Goal: Task Accomplishment & Management: Manage account settings

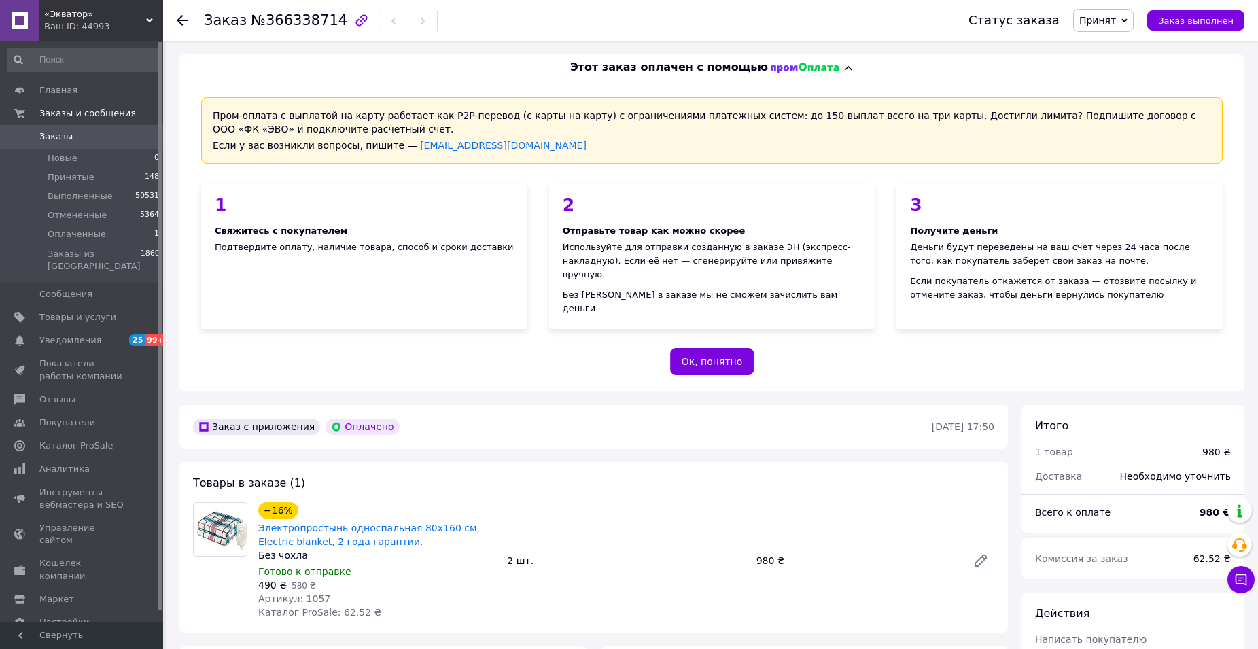
scroll to position [544, 0]
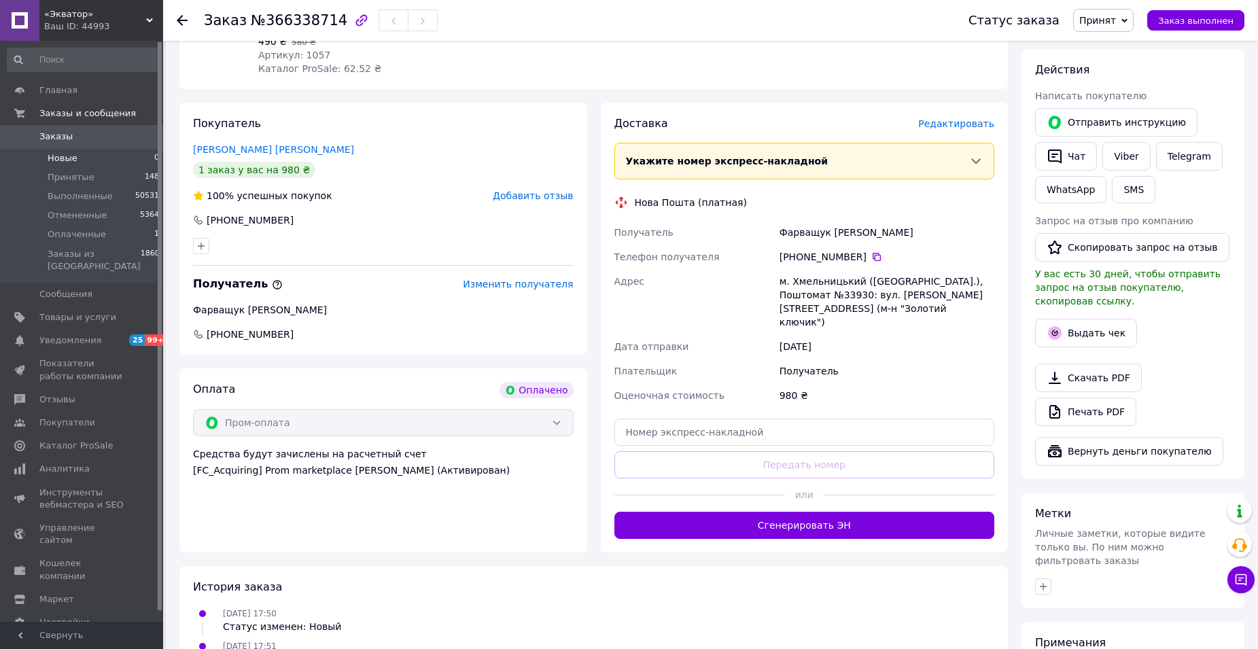
click at [67, 156] on span "Новые" at bounding box center [63, 158] width 30 height 12
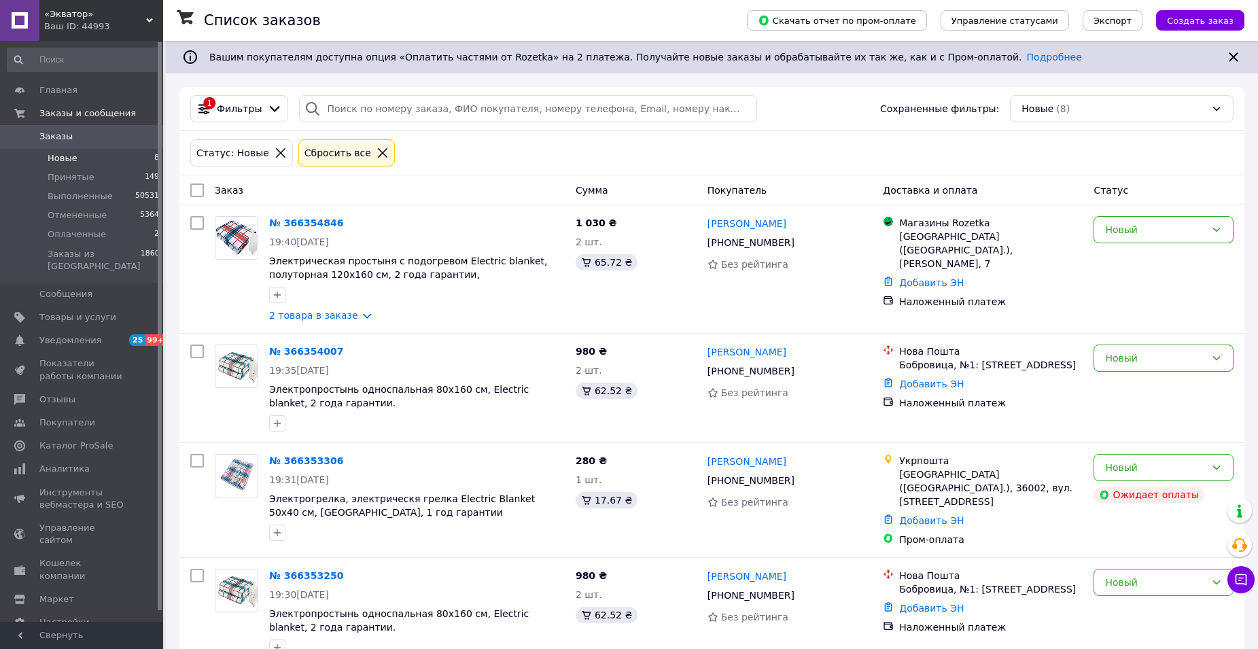
click at [61, 159] on span "Новые" at bounding box center [63, 158] width 30 height 12
click at [92, 239] on span "Оплаченные" at bounding box center [77, 234] width 58 height 12
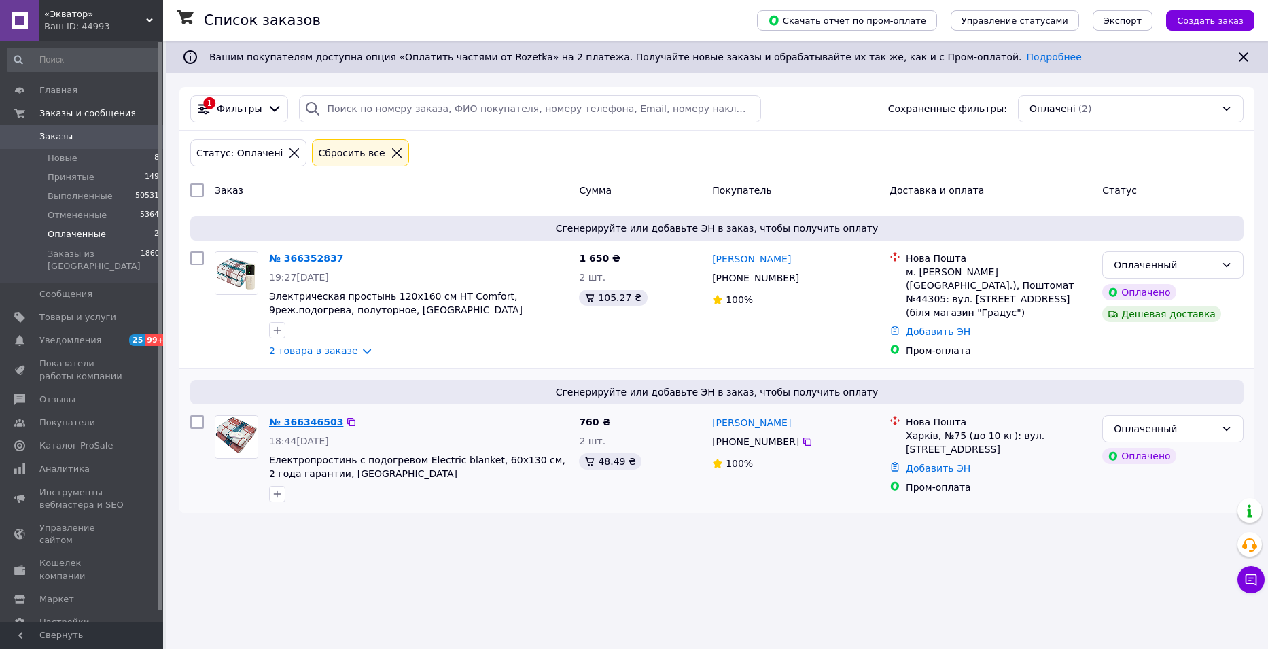
click at [317, 421] on link "№ 366346503" at bounding box center [306, 422] width 74 height 11
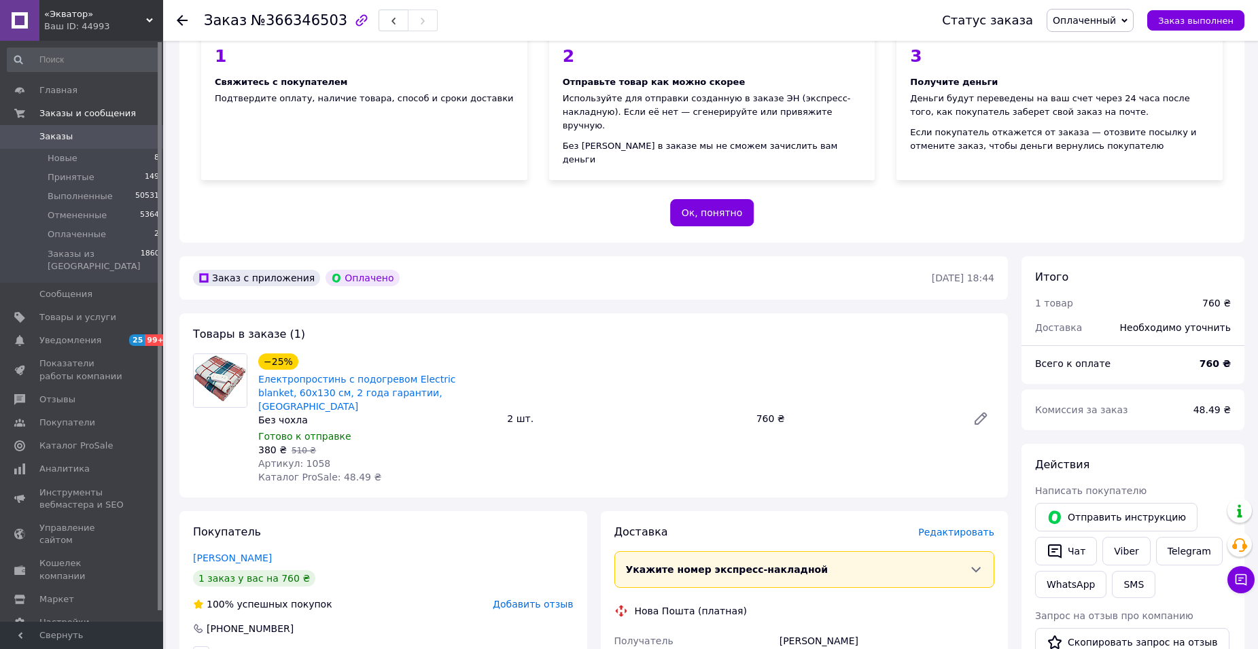
scroll to position [272, 0]
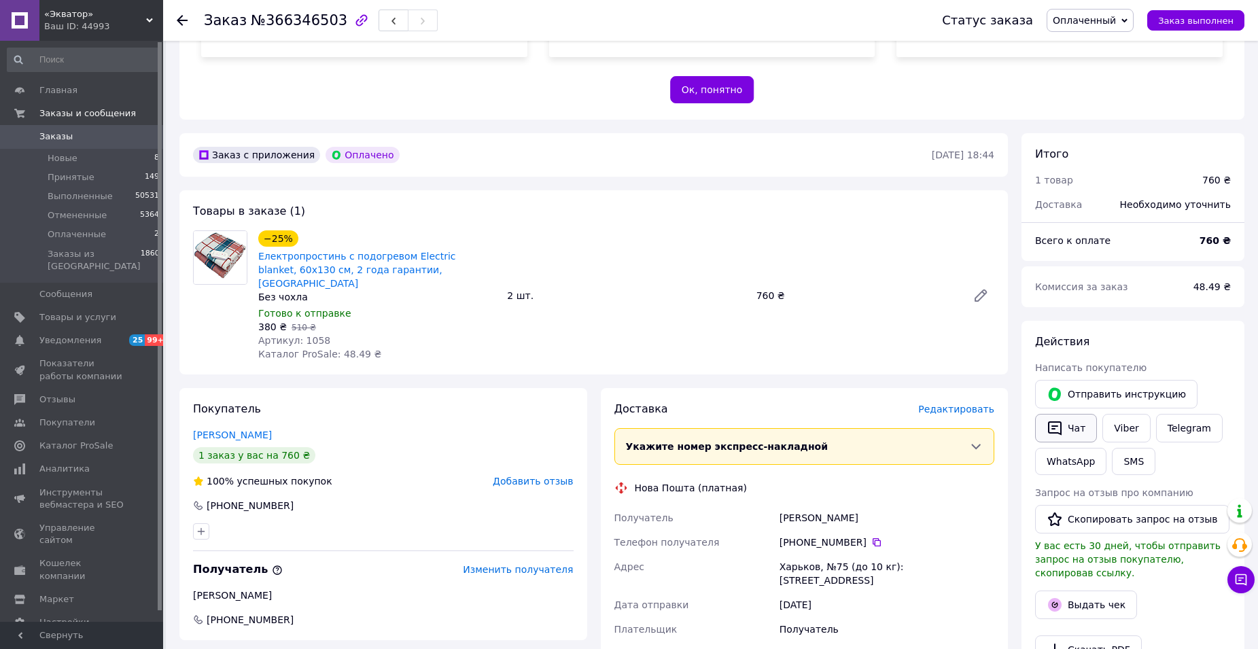
click at [1063, 414] on button "Чат" at bounding box center [1066, 428] width 62 height 29
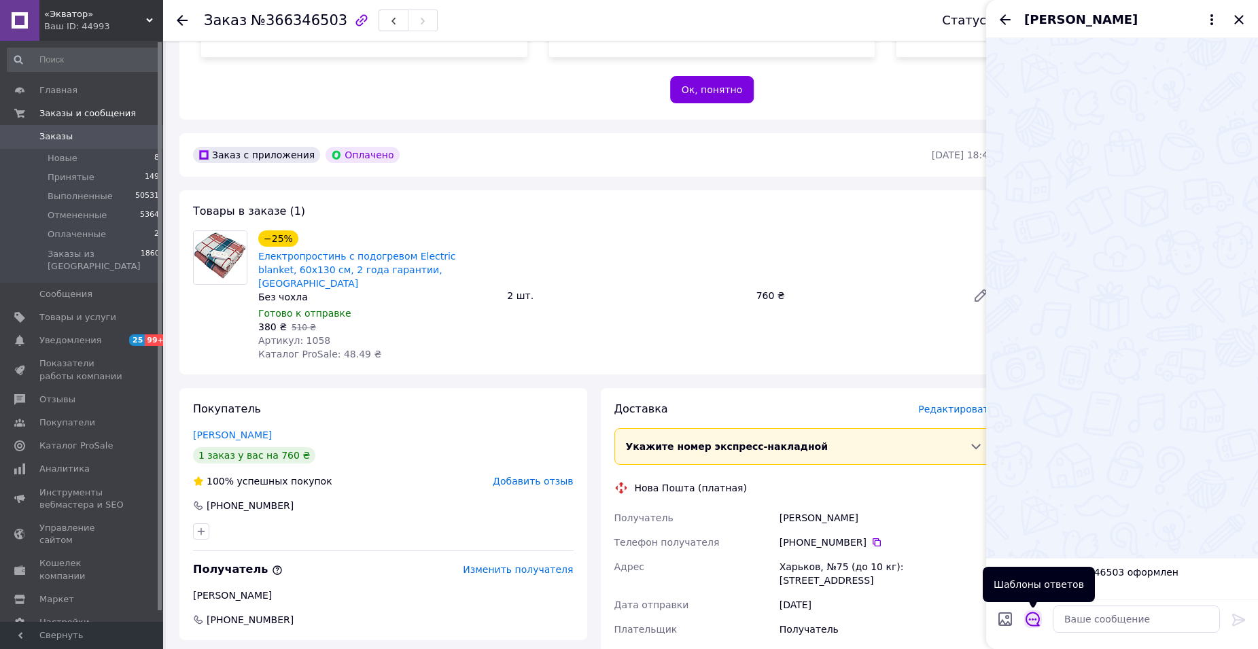
click at [1037, 617] on icon "Открыть шаблоны ответов" at bounding box center [1033, 619] width 15 height 15
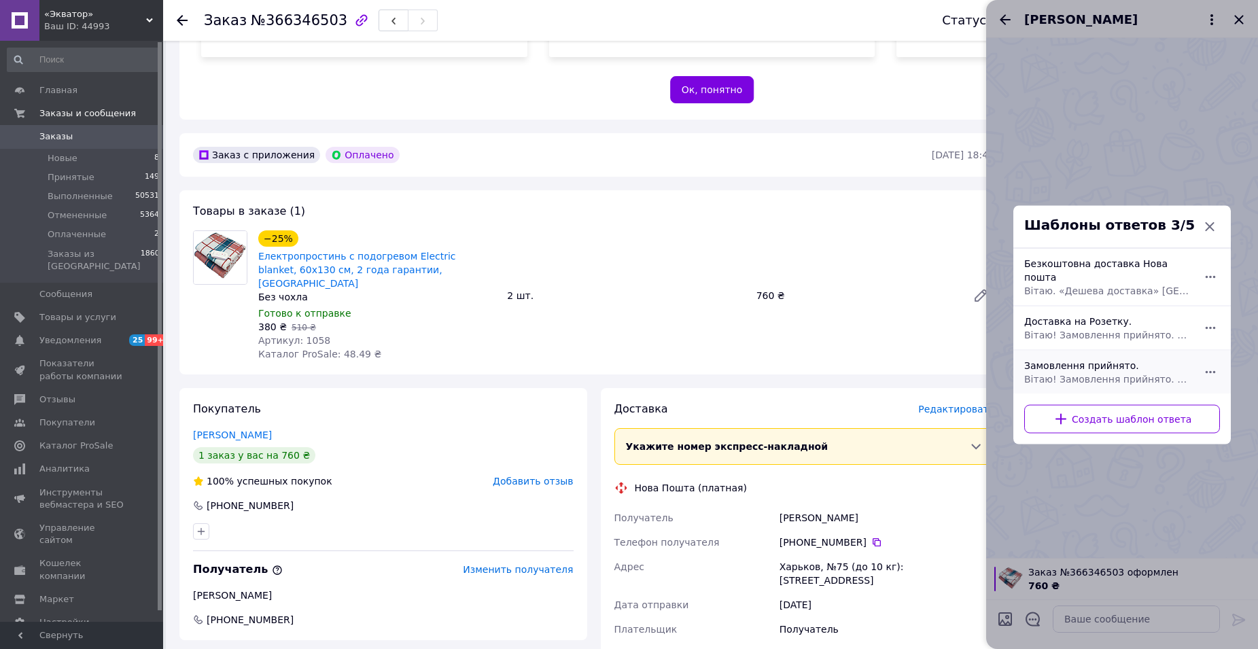
click at [1124, 372] on span "Вітаю! Замовлення прийнято. Відправка в понеділок. Якщо є питання щодо замовлен…" at bounding box center [1107, 379] width 166 height 14
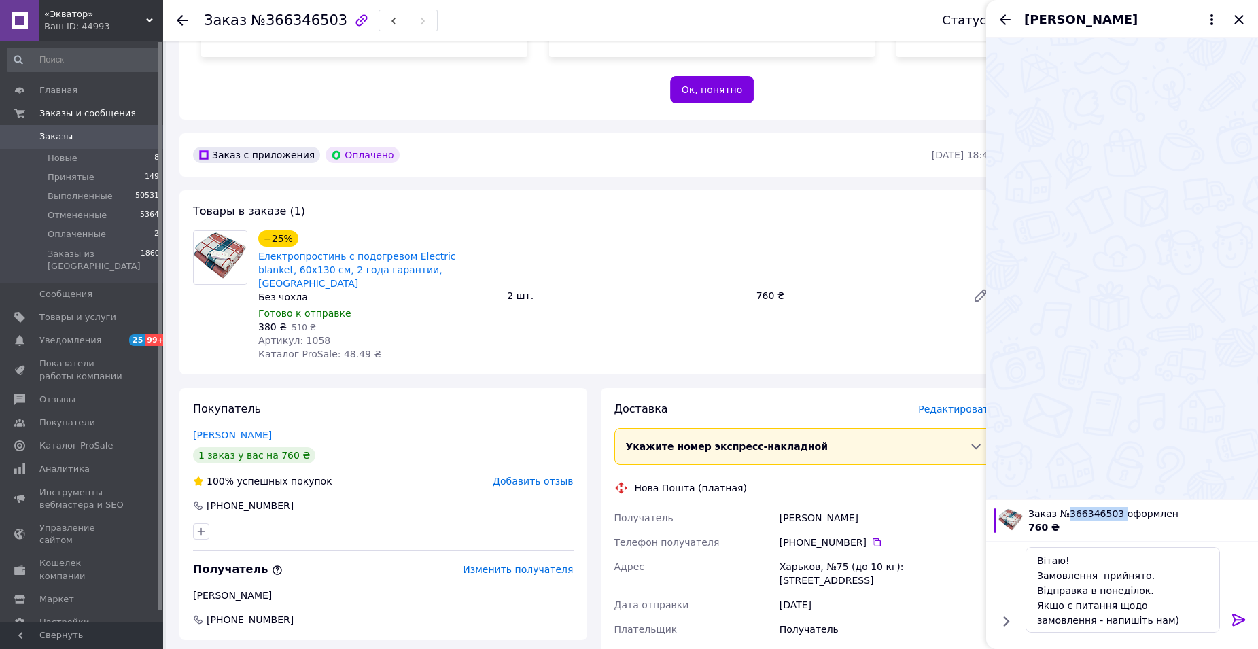
drag, startPoint x: 1114, startPoint y: 514, endPoint x: 1062, endPoint y: 514, distance: 52.3
click at [1062, 514] on span "Заказ №366346503 оформлен" at bounding box center [1139, 514] width 222 height 14
copy span "366346503"
click at [1093, 580] on textarea "Вітаю! Замовлення прийнято. Відправка в понеділок. Якщо є питання щодо замовлен…" at bounding box center [1123, 590] width 194 height 86
paste textarea "366346503"
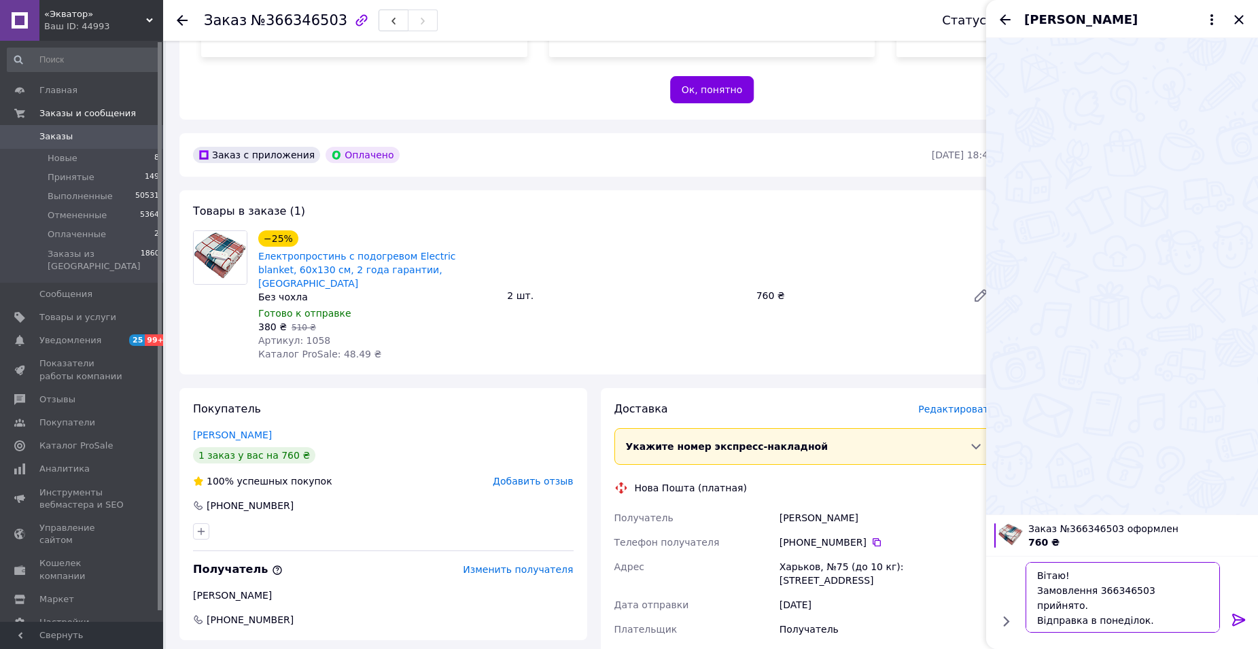
type textarea "Вітаю! Замовлення 366346503 прийнято. Відправка в понеділок. Якщо є питання щод…"
click at [1245, 618] on icon at bounding box center [1239, 620] width 16 height 16
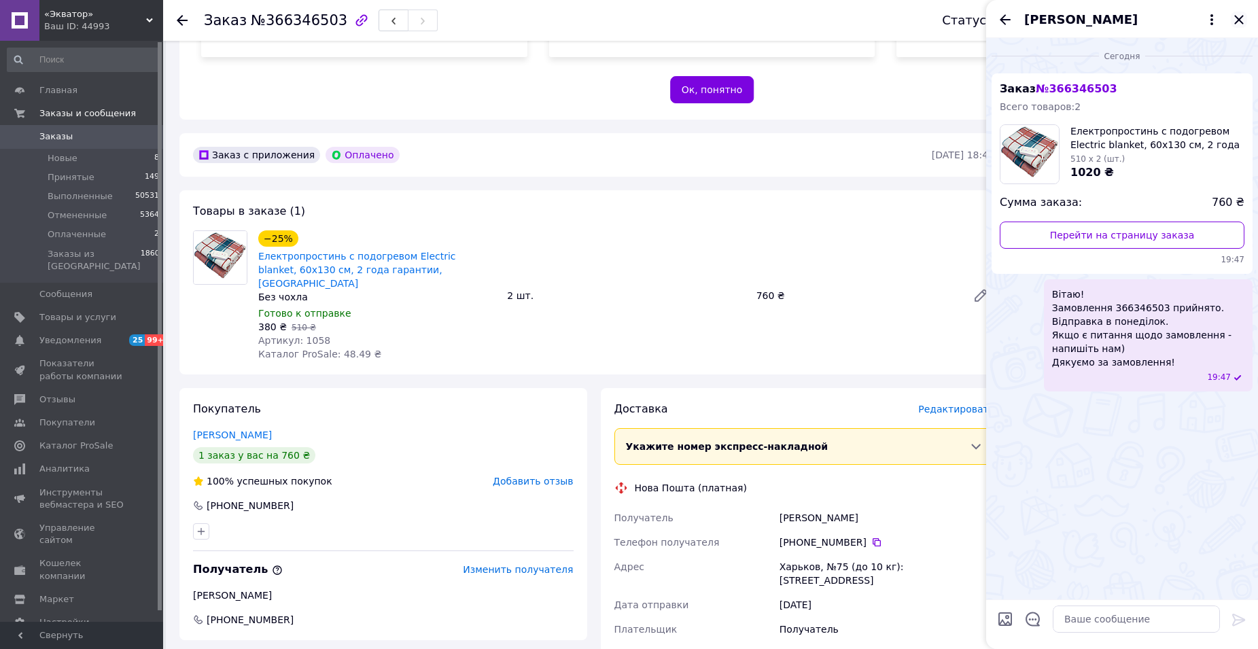
click at [1238, 22] on icon "Закрыть" at bounding box center [1239, 20] width 16 height 16
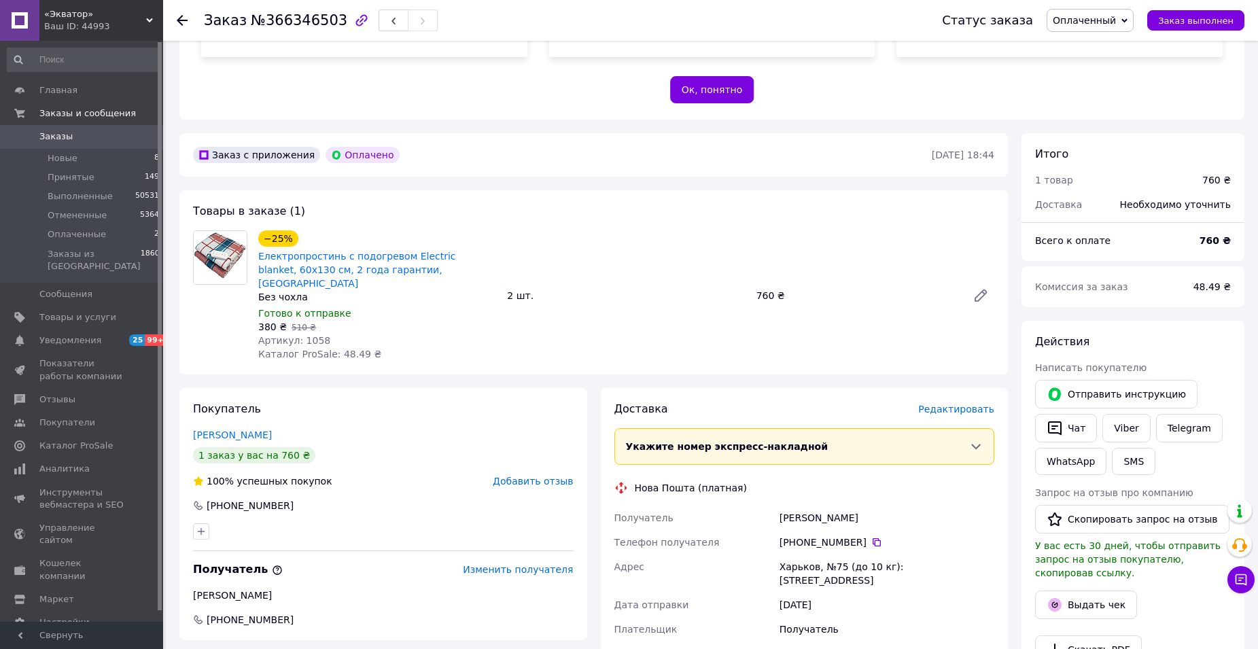
click at [1116, 18] on span "Оплаченный" at bounding box center [1084, 20] width 63 height 11
click at [1115, 43] on li "Принят" at bounding box center [1091, 47] width 86 height 20
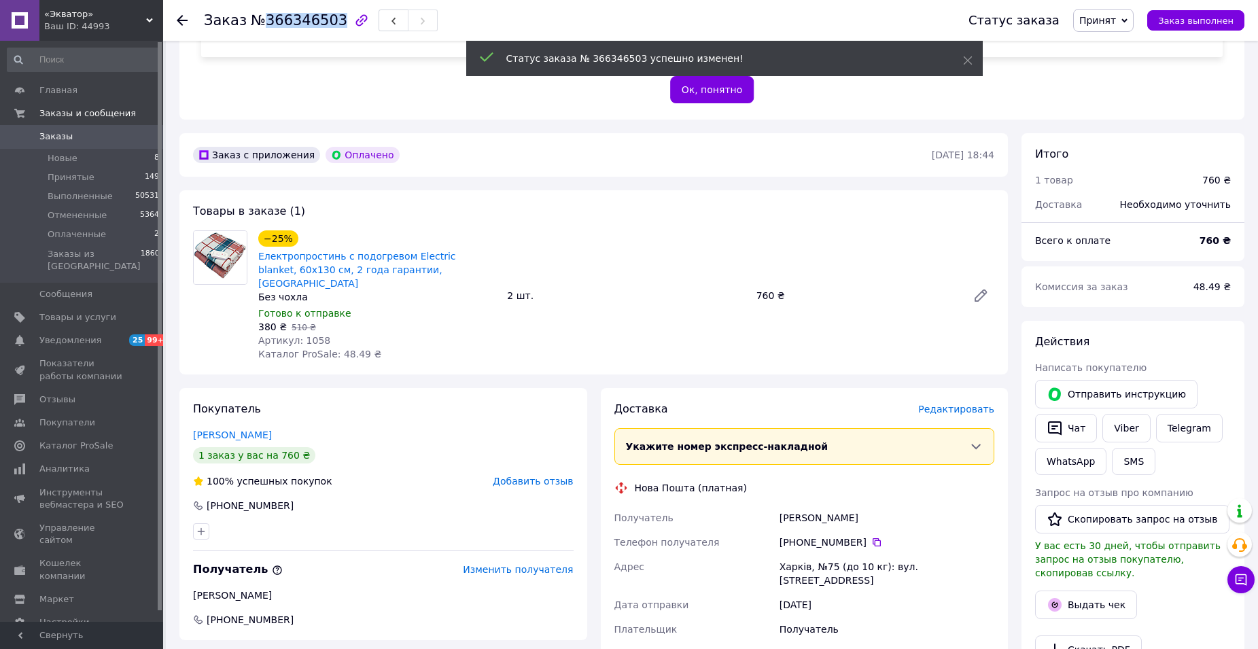
drag, startPoint x: 261, startPoint y: 22, endPoint x: 318, endPoint y: 22, distance: 57.1
click at [328, 22] on span "№366346503" at bounding box center [299, 20] width 97 height 16
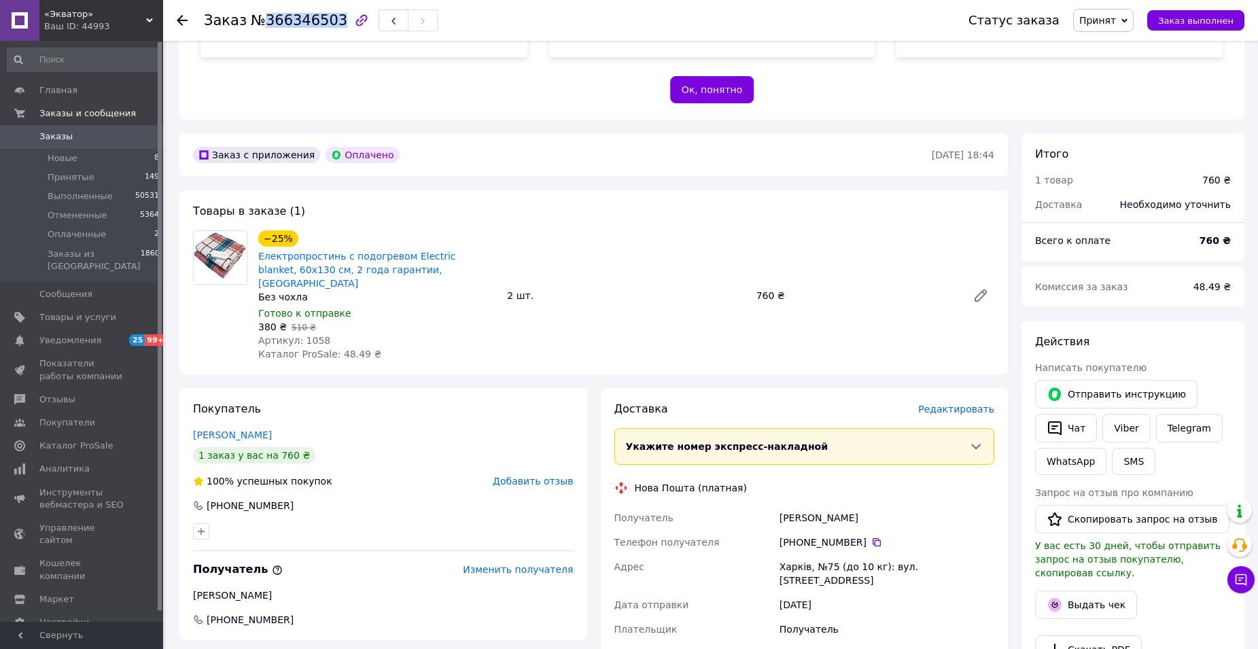
copy span "366346503"
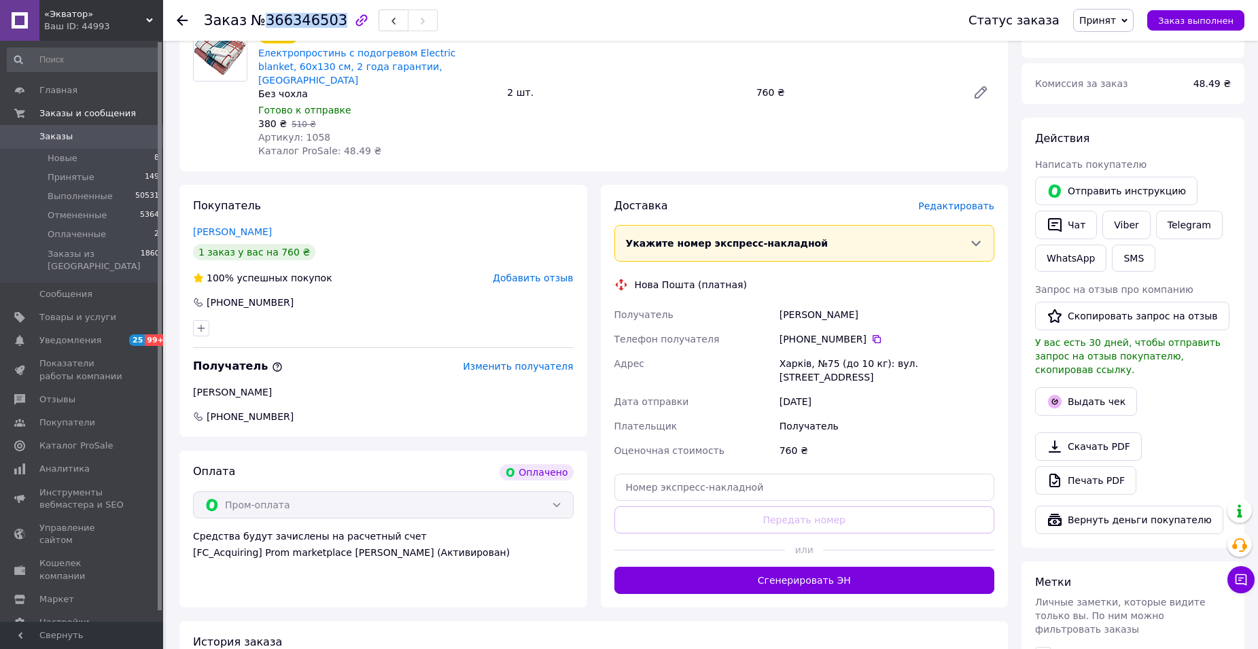
scroll to position [476, 0]
drag, startPoint x: 777, startPoint y: 284, endPoint x: 842, endPoint y: 291, distance: 65.6
click at [842, 302] on div "[PERSON_NAME]" at bounding box center [887, 314] width 220 height 24
copy div "[PERSON_NAME]"
click at [871, 333] on icon at bounding box center [876, 338] width 11 height 11
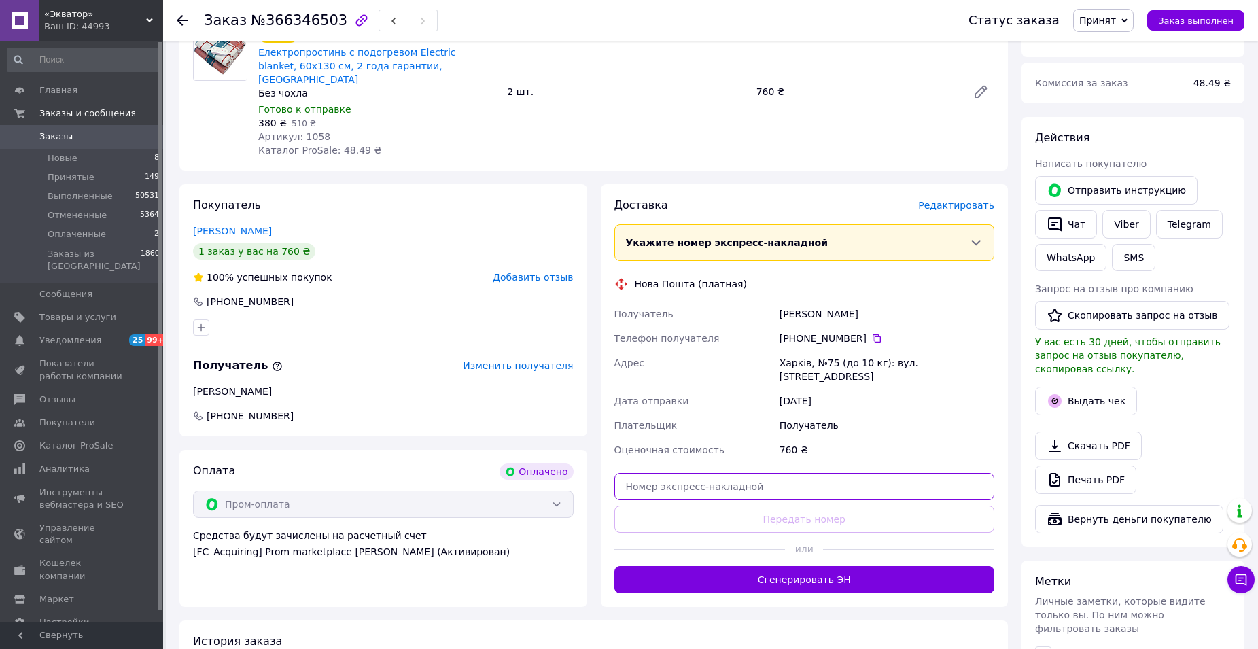
paste input "20400483062432"
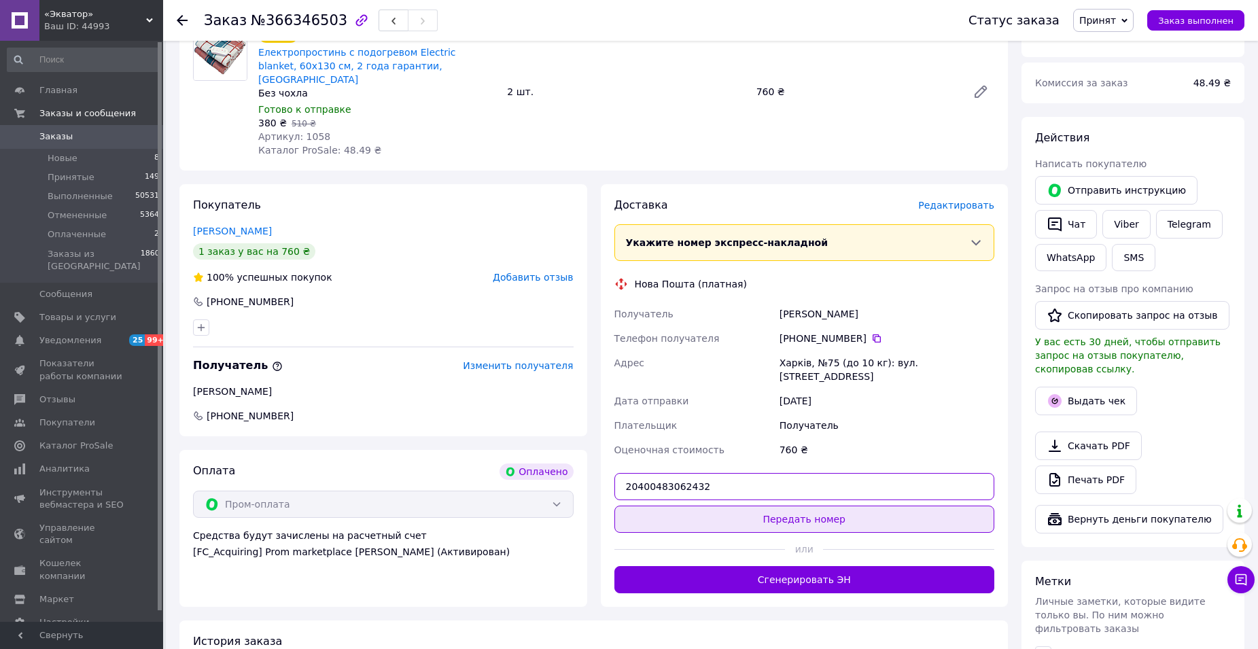
type input "20400483062432"
click at [839, 506] on button "Передать номер" at bounding box center [805, 519] width 381 height 27
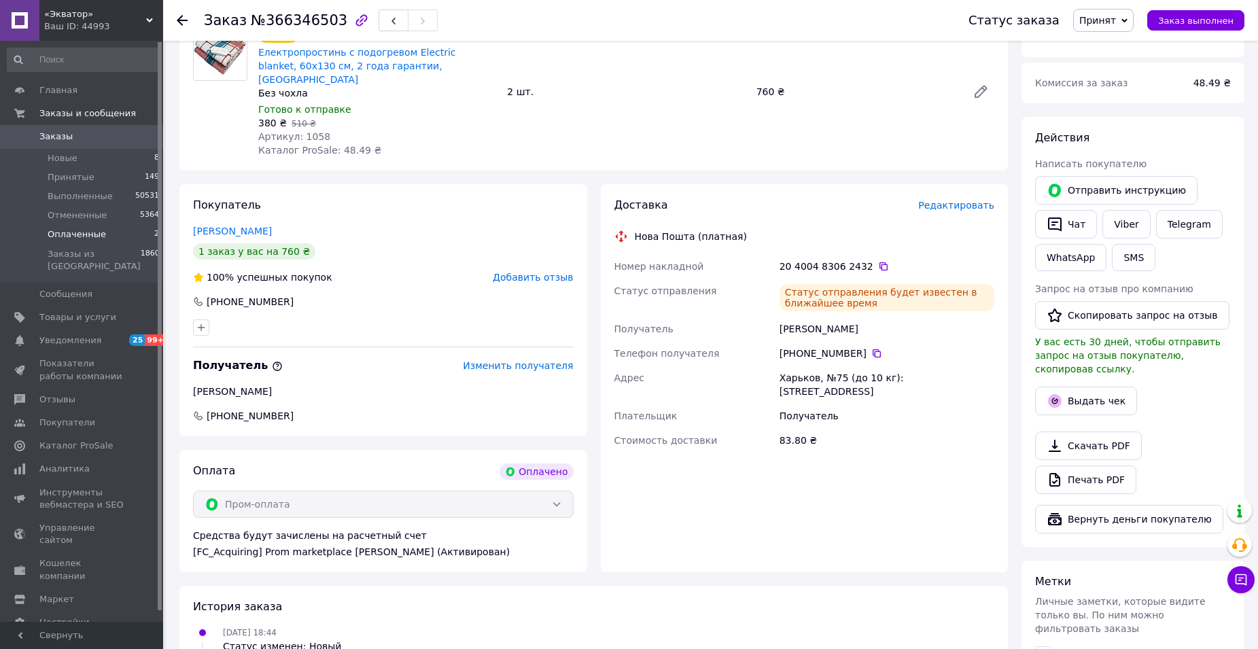
click at [81, 235] on span "Оплаченные" at bounding box center [77, 234] width 58 height 12
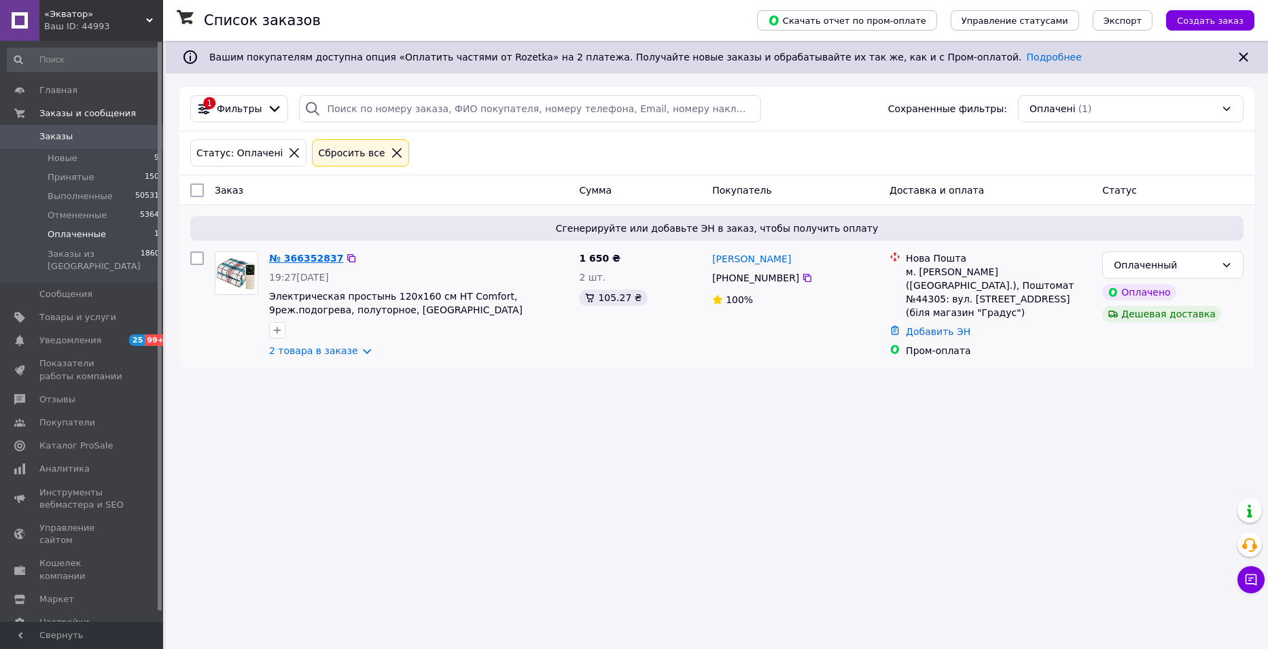
click at [312, 257] on link "№ 366352837" at bounding box center [306, 258] width 74 height 11
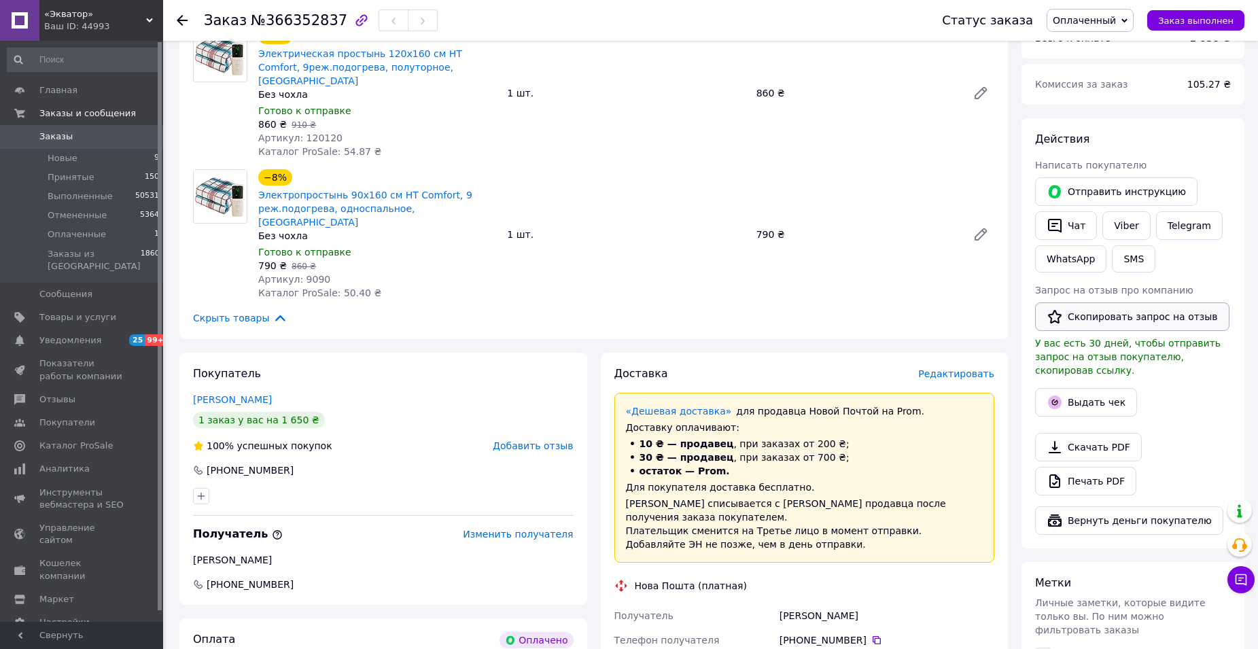
scroll to position [476, 0]
click at [1062, 216] on icon "button" at bounding box center [1055, 224] width 16 height 16
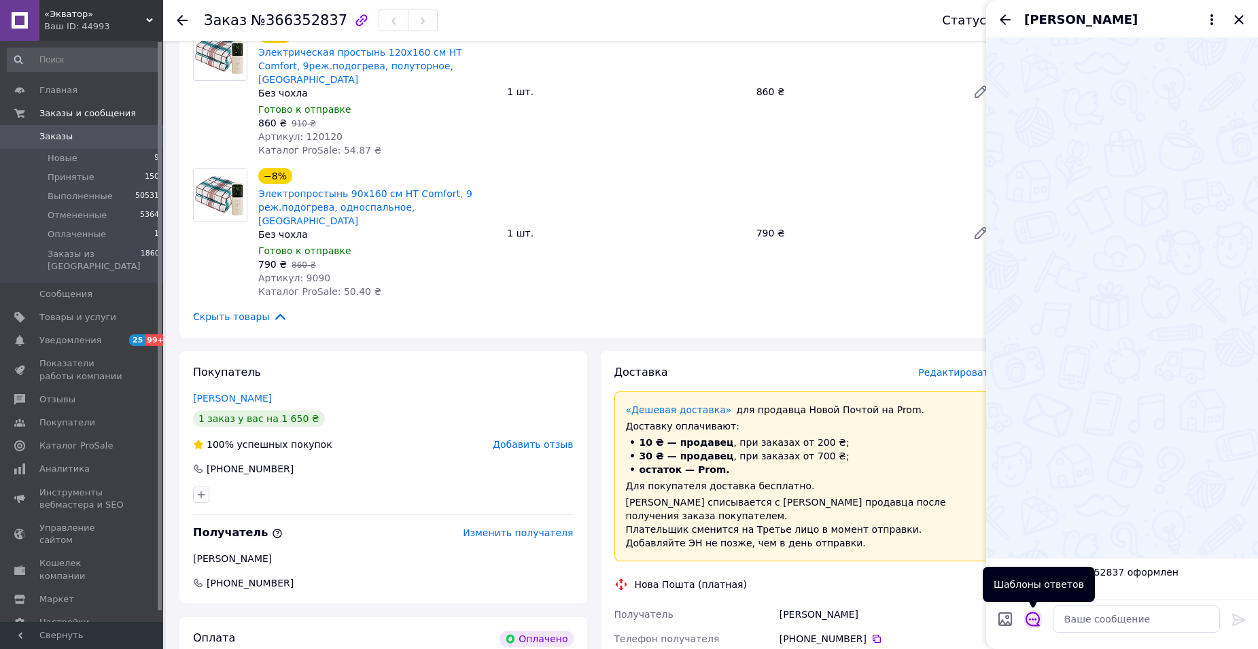
click at [1033, 621] on icon "Открыть шаблоны ответов" at bounding box center [1033, 619] width 14 height 14
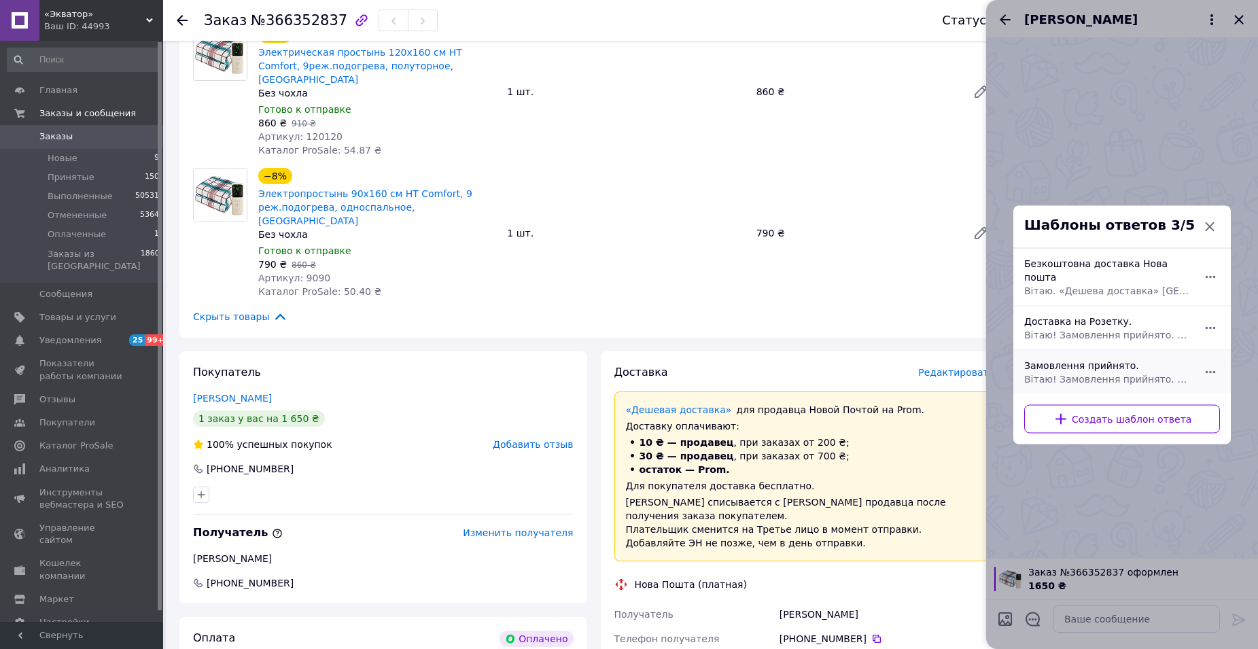
click at [1113, 358] on div "Замовлення прийнято. Вітаю! Замовлення прийнято. Відправка в понеділок. Якщо є …" at bounding box center [1107, 372] width 177 height 38
type textarea "Вітаю! Замовлення прийнято. Відправка в понеділок. Якщо є питання щодо замовлен…"
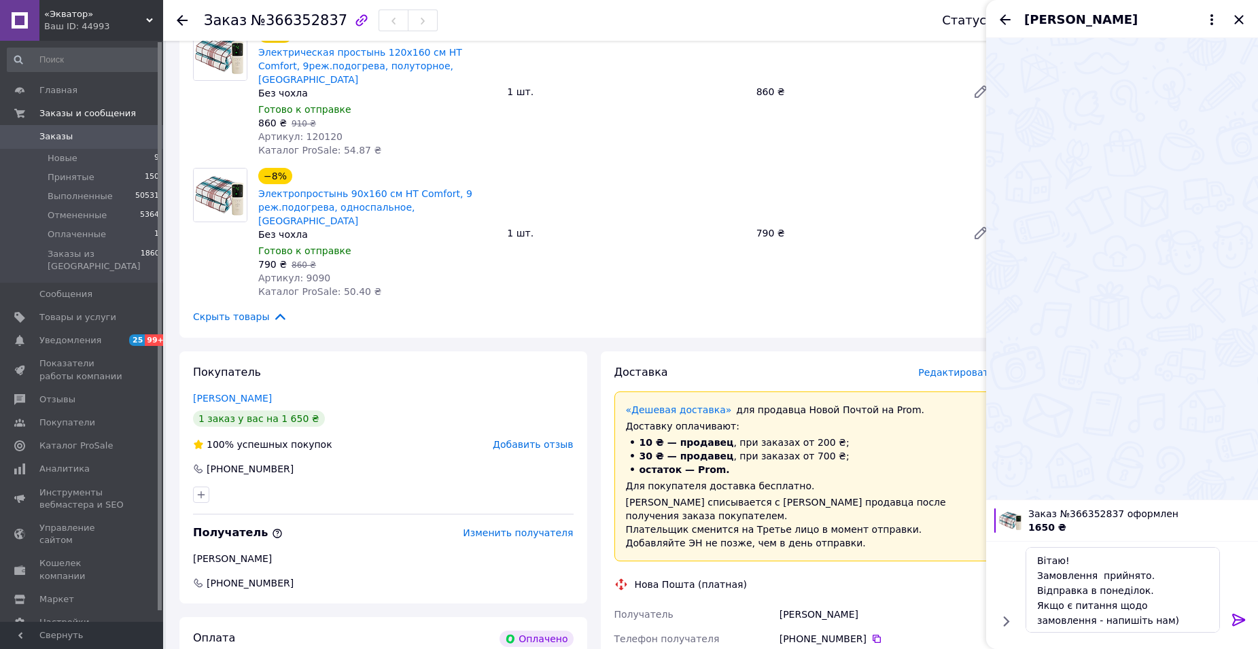
click at [1240, 619] on icon at bounding box center [1239, 620] width 16 height 16
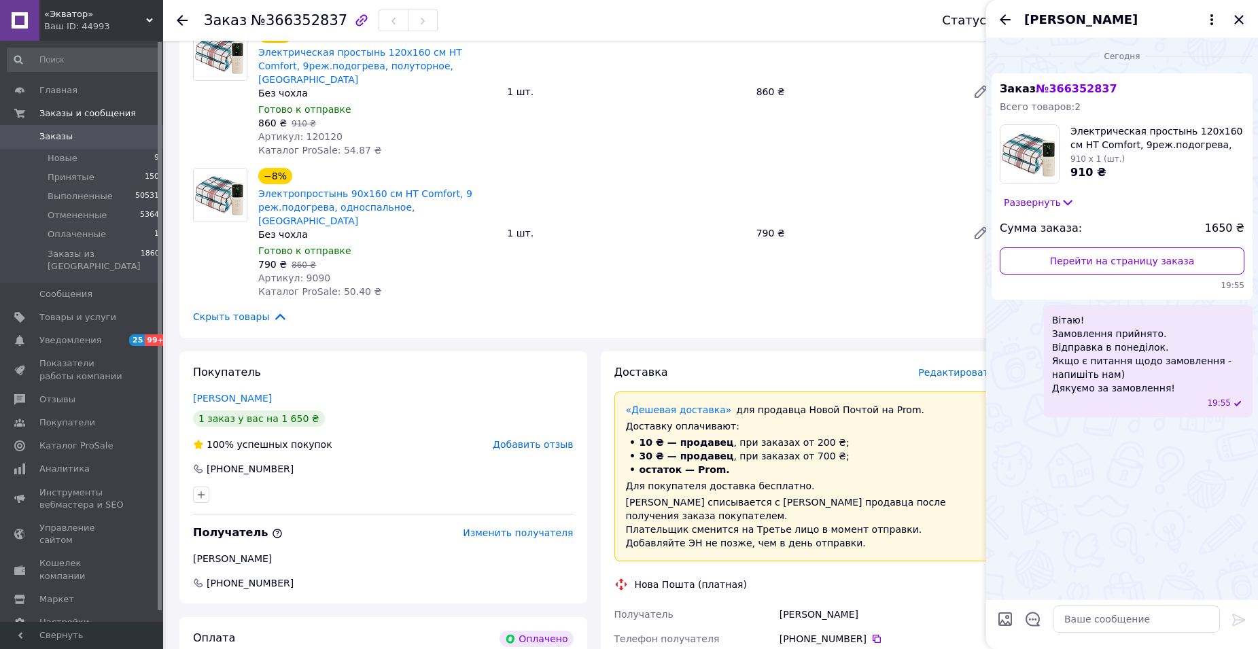
click at [1245, 15] on icon "Закрыть" at bounding box center [1239, 20] width 16 height 16
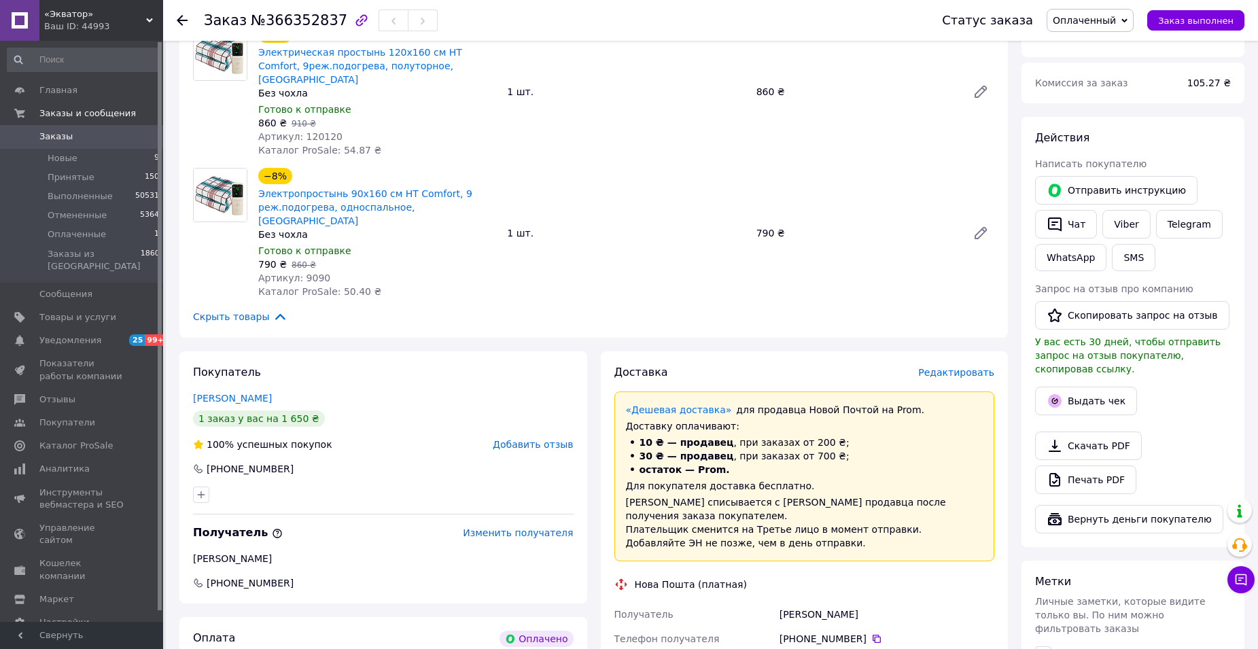
click at [1134, 9] on div "Оплаченный Принят Выполнен Отменен" at bounding box center [1090, 20] width 87 height 23
click at [1090, 52] on li "Принят" at bounding box center [1091, 47] width 86 height 20
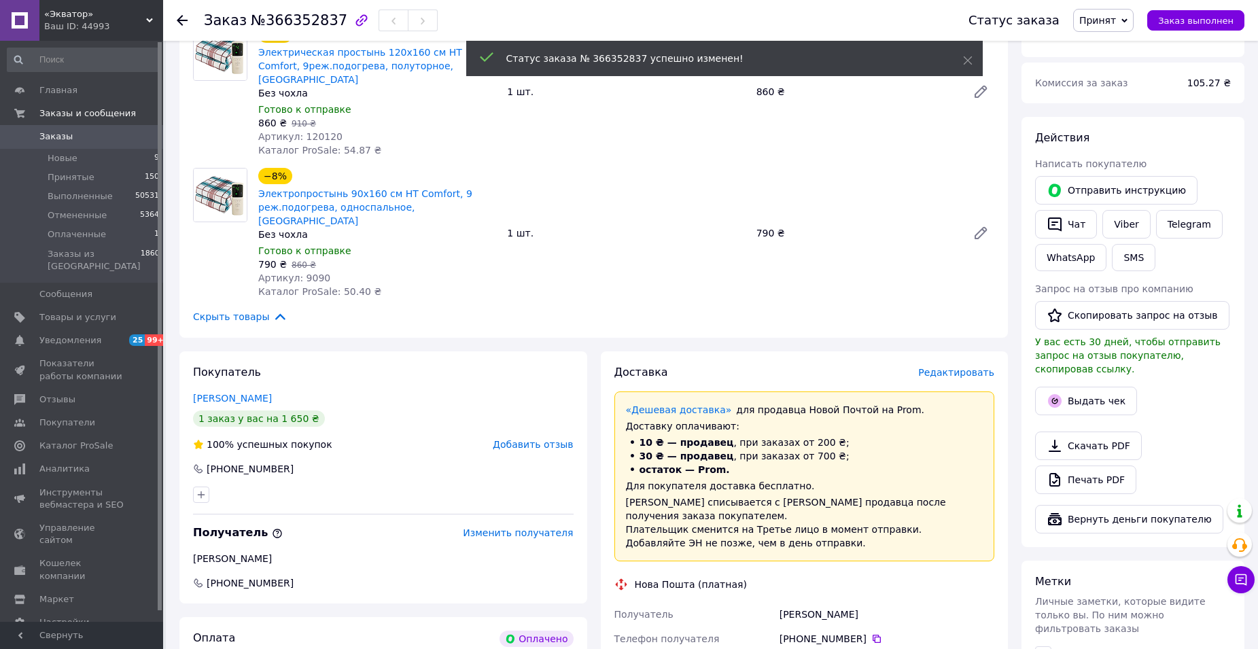
click at [1067, 192] on div "Отправить инструкцию" at bounding box center [1117, 190] width 168 height 34
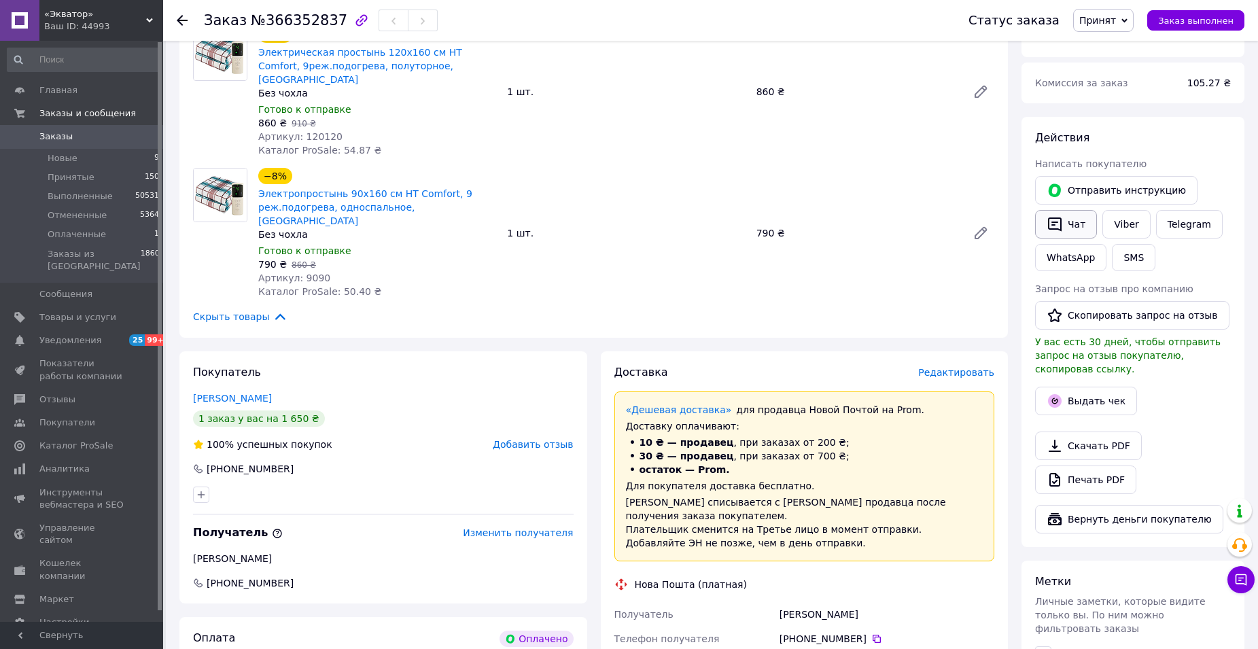
click at [1068, 210] on button "Чат" at bounding box center [1066, 224] width 62 height 29
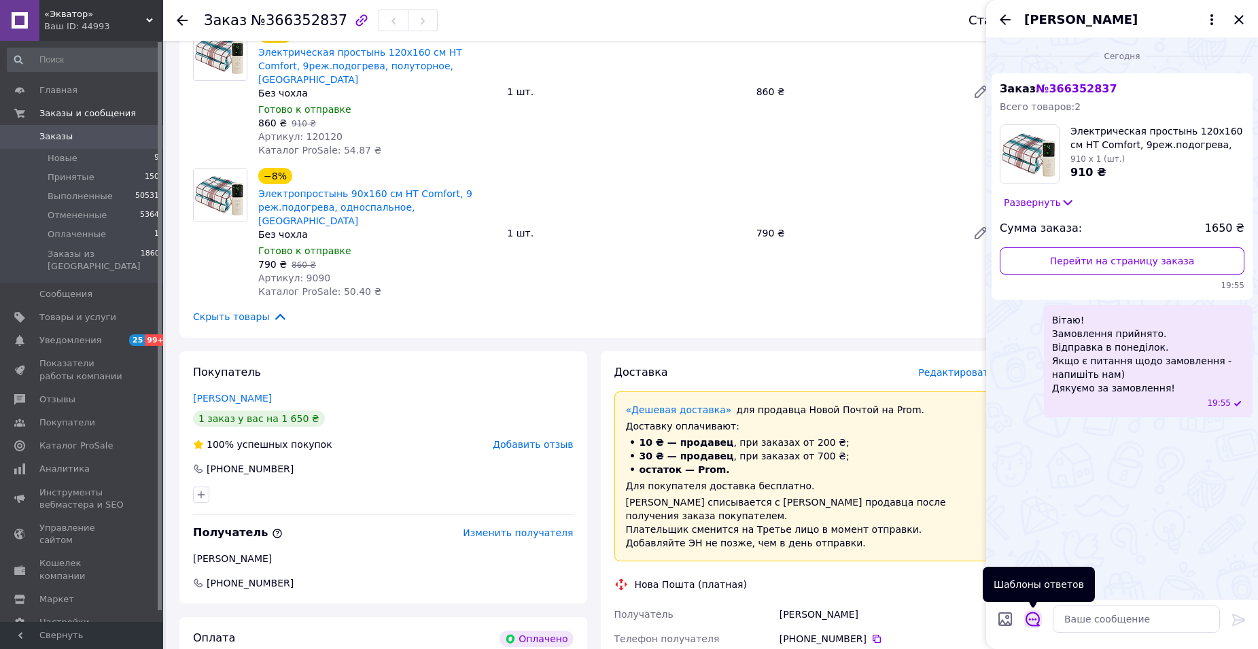
click at [1033, 623] on icon "Открыть шаблоны ответов" at bounding box center [1033, 619] width 15 height 15
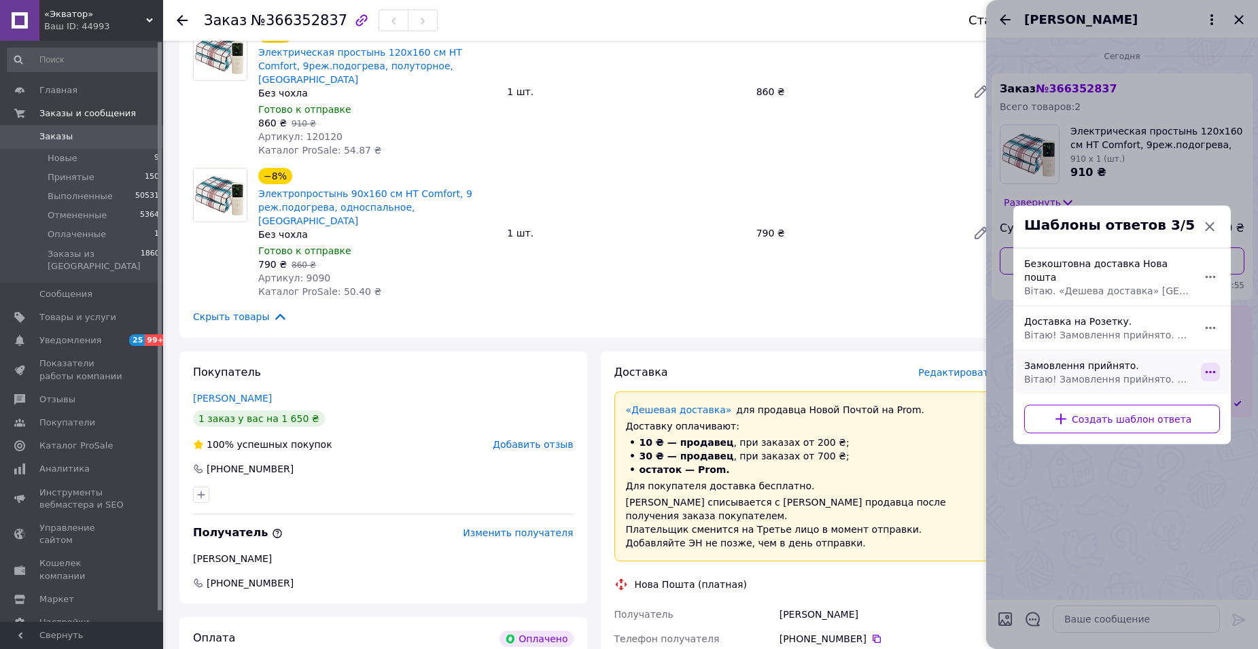
click at [1208, 364] on icon "button" at bounding box center [1210, 371] width 15 height 15
click at [1119, 408] on div "Редактировать" at bounding box center [1129, 398] width 87 height 27
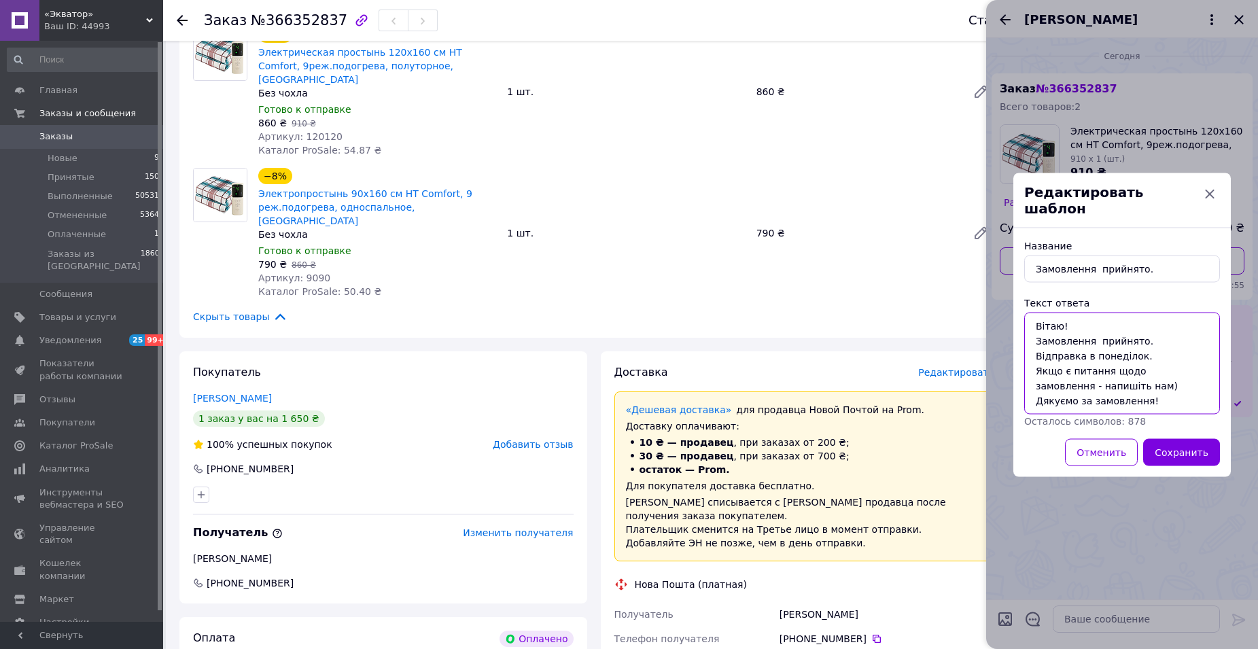
drag, startPoint x: 1081, startPoint y: 350, endPoint x: 1138, endPoint y: 349, distance: 57.1
click at [1138, 349] on textarea "Вітаю! Замовлення прийнято. Відправка в понеділок. Якщо є питання щодо замовлен…" at bounding box center [1122, 363] width 196 height 102
type textarea "Вітаю! Замовлення прийнято. Відправка 1-2 дні. Якщо є питання щодо замовлення -…"
click at [1181, 448] on button "Сохранить" at bounding box center [1181, 451] width 77 height 27
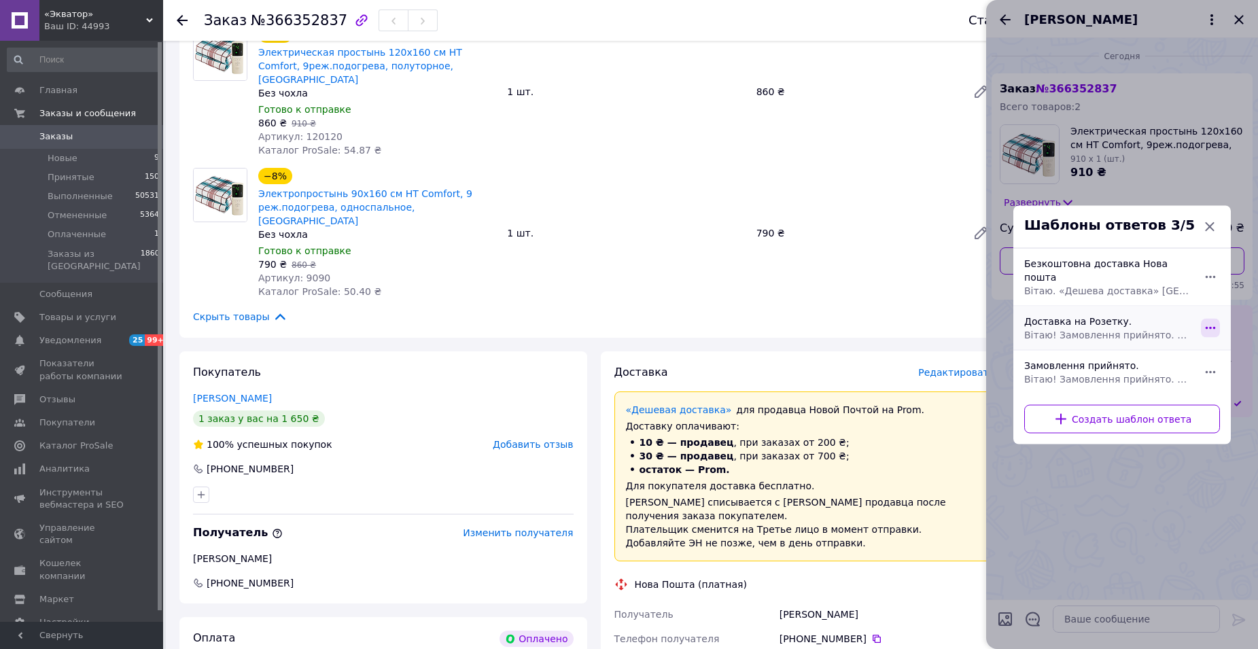
click at [1208, 320] on icon "button" at bounding box center [1210, 327] width 15 height 15
click at [1141, 359] on div "Редактировать" at bounding box center [1129, 354] width 87 height 27
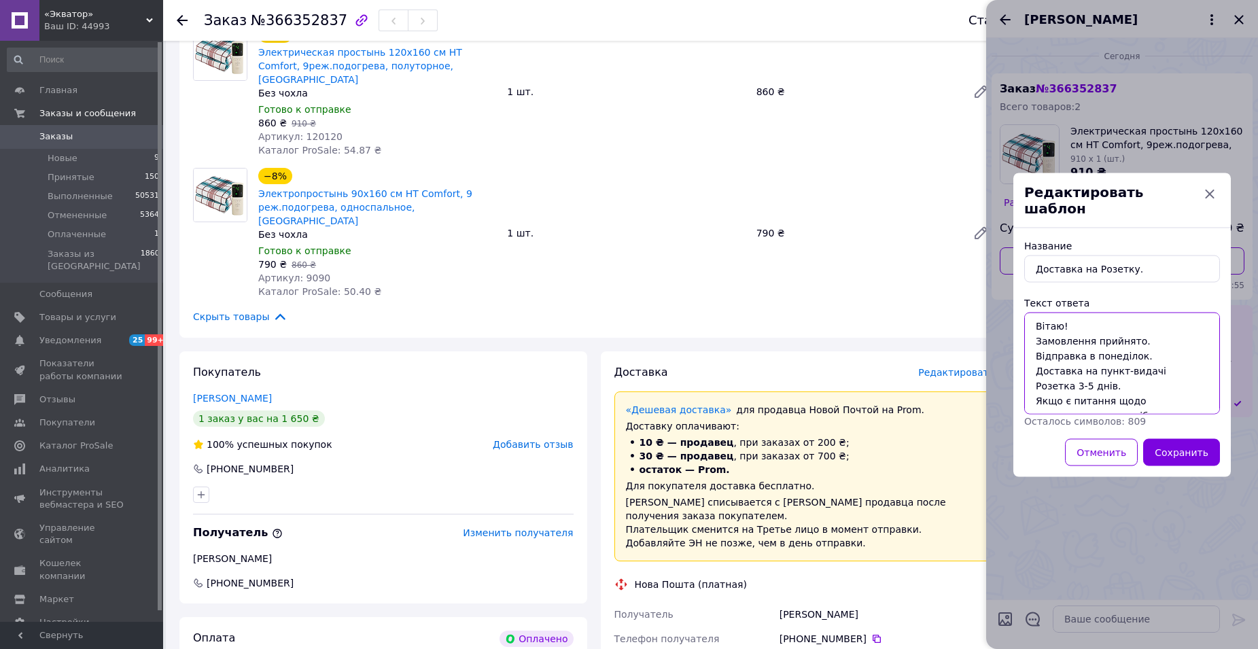
drag, startPoint x: 1074, startPoint y: 353, endPoint x: 1009, endPoint y: 353, distance: 64.6
click at [1009, 353] on div "[DATE] Заказ № 366352837 Всего товаров: 2 Электрическая простынь 120х160 см HT …" at bounding box center [1122, 343] width 272 height 611
click at [1105, 348] on textarea "Вітаю! Замовлення прийнято. Відправка в понеділок. Доставка на пункт-видачі Роз…" at bounding box center [1122, 363] width 196 height 102
drag, startPoint x: 1153, startPoint y: 347, endPoint x: 1020, endPoint y: 345, distance: 132.6
click at [1020, 345] on div "Название Доставка на Розетку. Текст ответа [PERSON_NAME]! Замовлення прийнято. …" at bounding box center [1123, 352] width 218 height 249
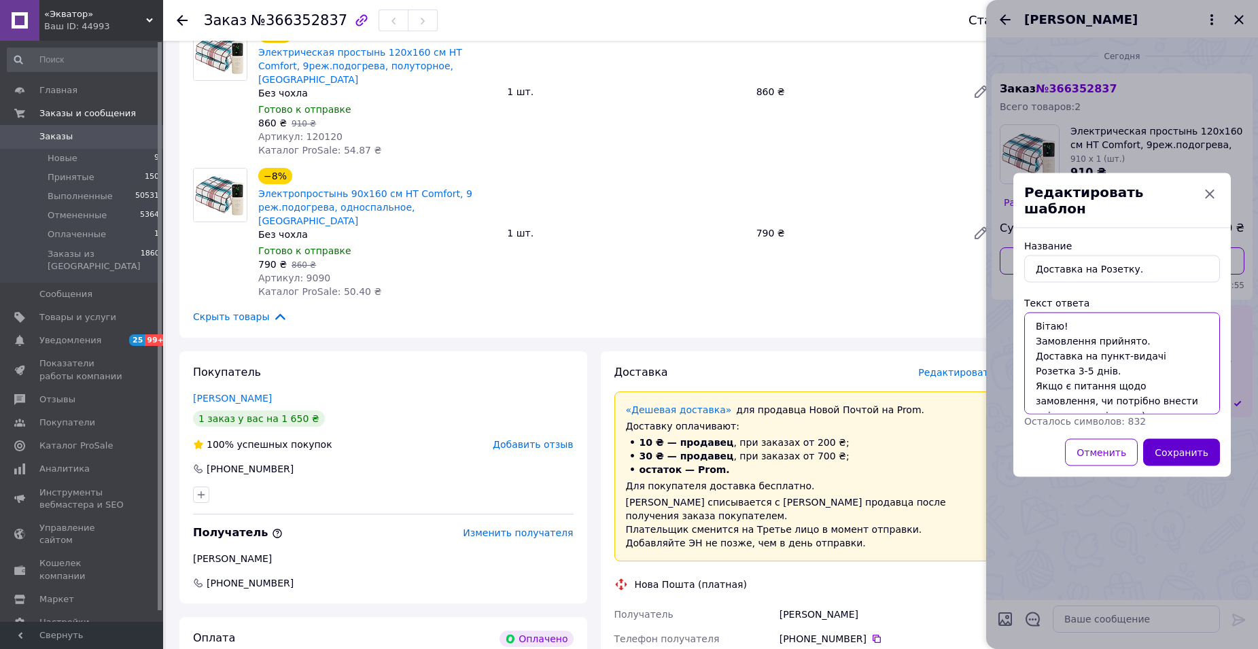
type textarea "Вітаю! Замовлення прийнято. Доставка на пункт-видачі Розетка 3-5 днів. Якщо є п…"
click at [1198, 443] on button "Сохранить" at bounding box center [1181, 451] width 77 height 27
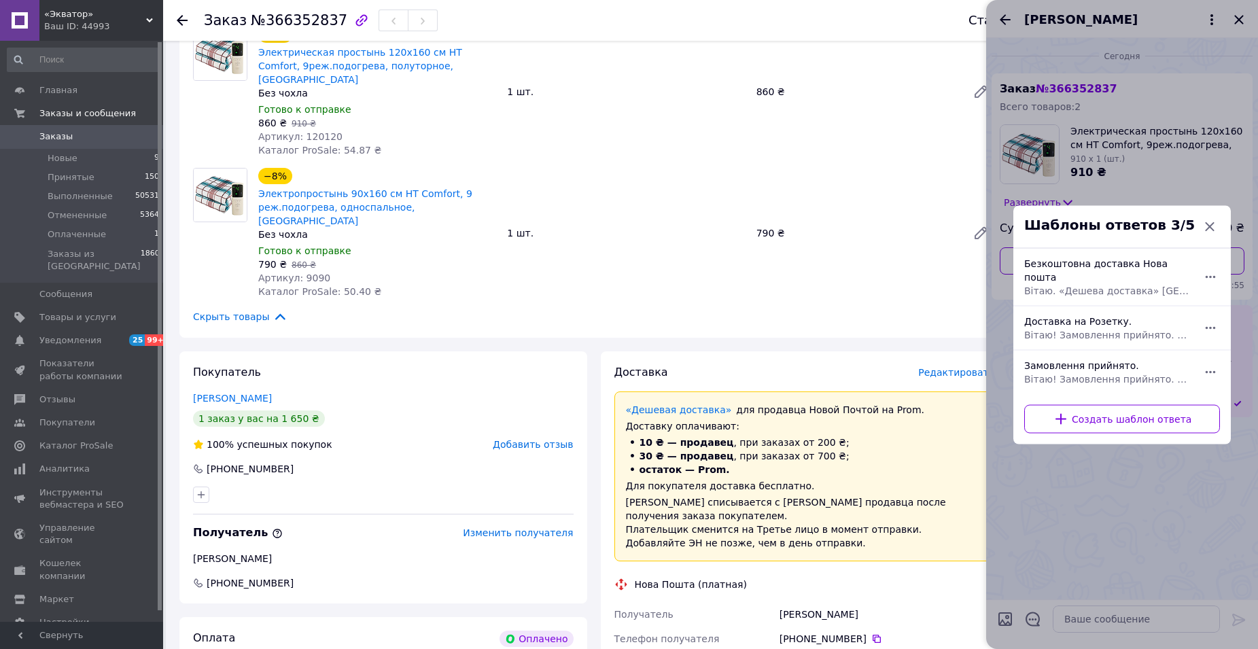
drag, startPoint x: 1146, startPoint y: 485, endPoint x: 1139, endPoint y: 471, distance: 15.5
click at [1145, 483] on div at bounding box center [1122, 324] width 272 height 649
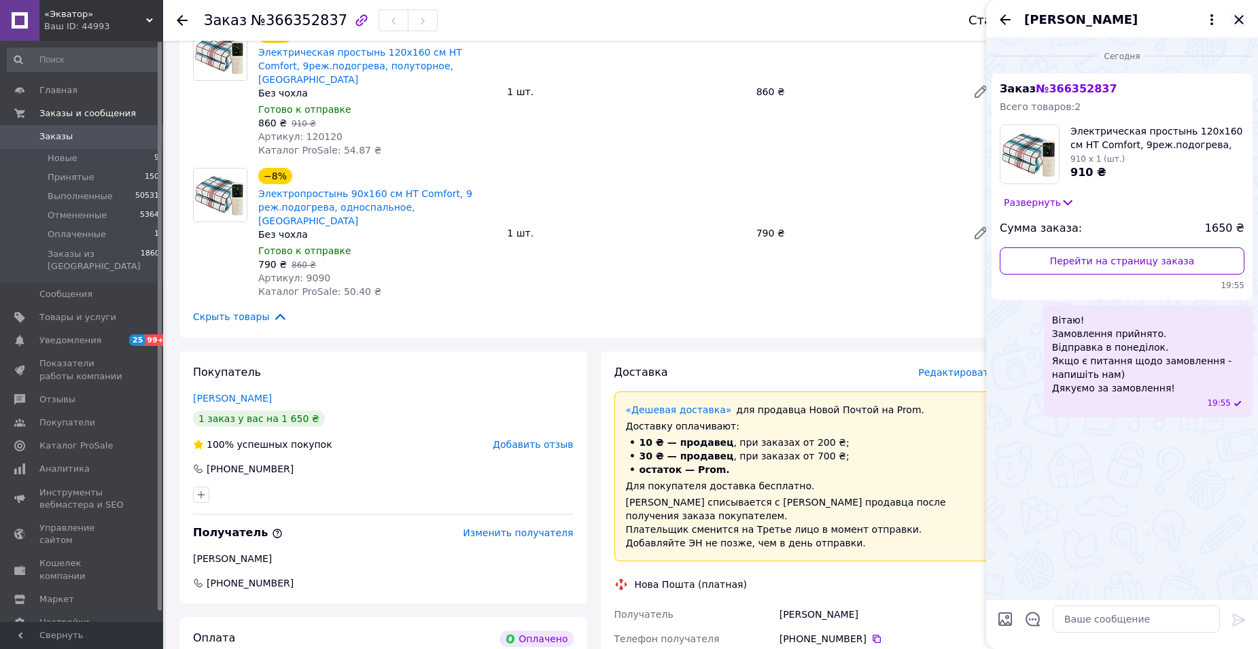
click at [1239, 18] on icon "Закрыть" at bounding box center [1239, 20] width 16 height 16
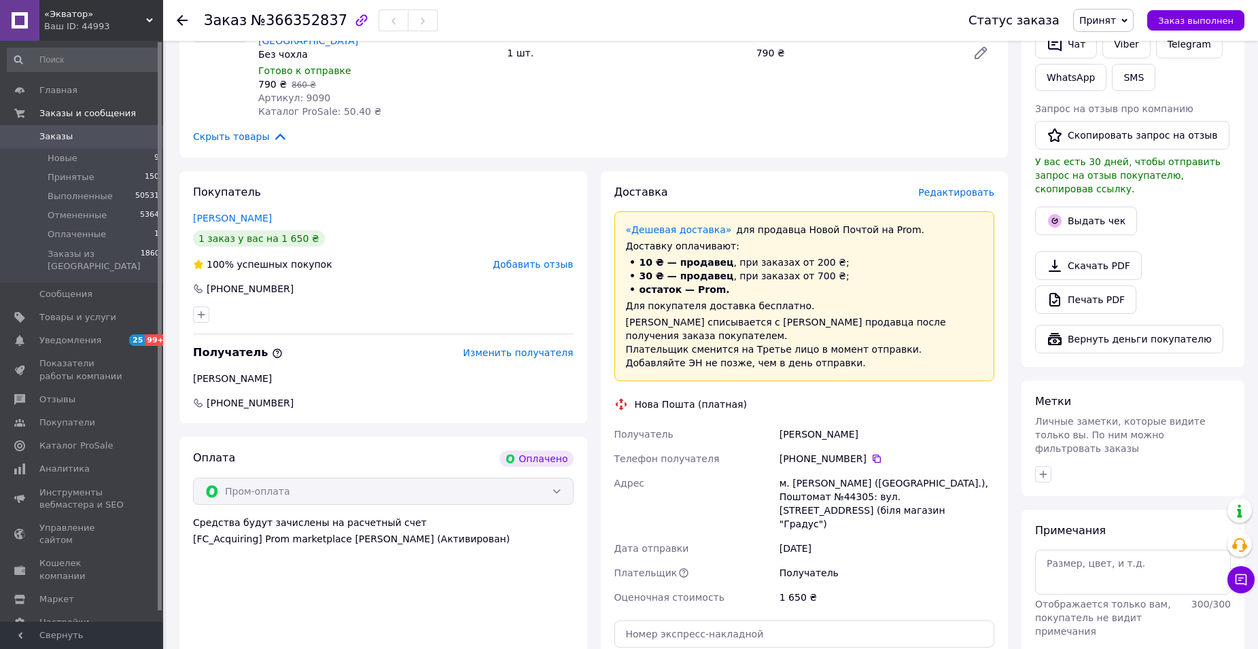
scroll to position [680, 0]
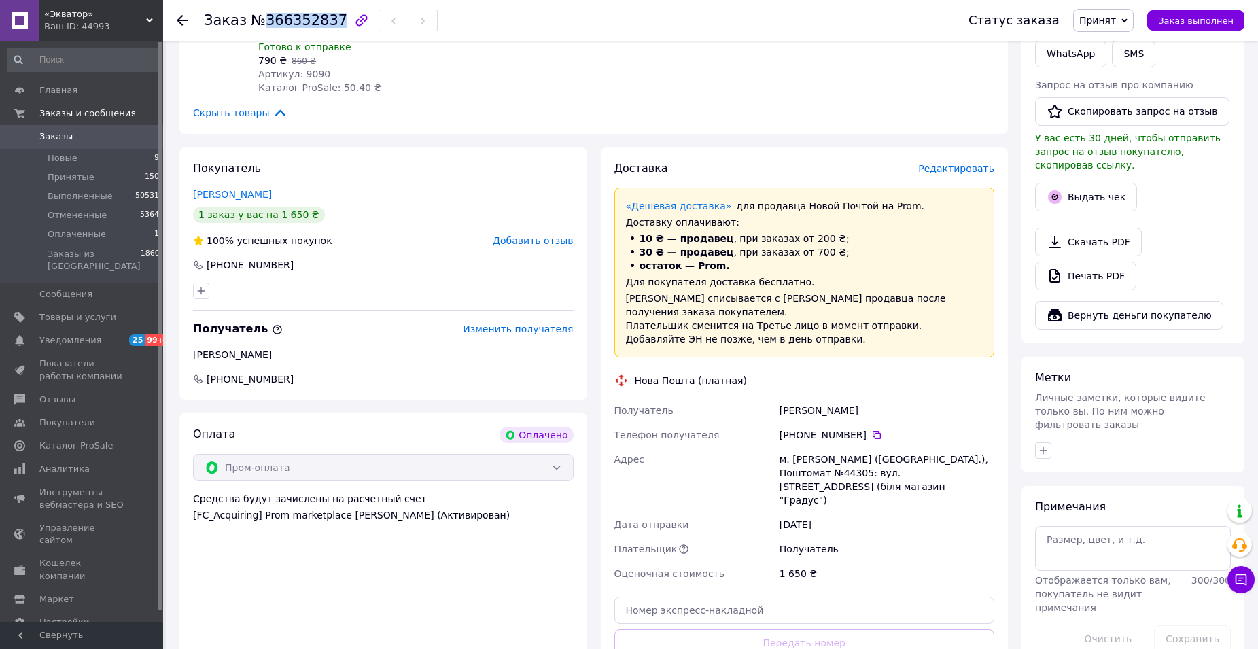
drag, startPoint x: 270, startPoint y: 23, endPoint x: 327, endPoint y: 23, distance: 57.1
click at [327, 23] on span "№366352837" at bounding box center [299, 20] width 97 height 16
copy span "366352837"
drag, startPoint x: 797, startPoint y: 355, endPoint x: 864, endPoint y: 352, distance: 67.4
click at [864, 398] on div "[PERSON_NAME]" at bounding box center [887, 410] width 220 height 24
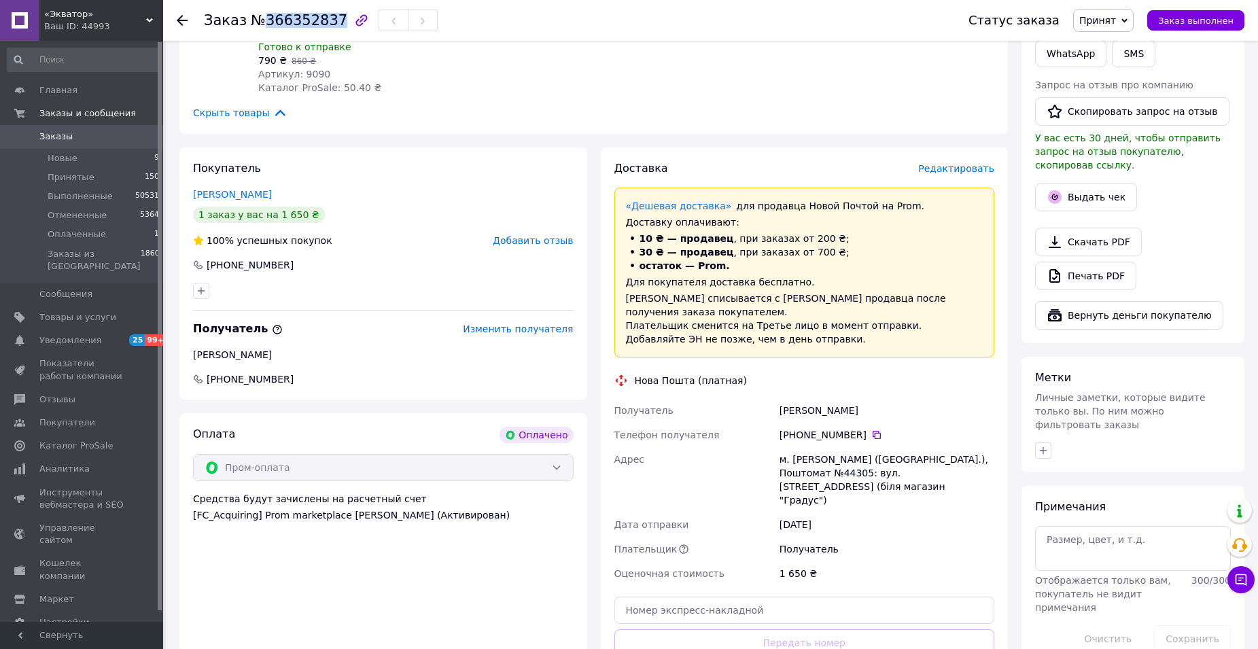
copy div "[PERSON_NAME]"
click at [873, 431] on icon at bounding box center [877, 435] width 8 height 8
paste input "20400483063026"
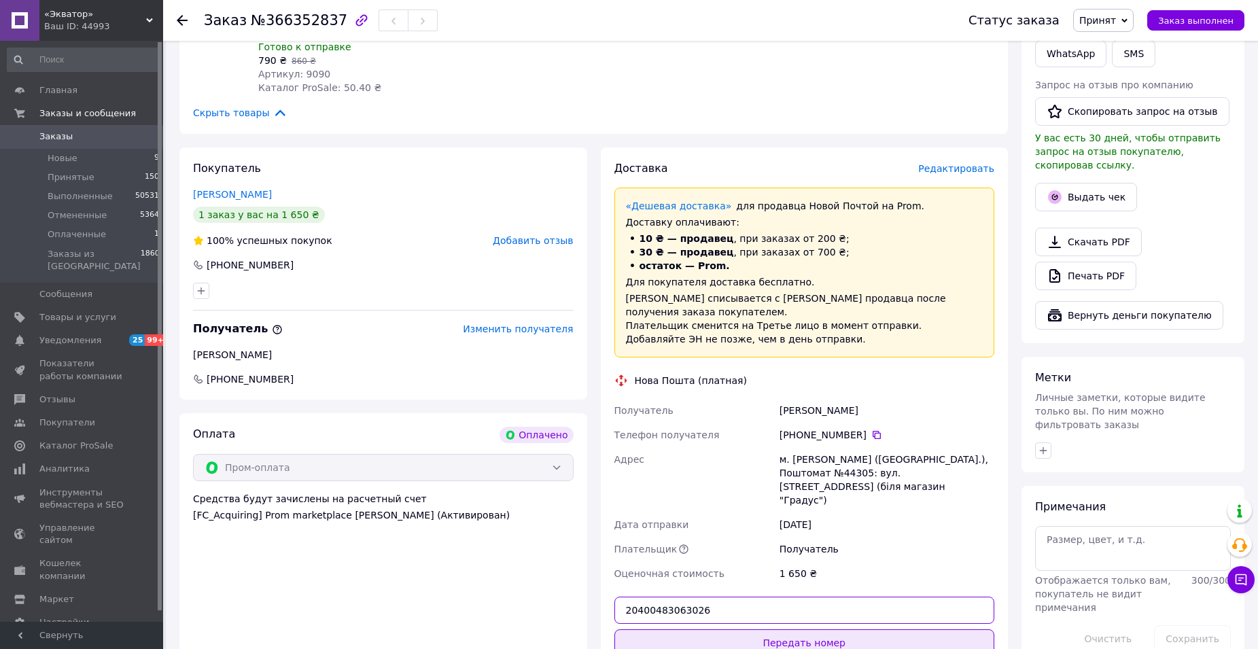
type input "20400483063026"
click at [765, 629] on button "Передать номер" at bounding box center [805, 642] width 381 height 27
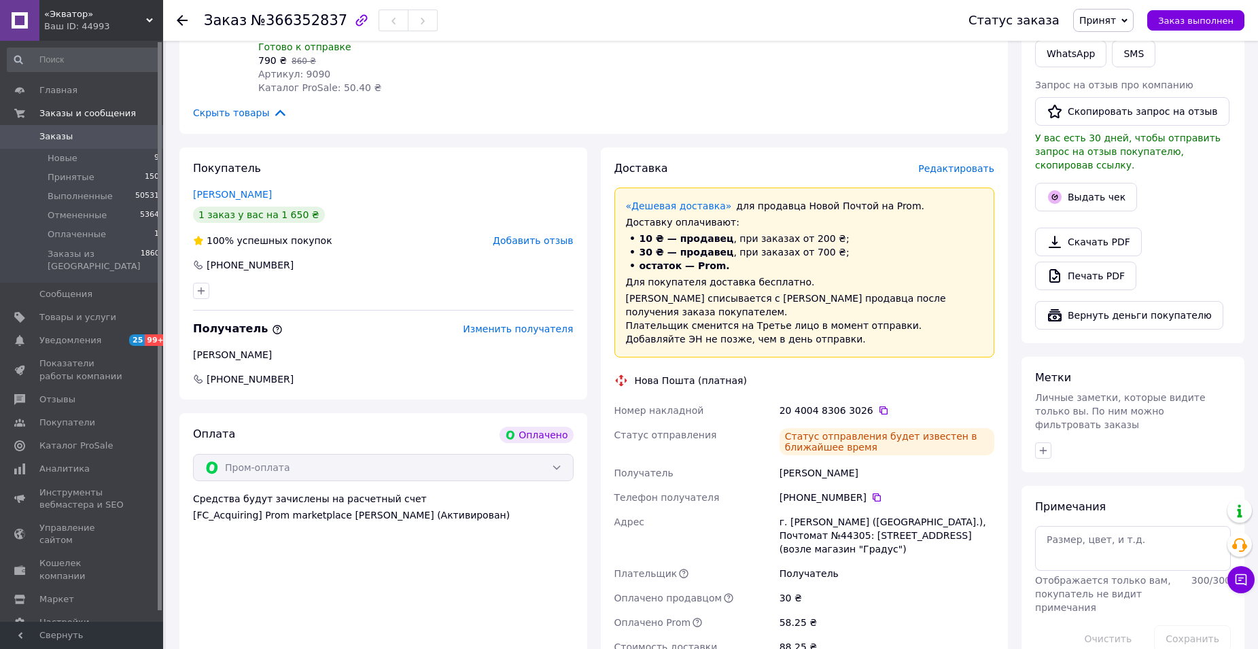
click at [181, 18] on icon at bounding box center [182, 20] width 11 height 11
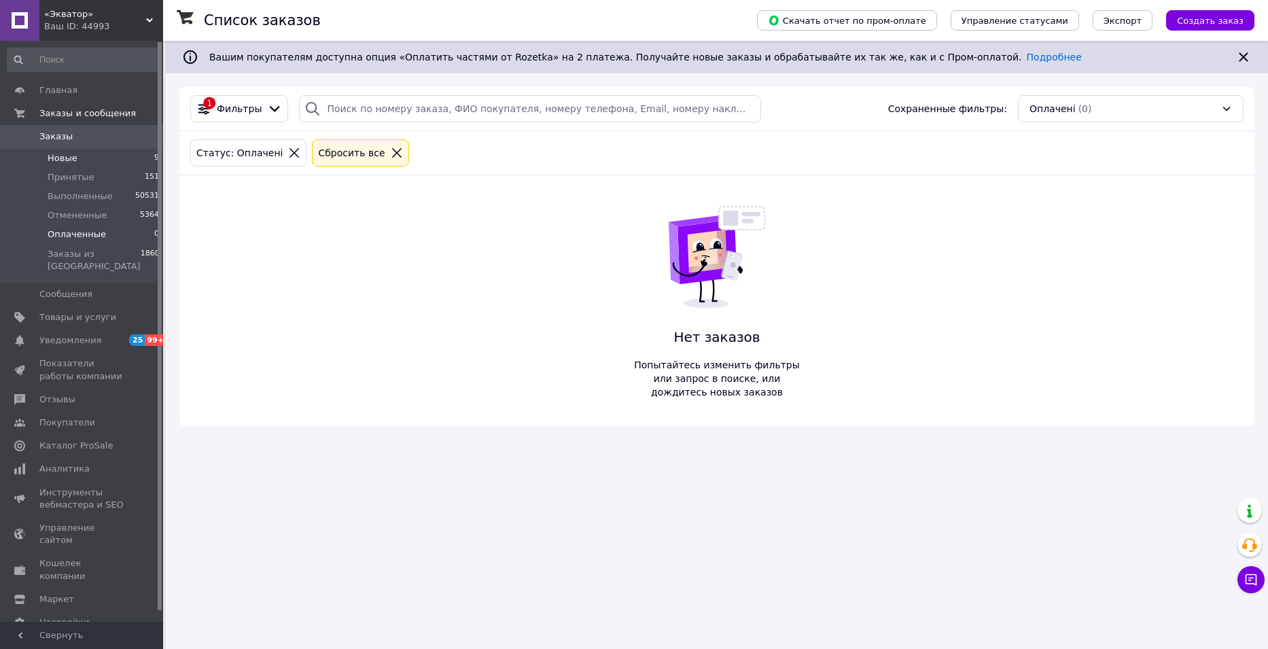
click at [65, 156] on span "Новые" at bounding box center [63, 158] width 30 height 12
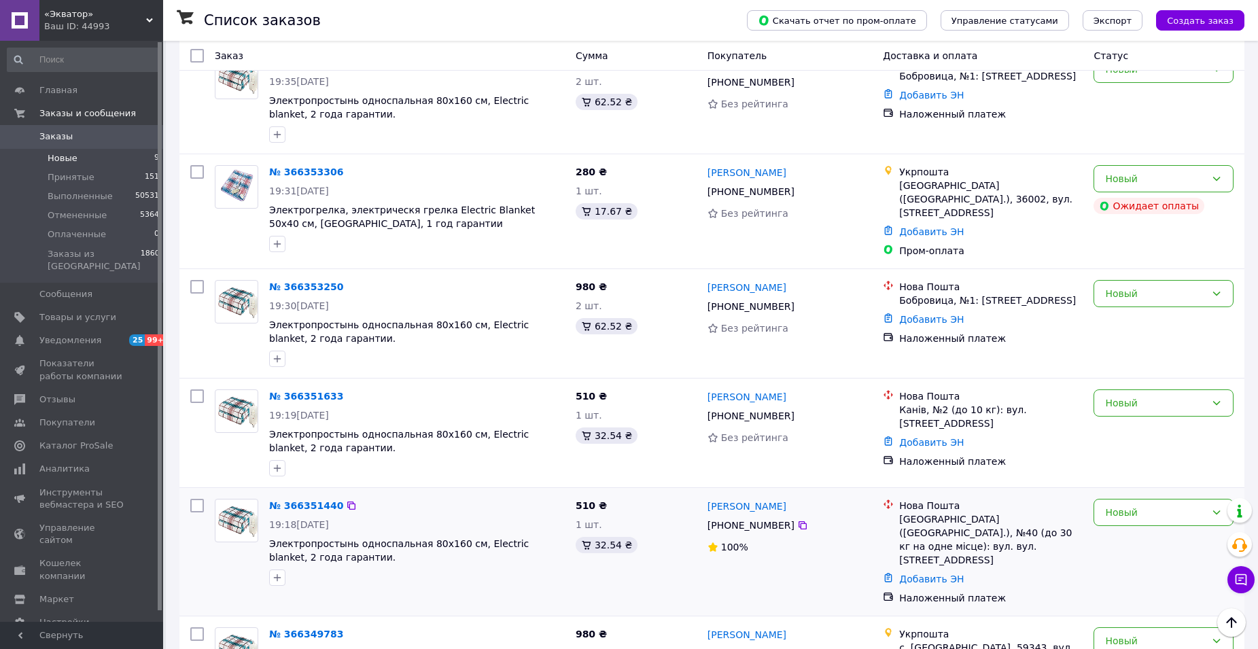
scroll to position [574, 0]
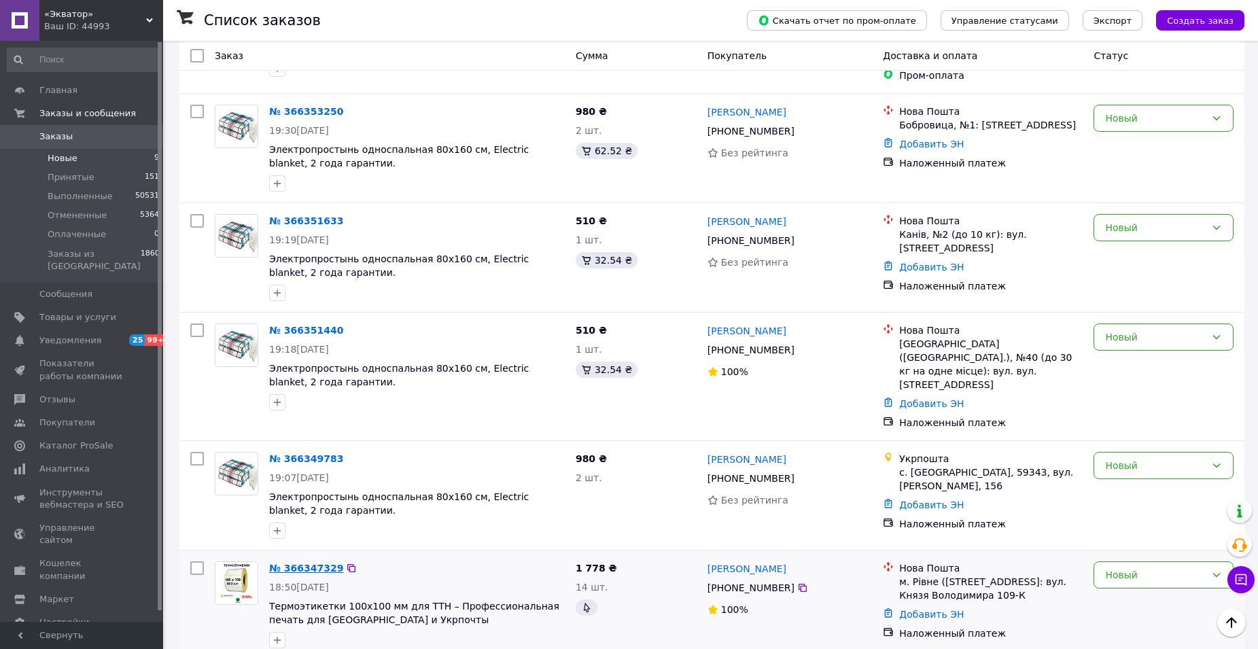
click at [311, 563] on link "№ 366347329" at bounding box center [306, 568] width 74 height 11
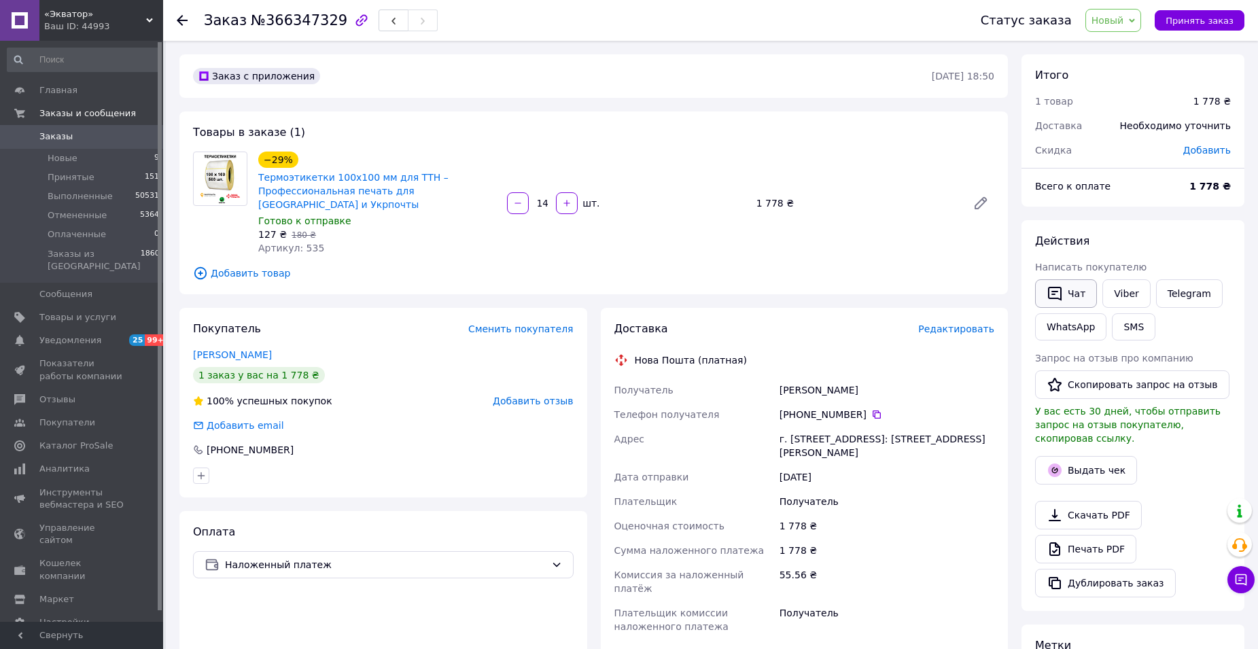
click at [1072, 293] on button "Чат" at bounding box center [1066, 293] width 62 height 29
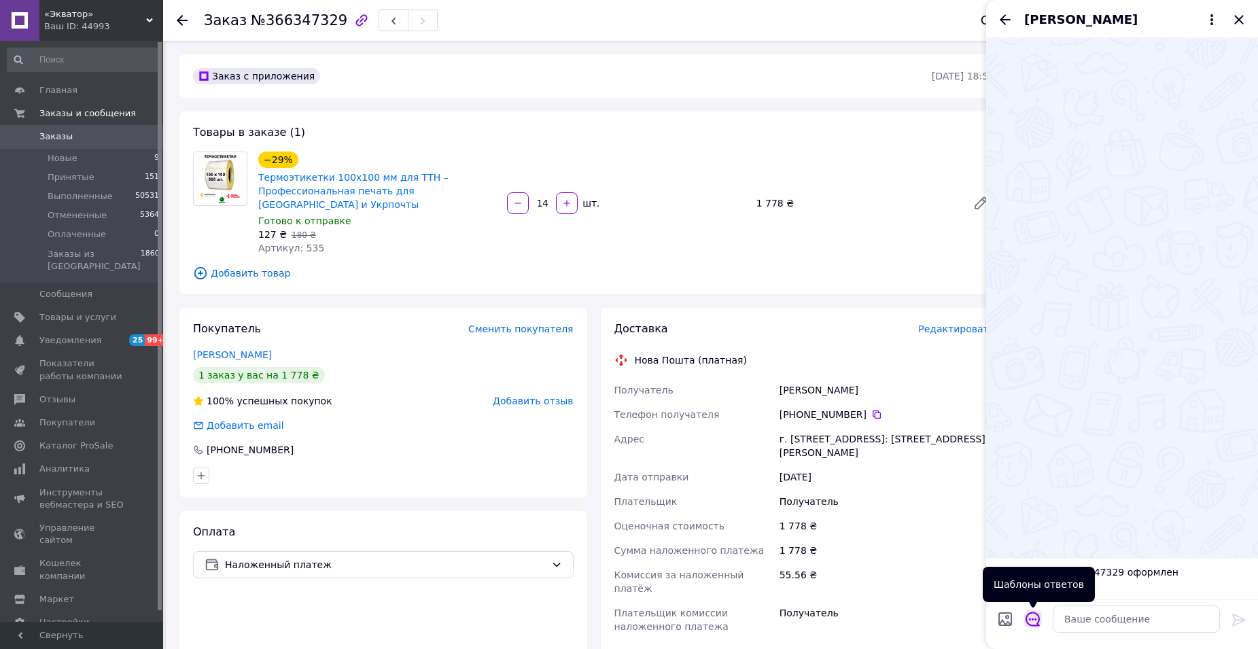
click at [1035, 617] on icon "Открыть шаблоны ответов" at bounding box center [1033, 619] width 15 height 15
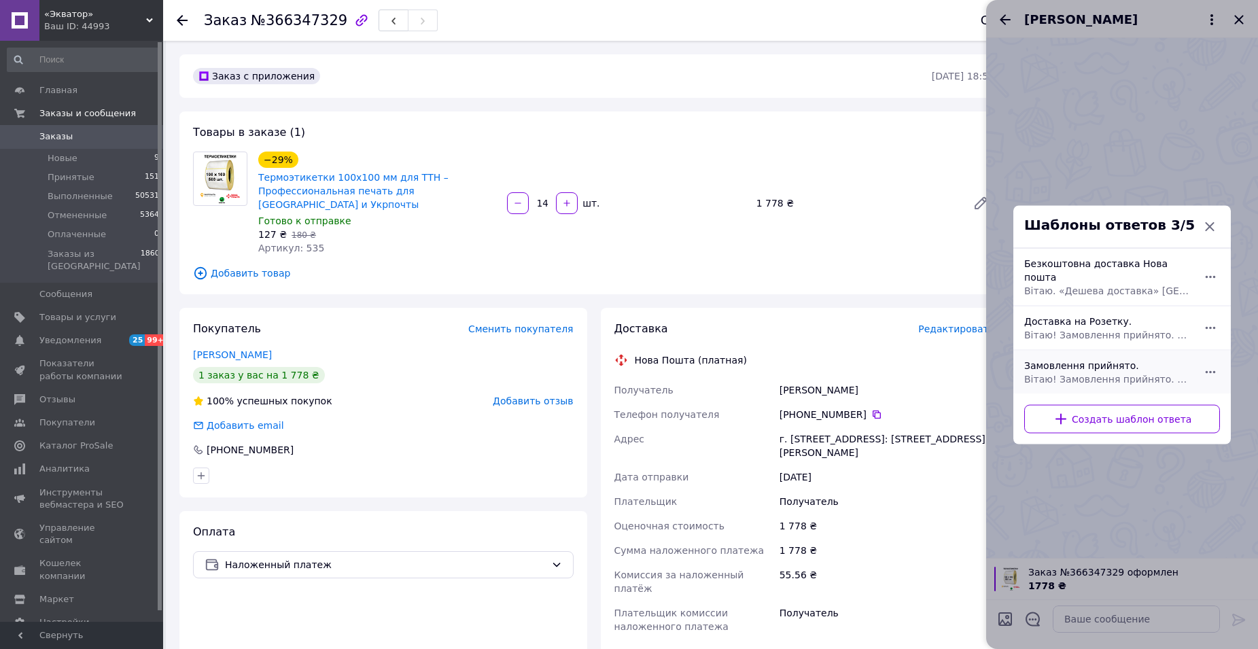
click at [1113, 372] on span "Вітаю! Замовлення прийнято. Відправка 1-2 дні. Якщо є питання щодо замовлення -…" at bounding box center [1107, 379] width 166 height 14
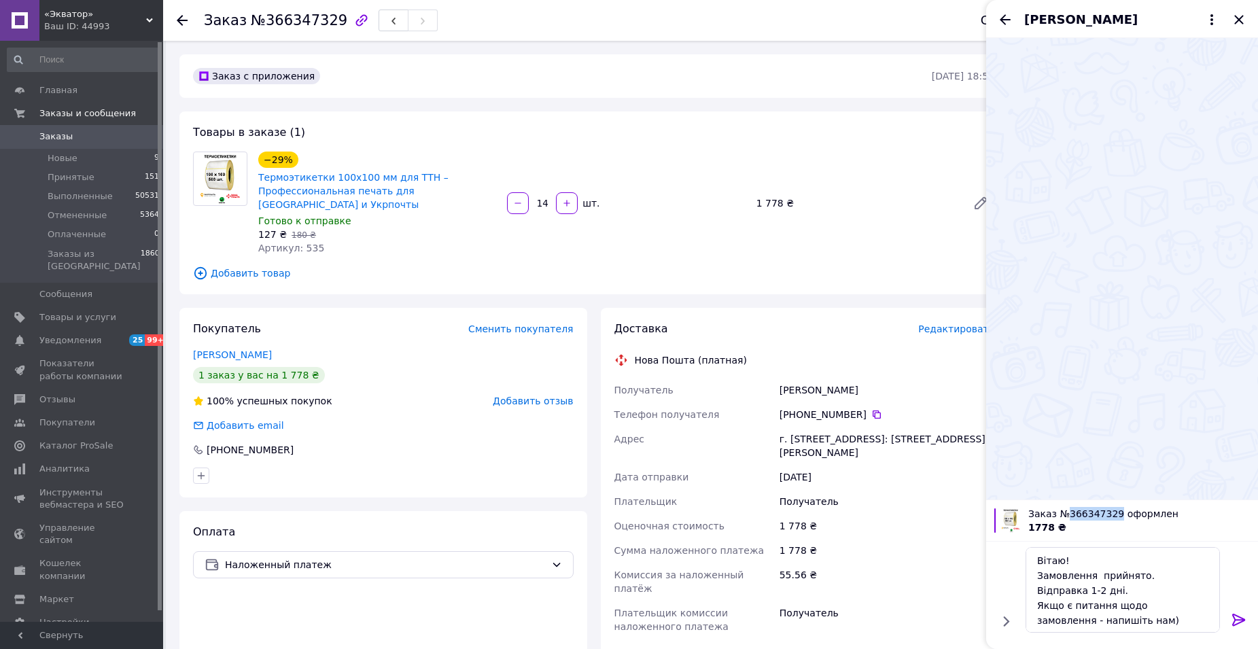
drag, startPoint x: 1112, startPoint y: 513, endPoint x: 1067, endPoint y: 508, distance: 45.1
click at [1067, 508] on span "Заказ №366347329 оформлен" at bounding box center [1139, 514] width 222 height 14
copy span "366347329"
click at [1092, 570] on textarea "Вітаю! Замовлення прийнято. Відправка 1-2 дні. Якщо є питання щодо замовлення -…" at bounding box center [1123, 590] width 194 height 86
paste textarea "366347329"
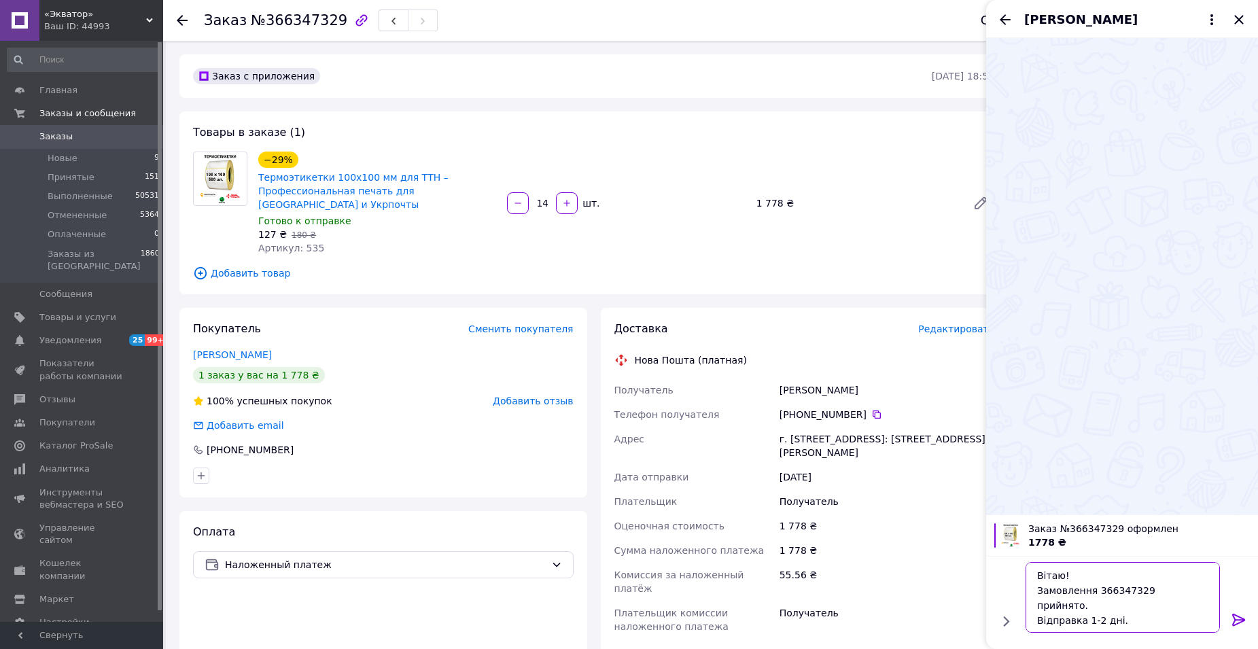
type textarea "Вітаю! Замовлення 366347329 прийнято. Відправка 1-2 дні. Якщо є питання щодо за…"
click at [1241, 623] on icon at bounding box center [1239, 620] width 16 height 16
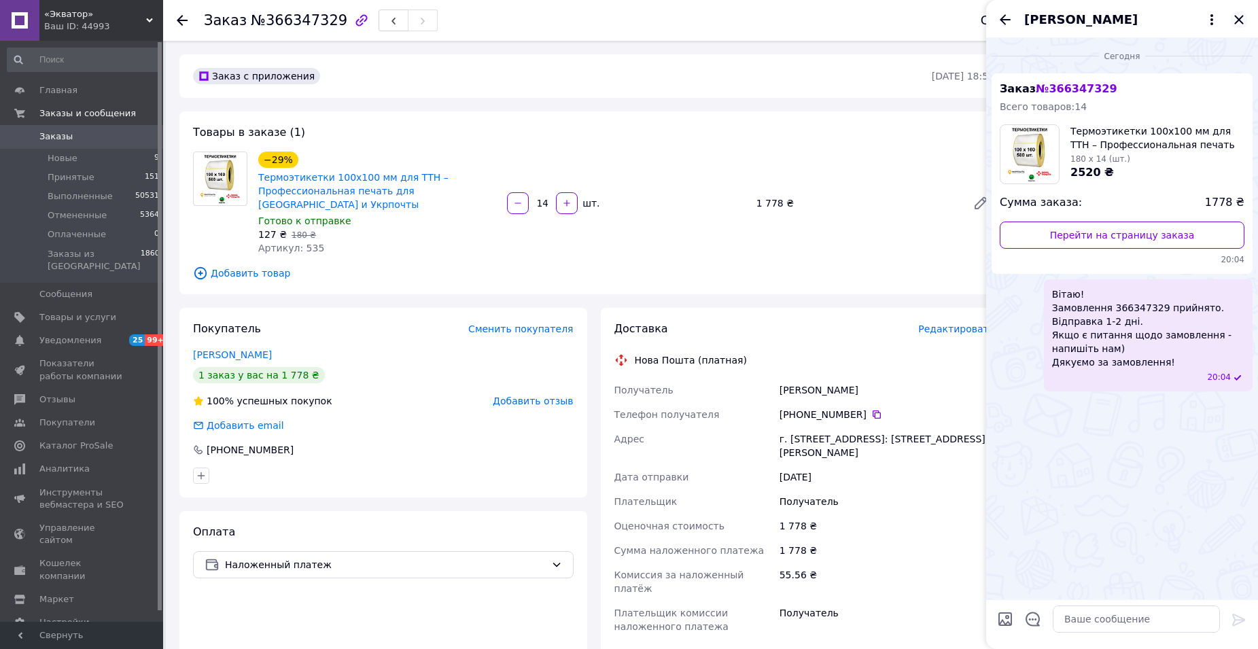
click at [1239, 22] on icon "Закрыть" at bounding box center [1239, 20] width 16 height 16
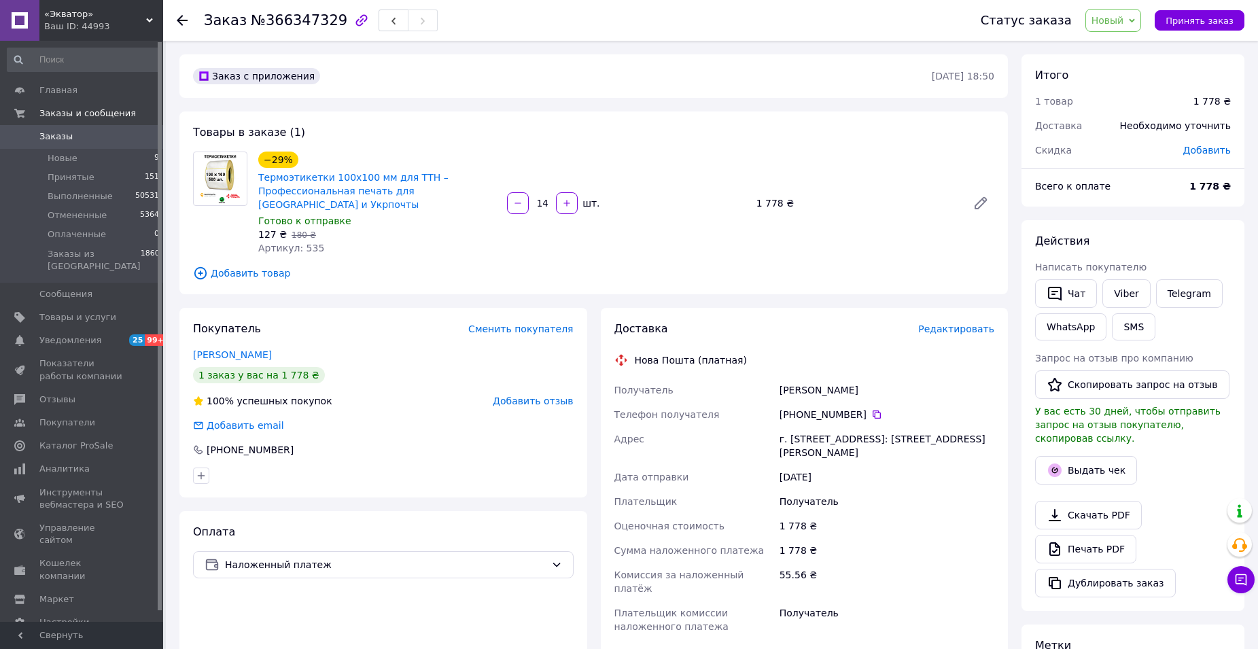
click at [1135, 18] on icon at bounding box center [1132, 21] width 6 height 6
click at [1137, 44] on li "Принят" at bounding box center [1122, 47] width 72 height 20
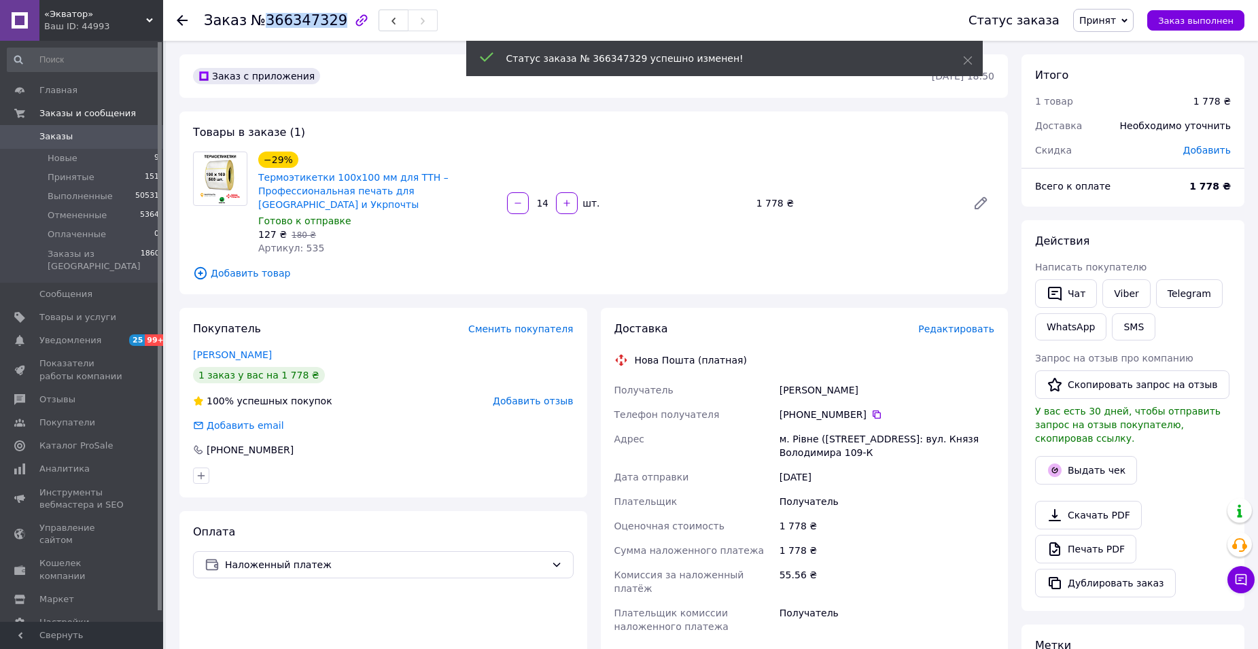
drag, startPoint x: 258, startPoint y: 20, endPoint x: 327, endPoint y: 20, distance: 69.3
click at [327, 20] on span "№366347329" at bounding box center [299, 20] width 97 height 16
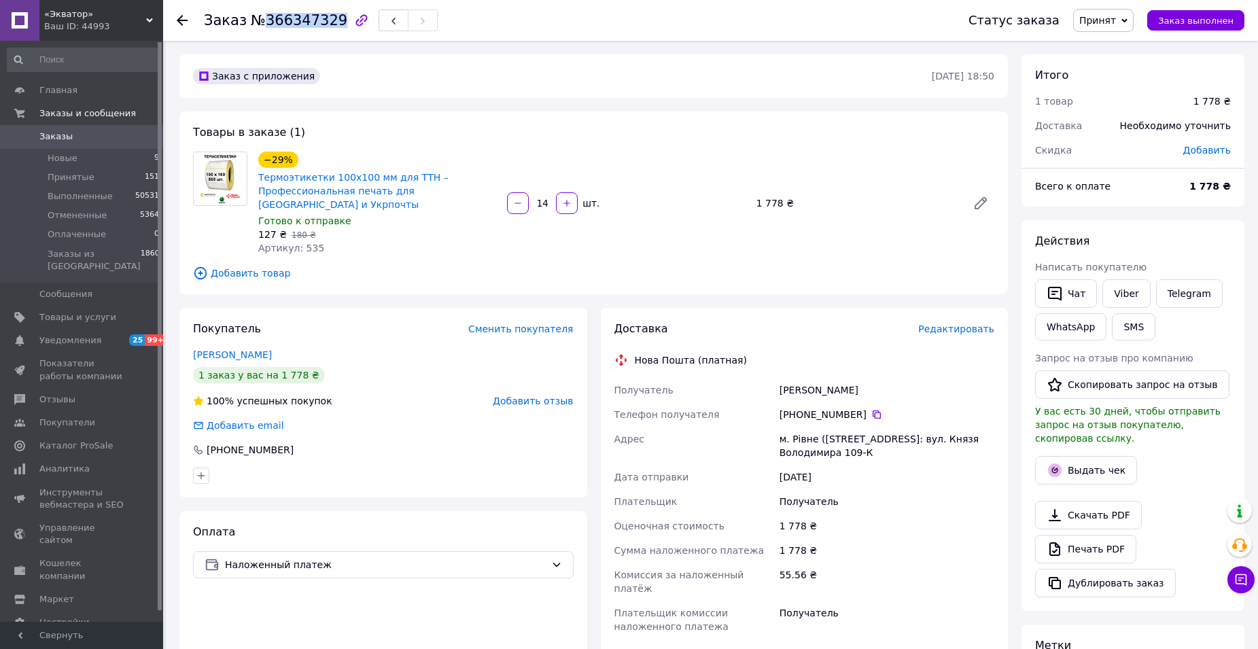
copy span "366347329"
click at [932, 520] on div "1 778 ₴" at bounding box center [887, 526] width 220 height 24
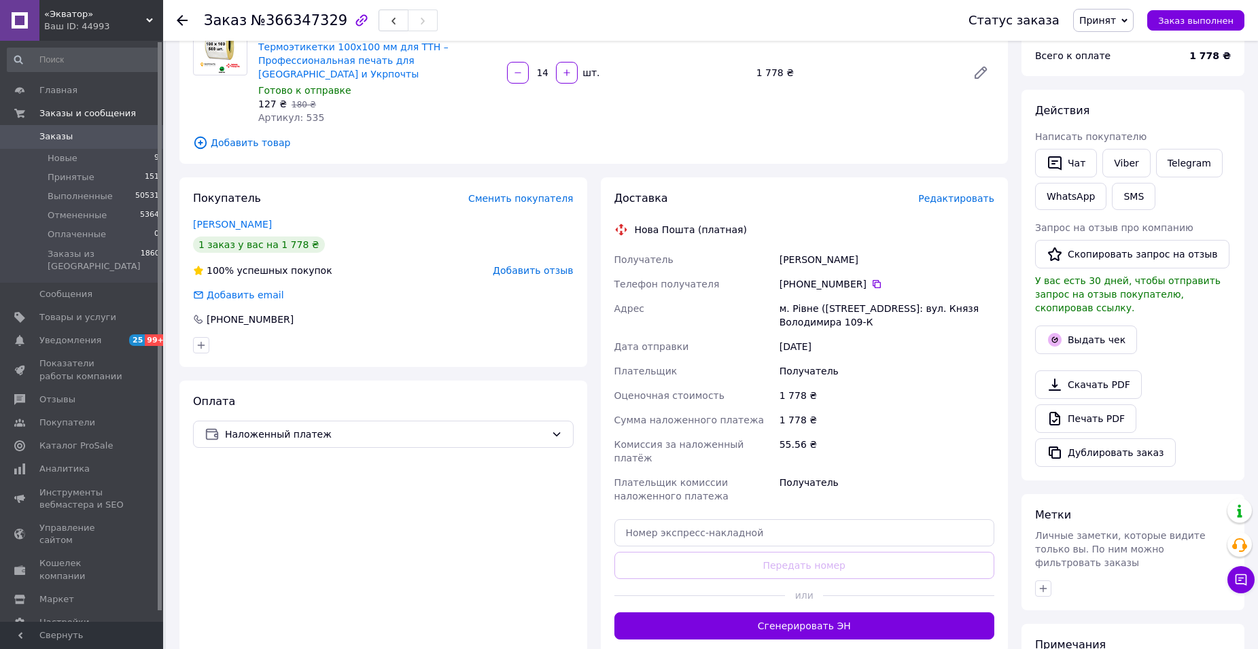
scroll to position [136, 0]
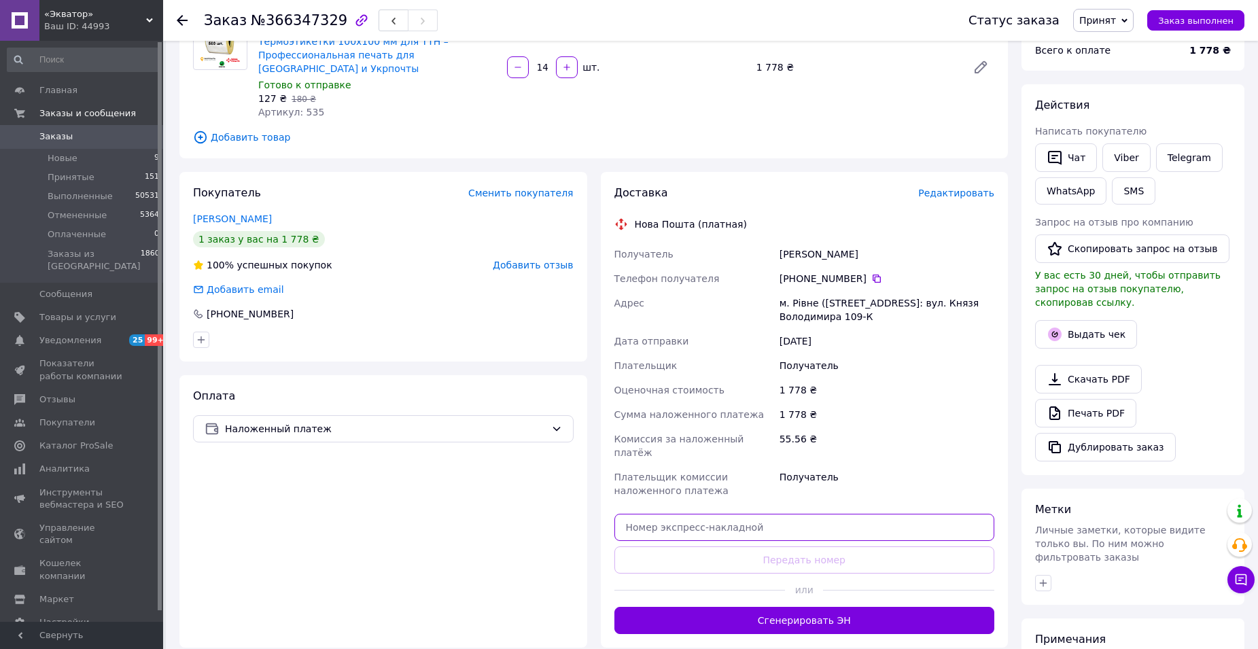
click at [773, 514] on input "text" at bounding box center [805, 527] width 381 height 27
paste input "20400483063340"
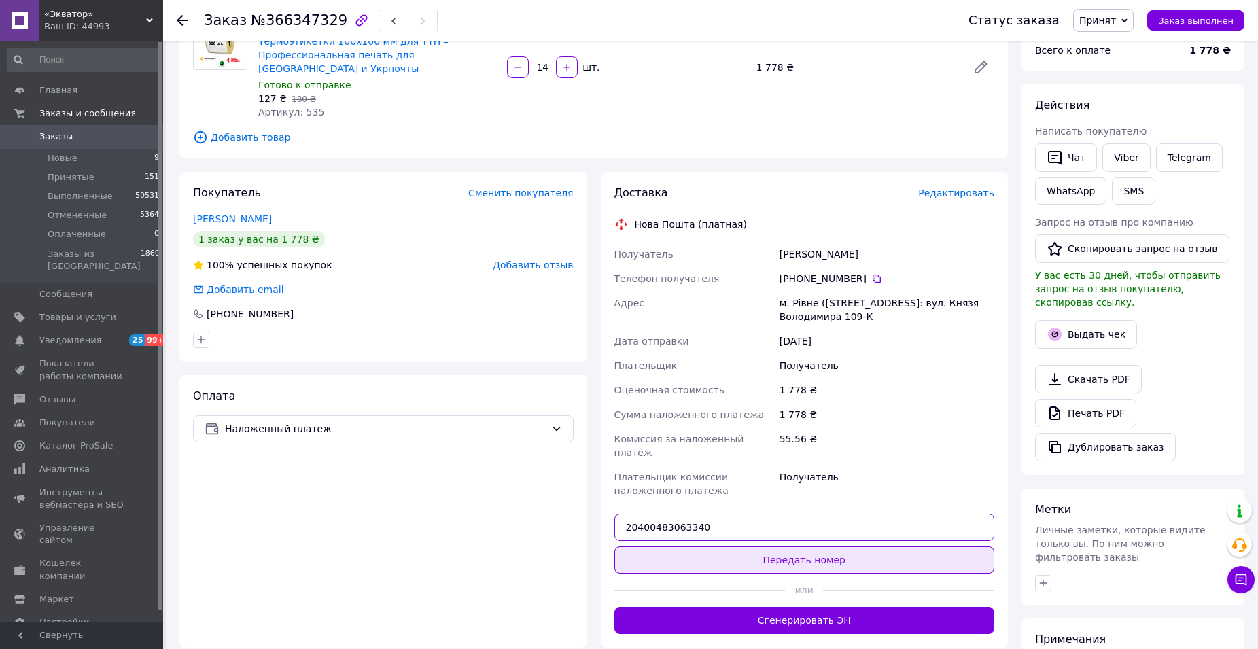
type input "20400483063340"
click at [803, 547] on button "Передать номер" at bounding box center [805, 560] width 381 height 27
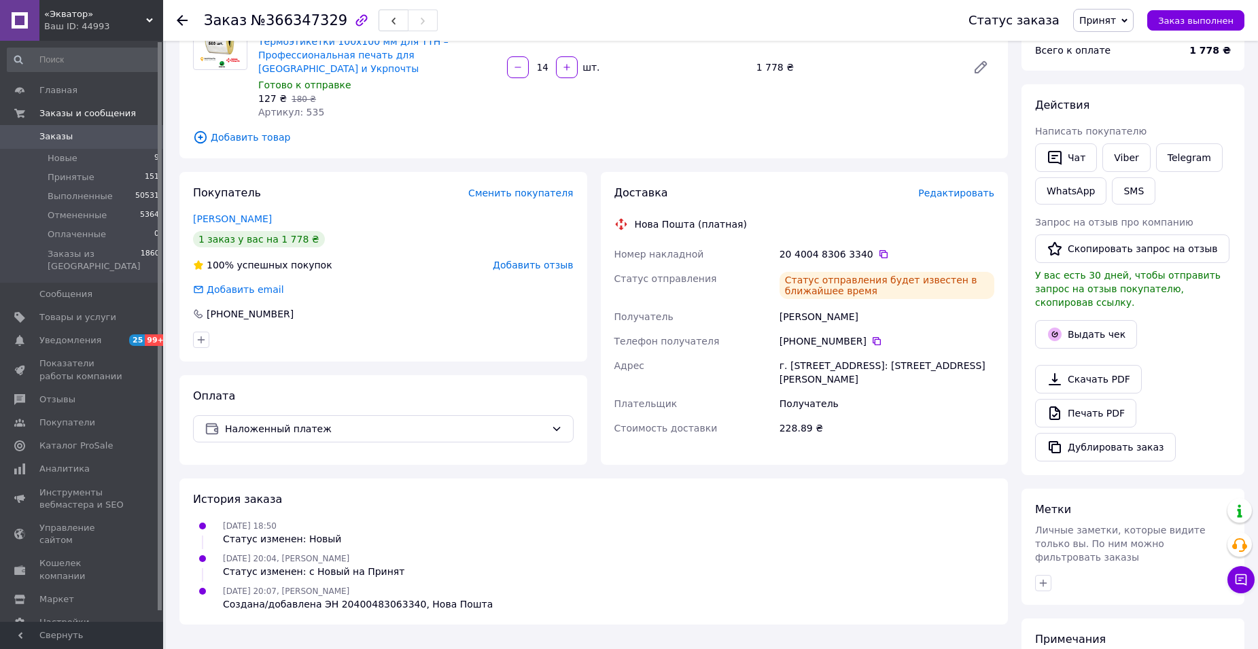
click at [183, 22] on icon at bounding box center [182, 20] width 11 height 11
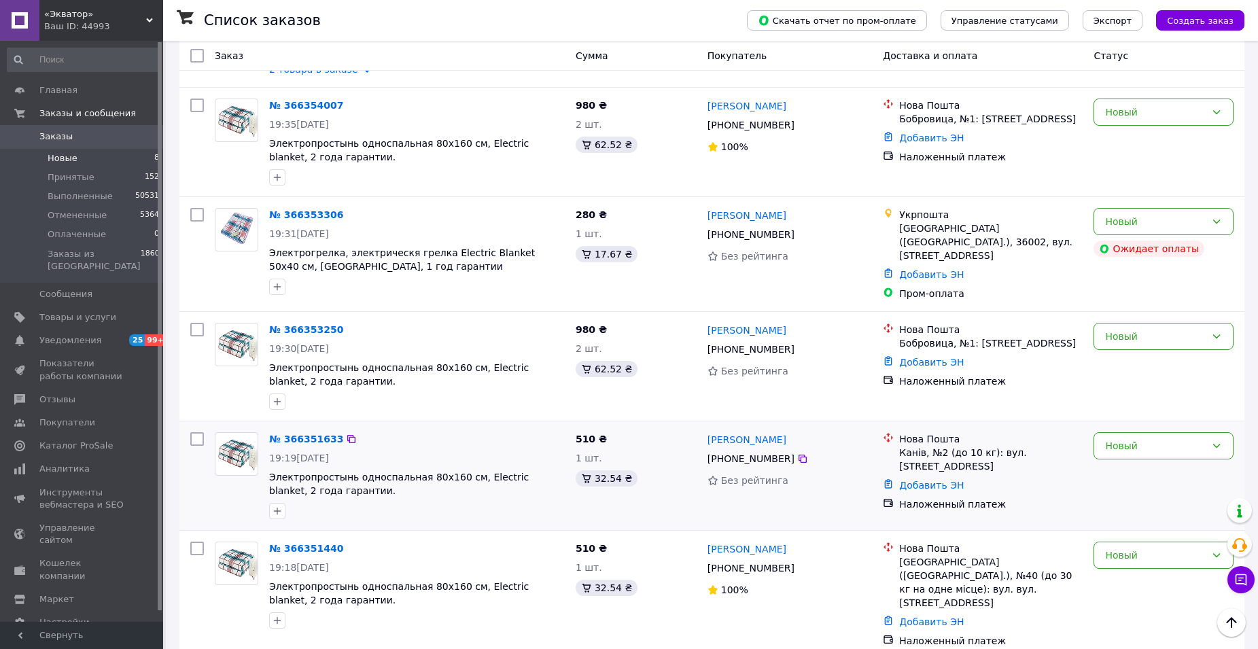
scroll to position [396, 0]
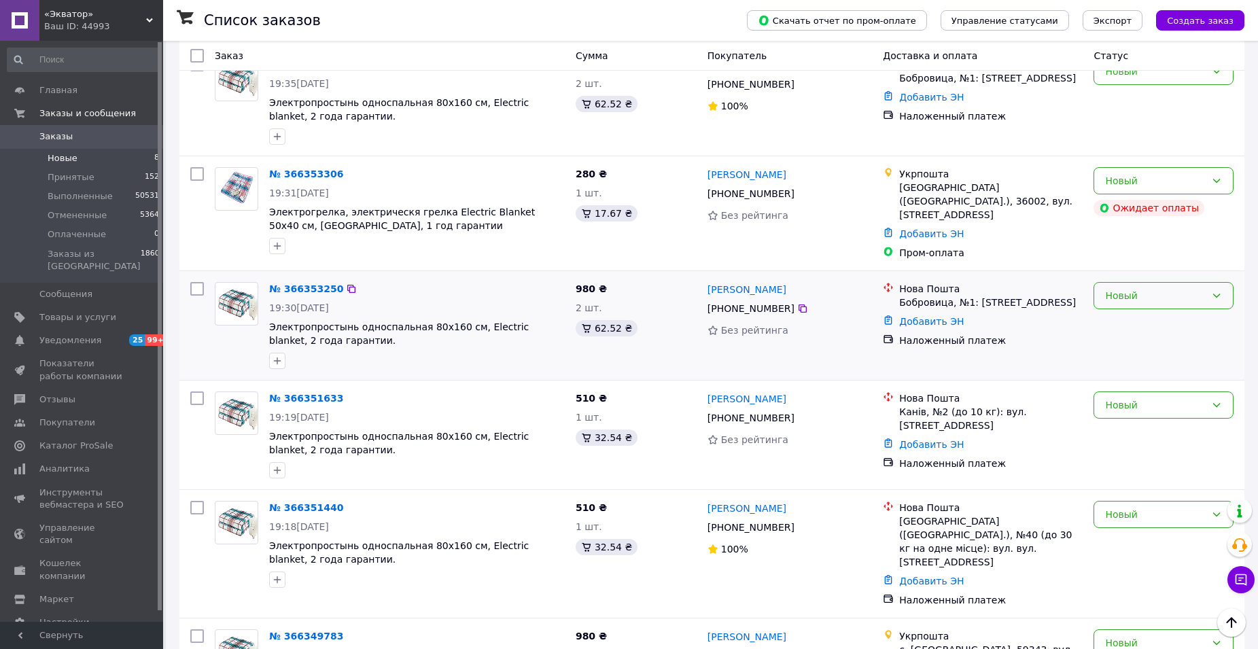
click at [1217, 290] on icon at bounding box center [1216, 295] width 11 height 11
click at [1118, 368] on li "Отменен" at bounding box center [1163, 369] width 139 height 24
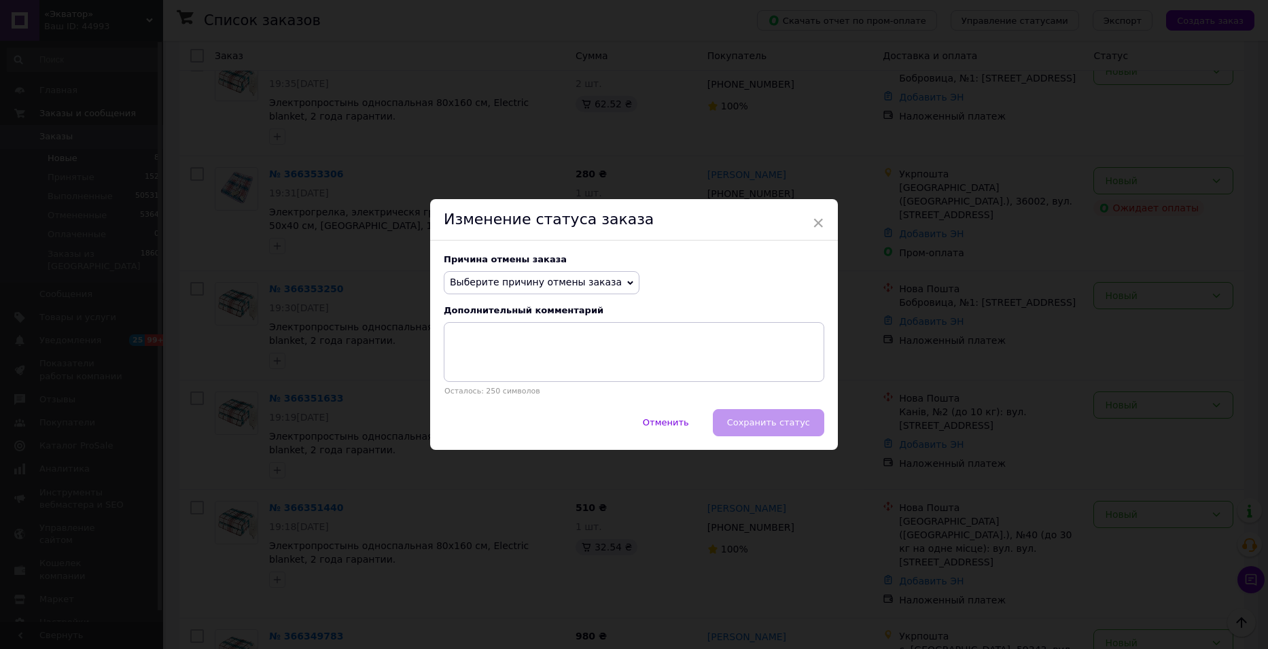
click at [625, 275] on div "Выберите причину отмены заказа Нет в наличии Нет разновидности товара Оплата не…" at bounding box center [634, 282] width 381 height 23
click at [608, 286] on span "Выберите причину отмены заказа" at bounding box center [542, 282] width 196 height 23
click at [530, 383] on li "Заказ-дубликат" at bounding box center [542, 385] width 194 height 19
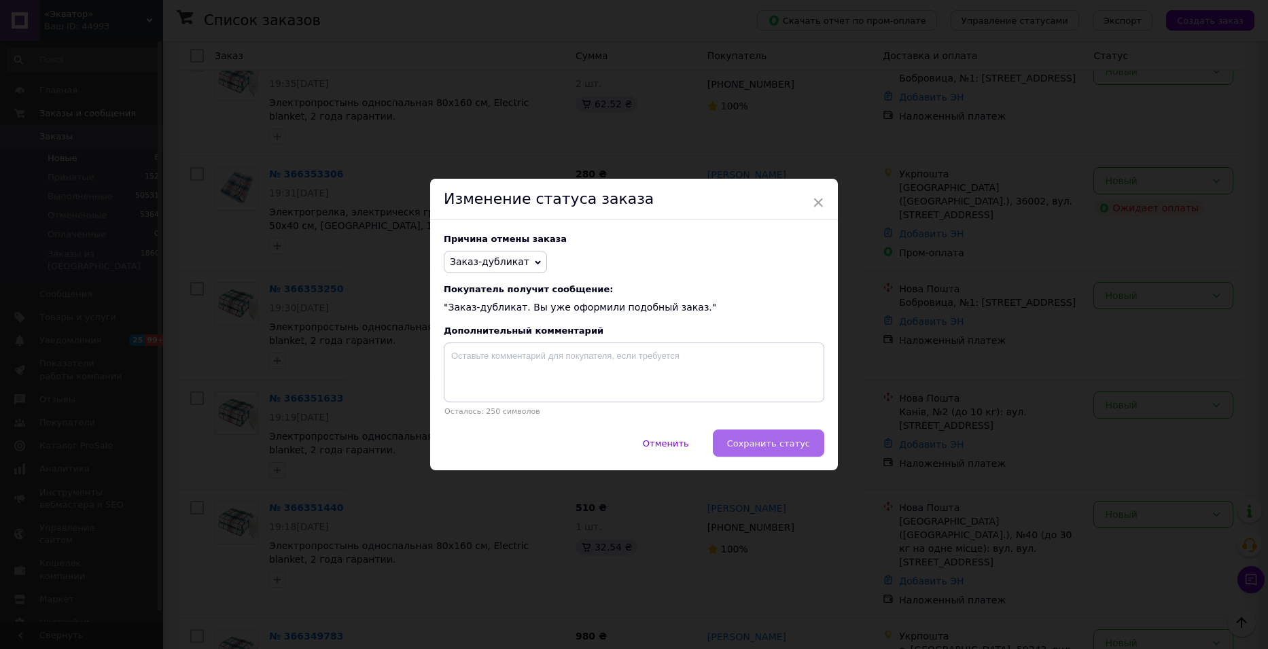
click at [748, 435] on button "Сохранить статус" at bounding box center [768, 443] width 111 height 27
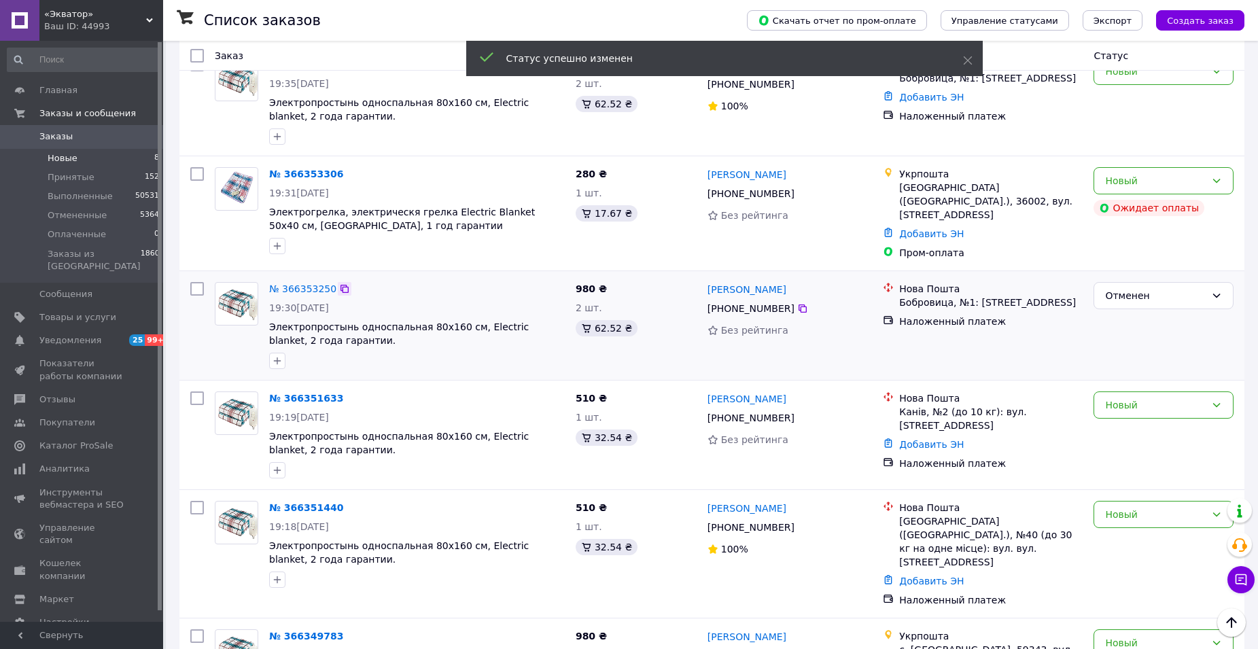
click at [339, 284] on icon at bounding box center [344, 288] width 11 height 11
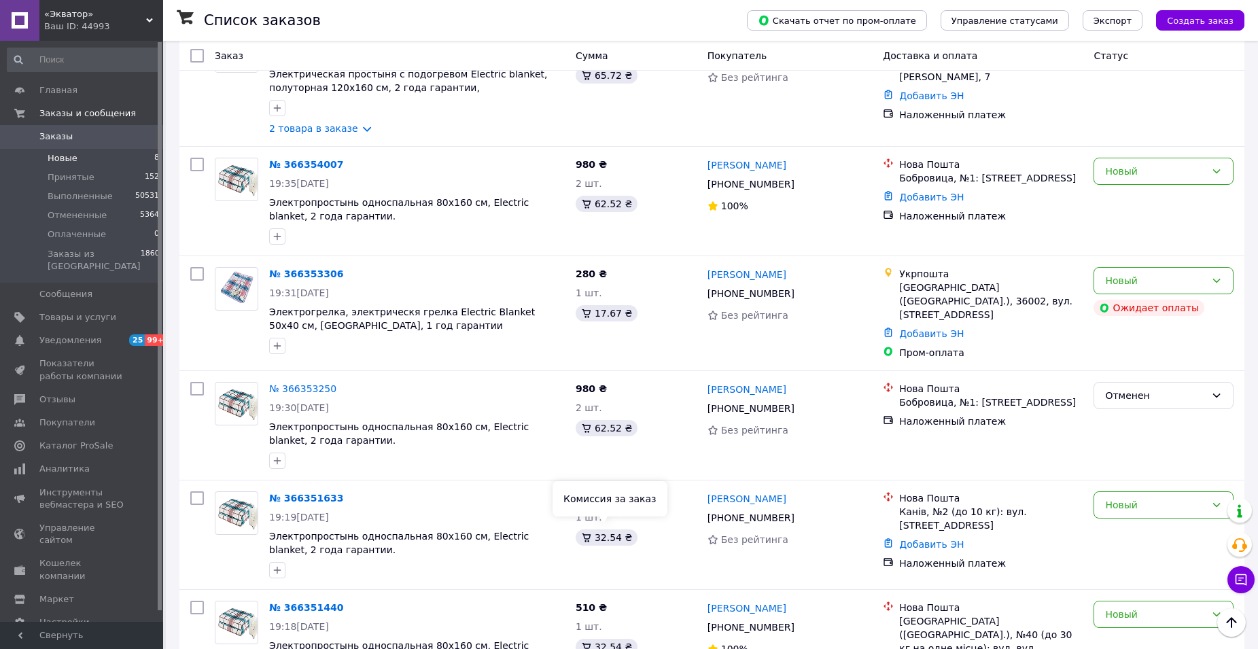
scroll to position [260, 0]
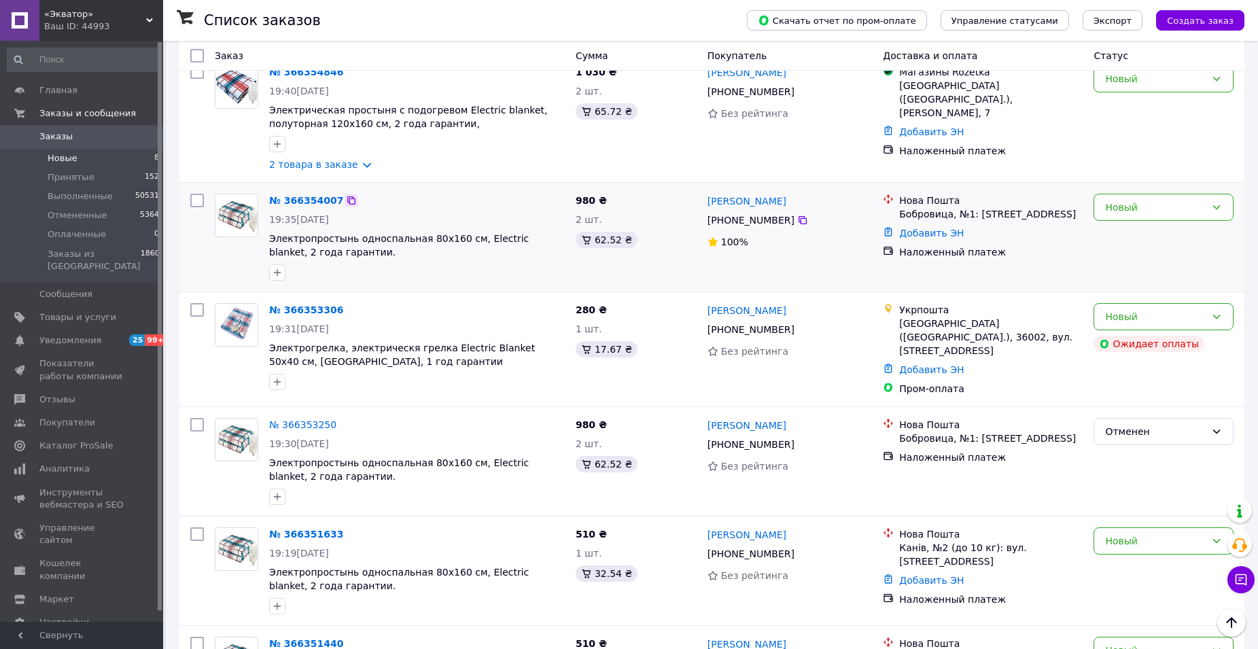
click at [346, 201] on icon at bounding box center [351, 200] width 11 height 11
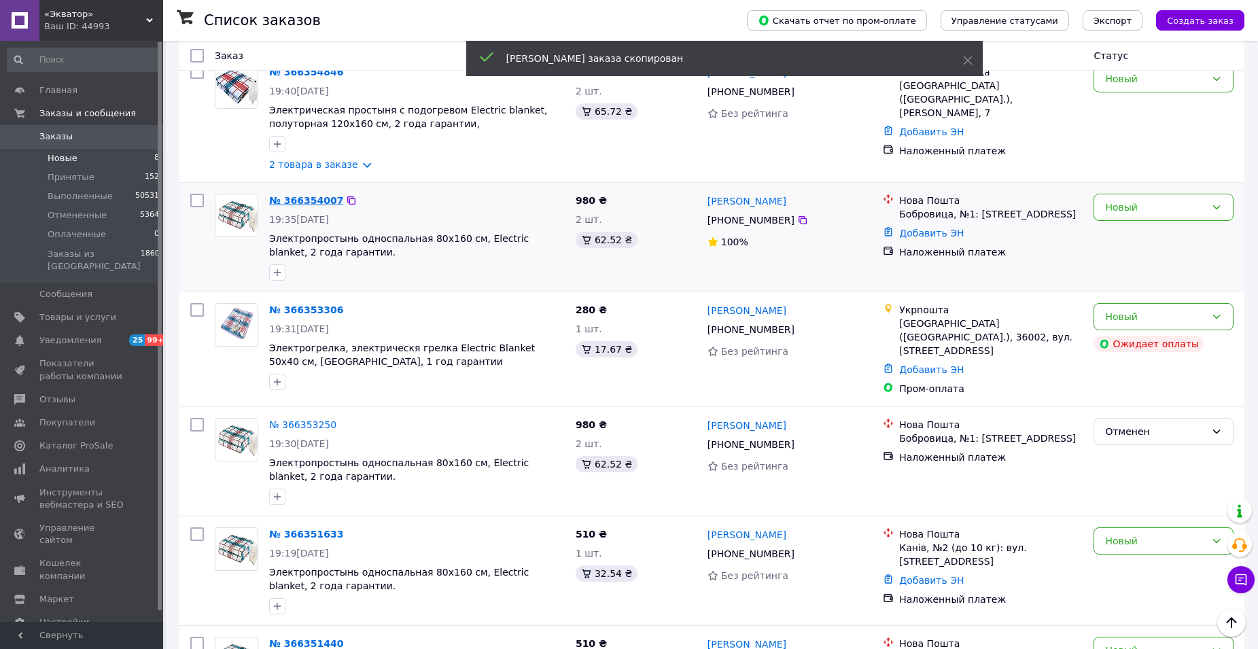
click at [305, 204] on link "№ 366354007" at bounding box center [306, 200] width 74 height 11
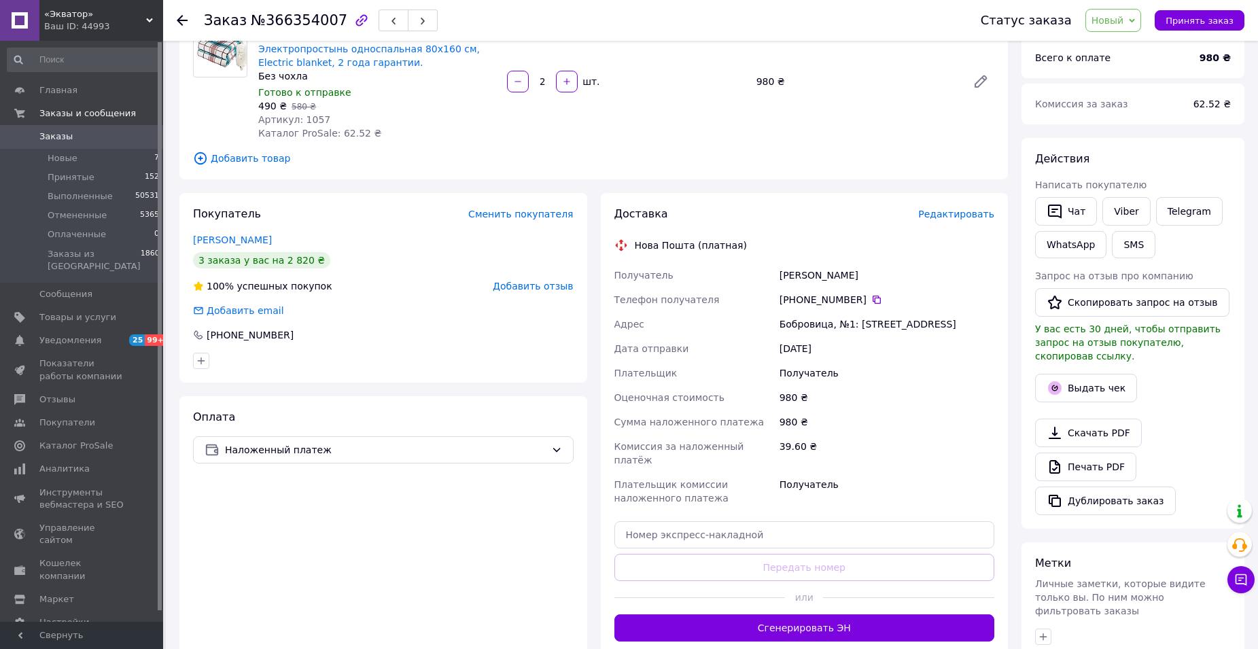
scroll to position [136, 0]
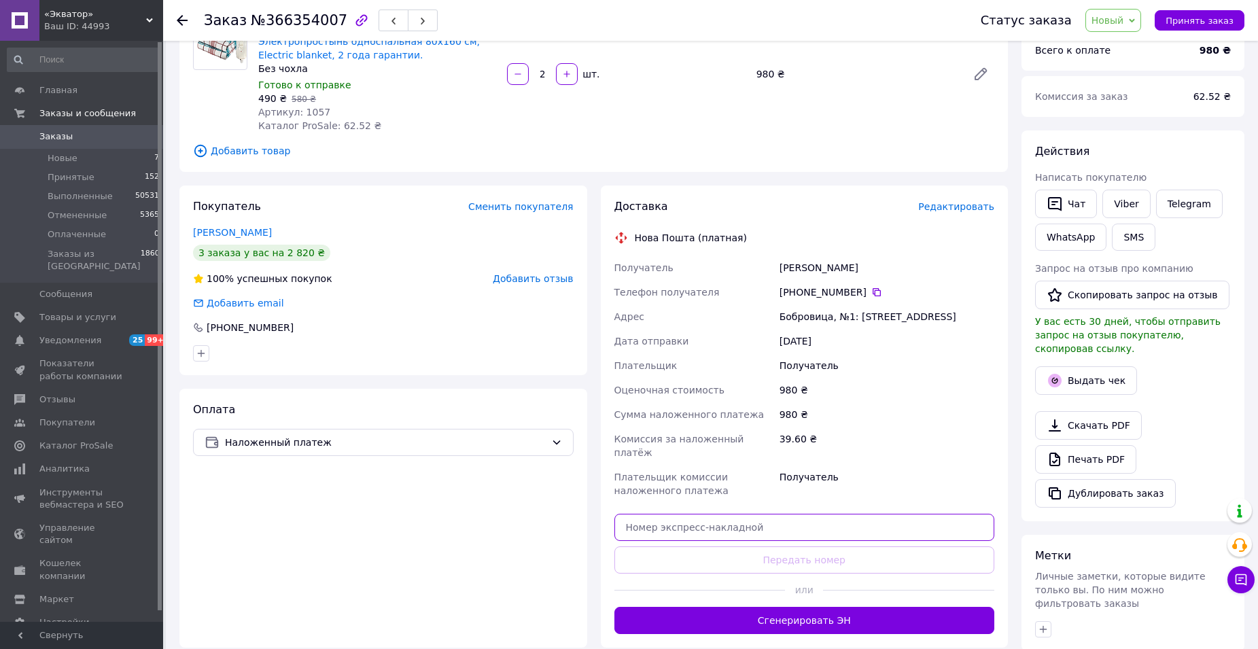
paste input "20400483063568"
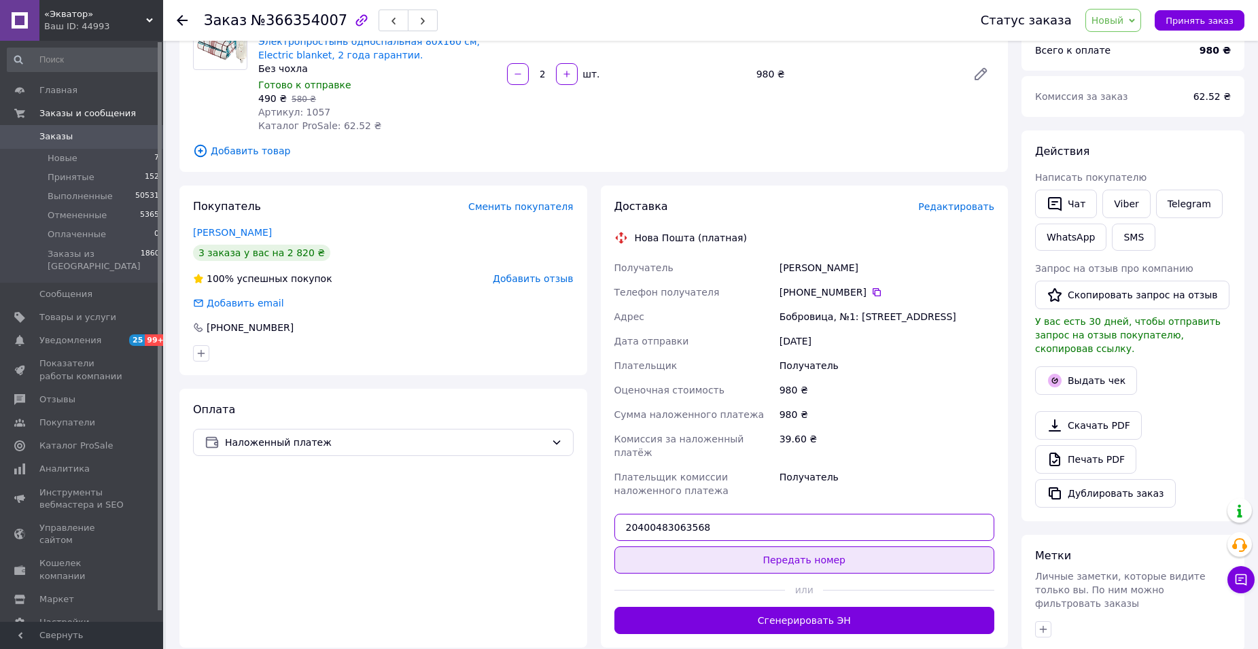
type input "20400483063568"
click at [755, 547] on button "Передать номер" at bounding box center [805, 560] width 381 height 27
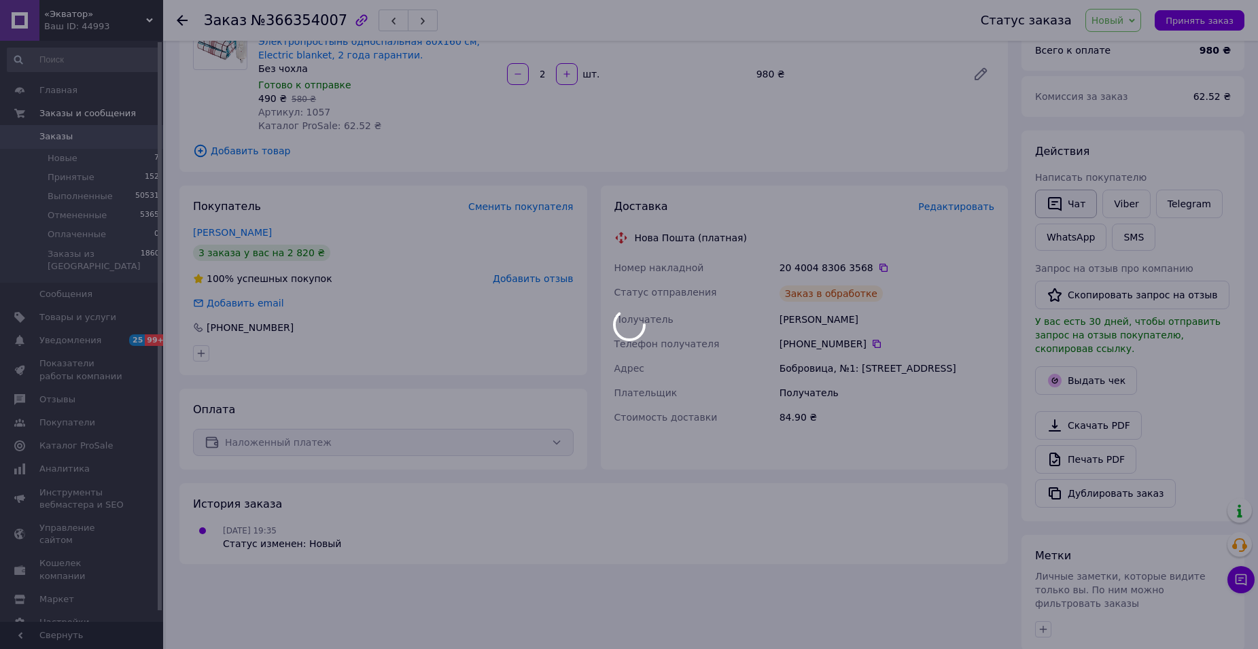
click at [1079, 203] on body "«Экватор» Ваш ID: 44993 Сайт «Экватор» Кабинет покупателя Проверить состояние с…" at bounding box center [629, 361] width 1258 height 994
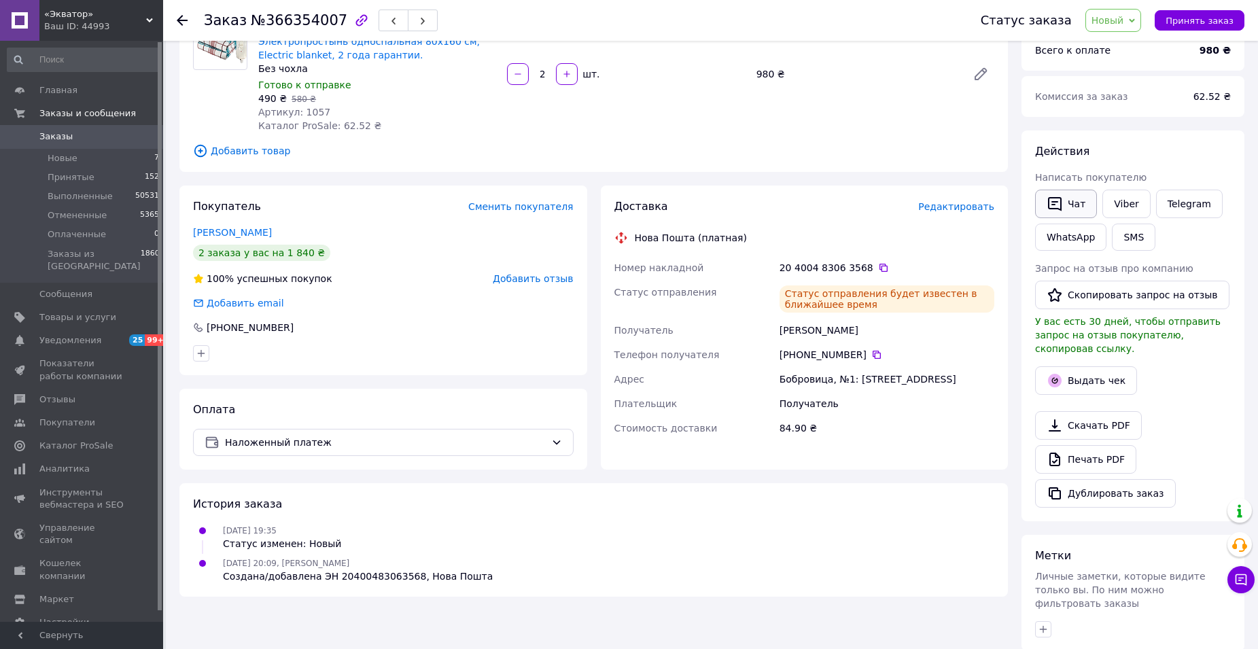
click at [1071, 203] on button "Чат" at bounding box center [1066, 204] width 62 height 29
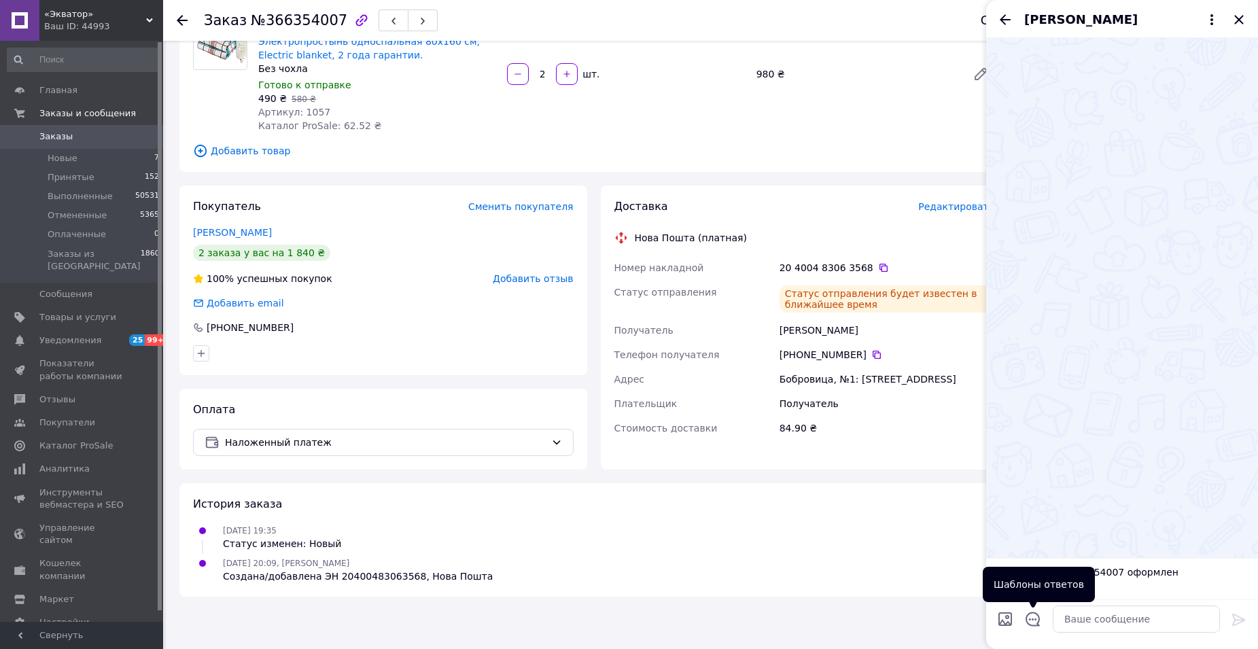
drag, startPoint x: 1031, startPoint y: 618, endPoint x: 1044, endPoint y: 578, distance: 42.1
click at [1031, 617] on icon "Открыть шаблоны ответов" at bounding box center [1033, 619] width 15 height 15
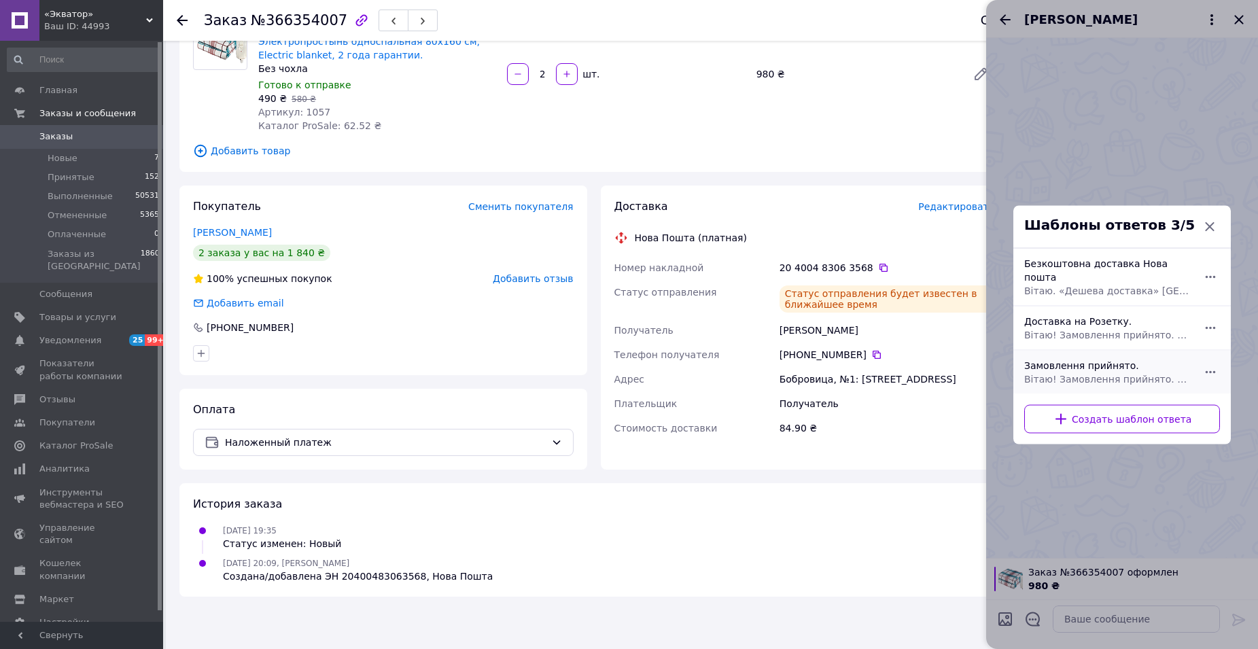
click at [1119, 372] on span "Вітаю! Замовлення прийнято. Відправка 1-2 дні. Якщо є питання щодо замовлення -…" at bounding box center [1107, 379] width 166 height 14
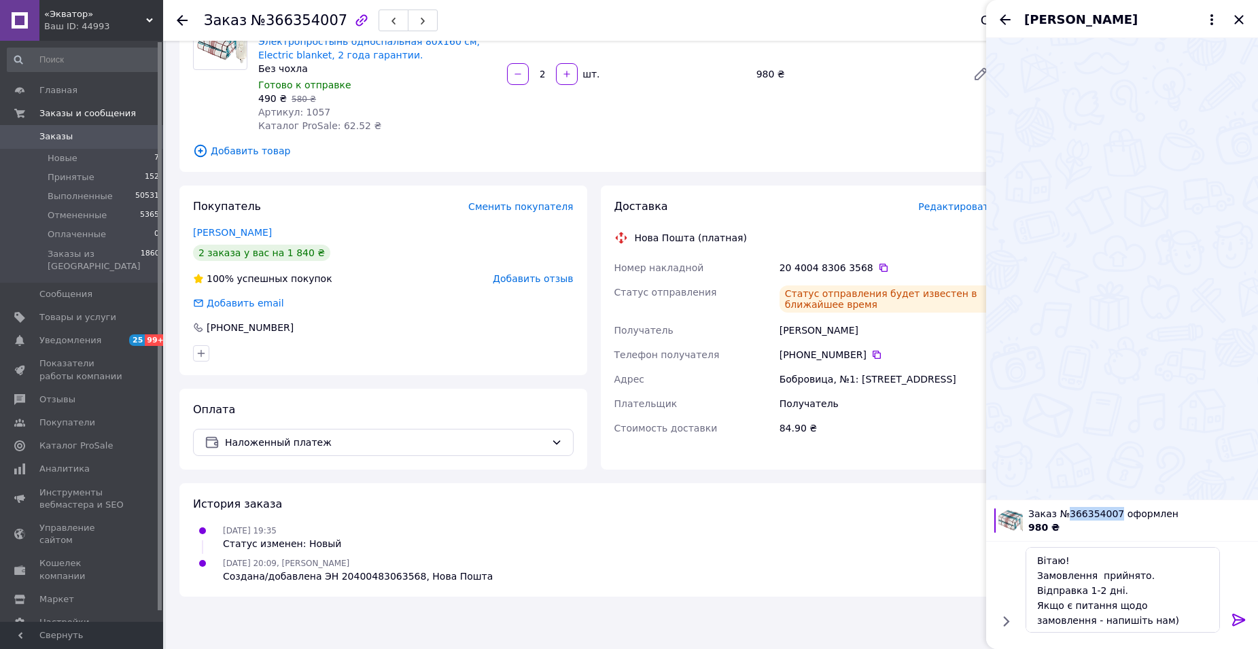
drag, startPoint x: 1113, startPoint y: 513, endPoint x: 1065, endPoint y: 518, distance: 47.8
click at [1065, 518] on span "Заказ №366354007 оформлен" at bounding box center [1139, 514] width 222 height 14
copy span "366354007"
click at [1093, 577] on textarea "Вітаю! Замовлення прийнято. Відправка 1-2 дні. Якщо є питання щодо замовлення -…" at bounding box center [1123, 590] width 194 height 86
paste textarea "366354007"
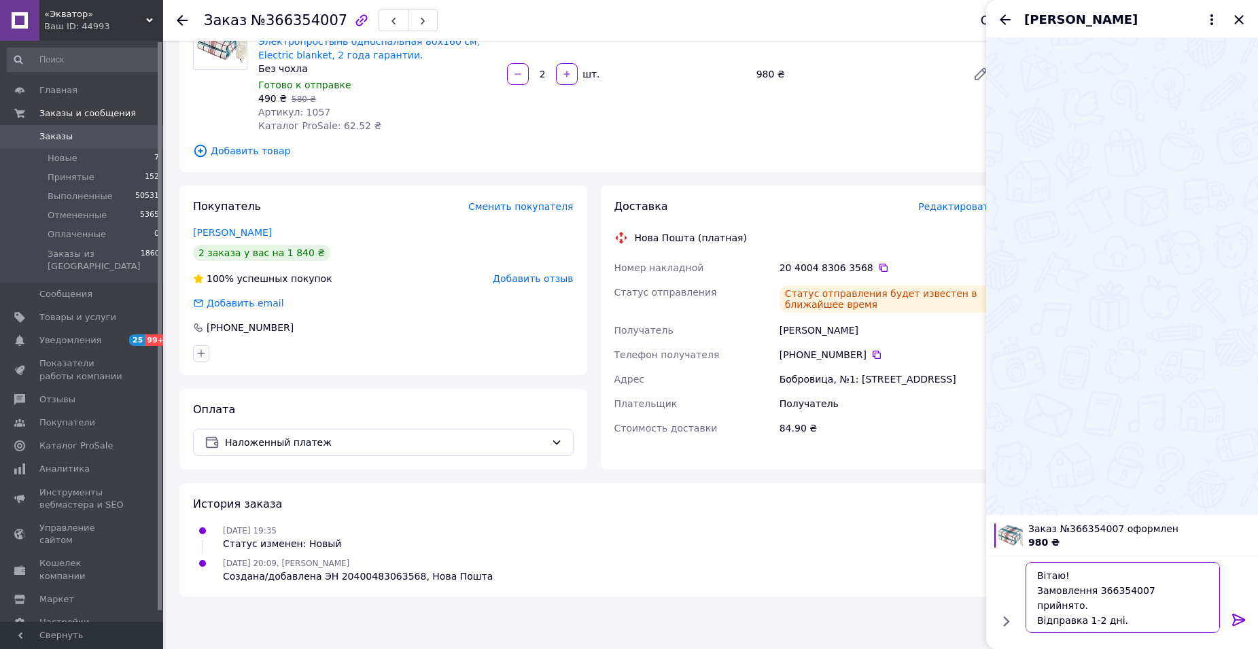
type textarea "Вітаю! Замовлення 366354007 прийнято. Відправка 1-2 дні. Якщо є питання щодо за…"
drag, startPoint x: 1241, startPoint y: 610, endPoint x: 1234, endPoint y: 615, distance: 7.9
click at [1238, 615] on div at bounding box center [1239, 622] width 27 height 32
click at [1238, 616] on icon at bounding box center [1238, 620] width 13 height 12
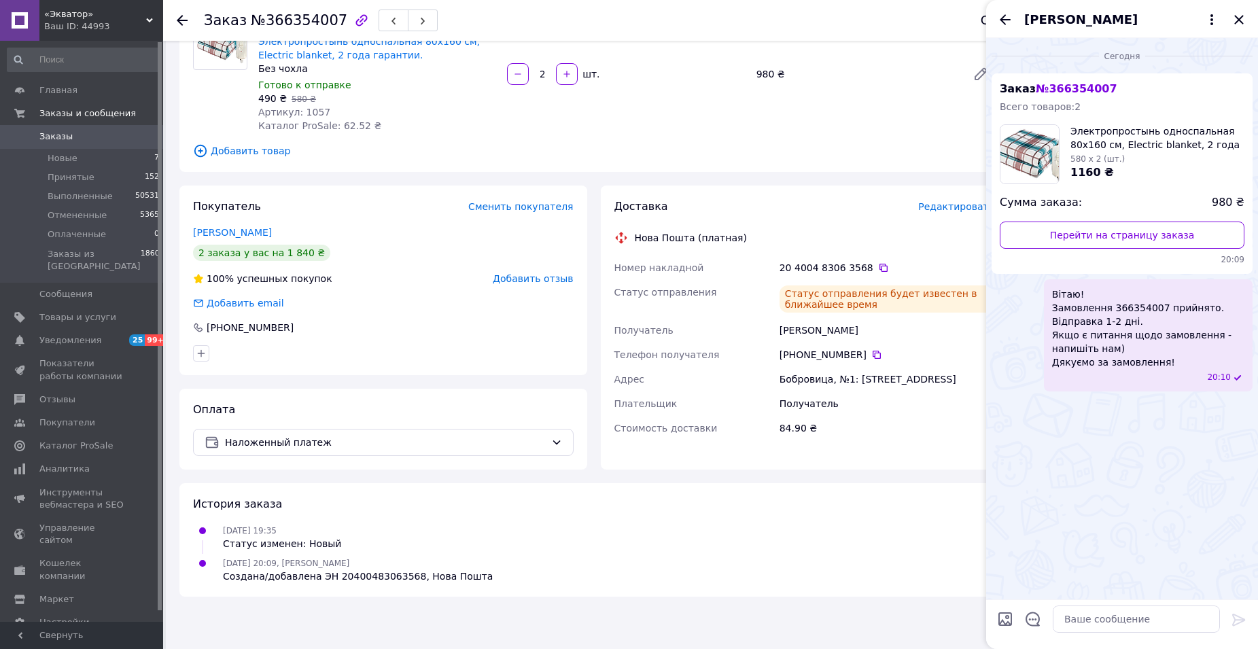
click at [1235, 21] on icon "Закрыть" at bounding box center [1239, 20] width 16 height 16
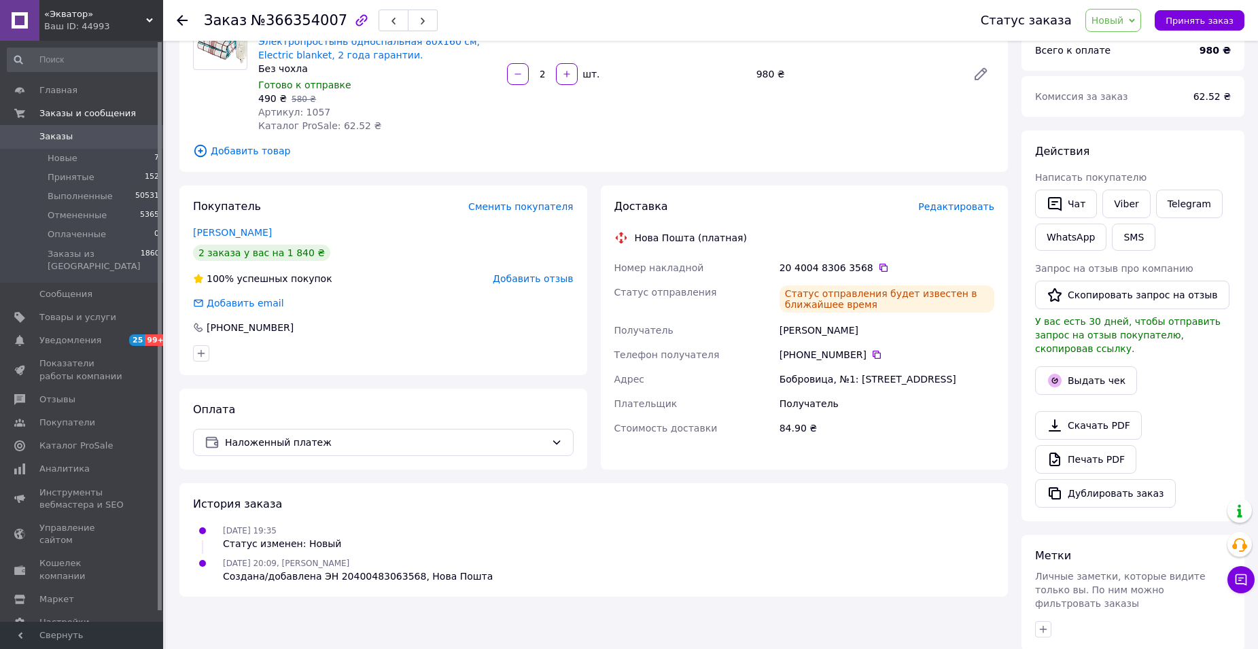
click at [1138, 20] on span "Новый" at bounding box center [1114, 20] width 56 height 23
click at [1131, 46] on li "Принят" at bounding box center [1122, 47] width 72 height 20
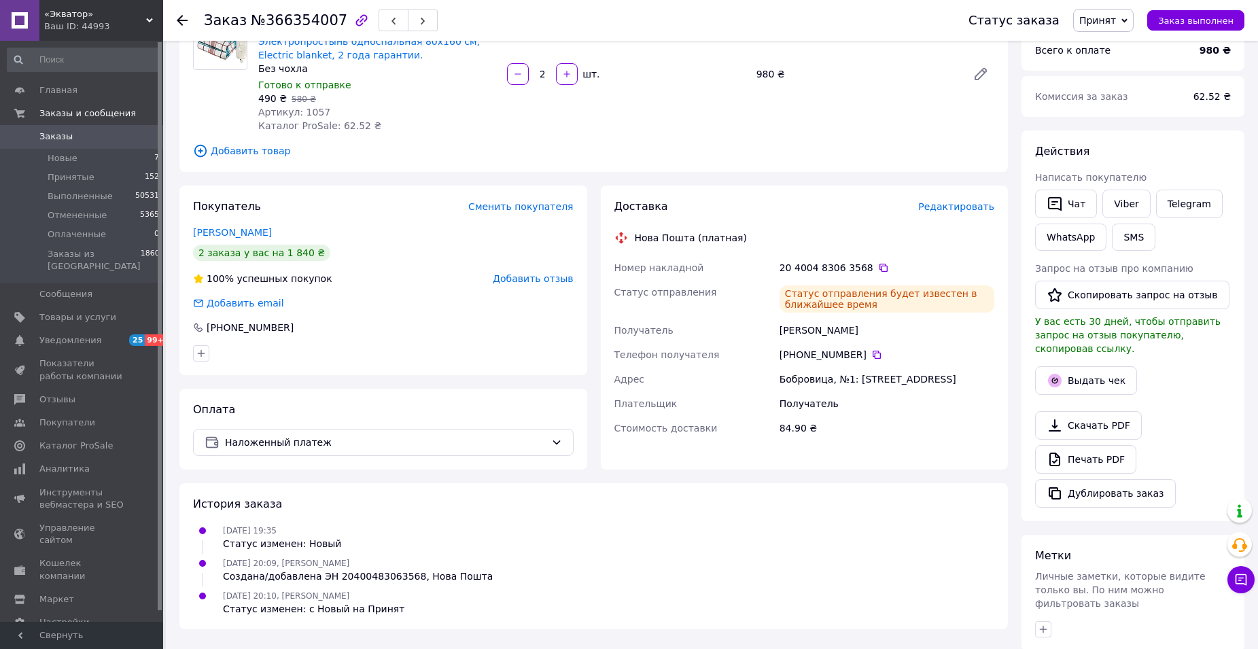
click at [184, 20] on use at bounding box center [182, 20] width 11 height 11
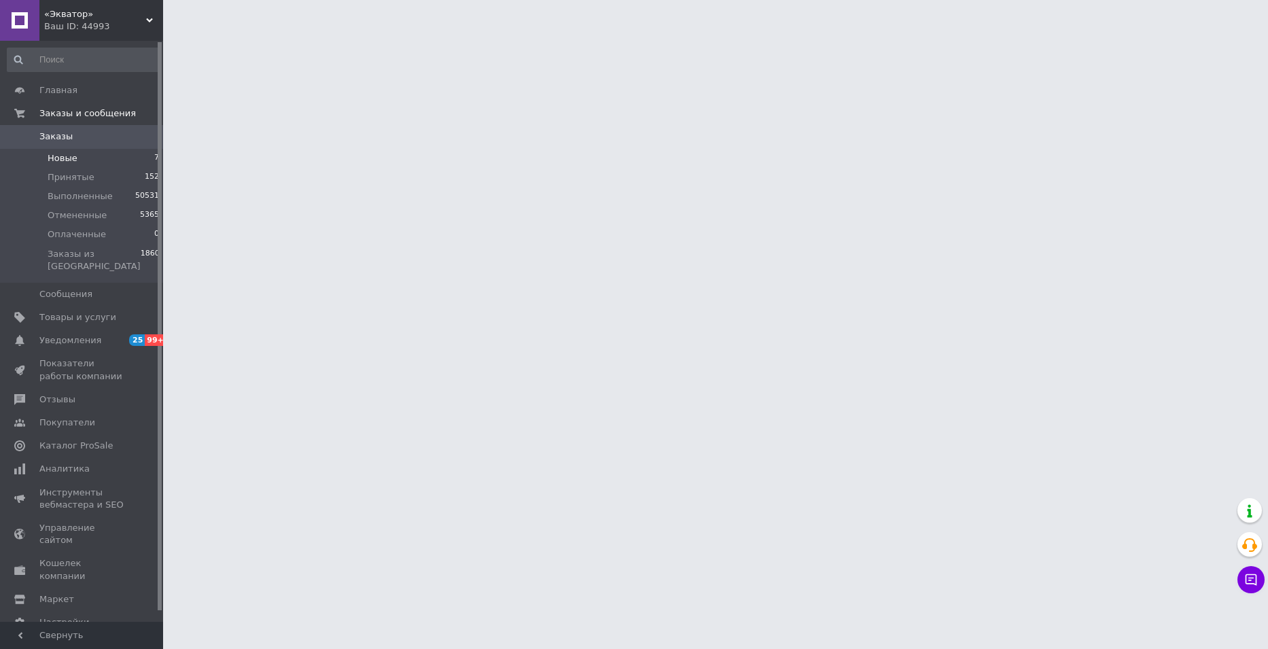
click at [72, 160] on span "Новые" at bounding box center [63, 158] width 30 height 12
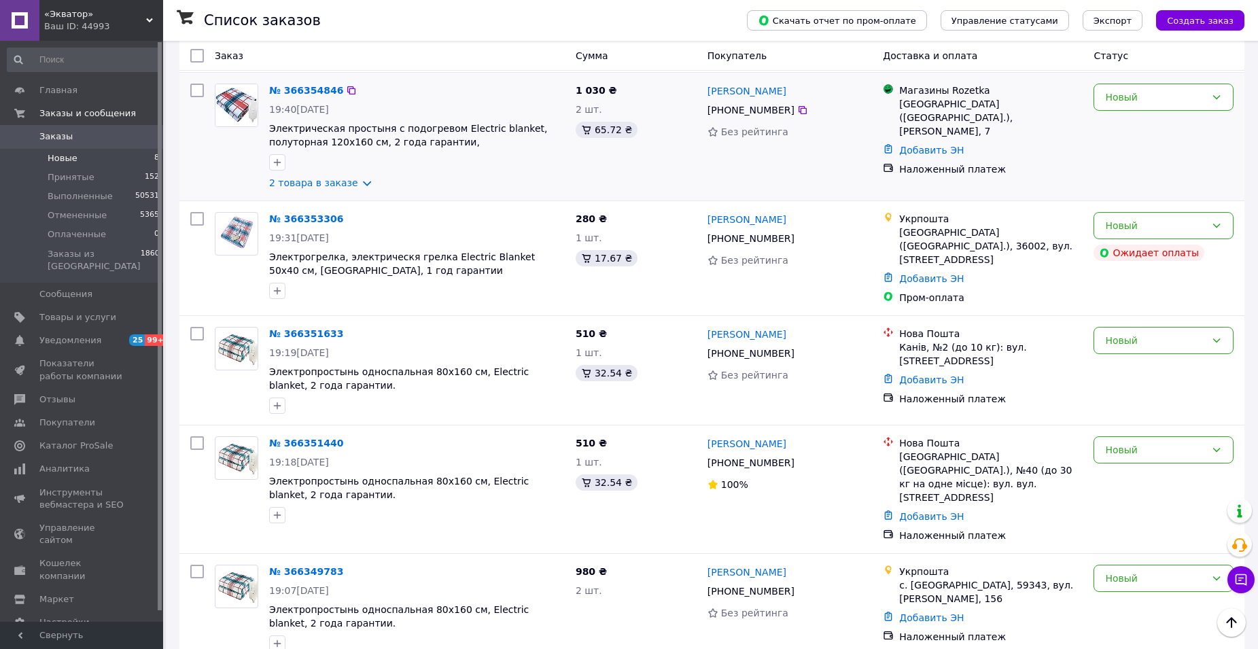
scroll to position [360, 0]
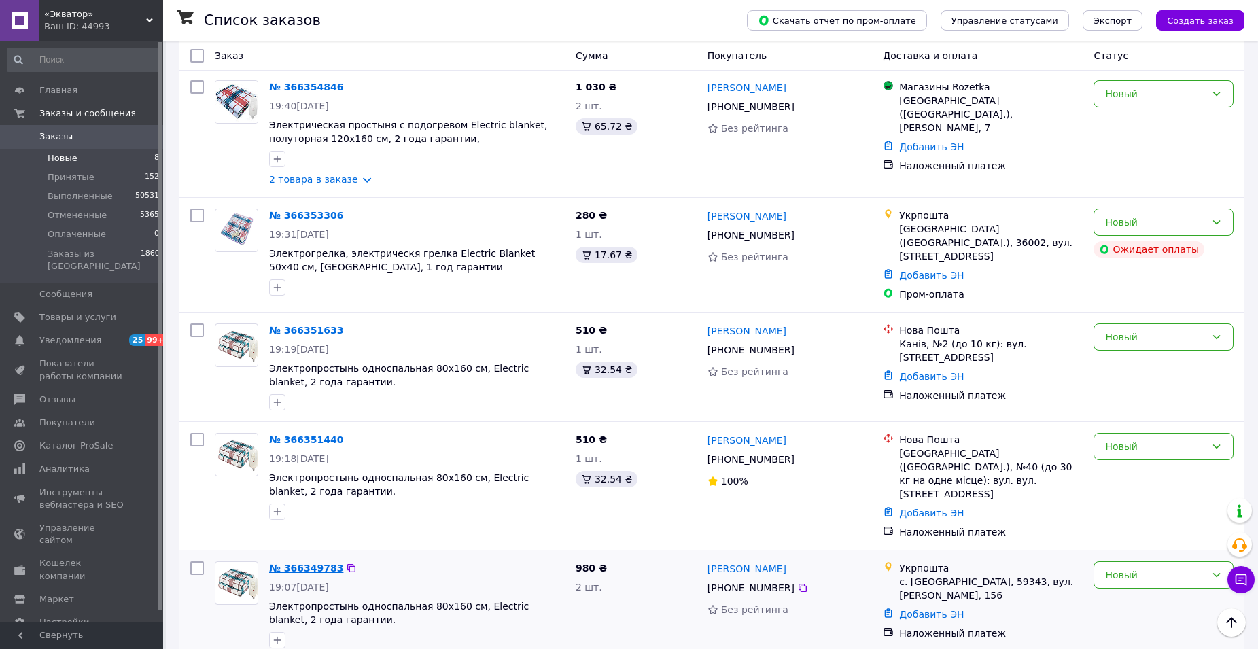
click at [311, 563] on link "№ 366349783" at bounding box center [306, 568] width 74 height 11
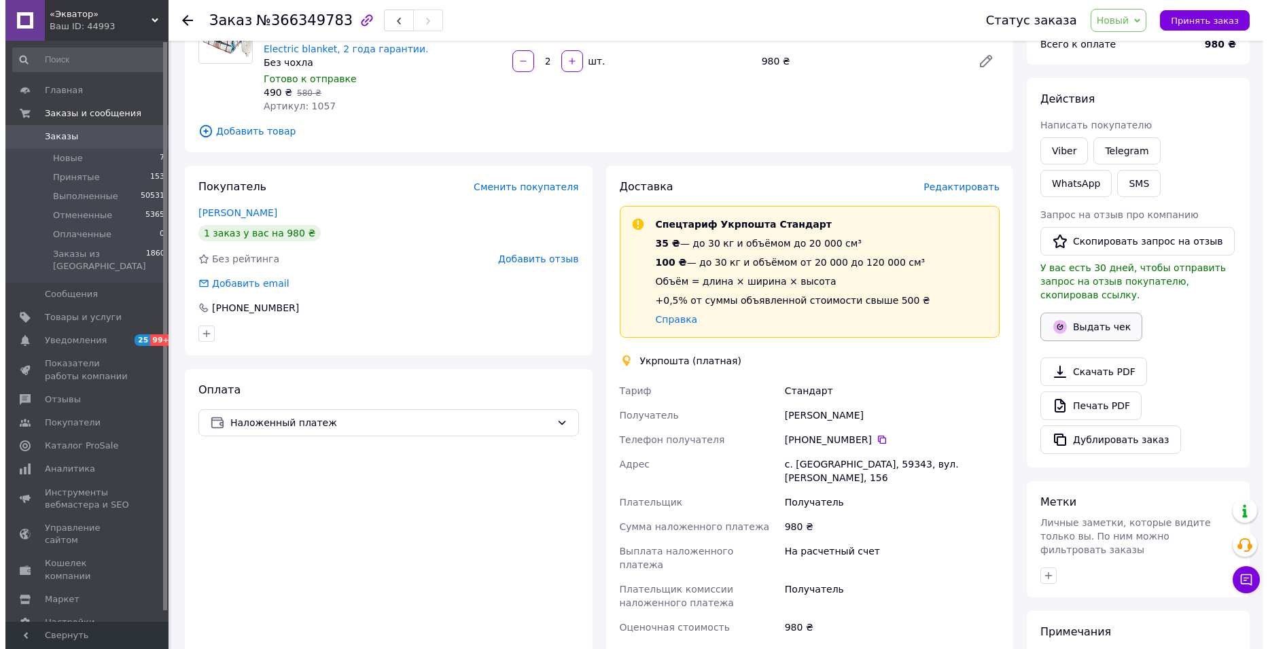
scroll to position [204, 0]
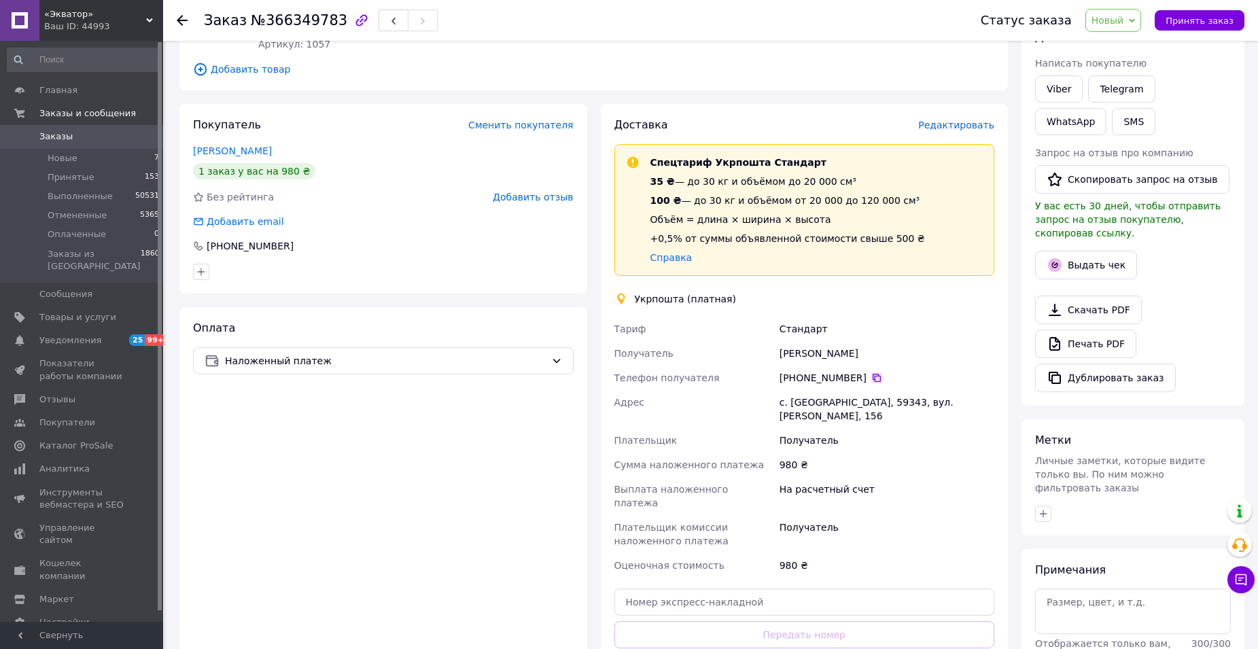
click at [871, 380] on icon at bounding box center [876, 378] width 11 height 11
click at [908, 326] on div "Стандарт" at bounding box center [887, 329] width 220 height 24
click at [1142, 15] on span "Новый" at bounding box center [1114, 20] width 56 height 23
click at [1129, 44] on li "Принят" at bounding box center [1122, 47] width 72 height 20
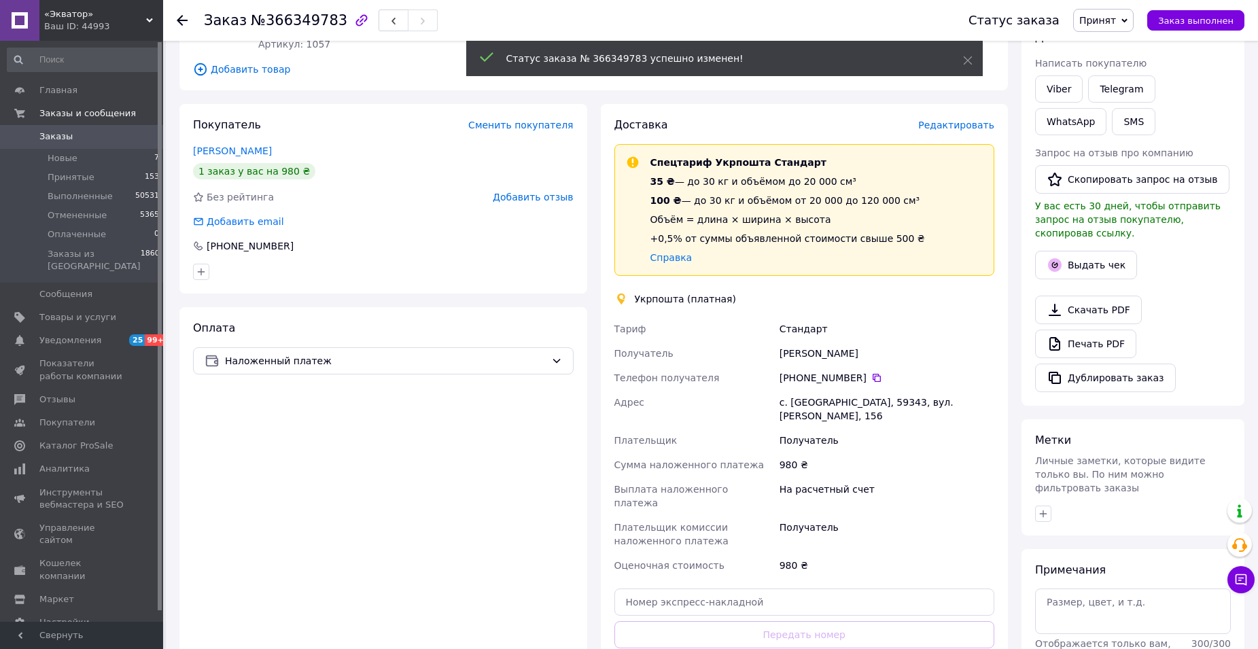
click at [942, 124] on span "Редактировать" at bounding box center [956, 125] width 76 height 11
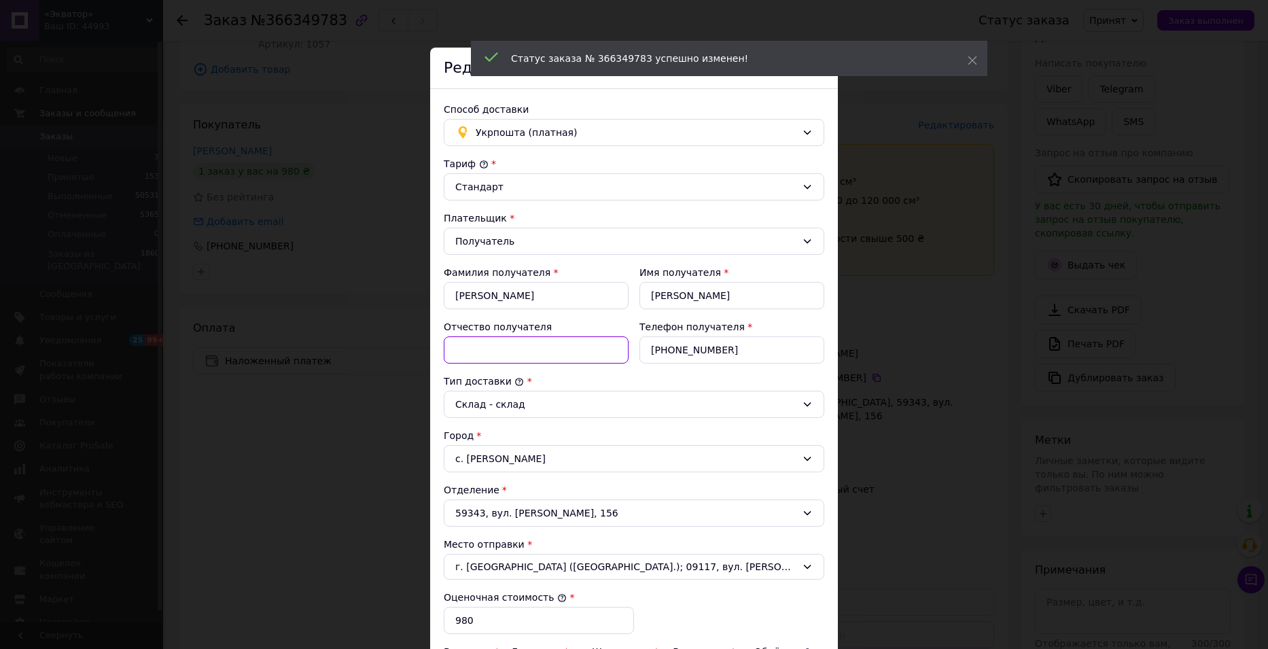
click at [484, 343] on input "Отчество получателя" at bounding box center [536, 349] width 185 height 27
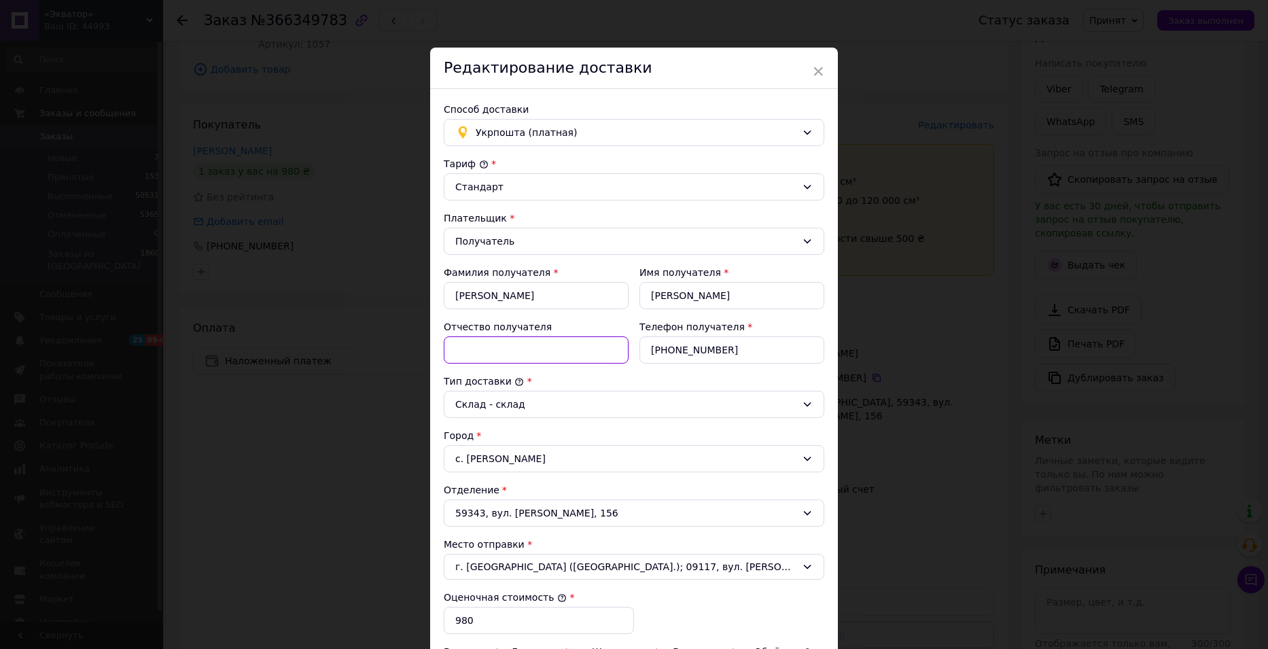
type input "іванівна"
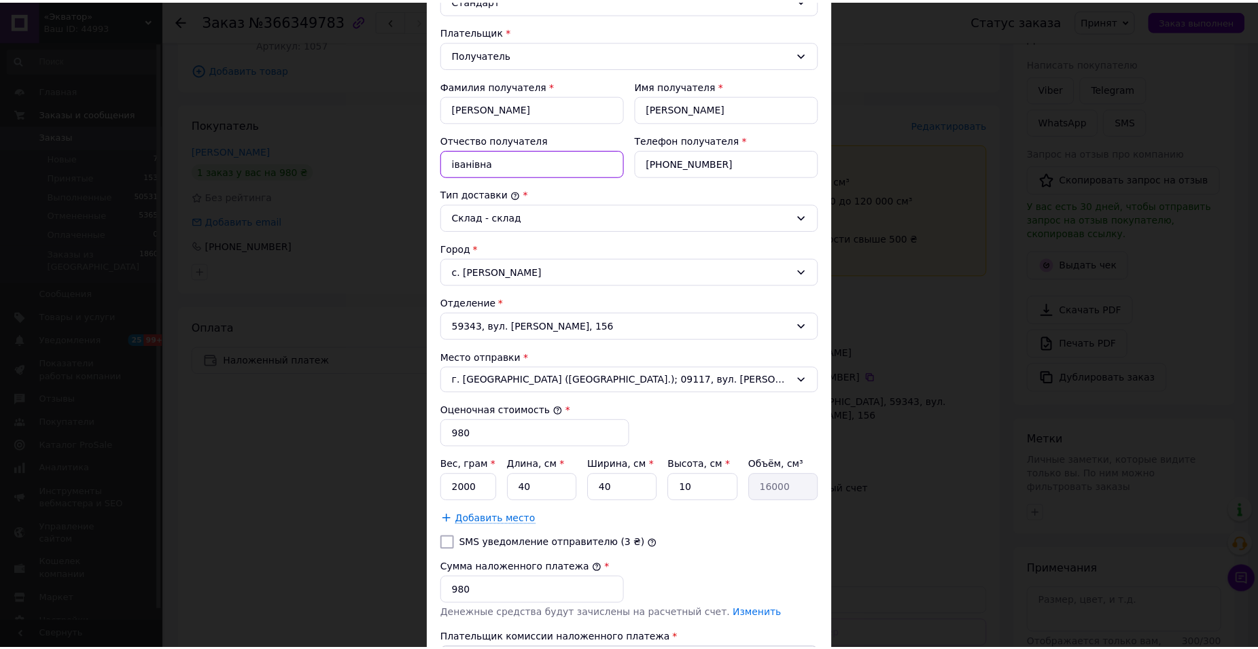
scroll to position [328, 0]
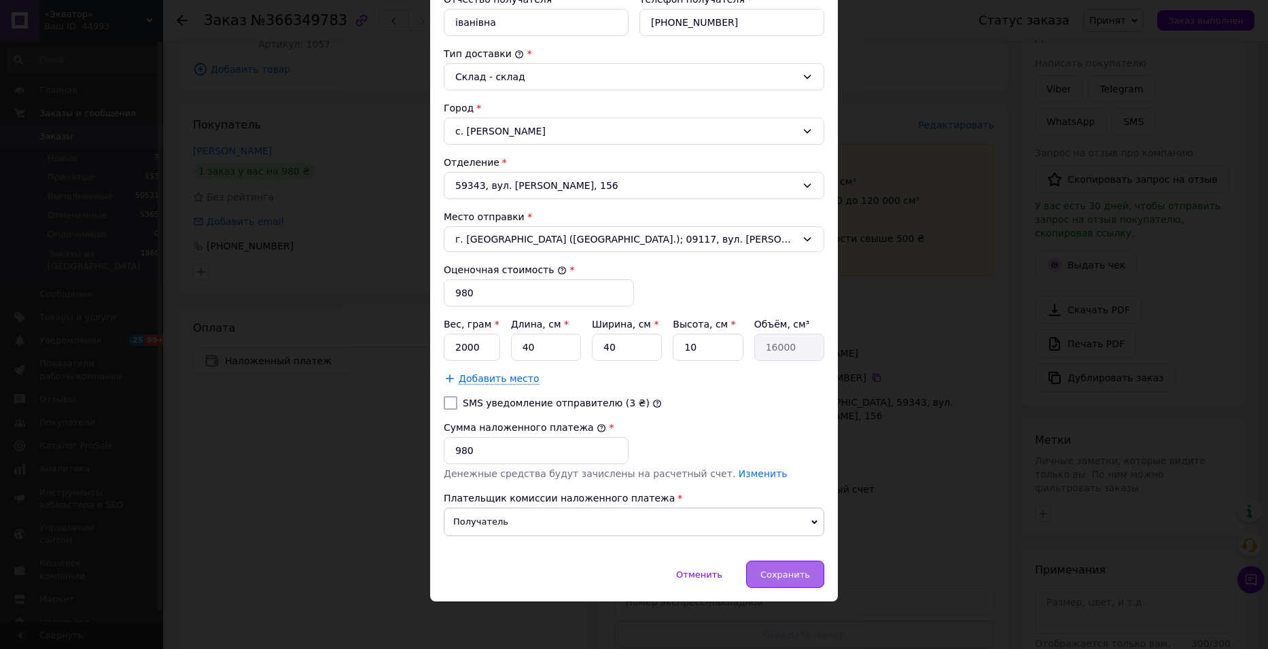
click at [782, 570] on span "Сохранить" at bounding box center [786, 575] width 50 height 10
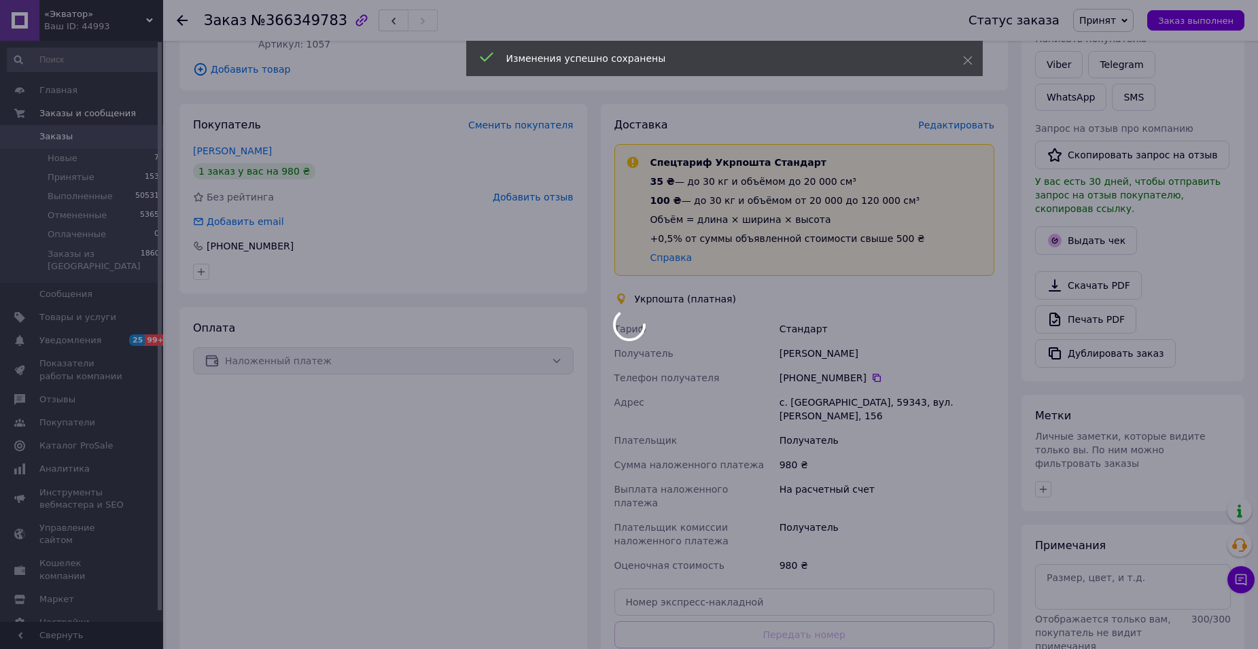
scroll to position [391, 0]
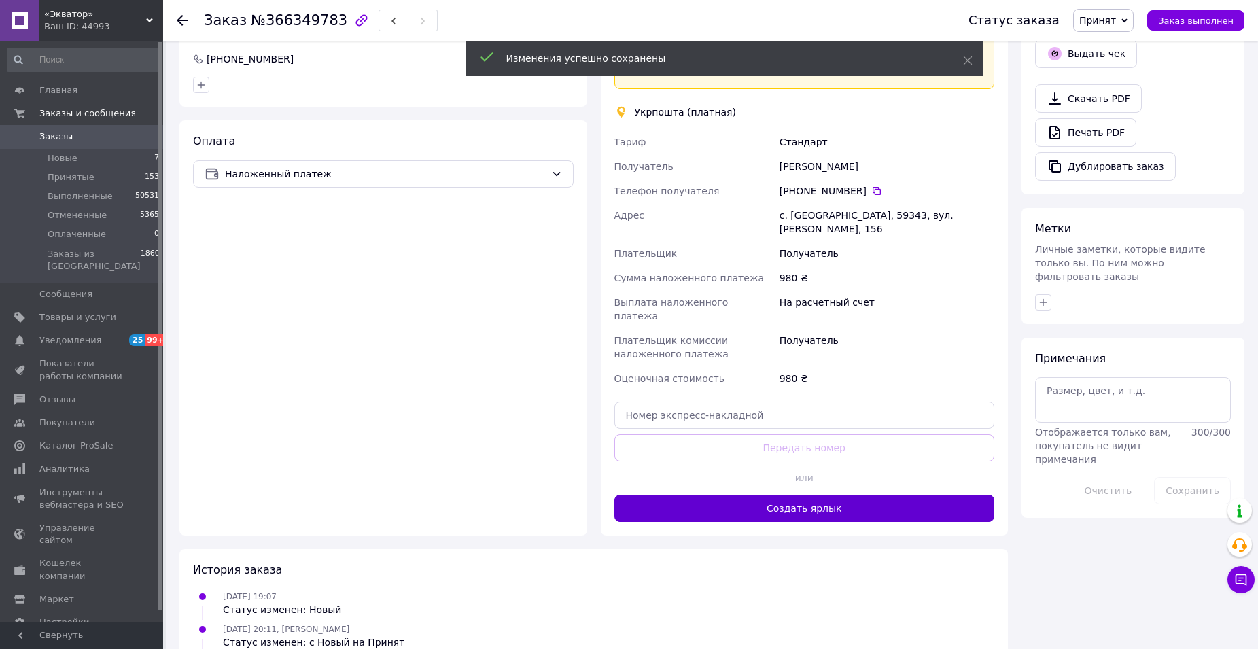
click at [810, 495] on button "Создать ярлык" at bounding box center [805, 508] width 381 height 27
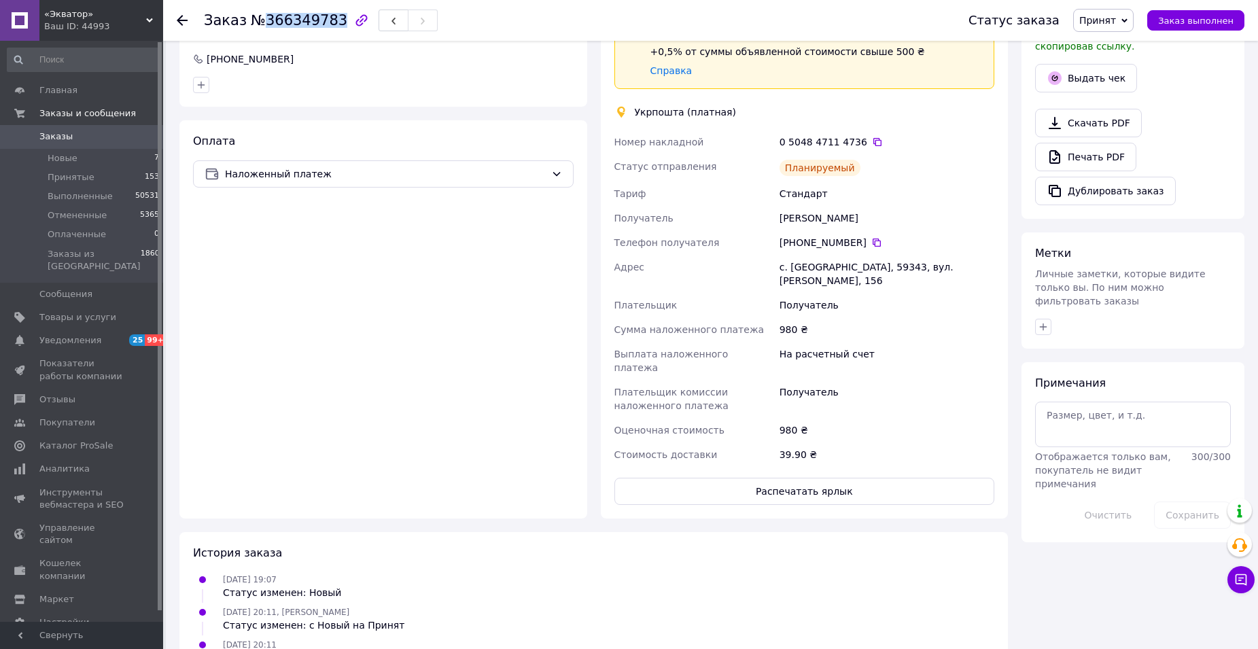
drag, startPoint x: 260, startPoint y: 20, endPoint x: 328, endPoint y: 18, distance: 67.4
click at [328, 18] on span "№366349783" at bounding box center [299, 20] width 97 height 16
copy span "366349783"
click at [872, 141] on icon at bounding box center [877, 142] width 11 height 11
click at [186, 18] on icon at bounding box center [182, 20] width 11 height 11
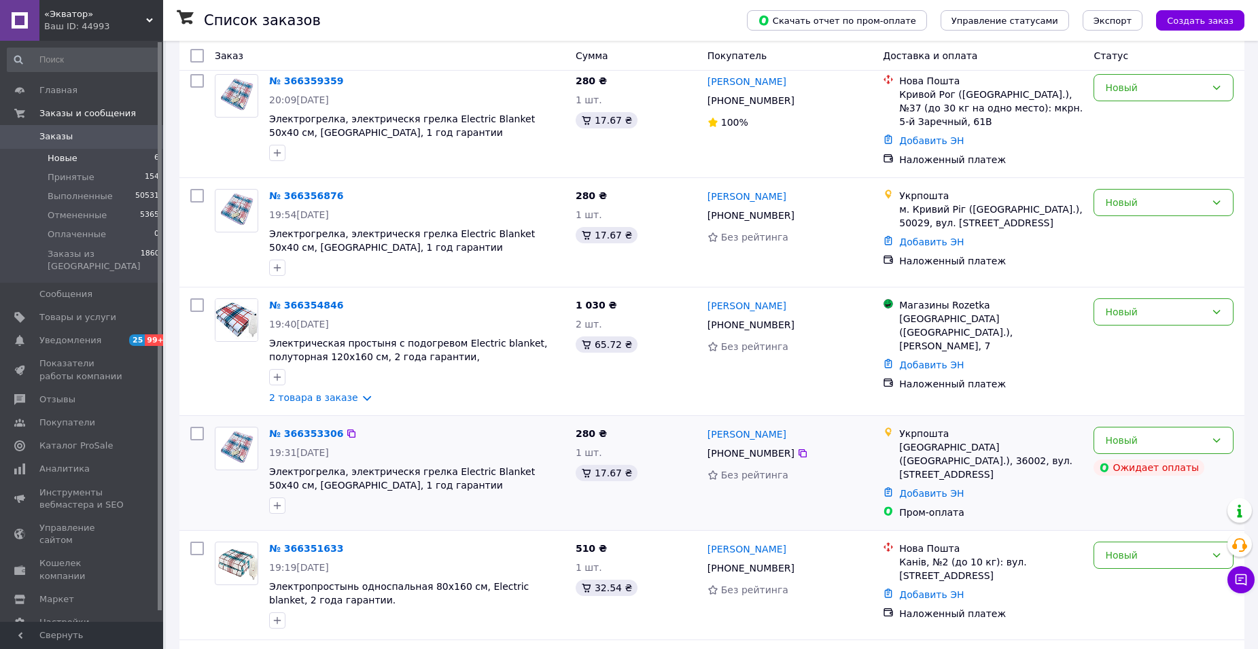
scroll to position [251, 0]
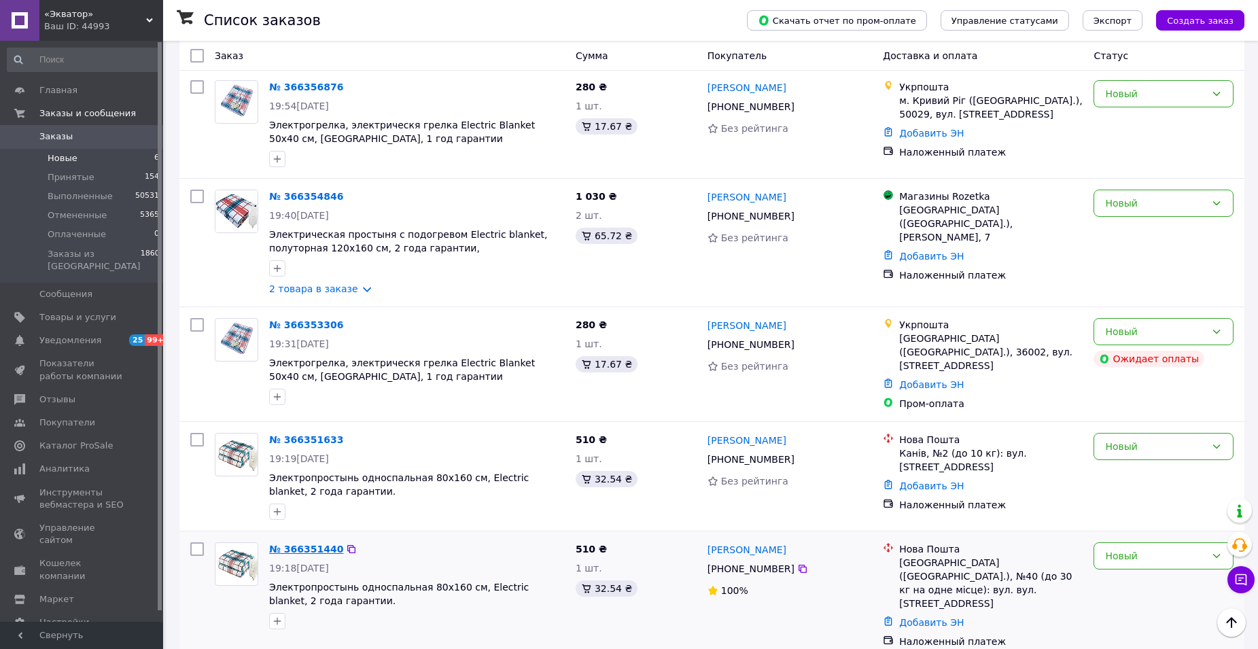
click at [305, 544] on link "№ 366351440" at bounding box center [306, 549] width 74 height 11
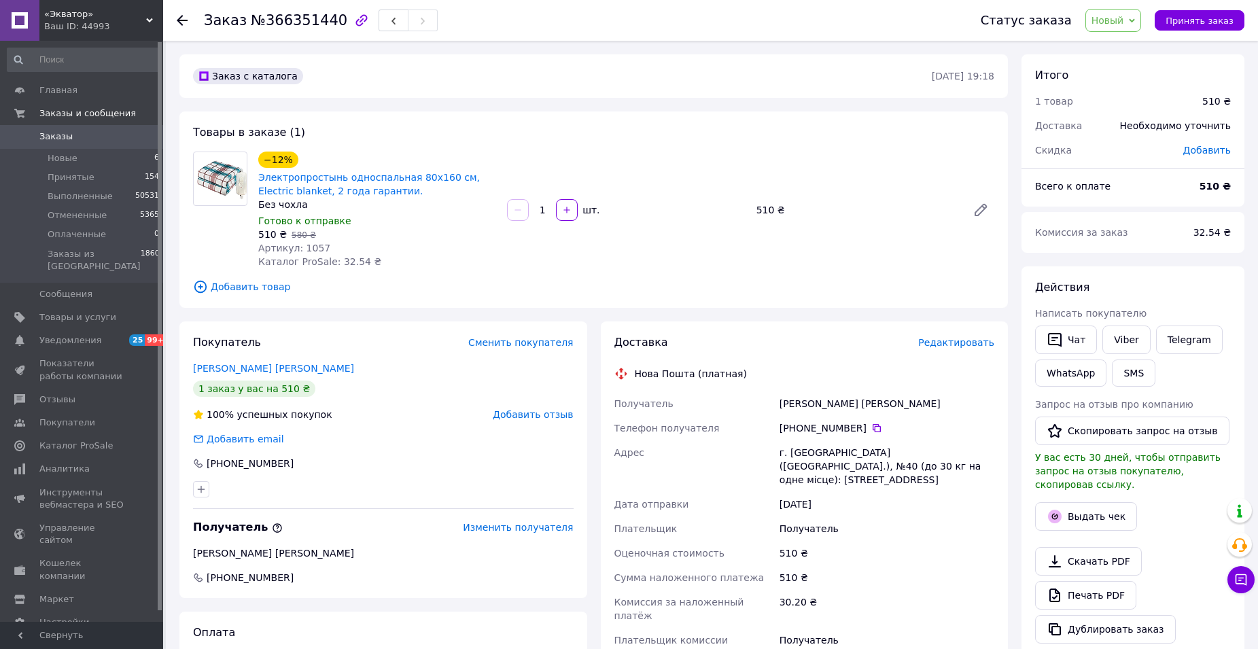
click at [1142, 18] on div "Новый Принят Выполнен Отменен Оплаченный" at bounding box center [1114, 20] width 56 height 23
click at [1125, 39] on li "Принят" at bounding box center [1122, 47] width 72 height 20
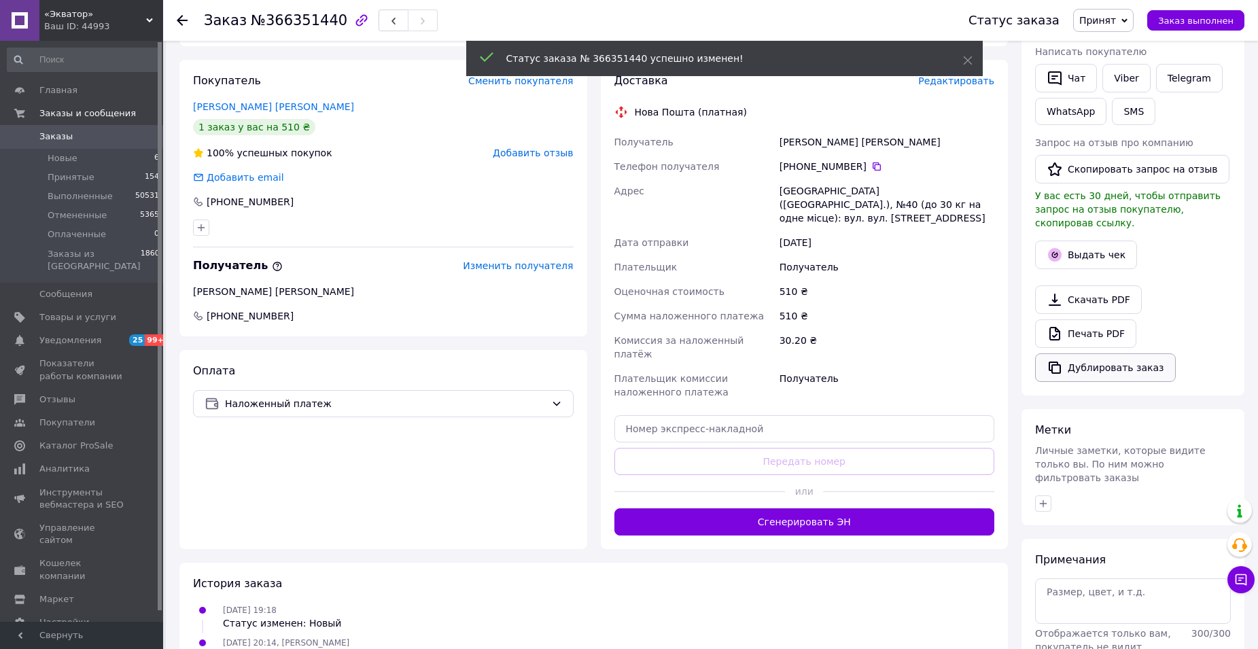
scroll to position [68, 0]
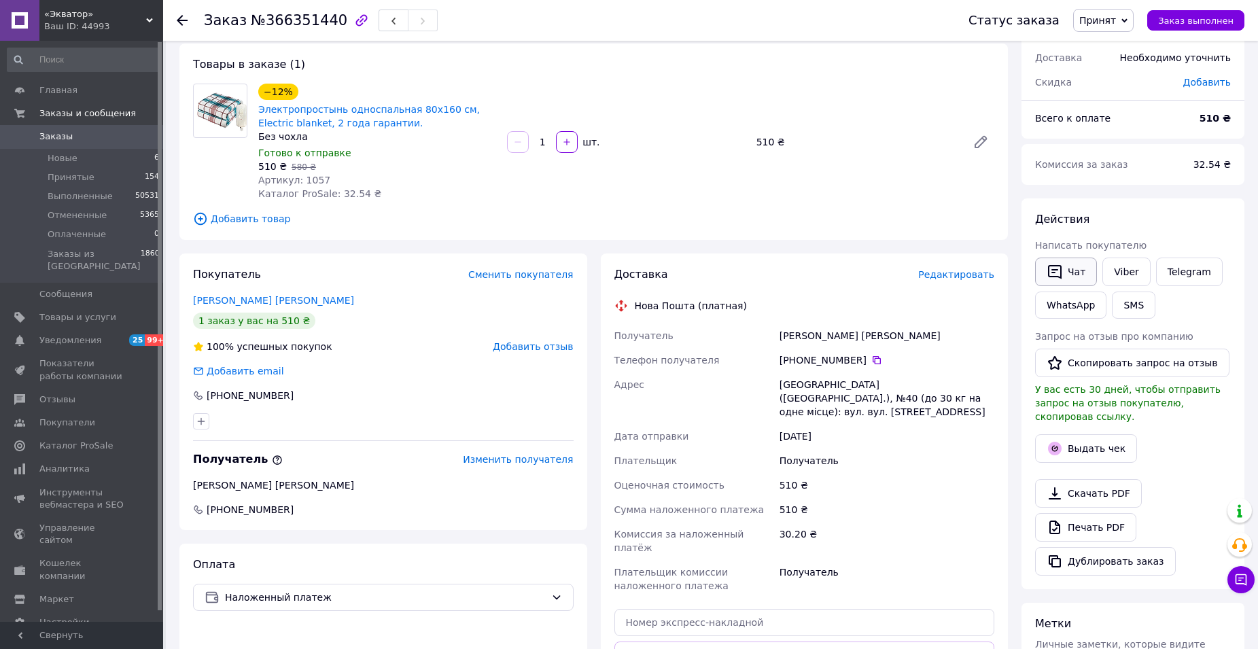
click at [1069, 274] on button "Чат" at bounding box center [1066, 272] width 62 height 29
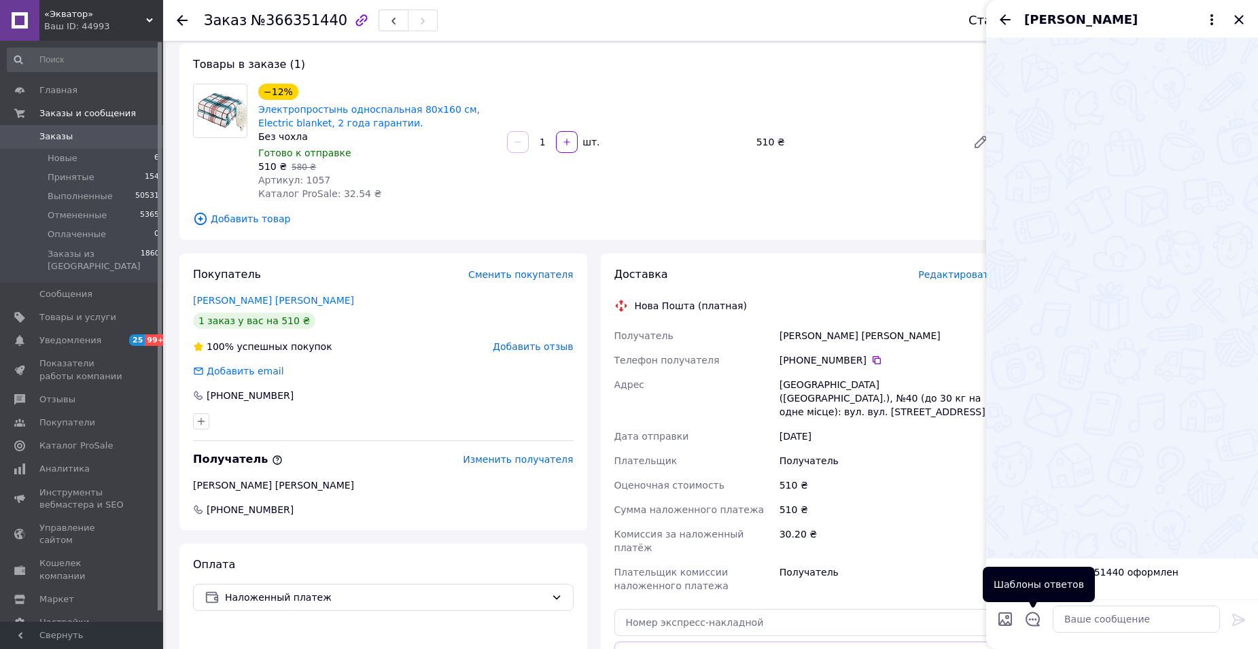
drag, startPoint x: 1034, startPoint y: 612, endPoint x: 1046, endPoint y: 588, distance: 27.4
click at [1034, 613] on icon "Открыть шаблоны ответов" at bounding box center [1033, 619] width 14 height 14
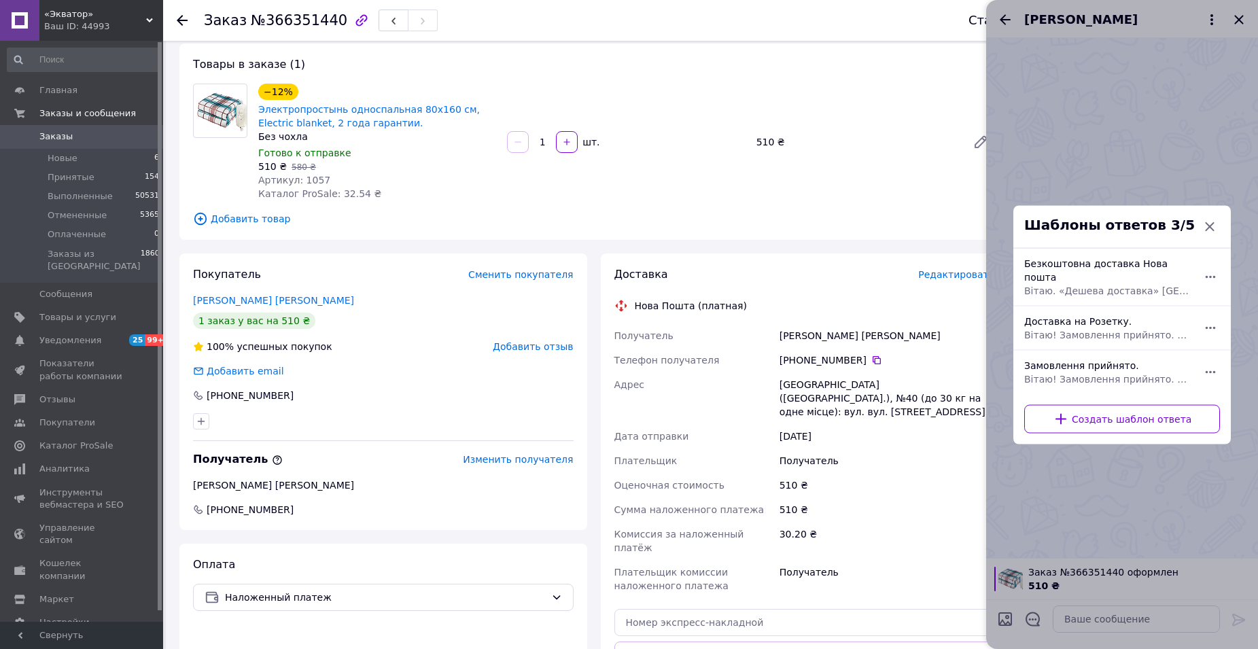
click at [1105, 372] on span "Вітаю! Замовлення прийнято. Відправка 1-2 дні. Якщо є питання щодо замовлення -…" at bounding box center [1107, 379] width 166 height 14
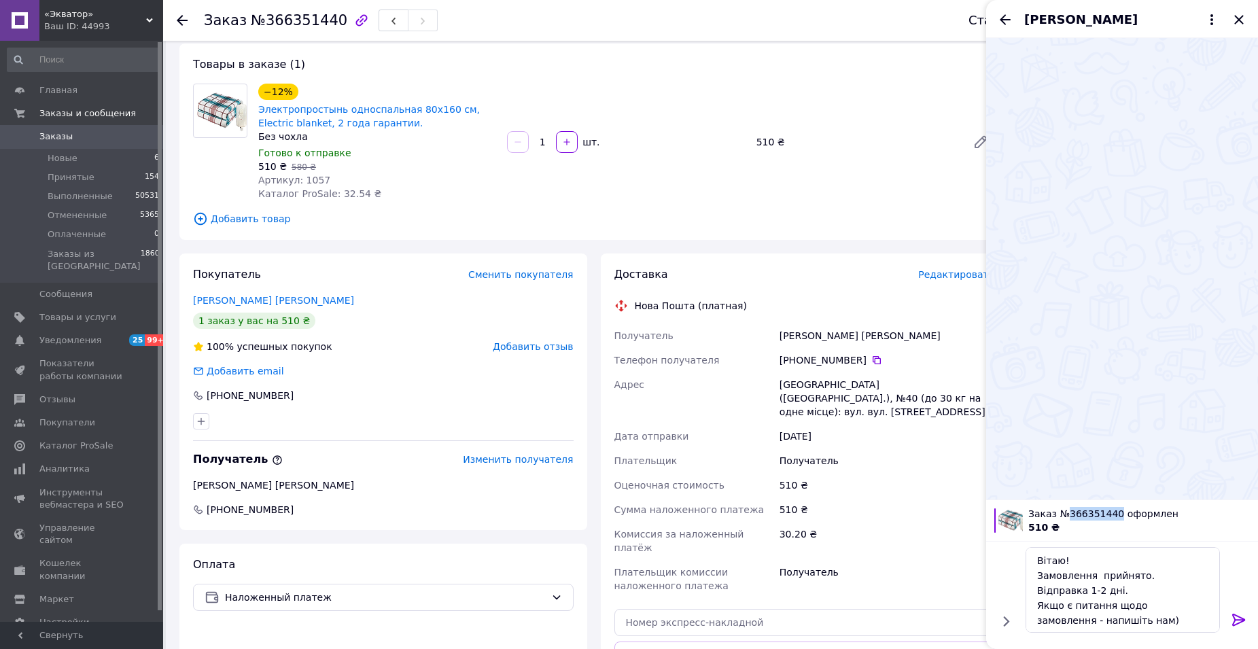
drag, startPoint x: 1112, startPoint y: 510, endPoint x: 1067, endPoint y: 508, distance: 45.6
click at [1067, 508] on span "Заказ №366351440 оформлен" at bounding box center [1139, 514] width 222 height 14
click at [1093, 577] on textarea "Вітаю! Замовлення прийнято. Відправка 1-2 дні. Якщо є питання щодо замовлення -…" at bounding box center [1123, 590] width 194 height 86
paste textarea "366351440"
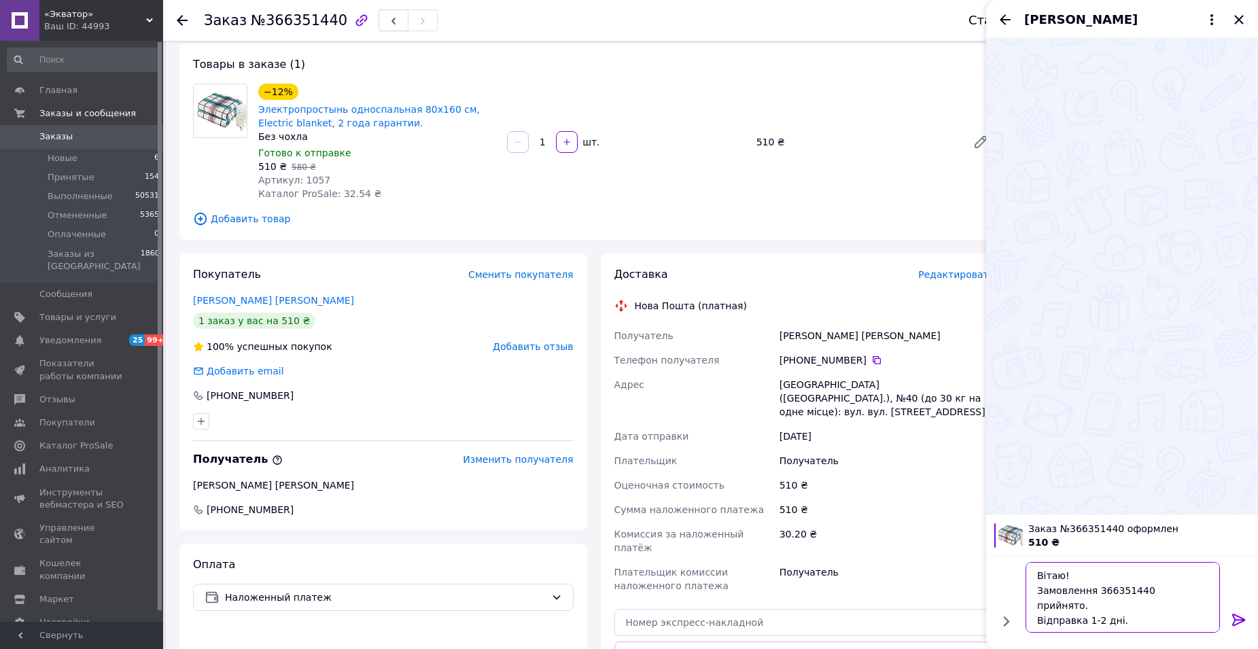
type textarea "Вітаю! Замовлення 366351440 прийнято. Відправка 1-2 дні. Якщо є питання щодо за…"
click at [1232, 621] on icon at bounding box center [1239, 620] width 16 height 16
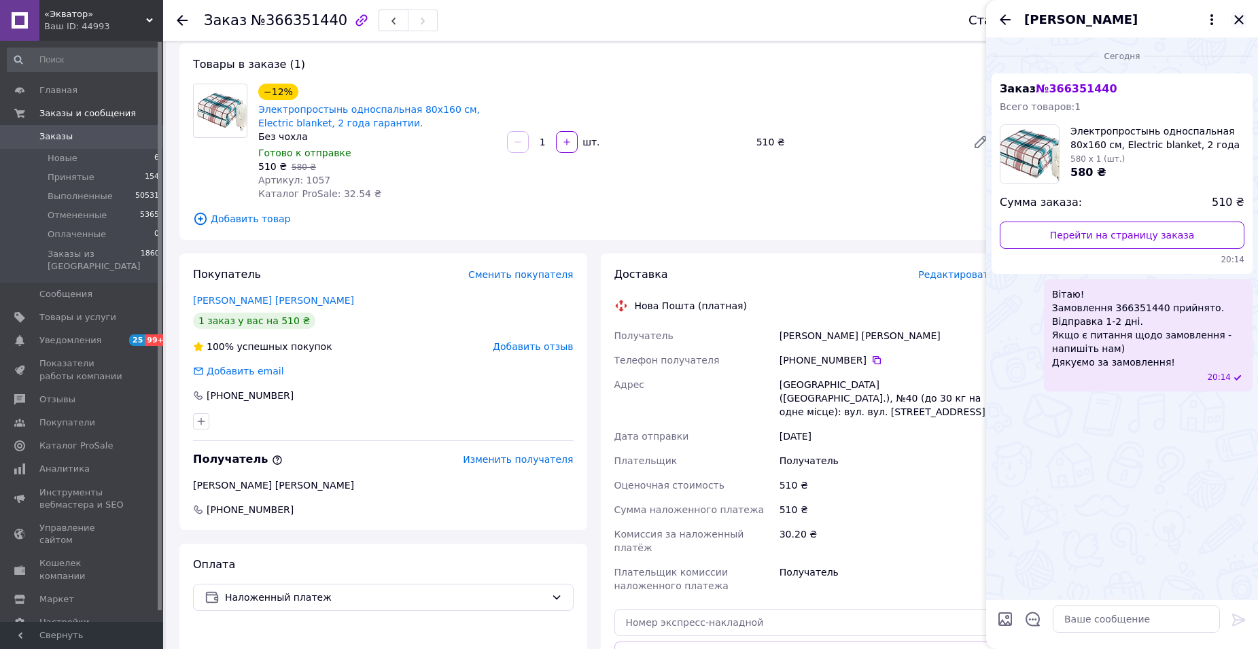
click at [1236, 18] on icon "Закрыть" at bounding box center [1239, 20] width 16 height 16
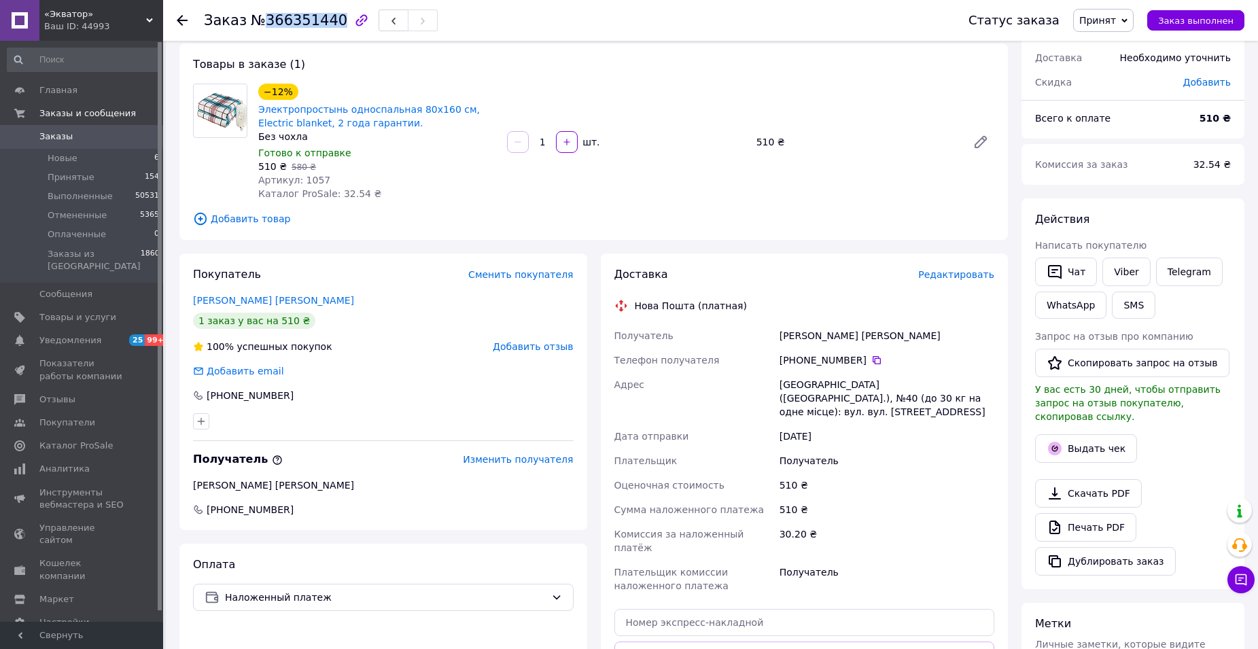
drag, startPoint x: 260, startPoint y: 18, endPoint x: 327, endPoint y: 21, distance: 67.4
click at [327, 21] on span "№366351440" at bounding box center [299, 20] width 97 height 16
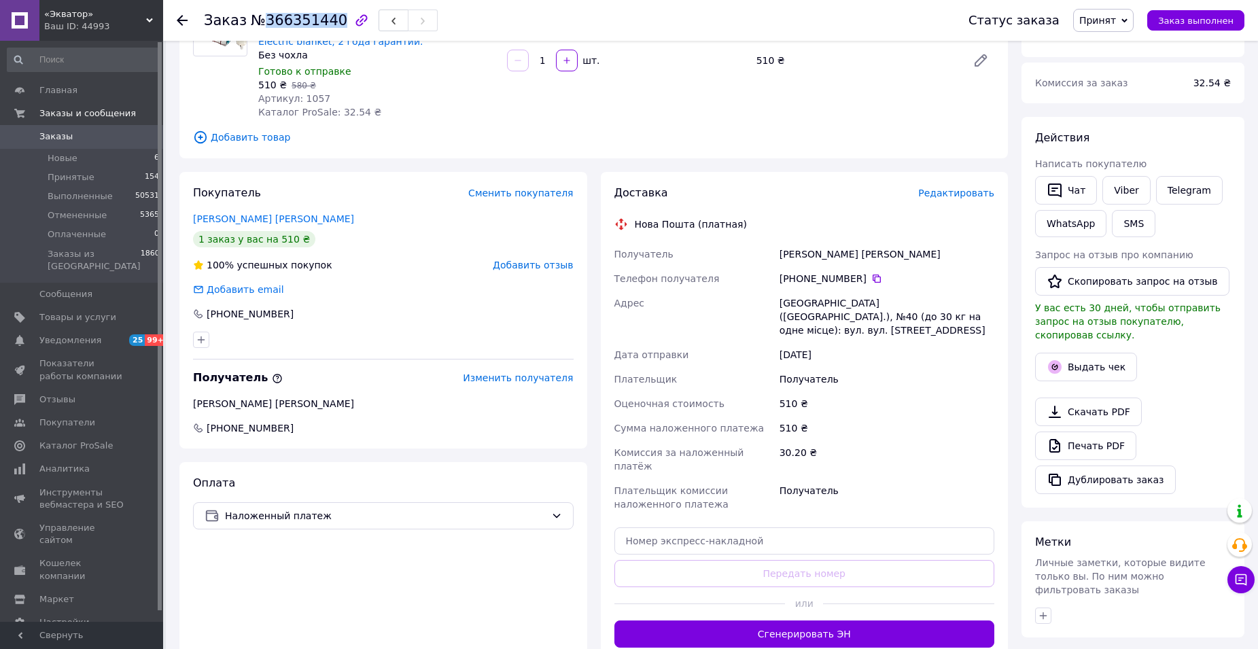
scroll to position [272, 0]
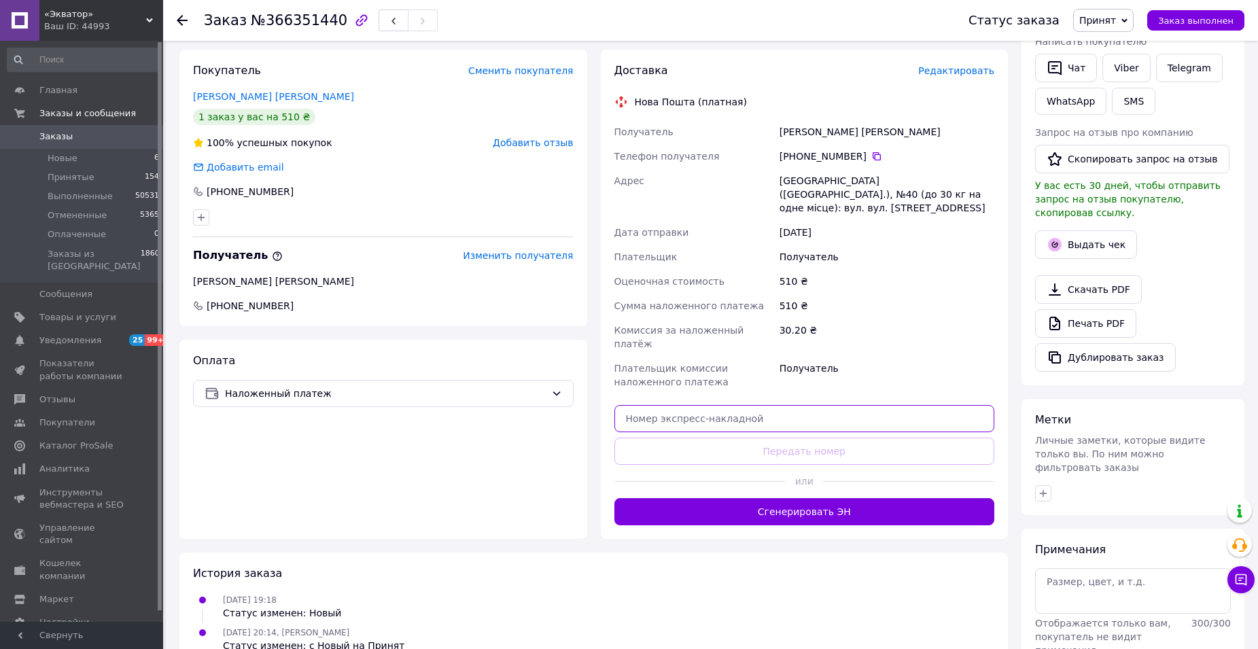
paste input "20400483064076"
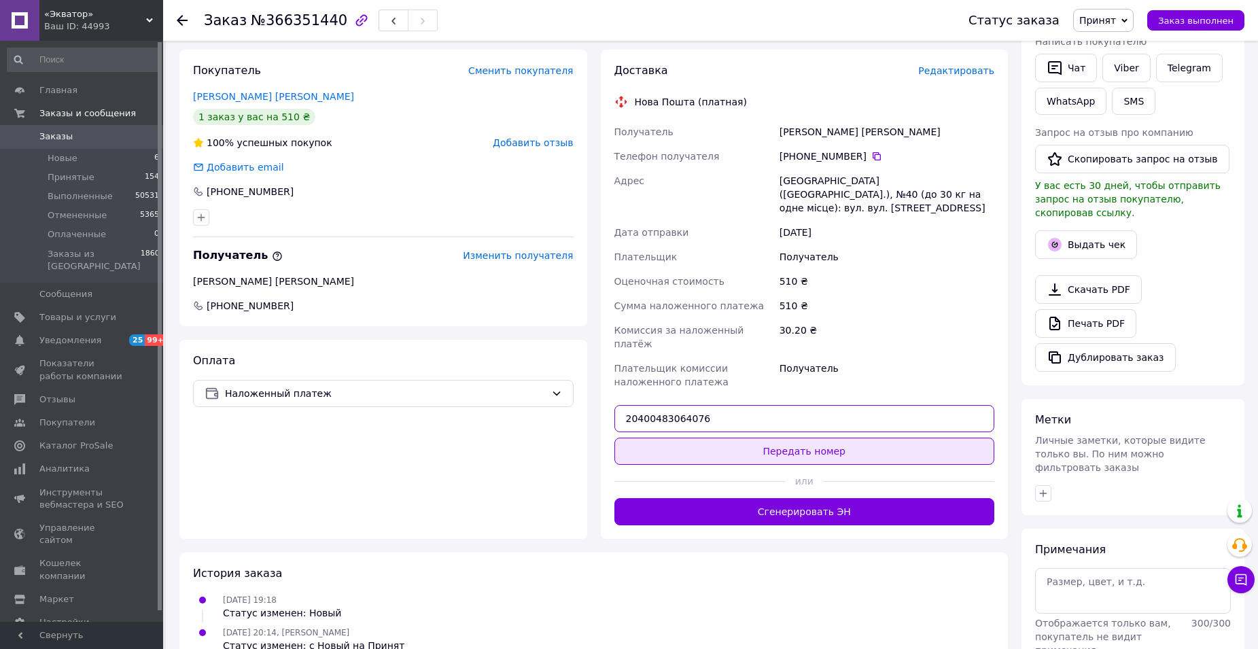
type input "20400483064076"
click at [792, 438] on button "Передать номер" at bounding box center [805, 451] width 381 height 27
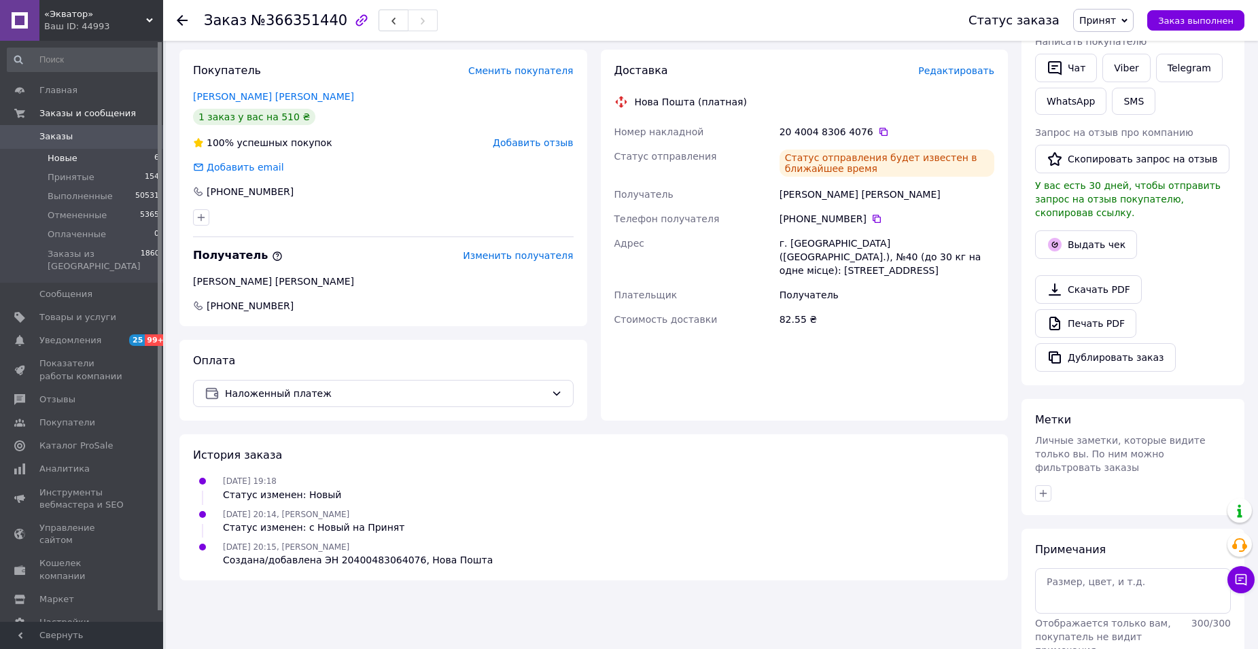
click at [57, 158] on span "Новые" at bounding box center [63, 158] width 30 height 12
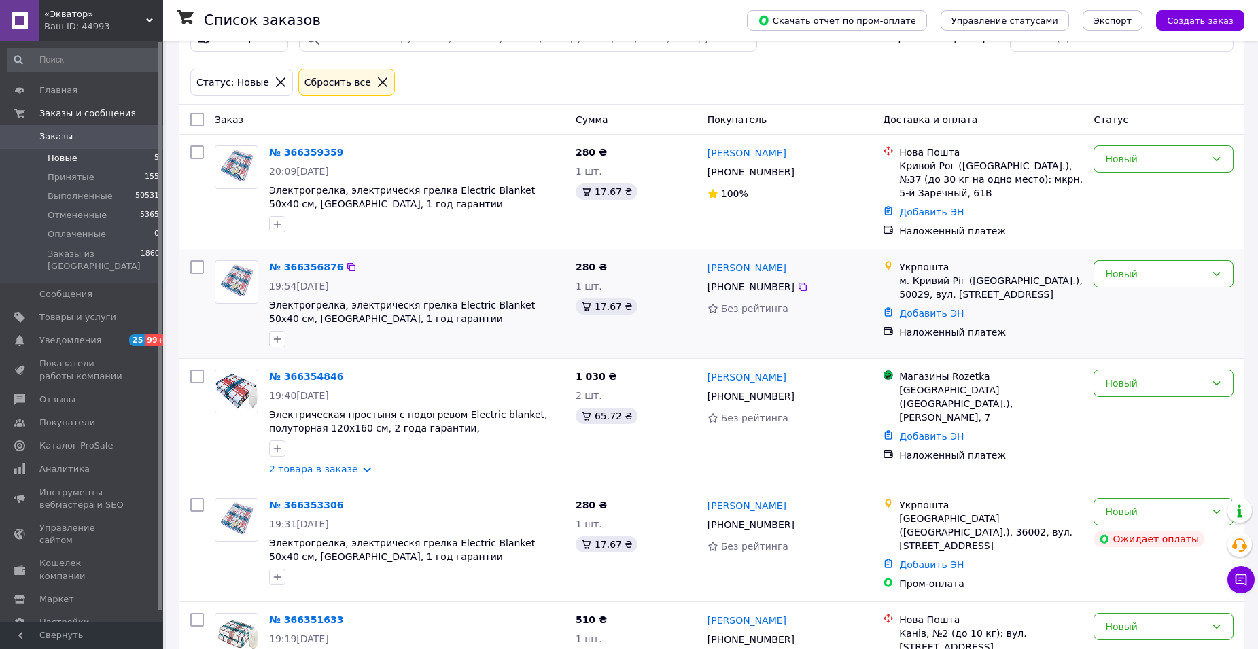
scroll to position [141, 0]
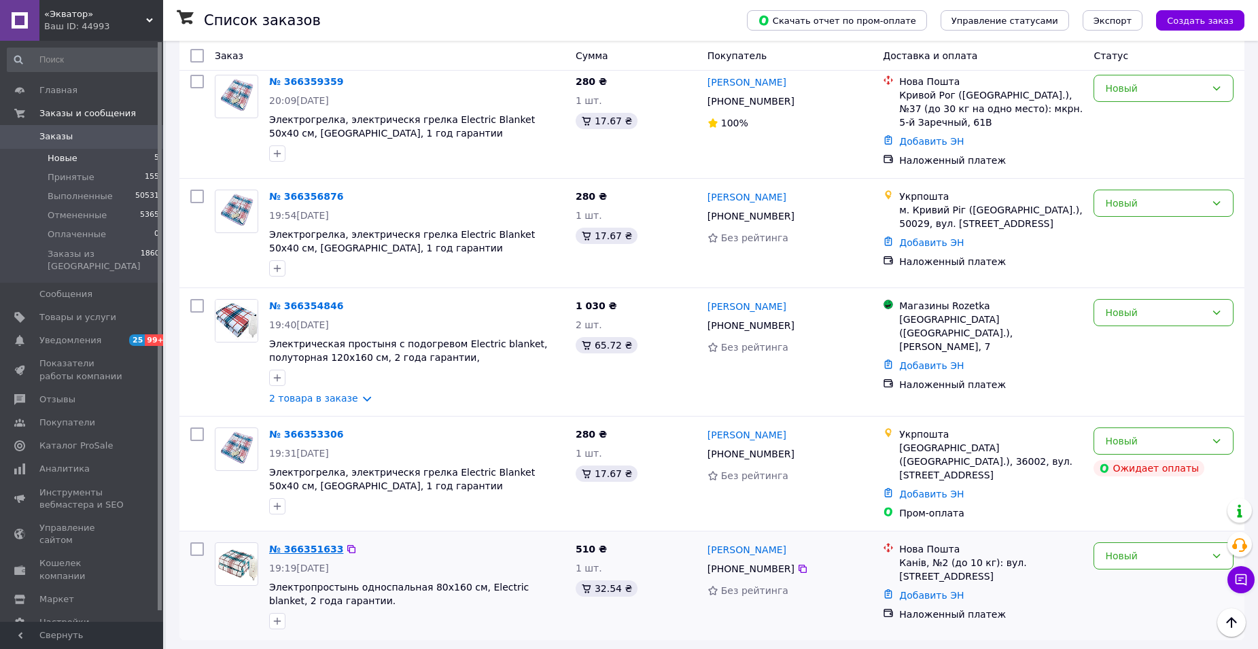
click at [325, 544] on link "№ 366351633" at bounding box center [306, 549] width 74 height 11
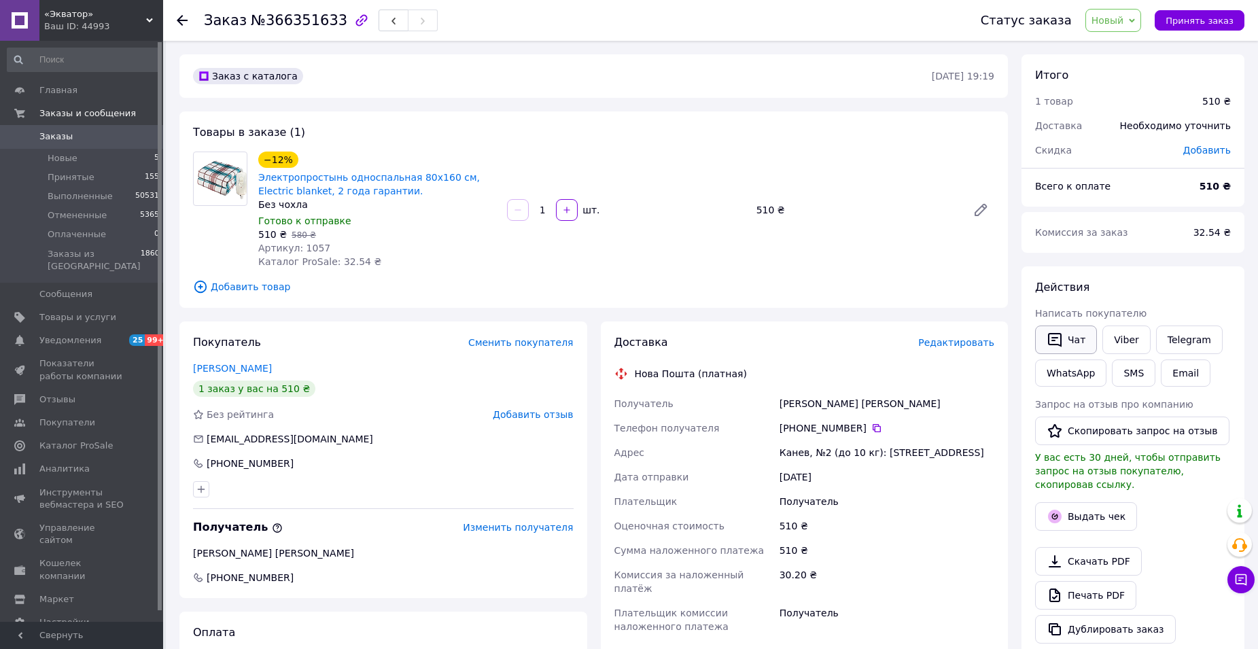
click at [1076, 339] on button "Чат" at bounding box center [1066, 340] width 62 height 29
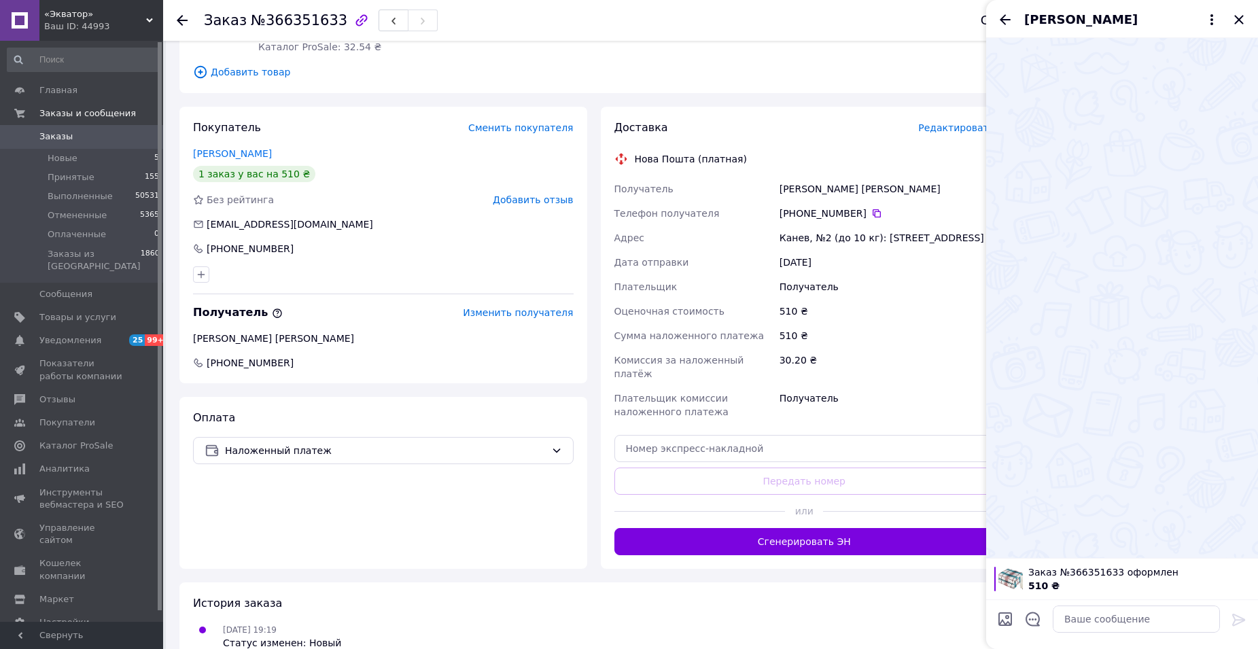
scroll to position [318, 0]
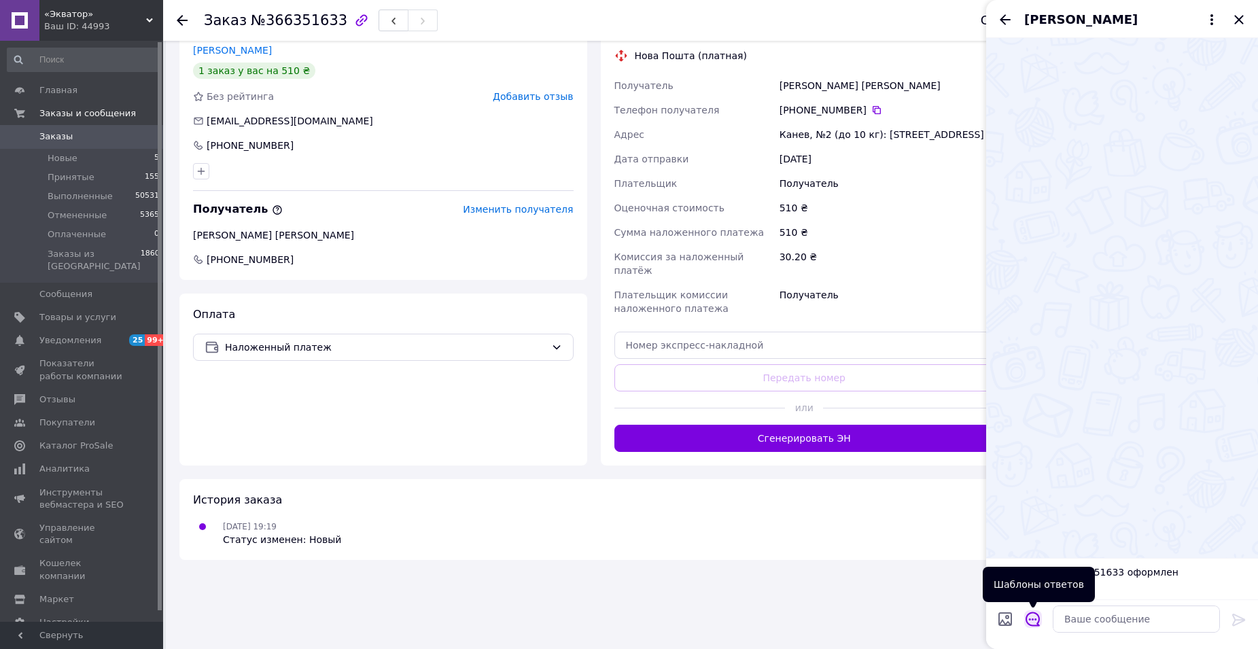
click at [1035, 625] on icon "Открыть шаблоны ответов" at bounding box center [1033, 619] width 14 height 14
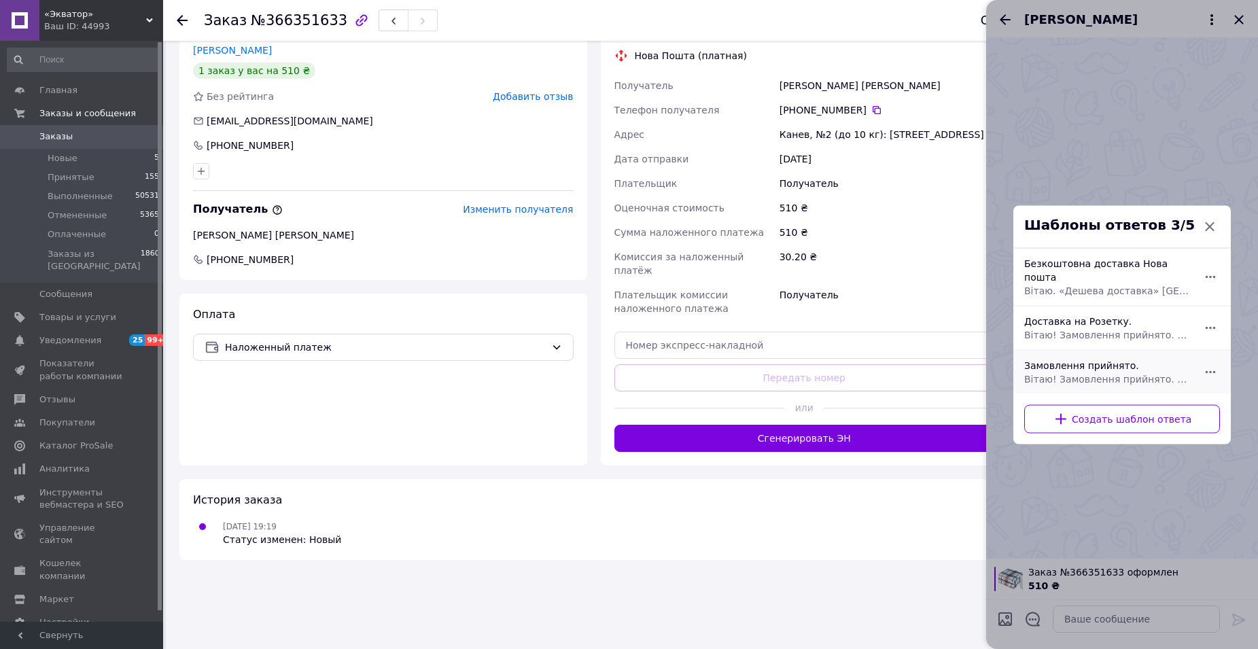
click at [1130, 373] on span "Вітаю! Замовлення прийнято. Відправка 1-2 дні. Якщо є питання щодо замовлення -…" at bounding box center [1107, 379] width 166 height 14
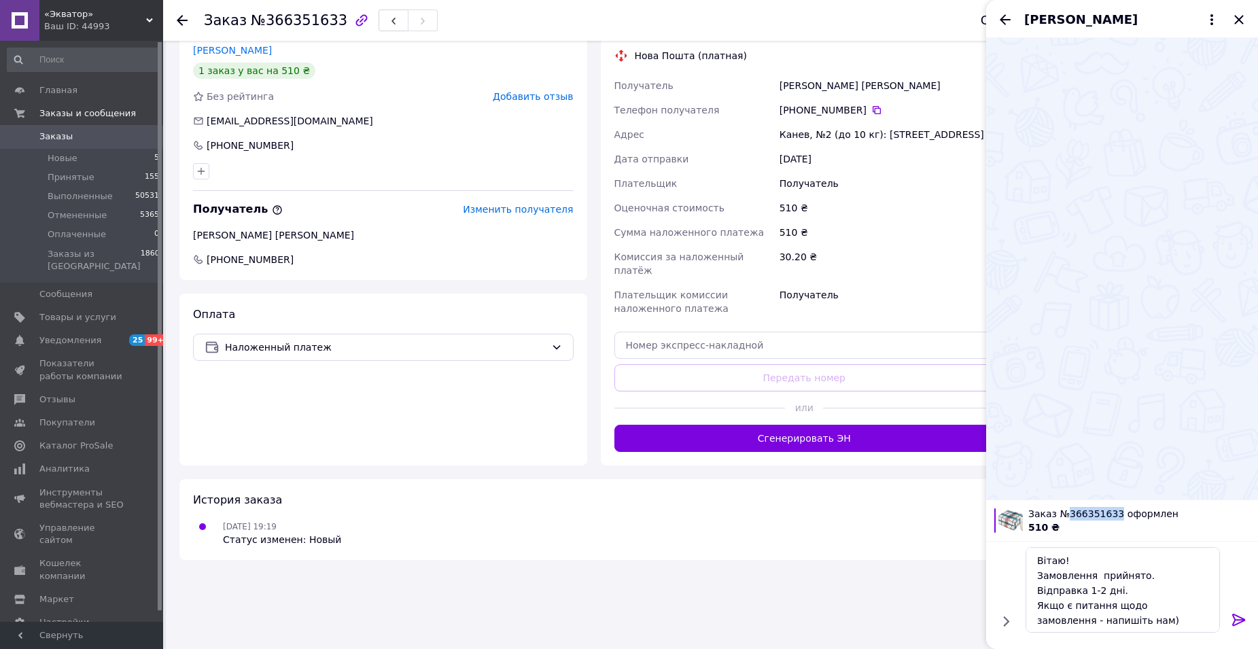
drag, startPoint x: 1110, startPoint y: 512, endPoint x: 1062, endPoint y: 515, distance: 48.4
click at [1062, 515] on span "Заказ №366351633 оформлен" at bounding box center [1139, 514] width 222 height 14
click at [1094, 572] on textarea "Вітаю! Замовлення прийнято. Відправка 1-2 дні. Якщо є питання щодо замовлення -…" at bounding box center [1123, 590] width 194 height 86
paste textarea "366351633"
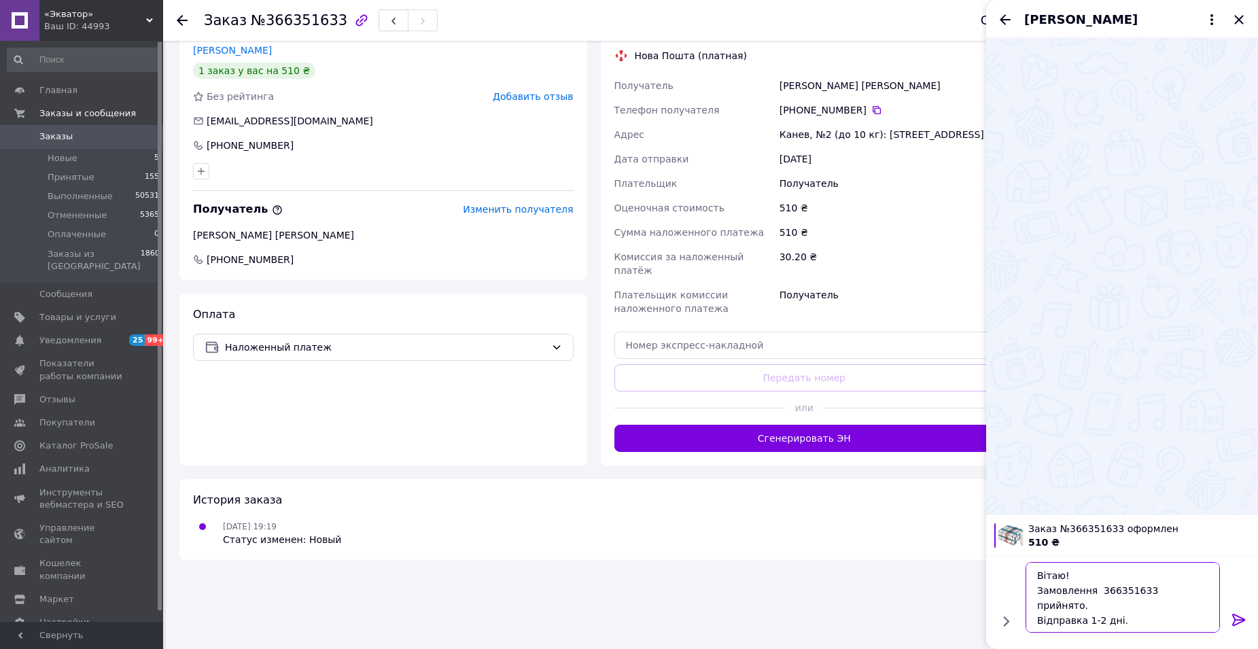
type textarea "Вітаю! Замовлення 366351633 прийнято. Відправка 1-2 дні. Якщо є питання щодо за…"
click at [1236, 619] on icon at bounding box center [1238, 620] width 13 height 12
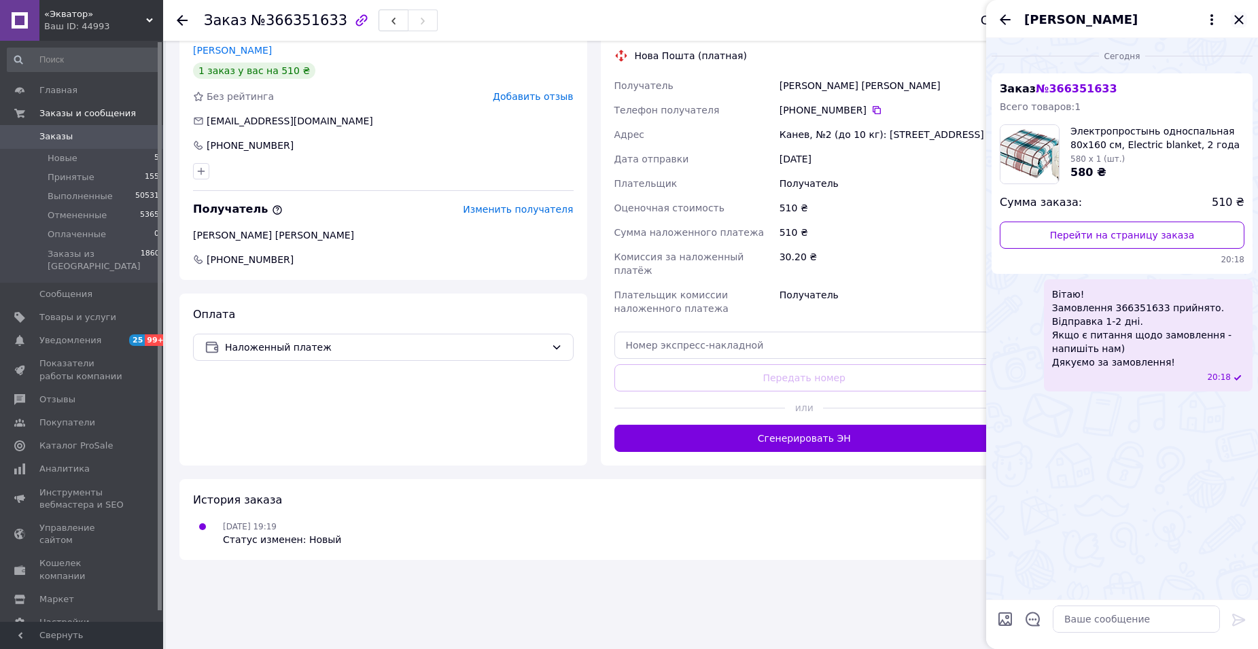
click at [1242, 24] on icon "Закрыть" at bounding box center [1239, 20] width 16 height 16
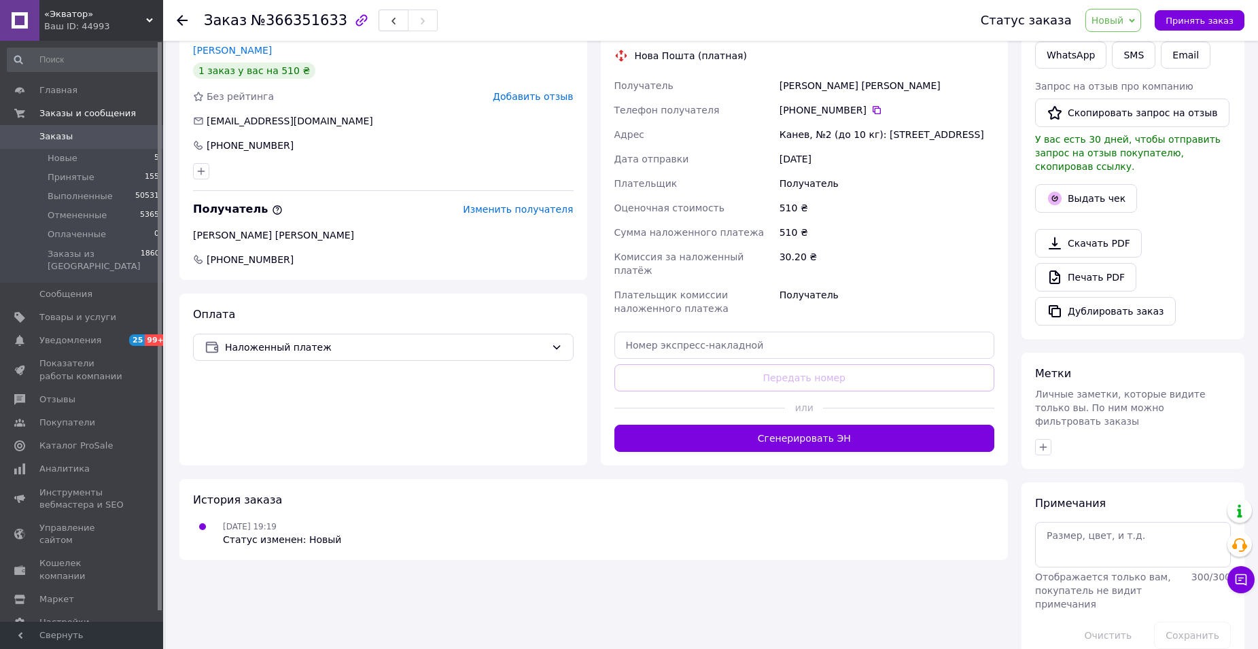
click at [1142, 22] on span "Новый" at bounding box center [1114, 20] width 56 height 23
click at [1123, 45] on li "Принят" at bounding box center [1122, 47] width 72 height 20
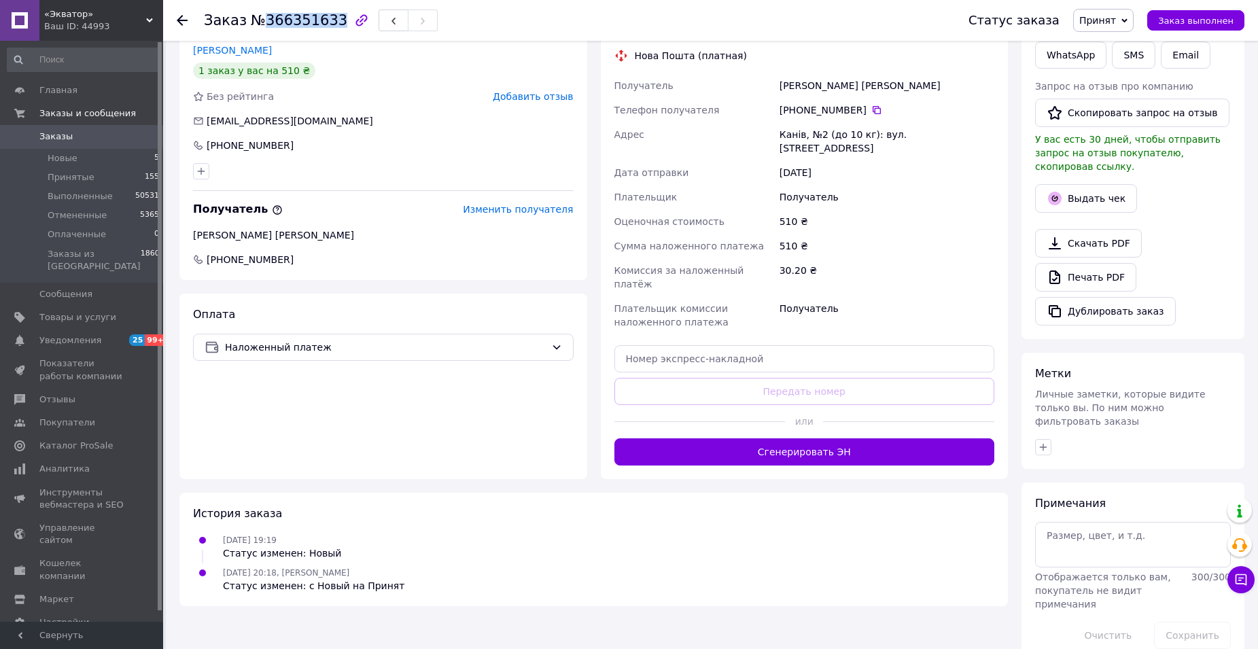
drag, startPoint x: 258, startPoint y: 20, endPoint x: 326, endPoint y: 18, distance: 68.0
click at [326, 18] on span "№366351633" at bounding box center [299, 20] width 97 height 16
drag, startPoint x: 784, startPoint y: 91, endPoint x: 762, endPoint y: 90, distance: 21.8
click at [762, 90] on div "Получатель Хаба [PERSON_NAME] Телефон получателя [PHONE_NUMBER]   Адрес Канів, …" at bounding box center [805, 203] width 386 height 261
click at [871, 111] on icon at bounding box center [876, 110] width 11 height 11
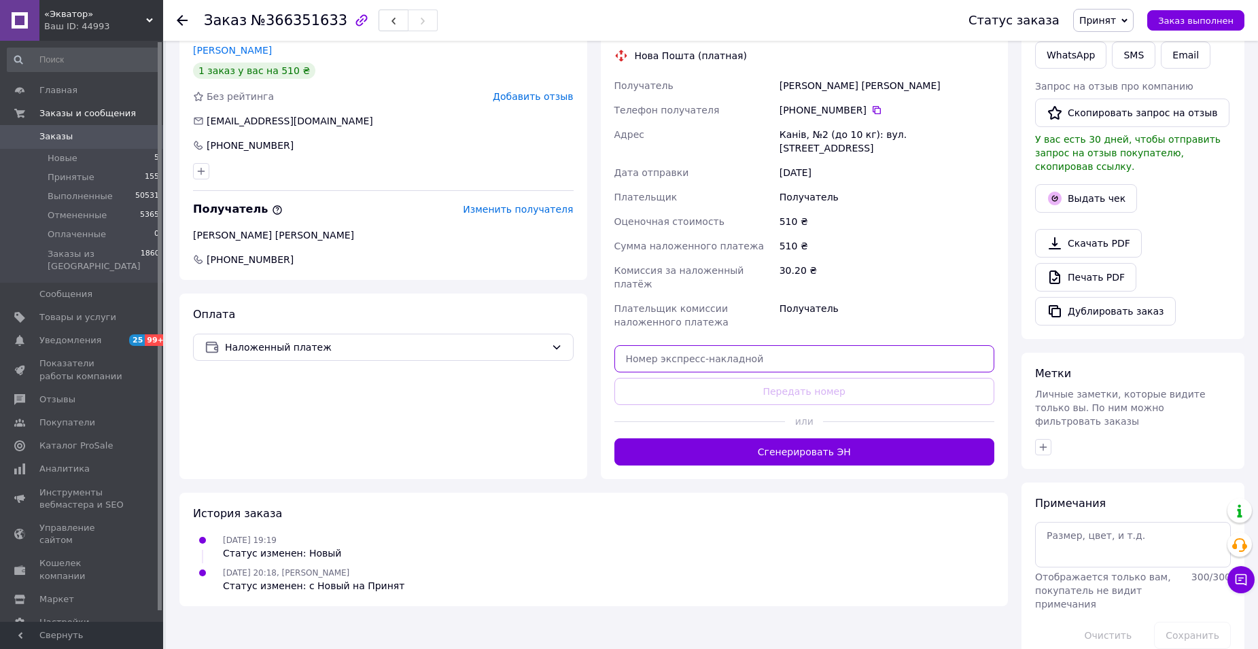
paste input "20400483064580"
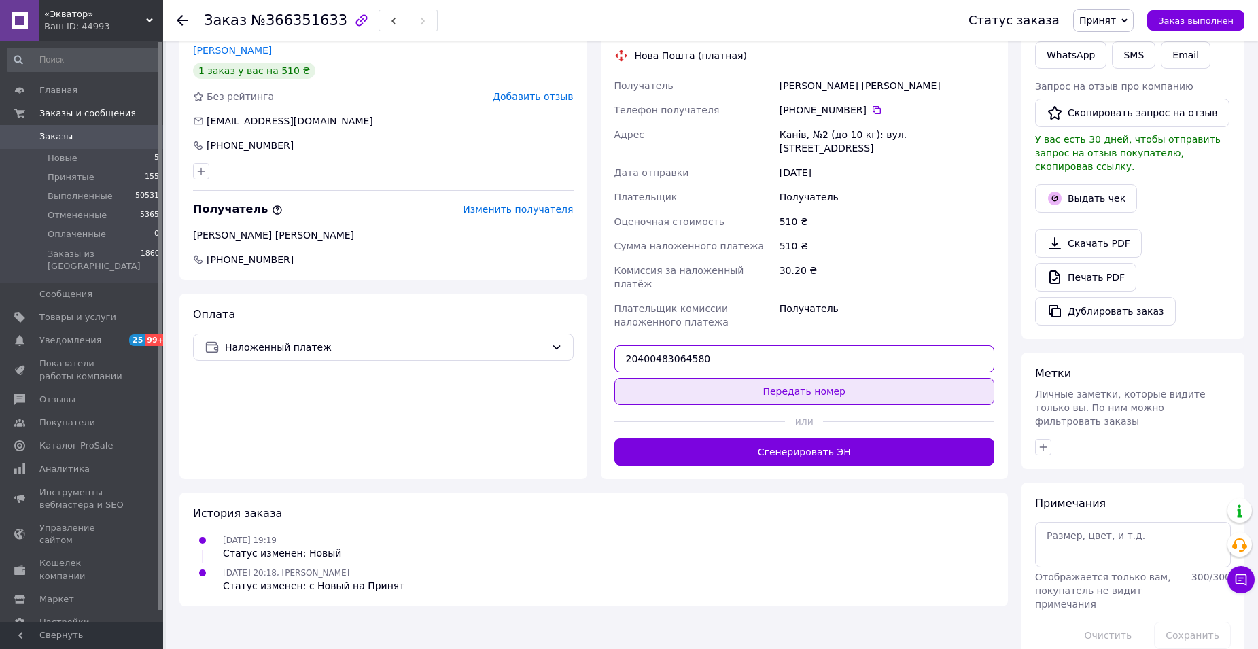
type input "20400483064580"
click at [723, 378] on button "Передать номер" at bounding box center [805, 391] width 381 height 27
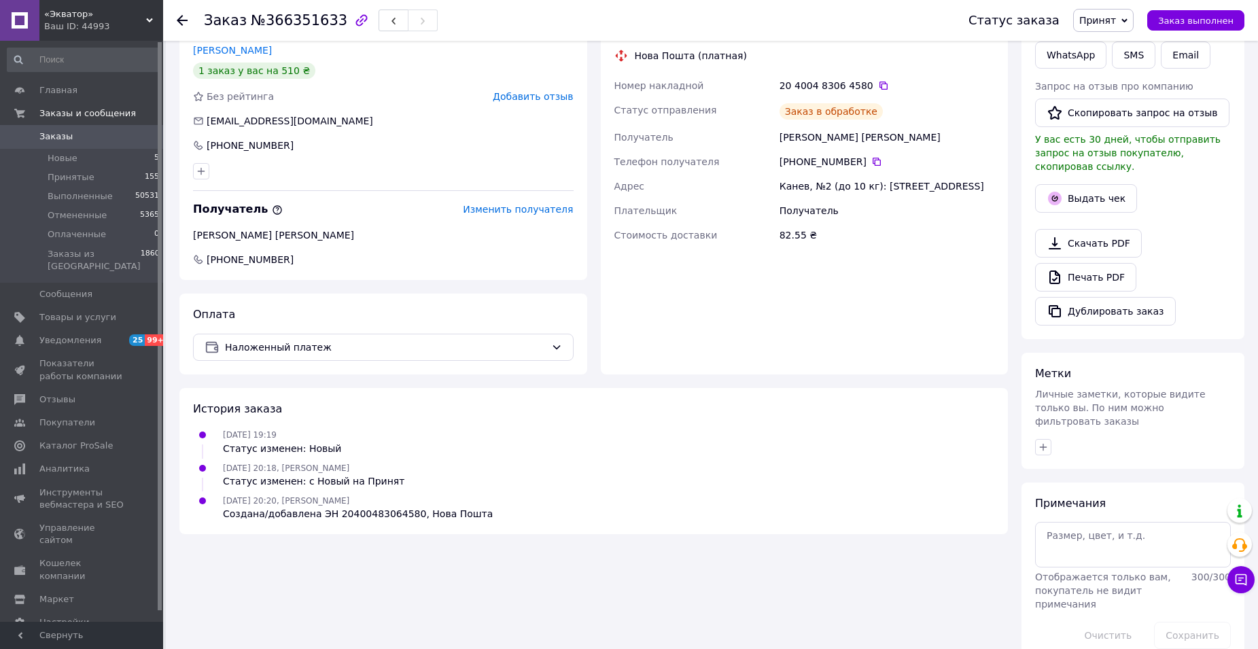
click at [182, 20] on use at bounding box center [182, 20] width 11 height 11
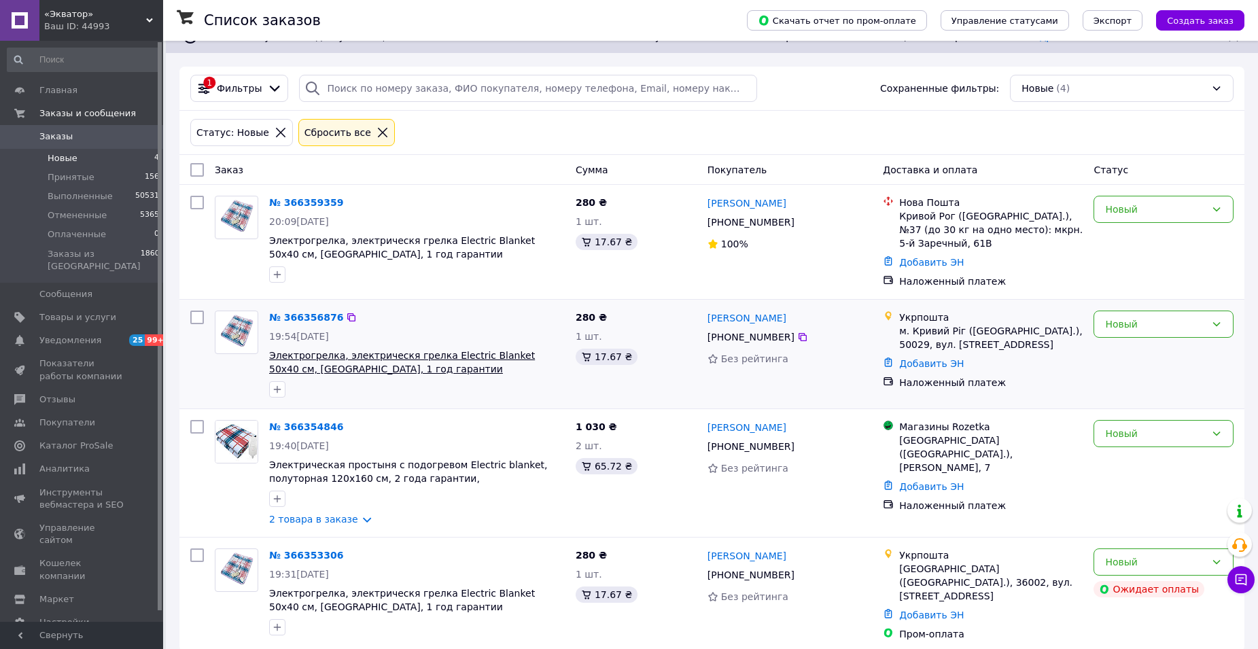
scroll to position [32, 0]
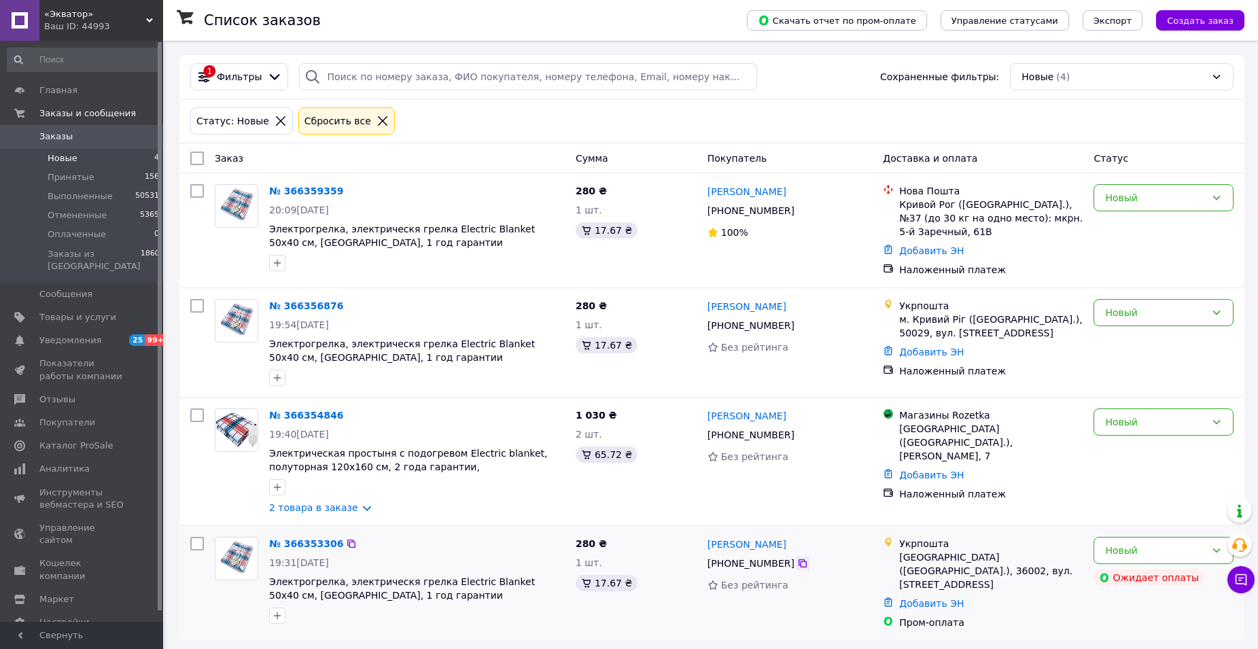
click at [796, 570] on div at bounding box center [803, 564] width 14 height 14
drag, startPoint x: 793, startPoint y: 565, endPoint x: 598, endPoint y: 616, distance: 201.6
click at [797, 565] on icon at bounding box center [802, 563] width 11 height 11
drag, startPoint x: 846, startPoint y: 308, endPoint x: 805, endPoint y: 317, distance: 41.9
click at [844, 310] on div "[PERSON_NAME]" at bounding box center [789, 306] width 167 height 17
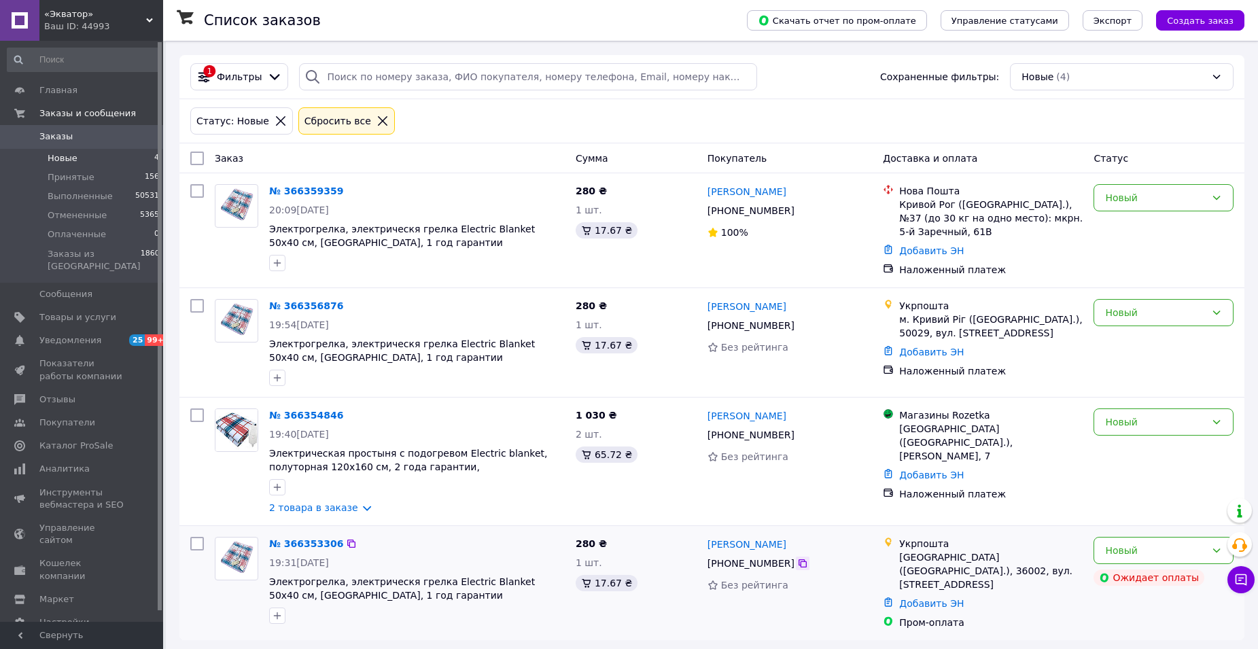
click at [797, 566] on icon at bounding box center [802, 563] width 11 height 11
click at [312, 415] on link "№ 366354846" at bounding box center [306, 415] width 74 height 11
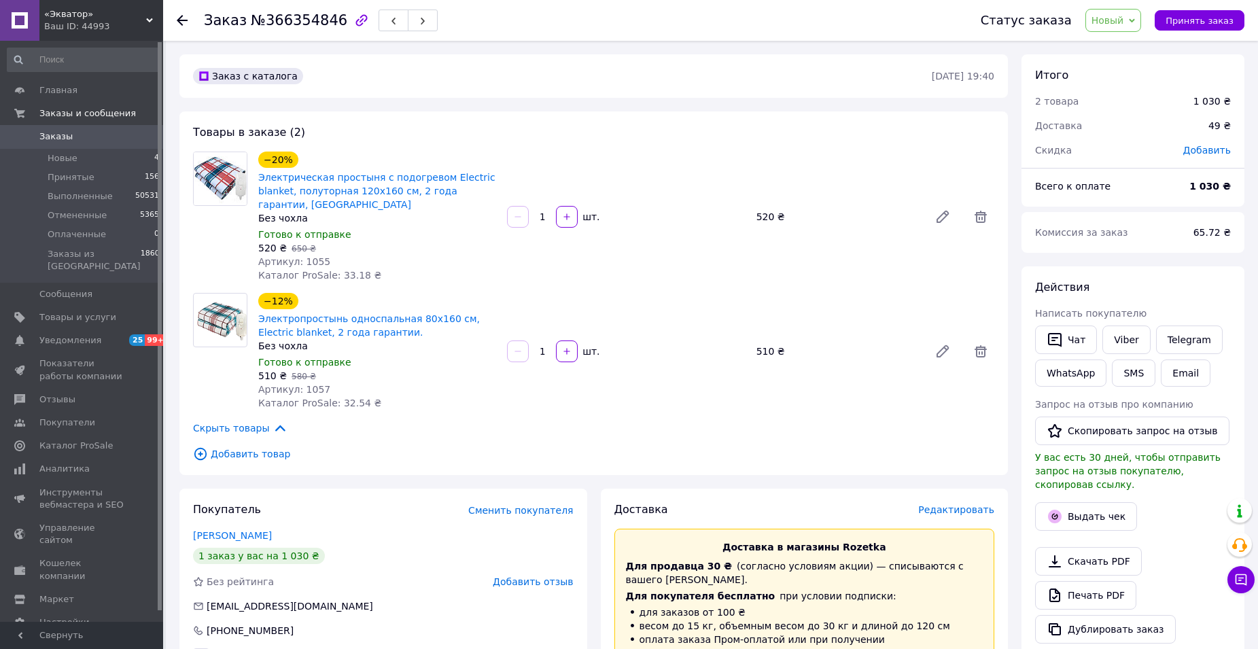
click at [1136, 19] on span "Новый" at bounding box center [1114, 20] width 56 height 23
click at [1132, 49] on li "Принят" at bounding box center [1122, 47] width 72 height 20
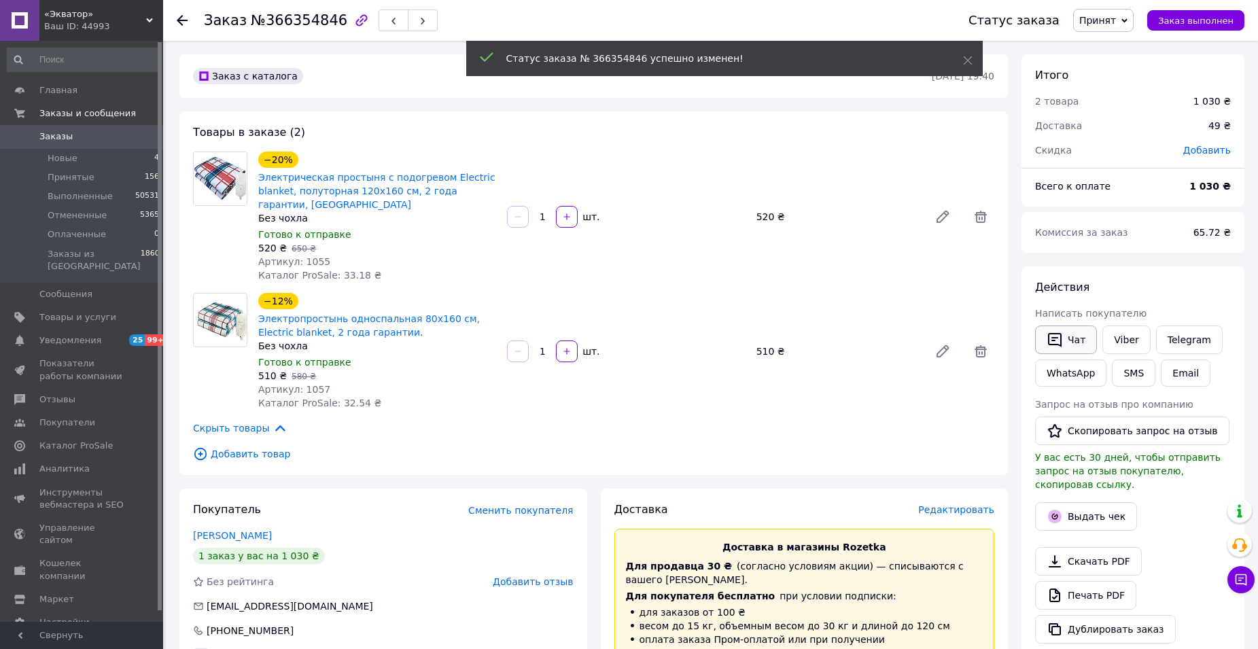
click at [1067, 337] on button "Чат" at bounding box center [1066, 340] width 62 height 29
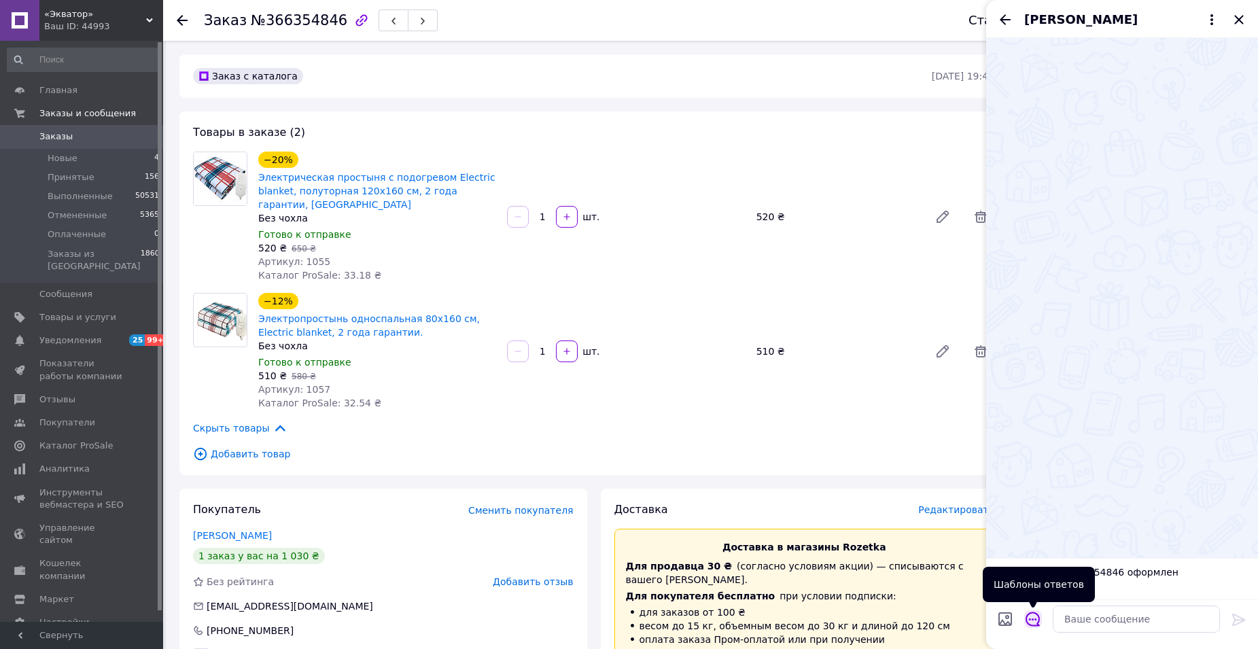
click at [1034, 620] on icon "Открыть шаблоны ответов" at bounding box center [1033, 619] width 15 height 15
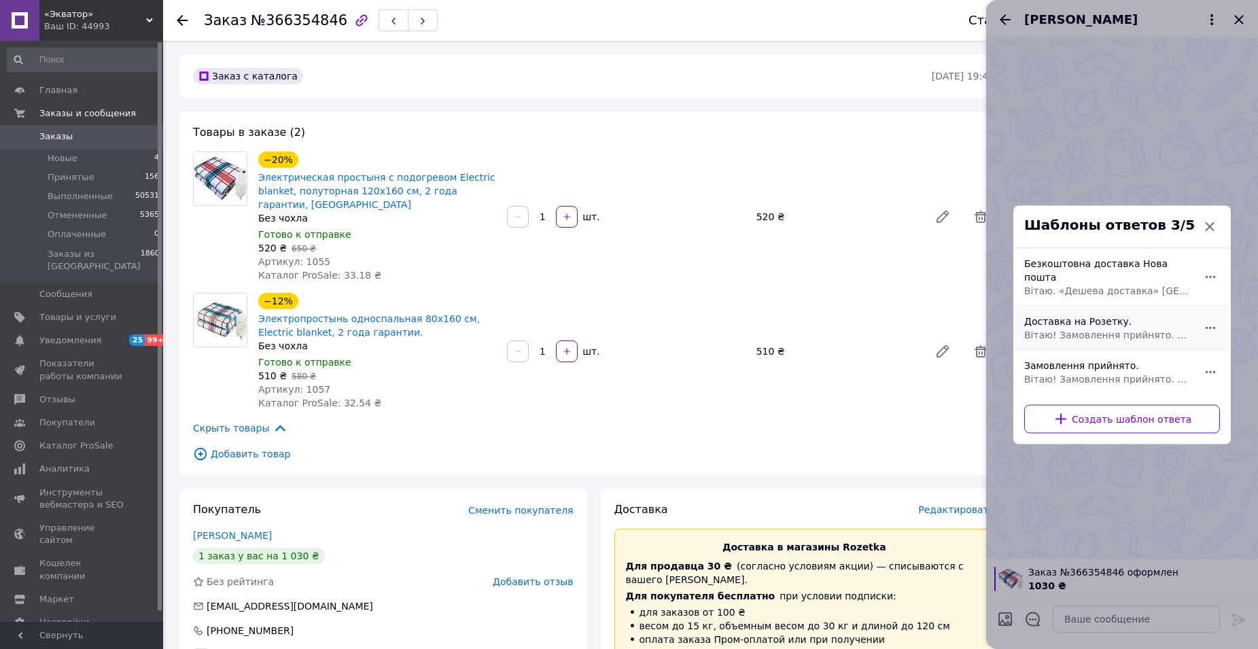
click at [1103, 328] on span "Вітаю! Замовлення прийнято. Доставка на пункт-видачі Розетка 3-5 днів. Якщо є п…" at bounding box center [1107, 335] width 166 height 14
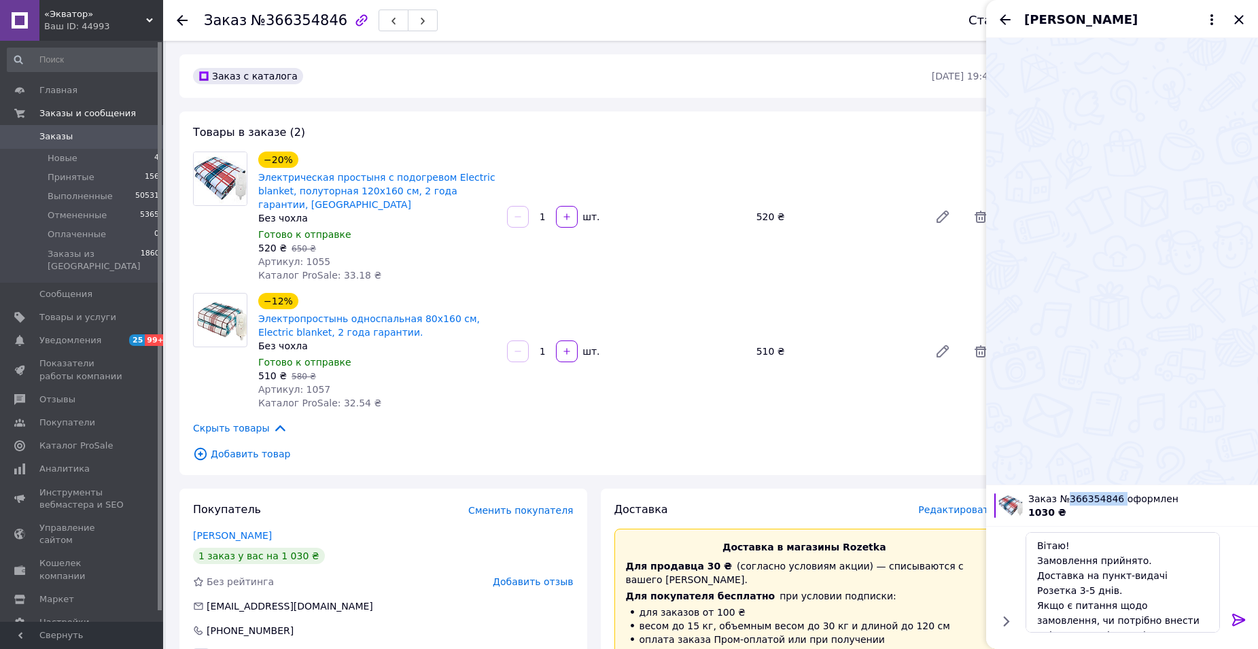
drag, startPoint x: 1115, startPoint y: 496, endPoint x: 1064, endPoint y: 498, distance: 50.4
click at [1064, 498] on span "Заказ №366354846 оформлен" at bounding box center [1139, 499] width 222 height 14
paste textarea "366354846"
type textarea "Вітаю! Замовлення 366354846 прийнято. Доставка на пункт-видачі Розетка 3-5 днів…"
click at [1238, 624] on icon at bounding box center [1239, 620] width 16 height 16
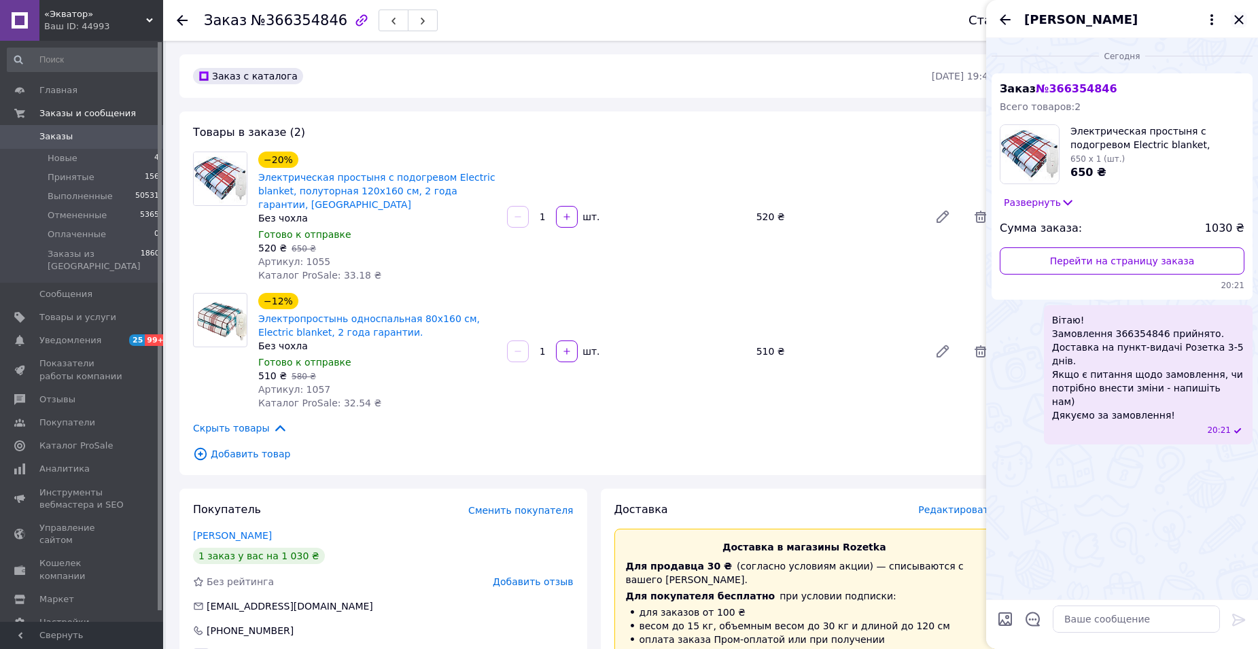
click at [1235, 18] on icon "Закрыть" at bounding box center [1239, 20] width 16 height 16
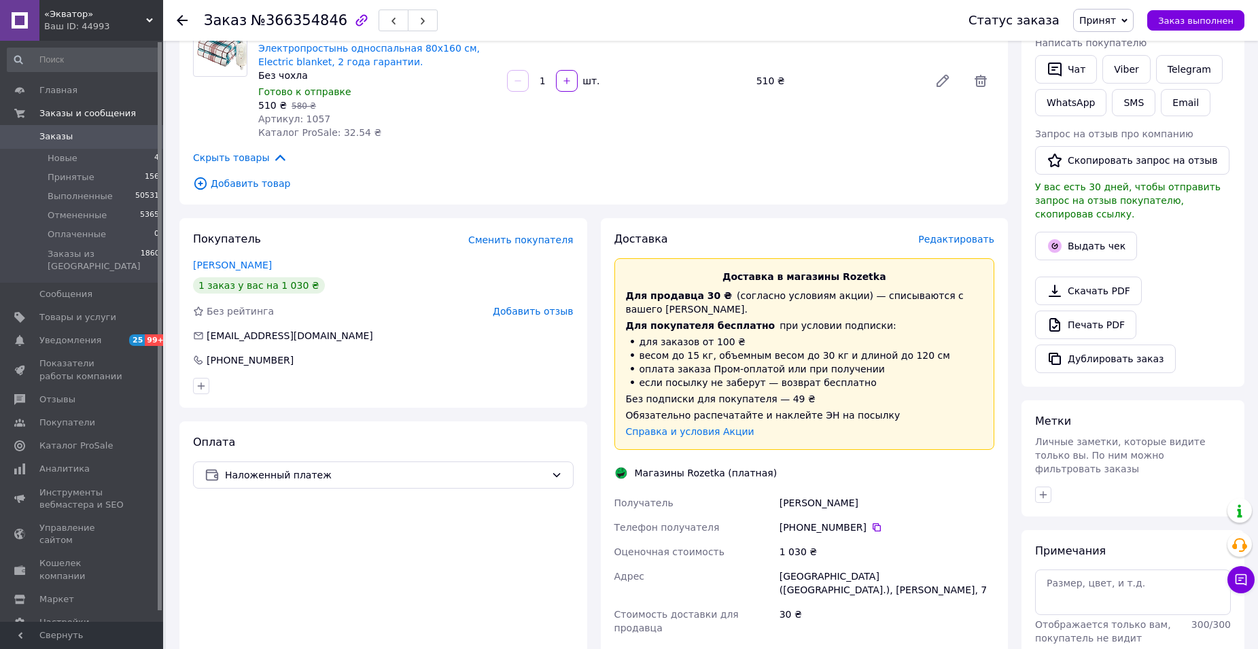
scroll to position [272, 0]
click at [957, 237] on span "Редактировать" at bounding box center [956, 237] width 76 height 11
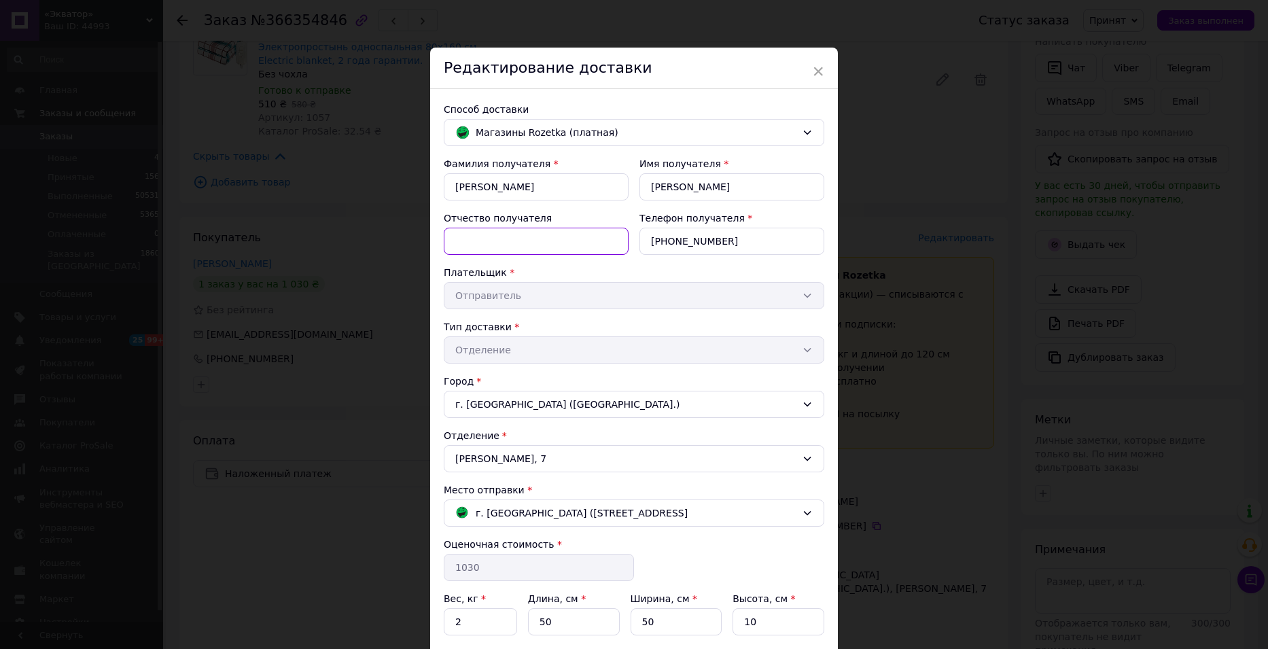
click at [517, 243] on input "Отчество получателя" at bounding box center [536, 241] width 185 height 27
click at [842, 331] on div "× Редактирование доставки Способ доставки Магазины Rozetka (платная) Фамилия по…" at bounding box center [634, 324] width 1268 height 649
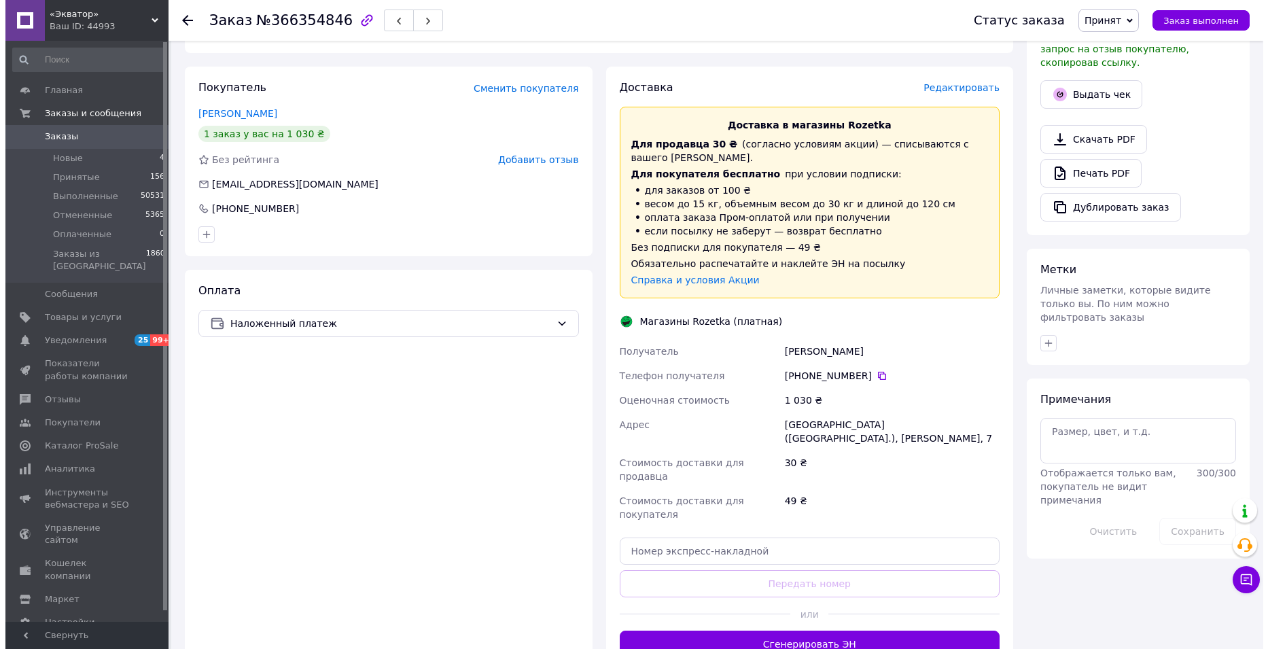
scroll to position [476, 0]
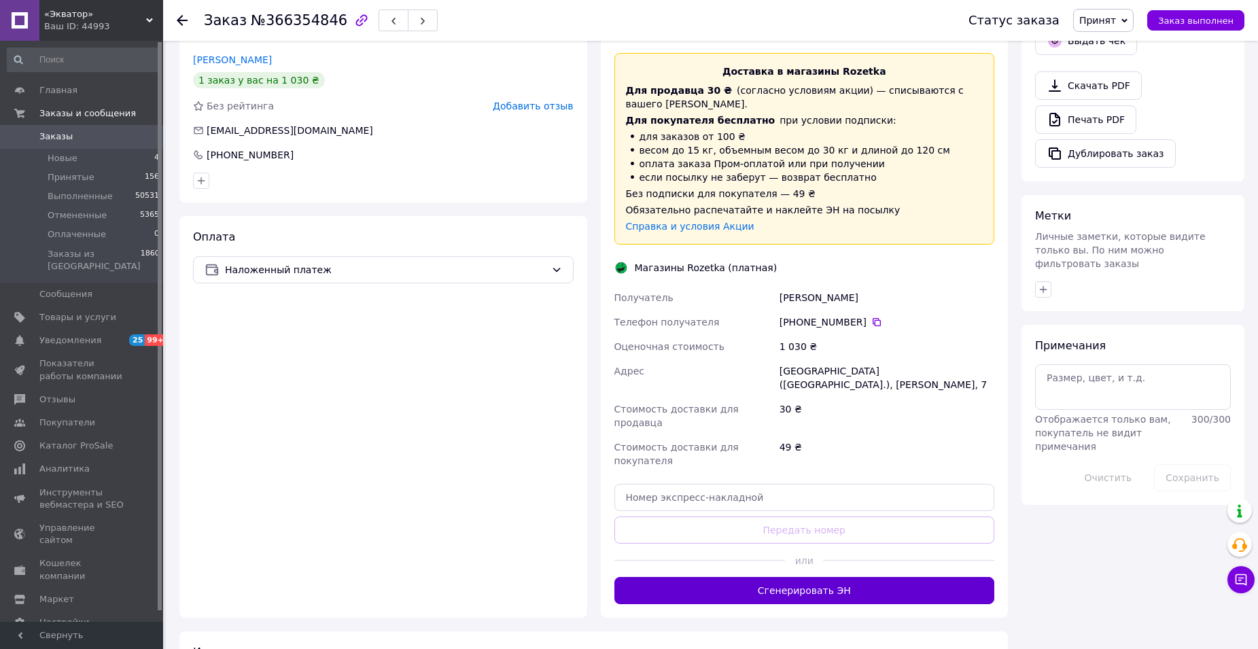
click at [850, 577] on button "Сгенерировать ЭН" at bounding box center [805, 590] width 381 height 27
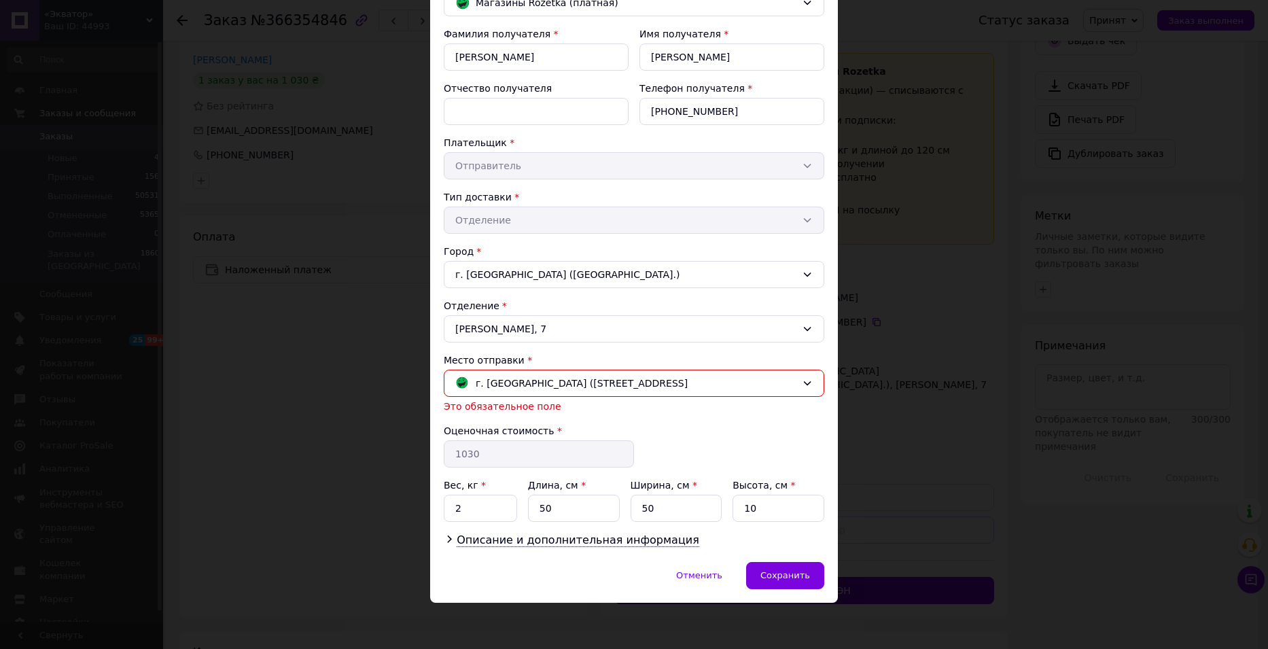
scroll to position [131, 0]
click at [804, 383] on icon at bounding box center [807, 382] width 7 height 4
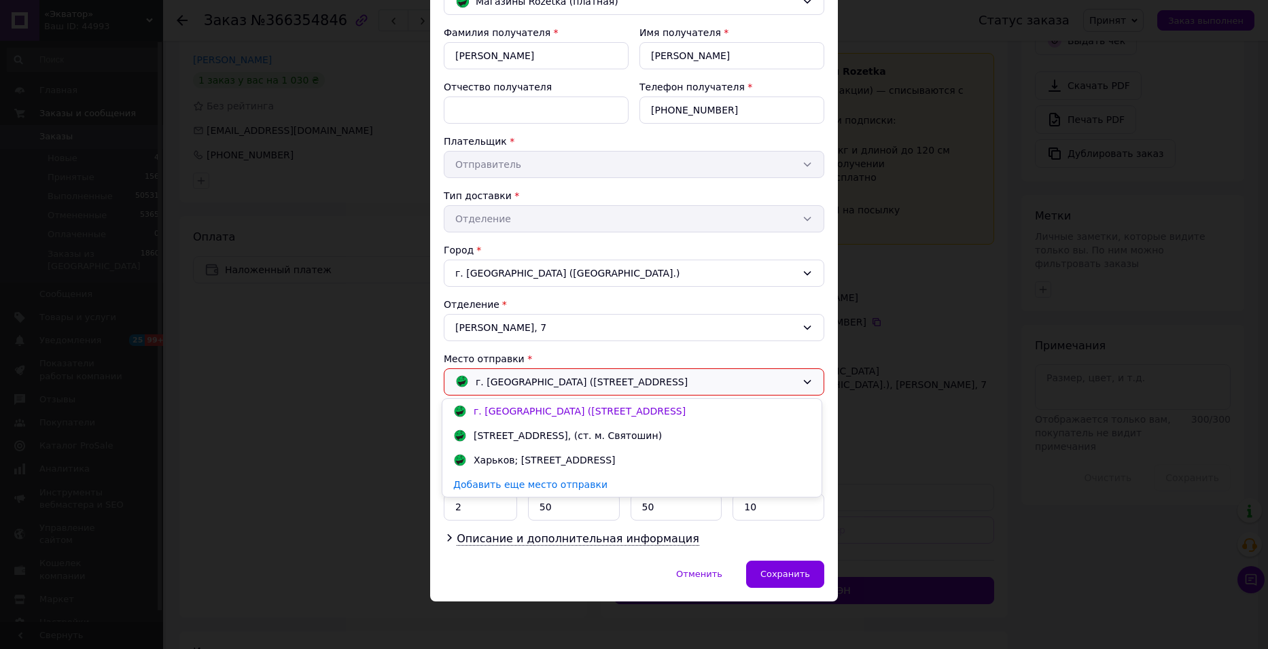
click at [704, 409] on div "г. [GEOGRAPHIC_DATA] ([STREET_ADDRESS]" at bounding box center [632, 411] width 364 height 14
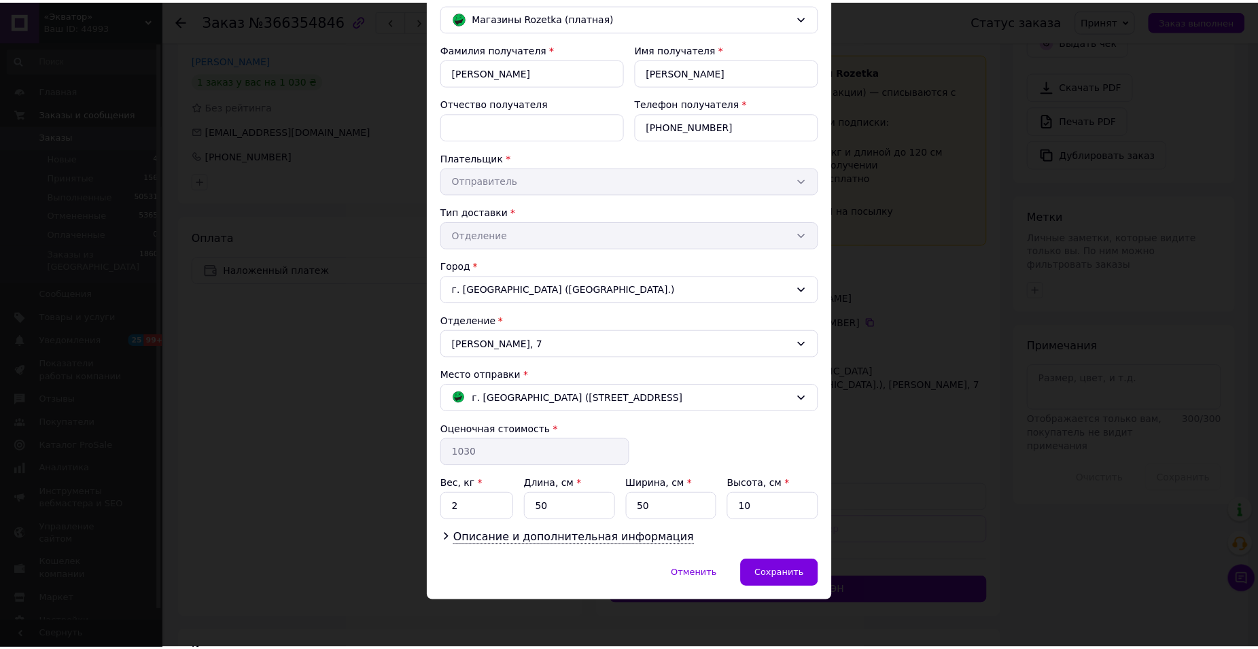
scroll to position [115, 0]
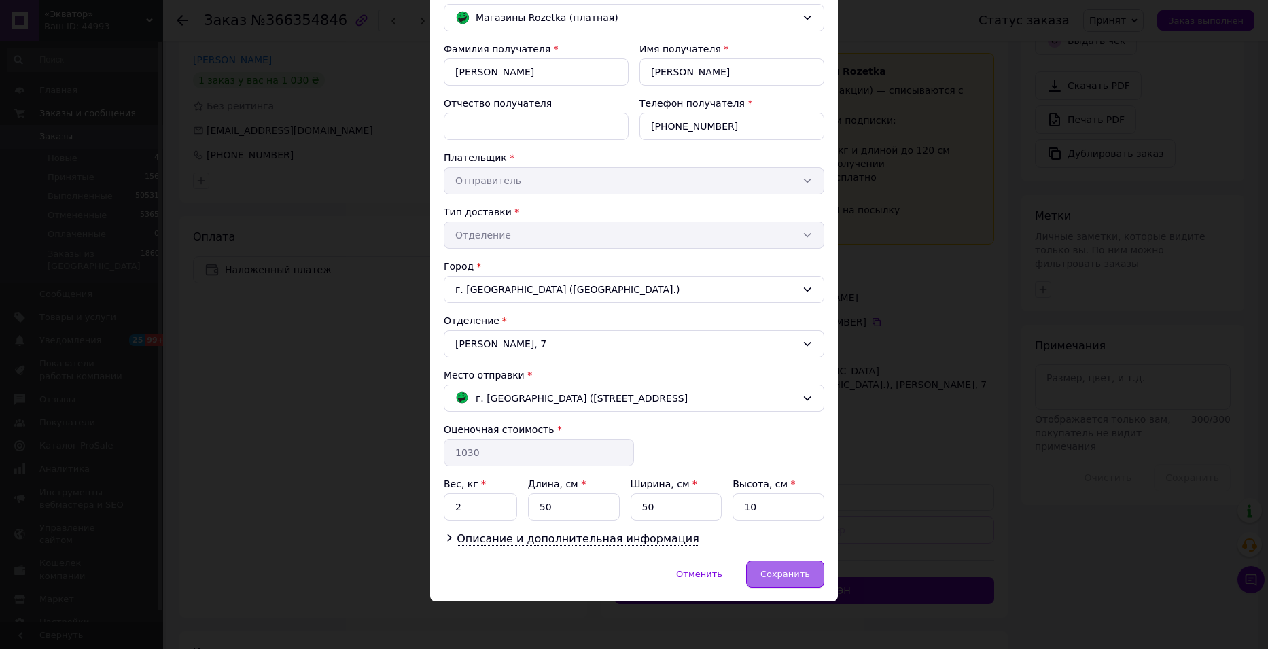
click at [816, 573] on div "Сохранить" at bounding box center [785, 574] width 78 height 27
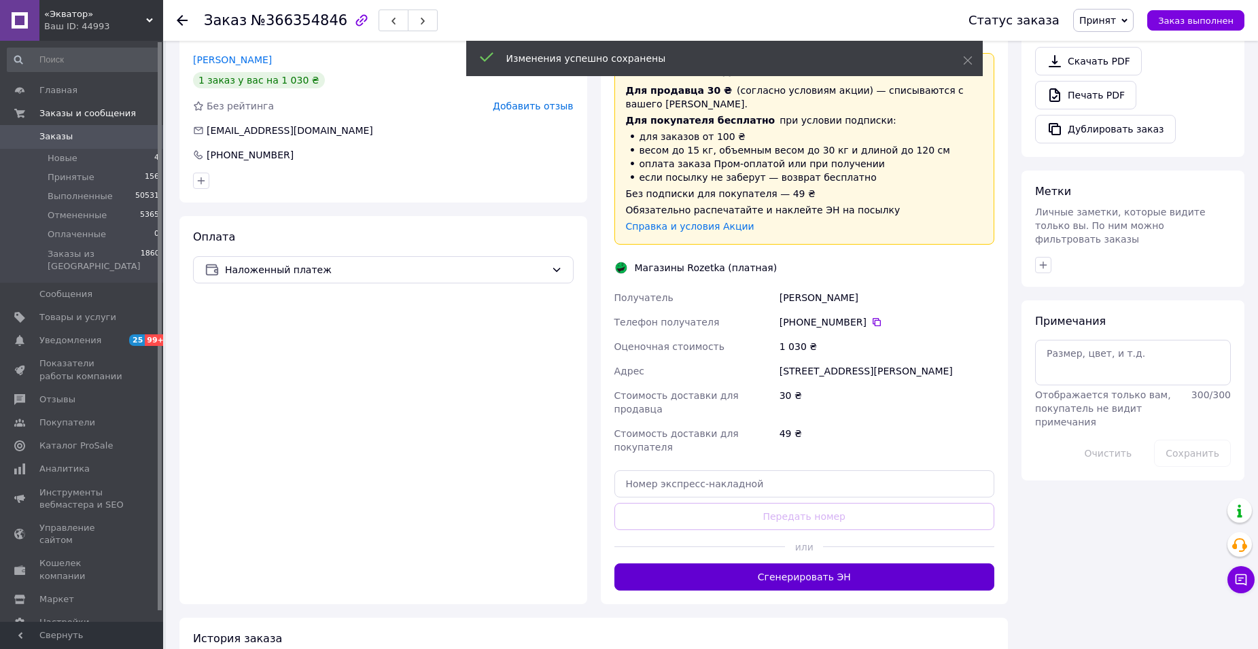
click at [850, 564] on button "Сгенерировать ЭН" at bounding box center [805, 577] width 381 height 27
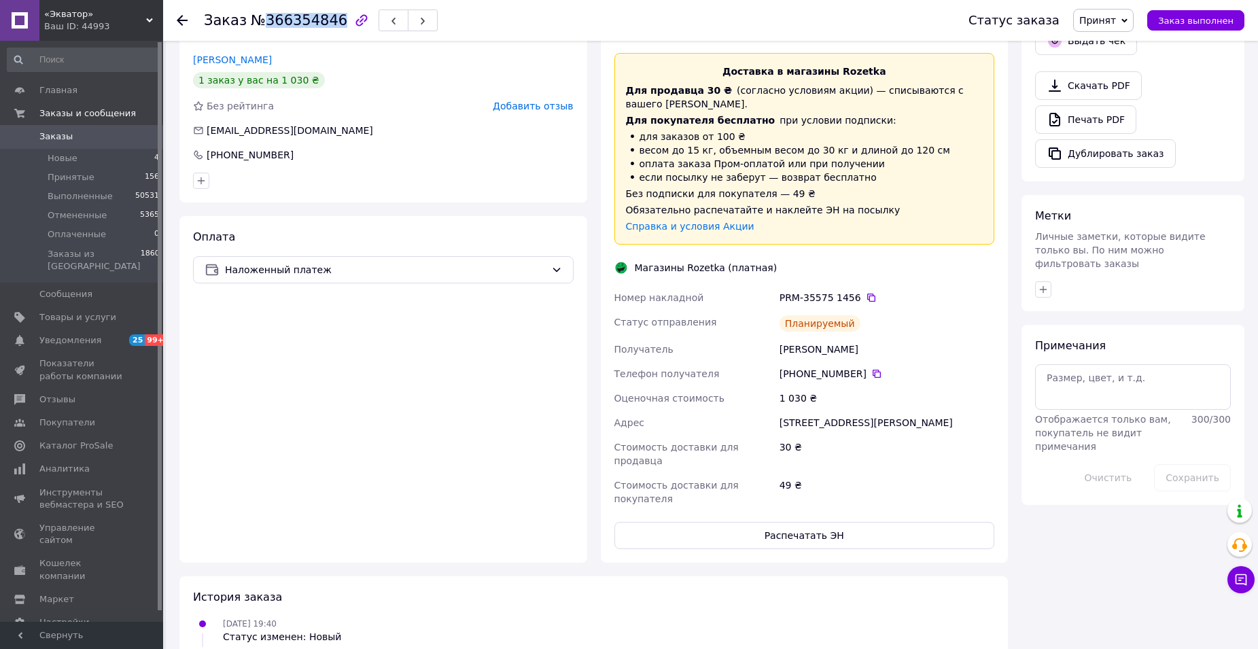
drag, startPoint x: 258, startPoint y: 21, endPoint x: 326, endPoint y: 19, distance: 68.0
click at [326, 19] on span "№366354846" at bounding box center [299, 20] width 97 height 16
click at [866, 300] on icon at bounding box center [871, 297] width 11 height 11
click at [181, 25] on icon at bounding box center [182, 20] width 11 height 11
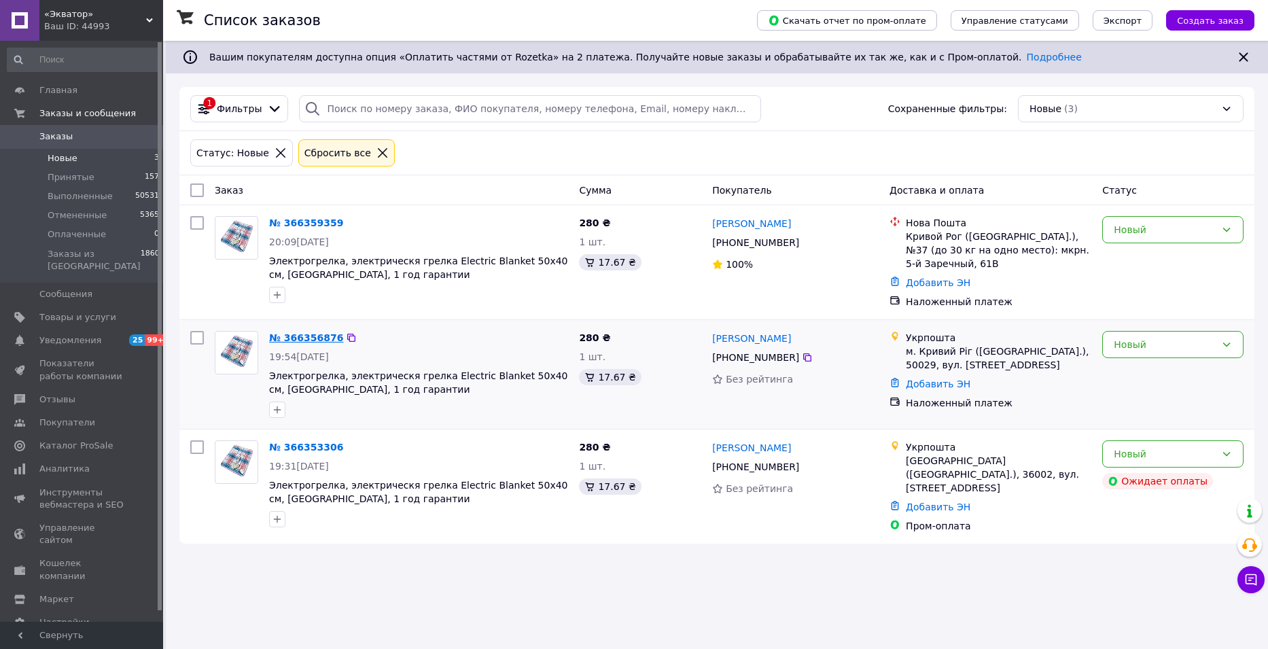
click at [312, 336] on link "№ 366356876" at bounding box center [306, 337] width 74 height 11
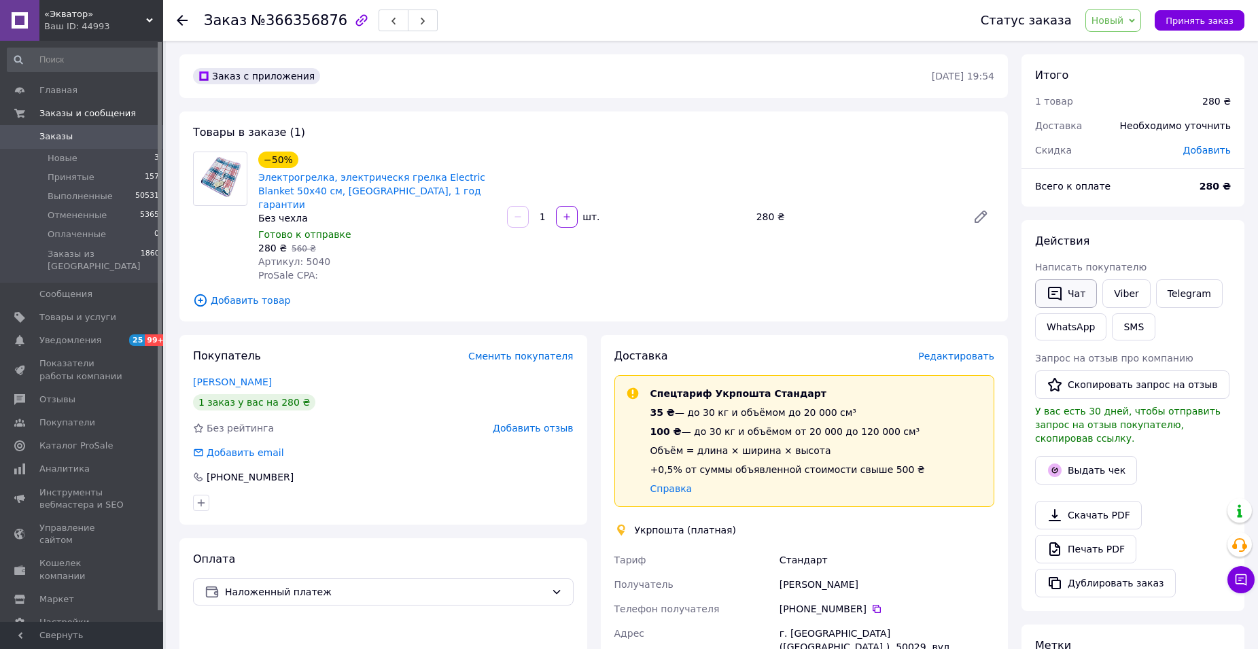
click at [1065, 247] on span "Действия" at bounding box center [1062, 241] width 54 height 13
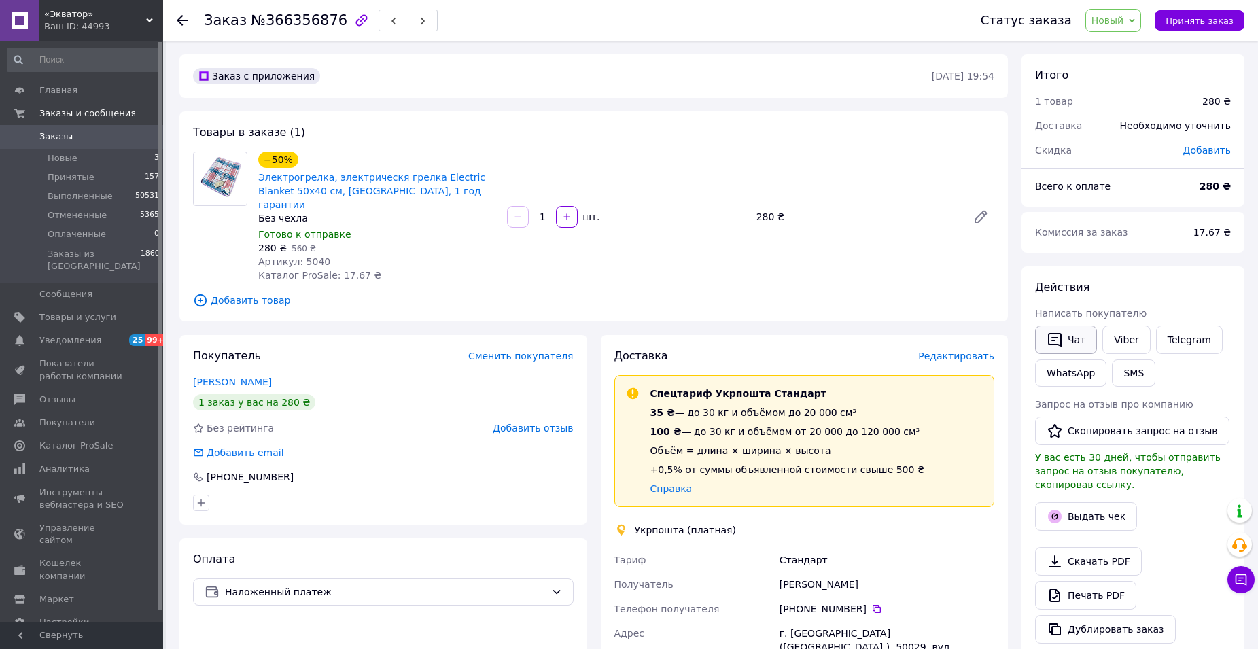
click at [1070, 348] on button "Чат" at bounding box center [1066, 340] width 62 height 29
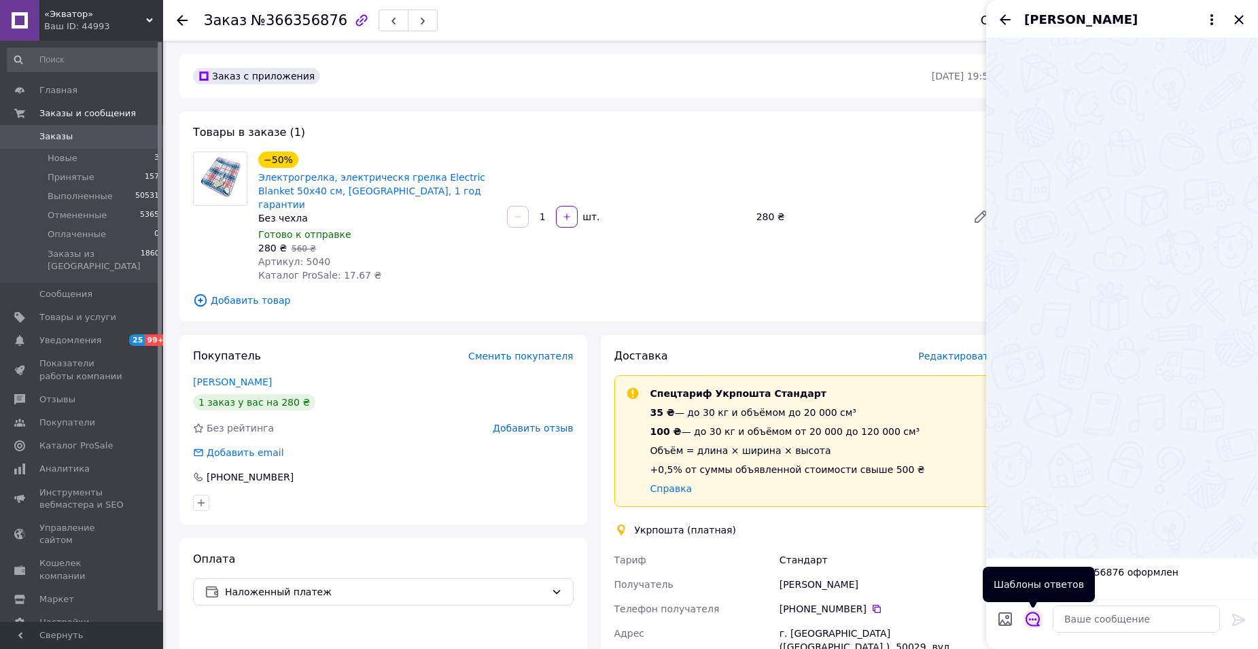
click at [1040, 621] on icon "Открыть шаблоны ответов" at bounding box center [1033, 619] width 15 height 15
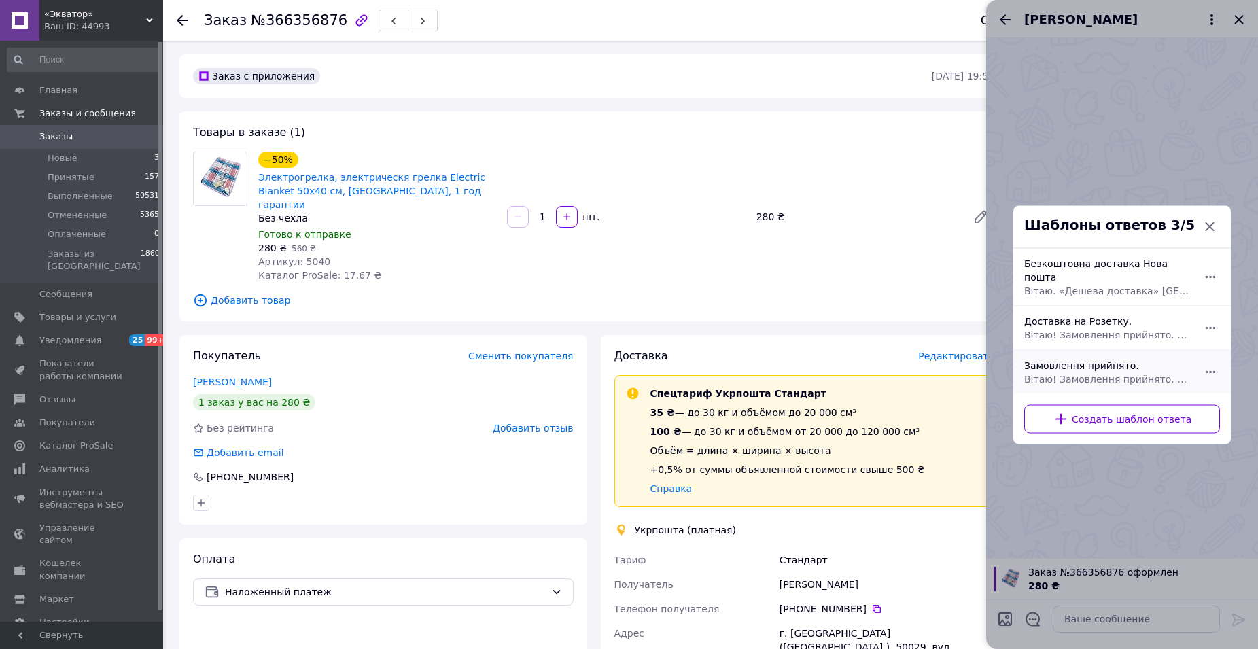
click at [1108, 358] on div "Замовлення прийнято. Вітаю! Замовлення прийнято. Відправка 1-2 дні. Якщо є пита…" at bounding box center [1107, 372] width 177 height 38
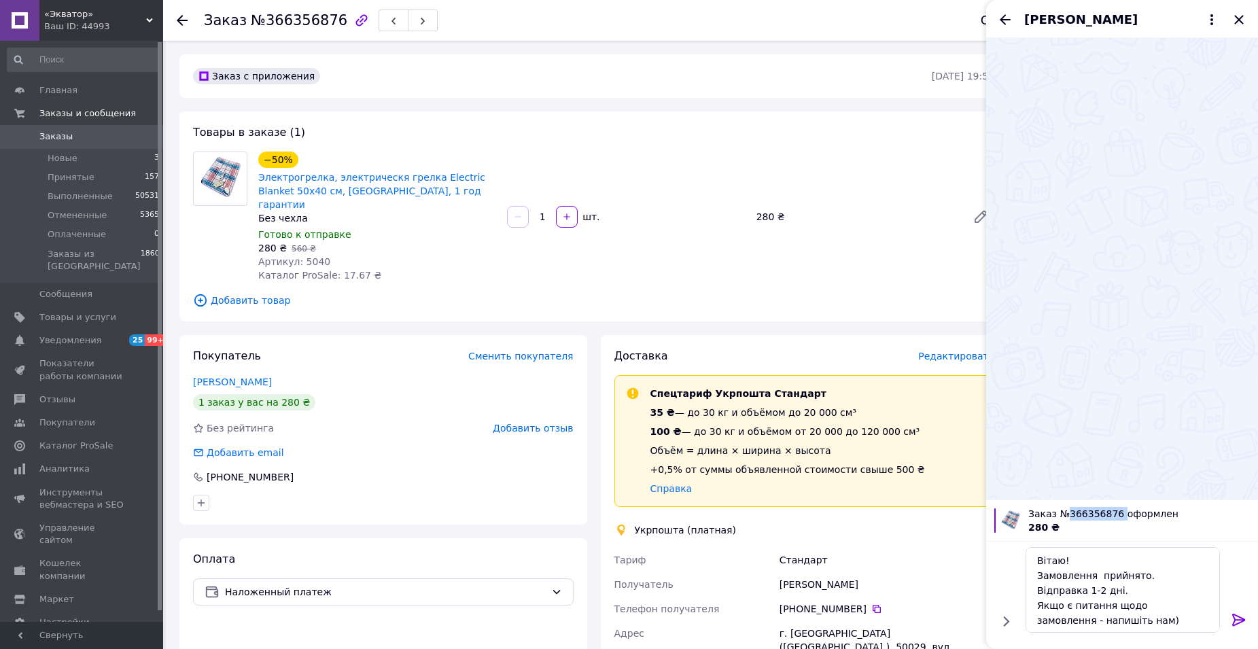
drag, startPoint x: 1114, startPoint y: 509, endPoint x: 1068, endPoint y: 510, distance: 46.2
click at [1068, 510] on span "Заказ №366356876 оформлен" at bounding box center [1139, 514] width 222 height 14
click at [1096, 574] on textarea "Вітаю! Замовлення прийнято. Відправка 1-2 дні. Якщо є питання щодо замовлення -…" at bounding box center [1123, 590] width 194 height 86
paste textarea "366356876"
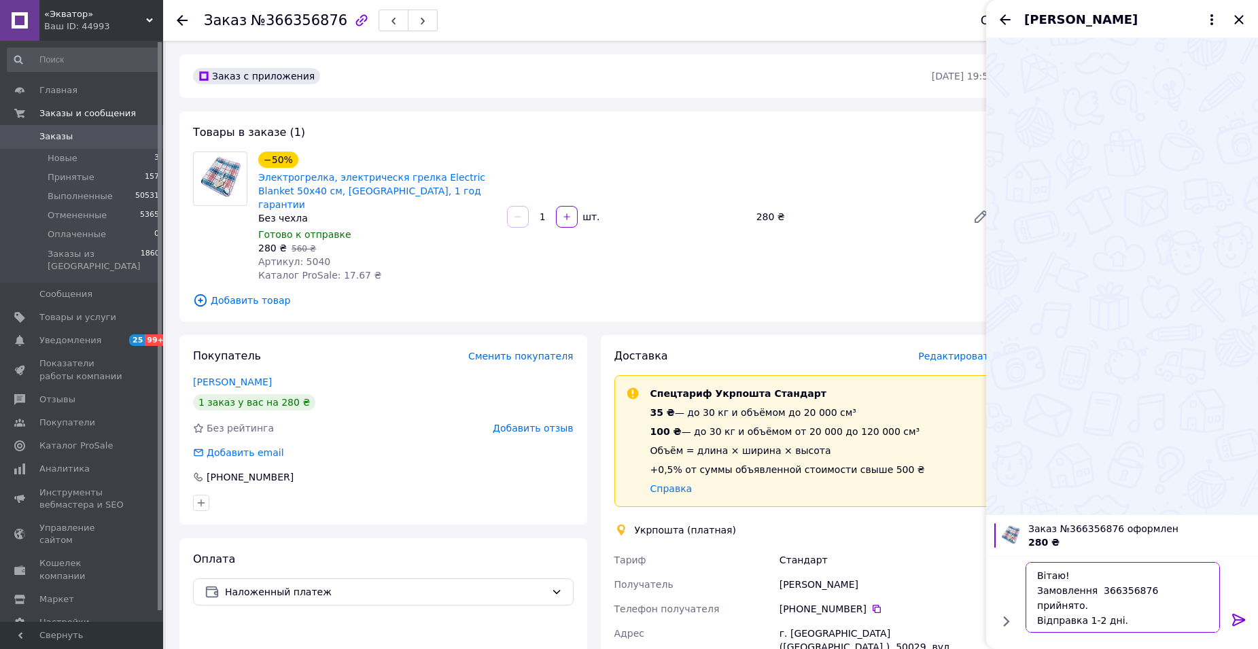
type textarea "Вітаю! Замовлення 366356876 прийнято. Відправка 1-2 дні. Якщо є питання щодо за…"
click at [1243, 623] on icon at bounding box center [1239, 620] width 16 height 16
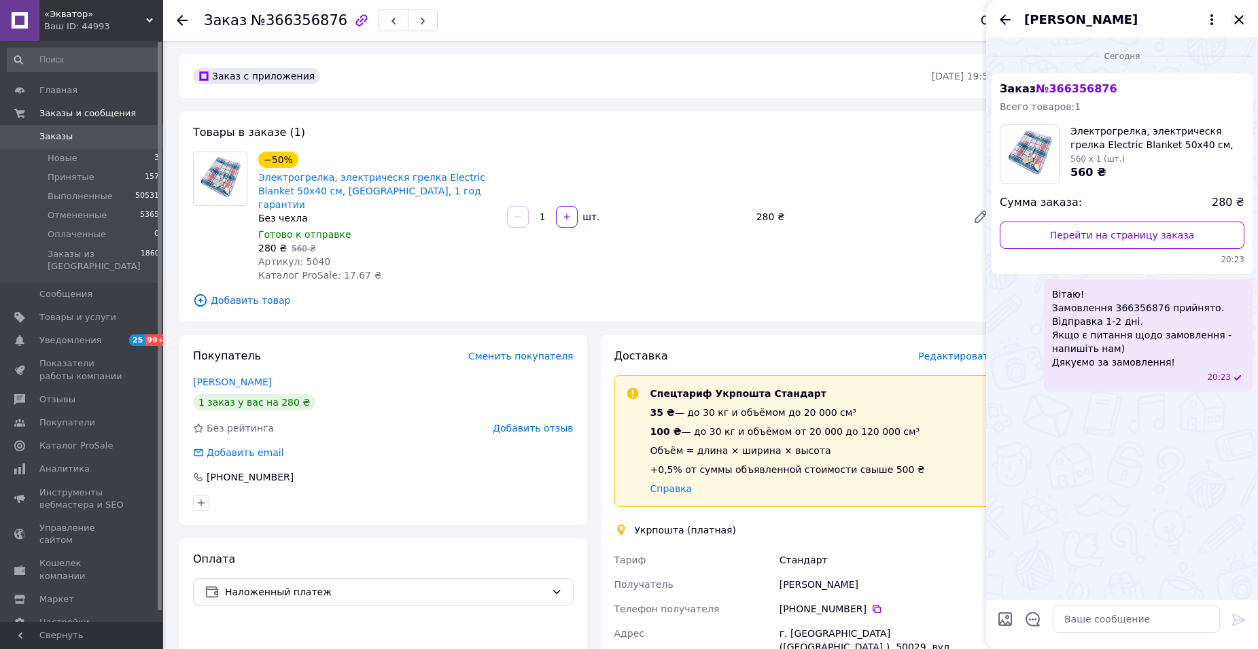
click at [1234, 21] on icon "Закрыть" at bounding box center [1239, 20] width 16 height 16
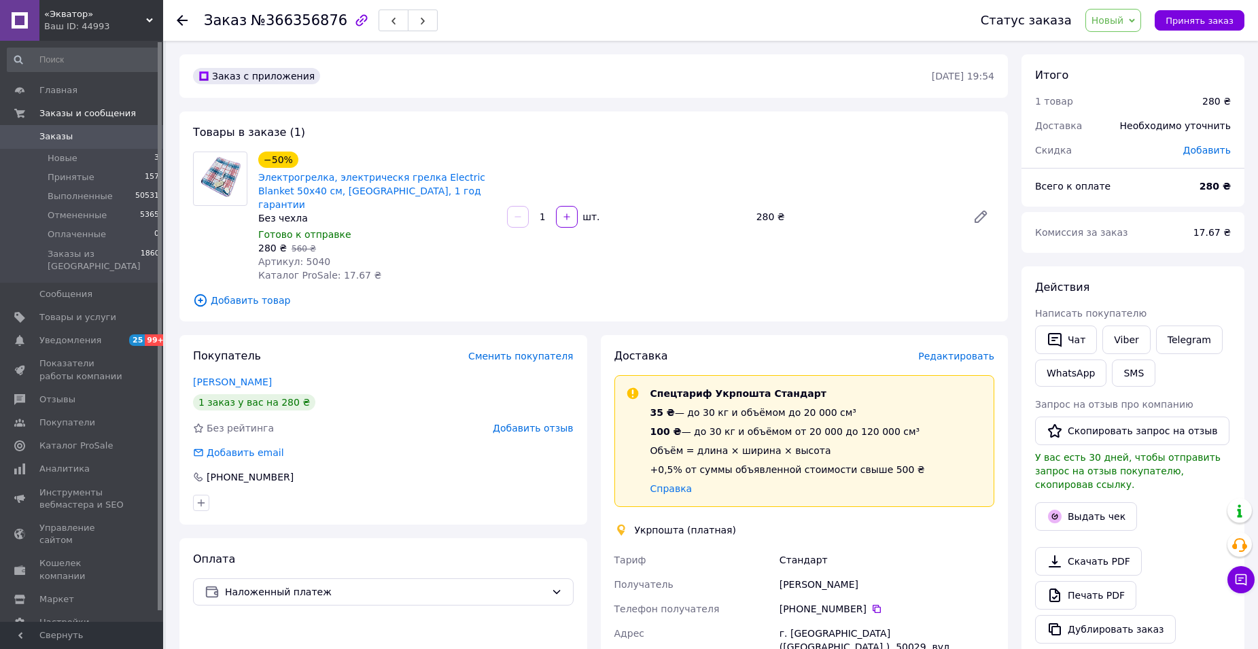
click at [1137, 26] on span "Новый" at bounding box center [1114, 20] width 56 height 23
click at [1128, 49] on li "Принят" at bounding box center [1122, 47] width 72 height 20
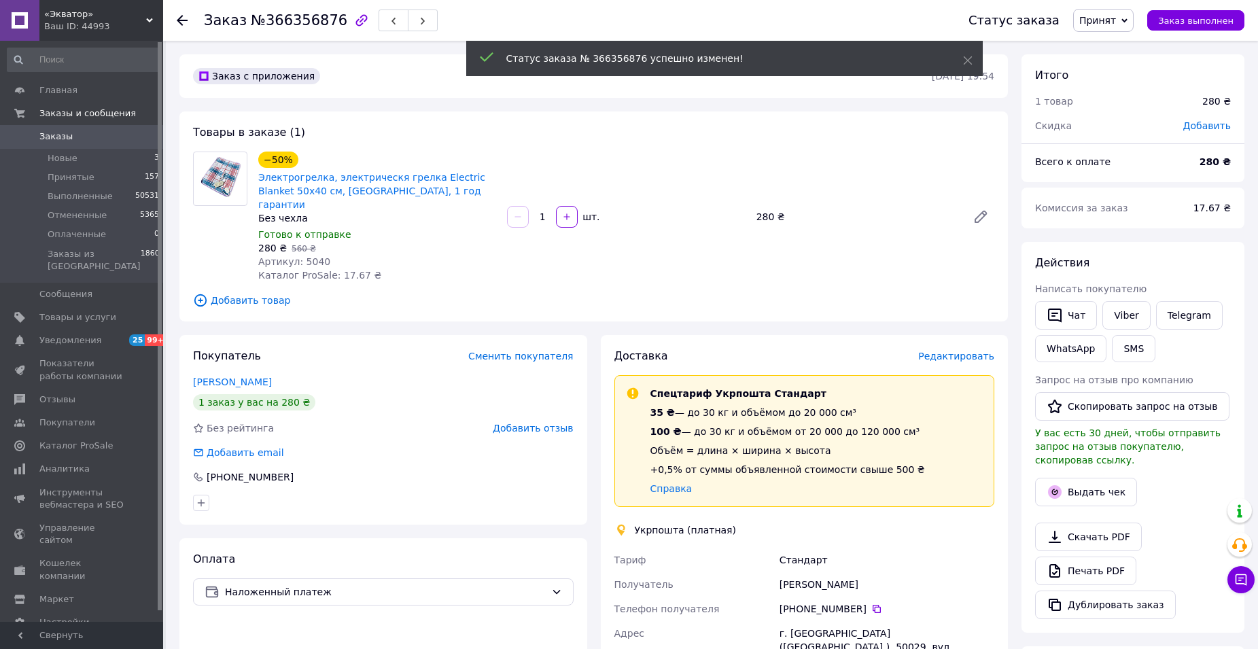
click at [955, 351] on span "Редактировать" at bounding box center [956, 356] width 76 height 11
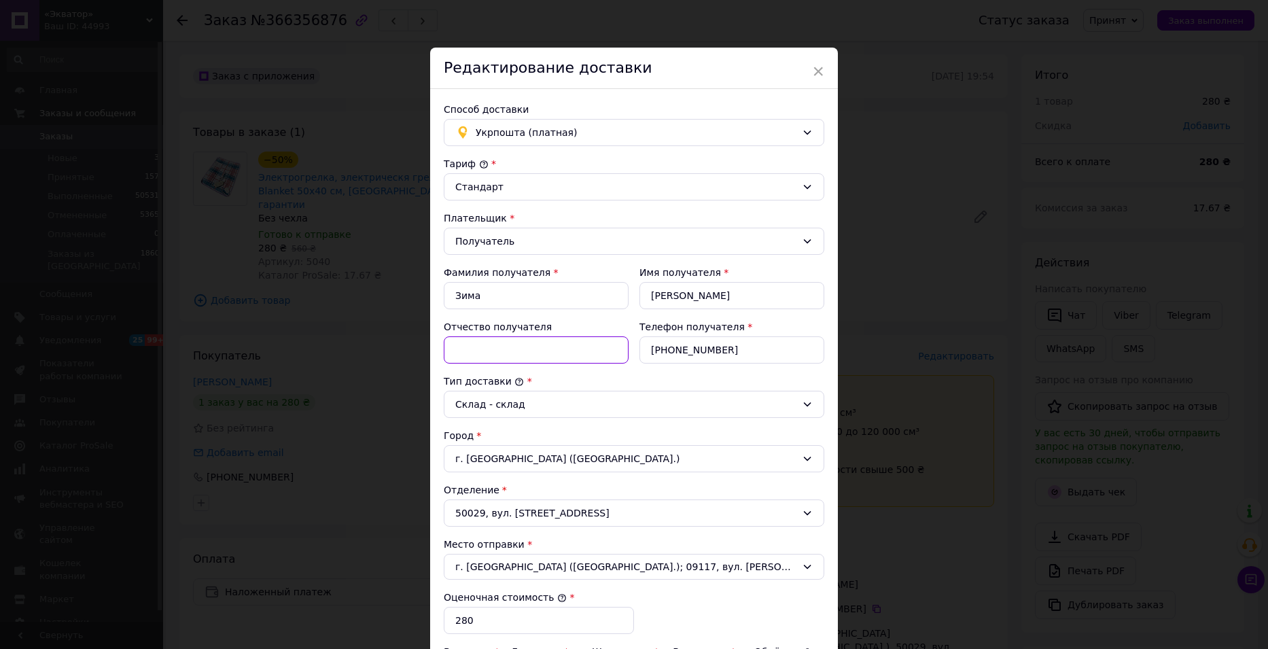
click at [541, 349] on input "Отчество получателя" at bounding box center [536, 349] width 185 height 27
type input "іванович"
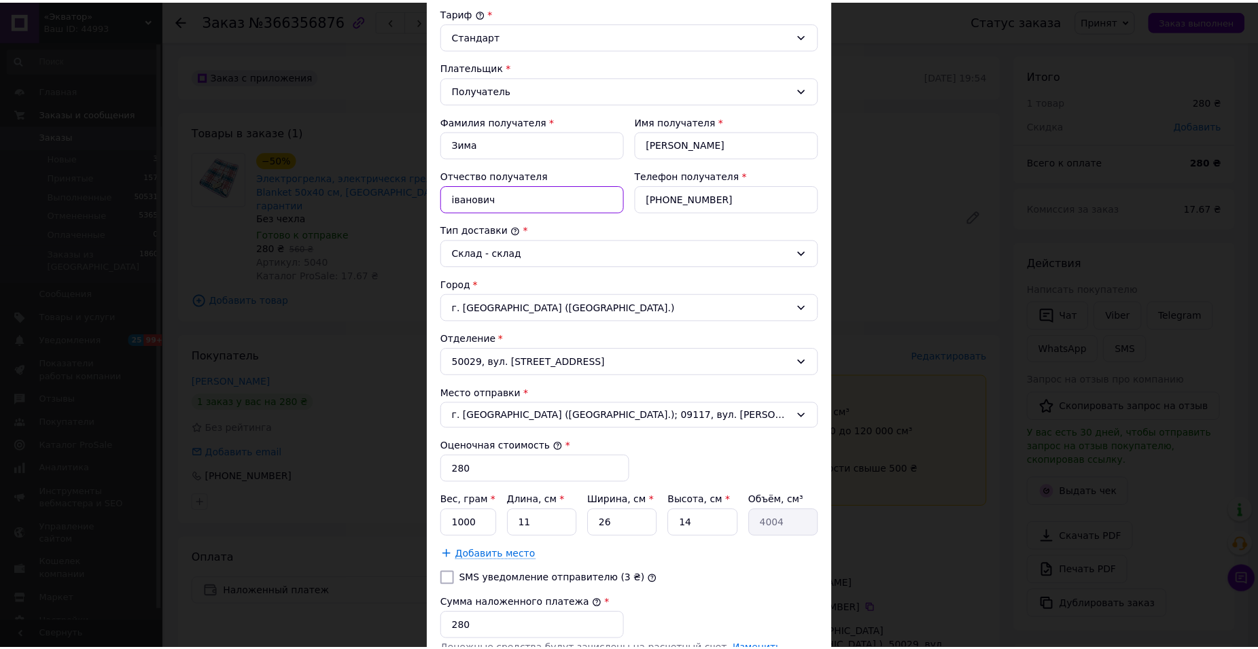
scroll to position [328, 0]
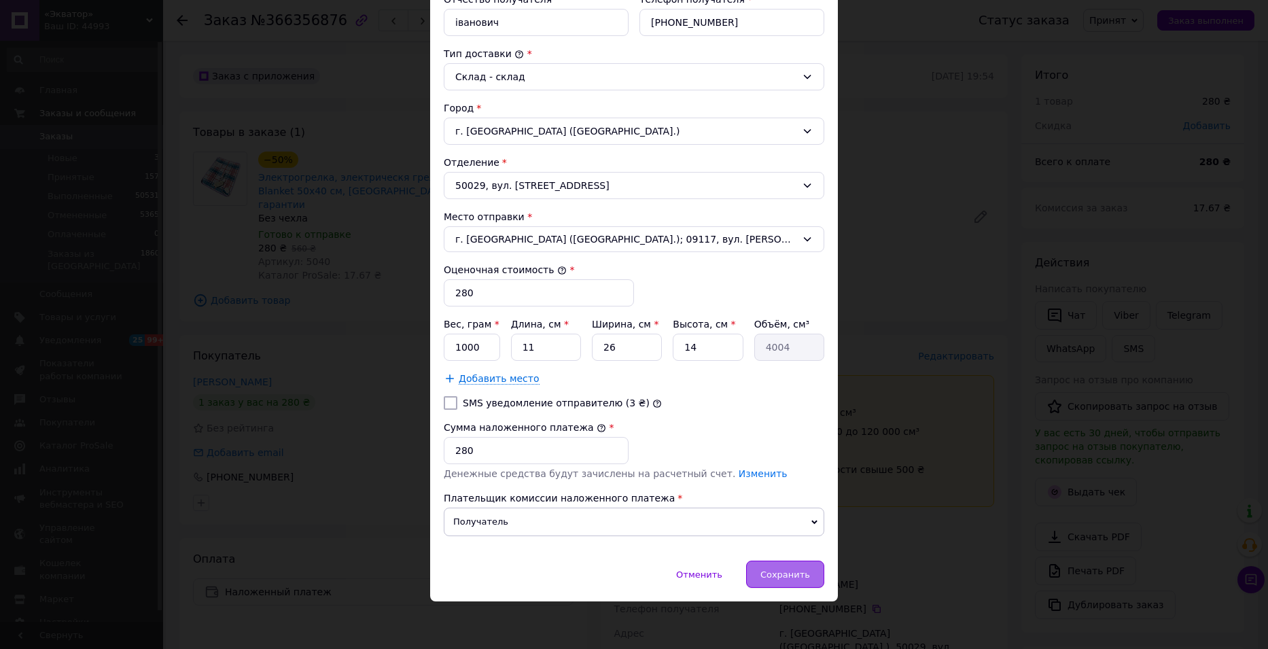
click at [793, 575] on span "Сохранить" at bounding box center [786, 575] width 50 height 10
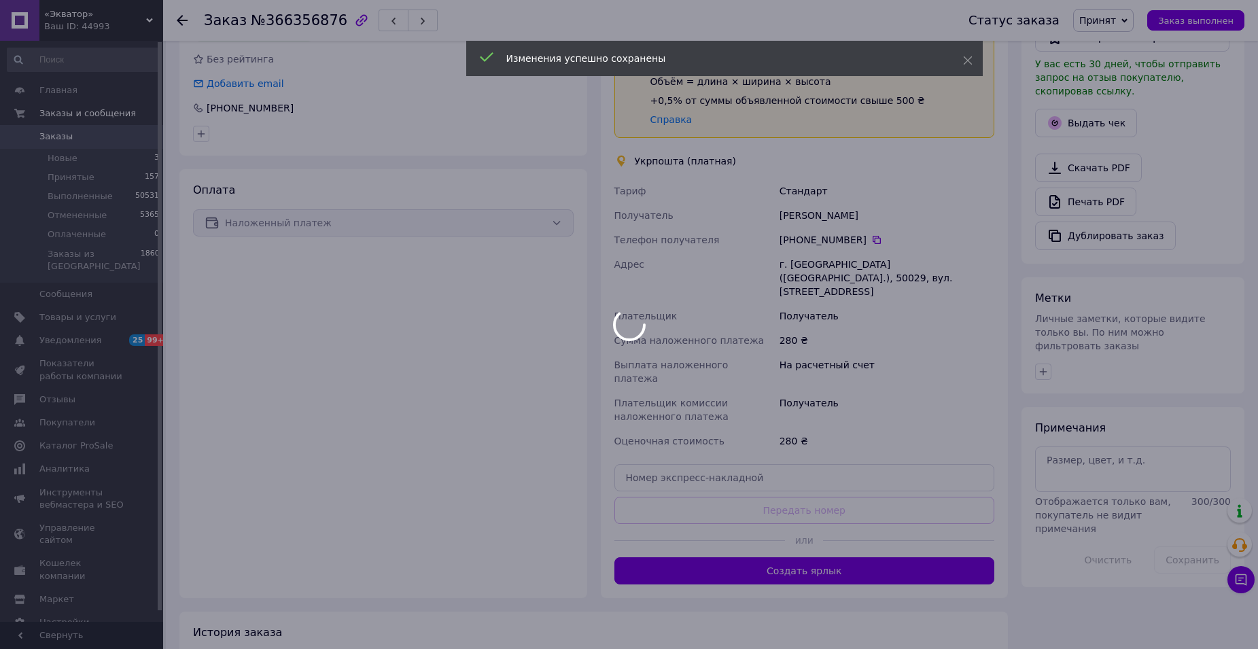
scroll to position [408, 0]
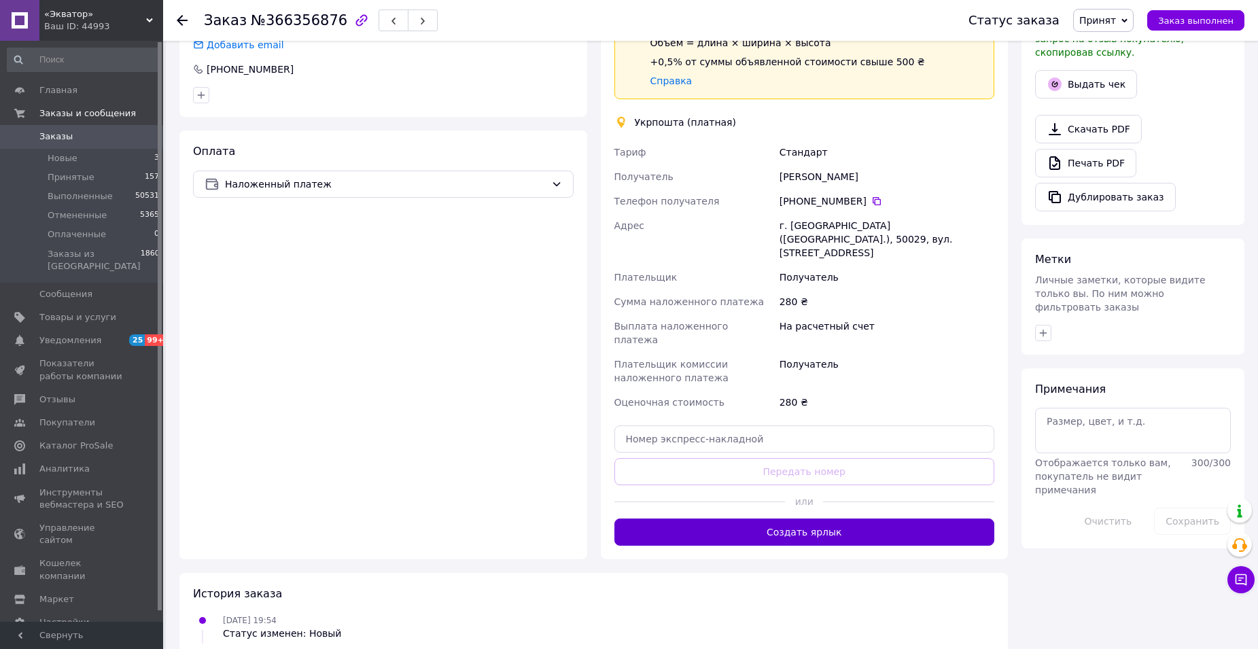
click at [859, 519] on button "Создать ярлык" at bounding box center [805, 532] width 381 height 27
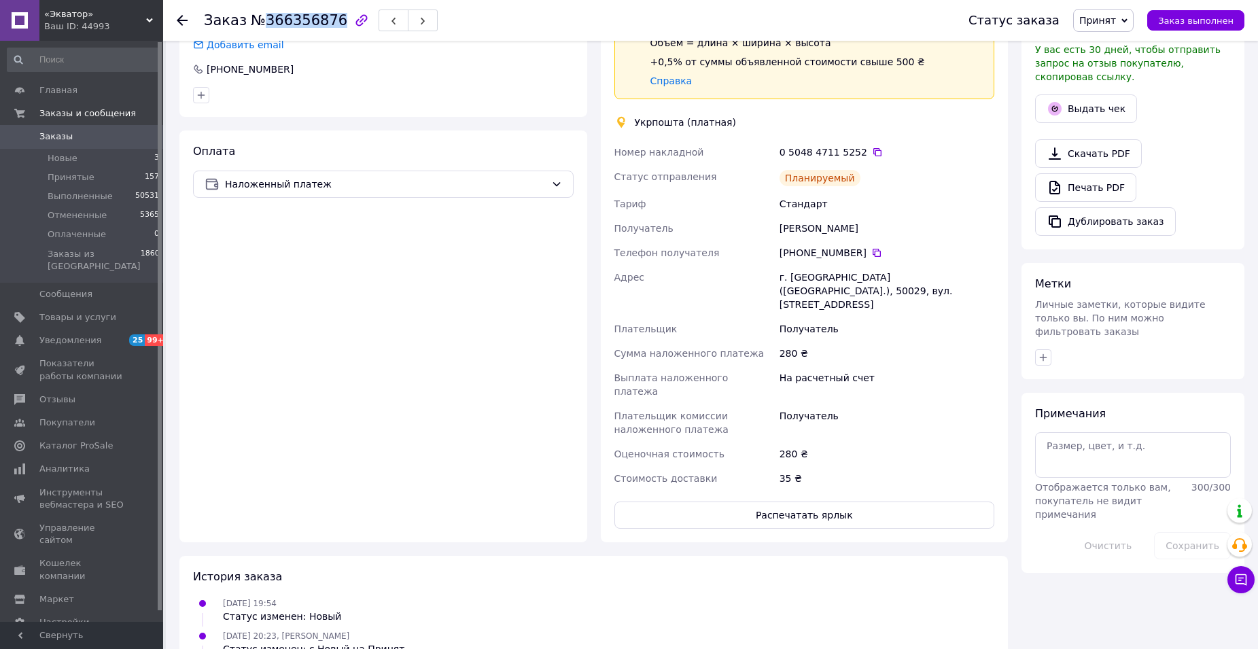
drag, startPoint x: 258, startPoint y: 18, endPoint x: 328, endPoint y: 19, distance: 70.0
click at [328, 19] on span "№366356876" at bounding box center [299, 20] width 97 height 16
click at [873, 148] on icon at bounding box center [877, 152] width 8 height 8
click at [180, 22] on icon at bounding box center [182, 20] width 11 height 11
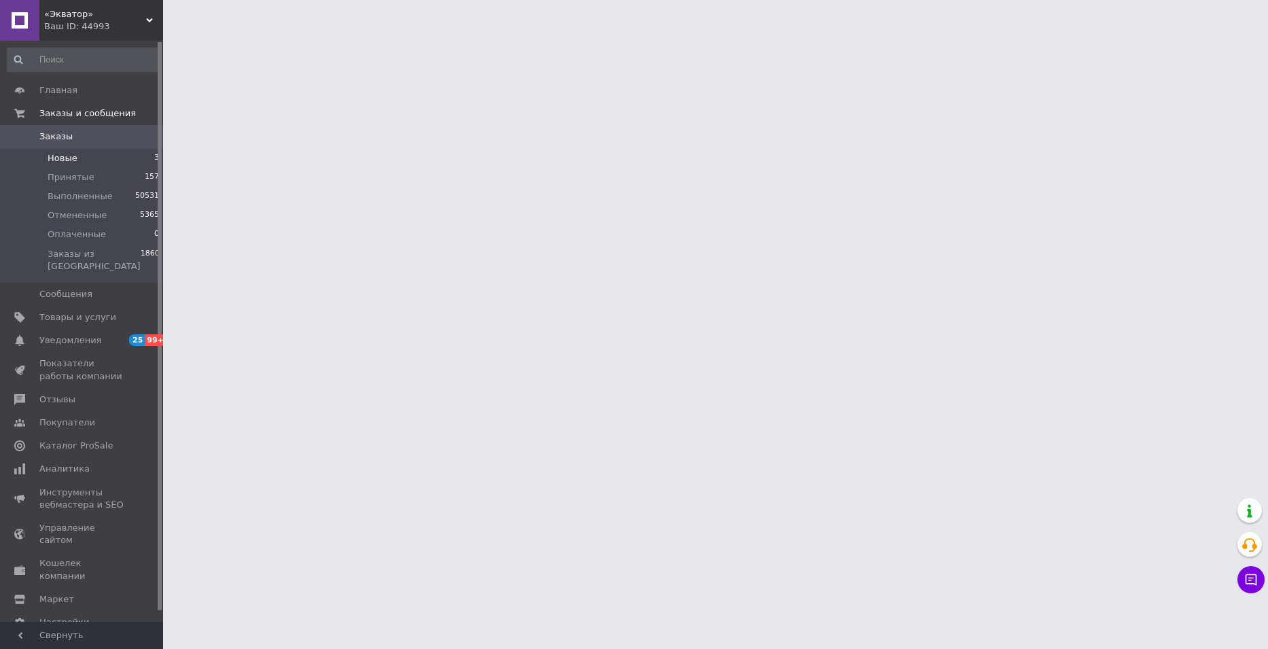
click at [75, 162] on li "Новые 3" at bounding box center [83, 158] width 167 height 19
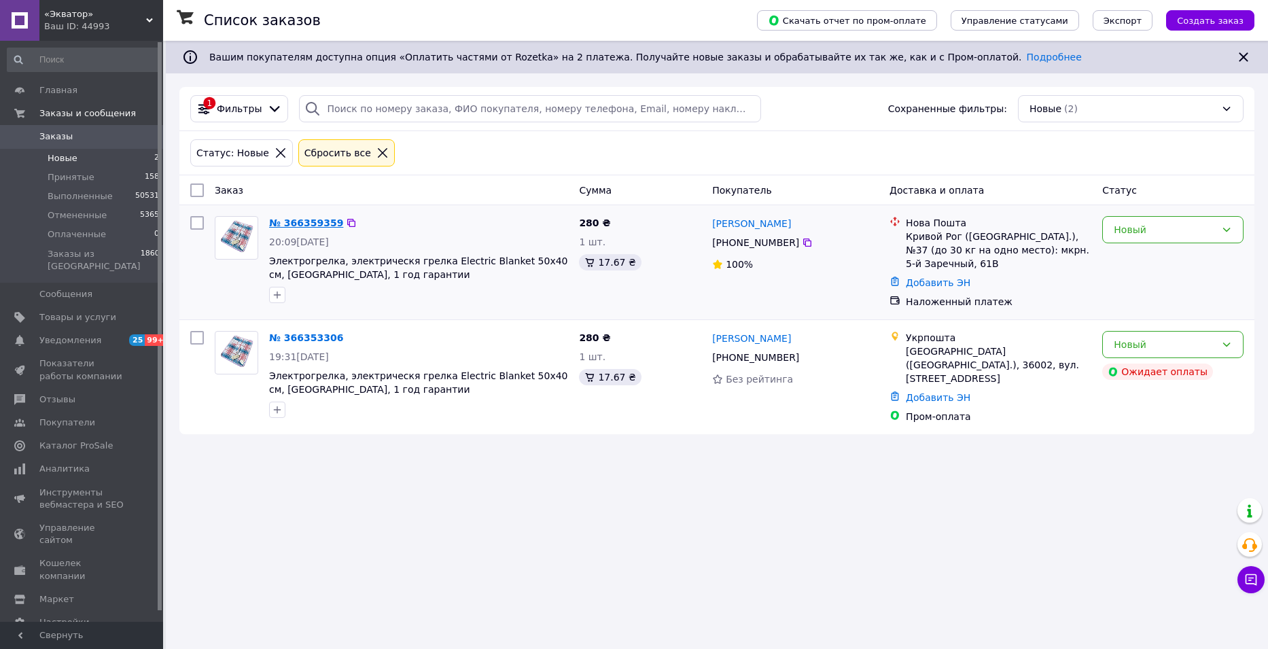
click at [295, 222] on link "№ 366359359" at bounding box center [306, 223] width 74 height 11
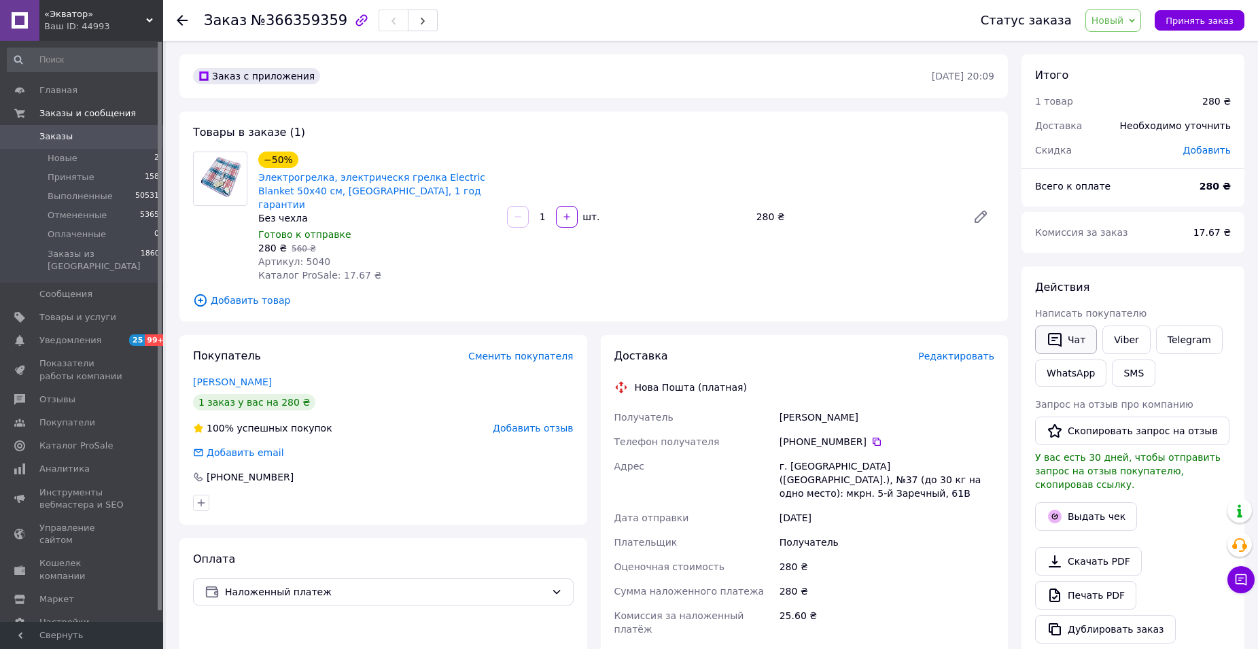
click at [1079, 342] on button "Чат" at bounding box center [1066, 340] width 62 height 29
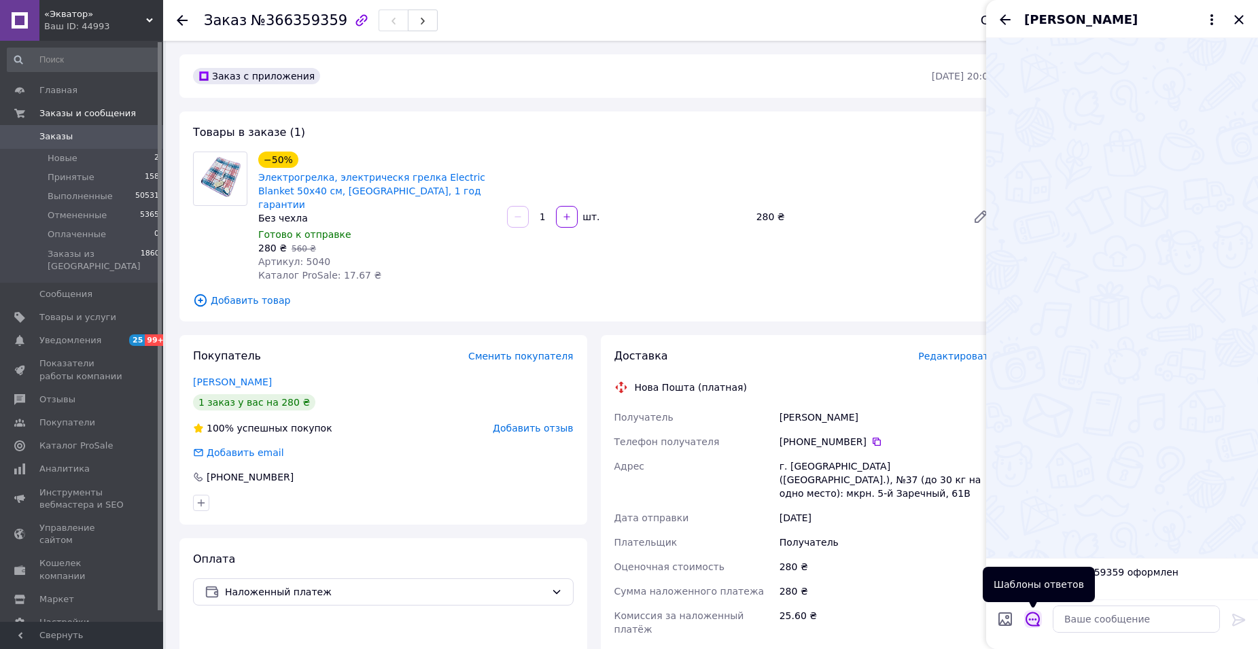
click at [1035, 625] on icon "Открыть шаблоны ответов" at bounding box center [1033, 619] width 15 height 15
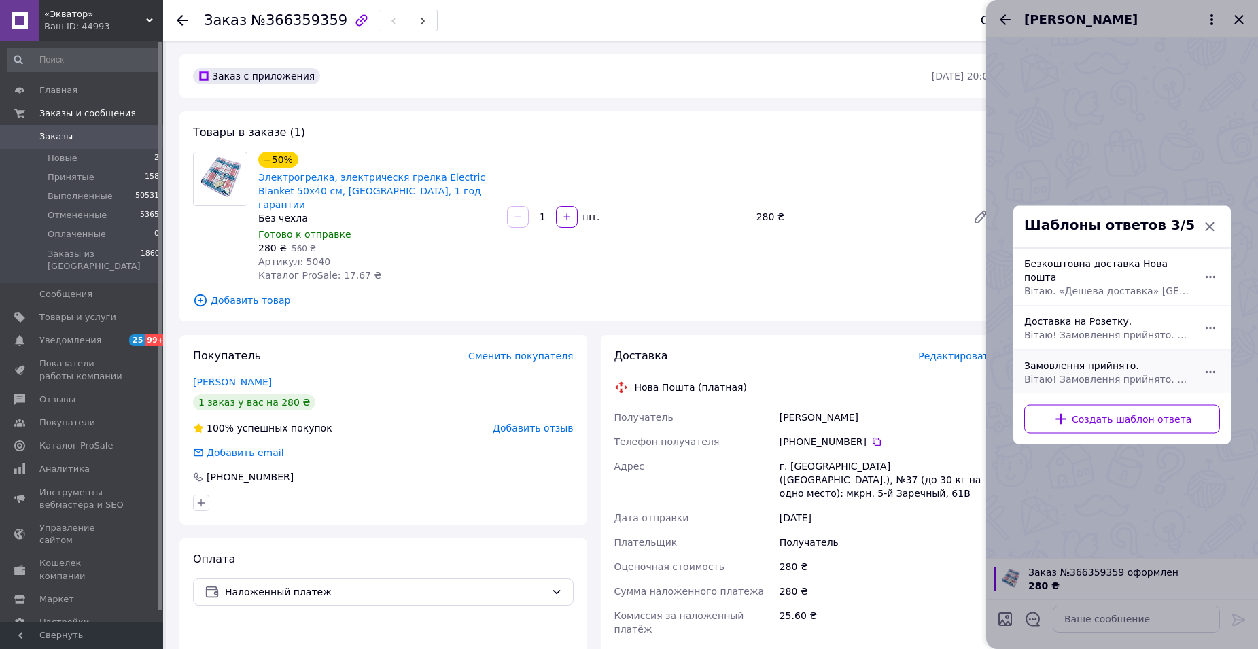
click at [1142, 362] on div "Замовлення прийнято. Вітаю! Замовлення прийнято. Відправка 1-2 дні. Якщо є пита…" at bounding box center [1107, 372] width 177 height 38
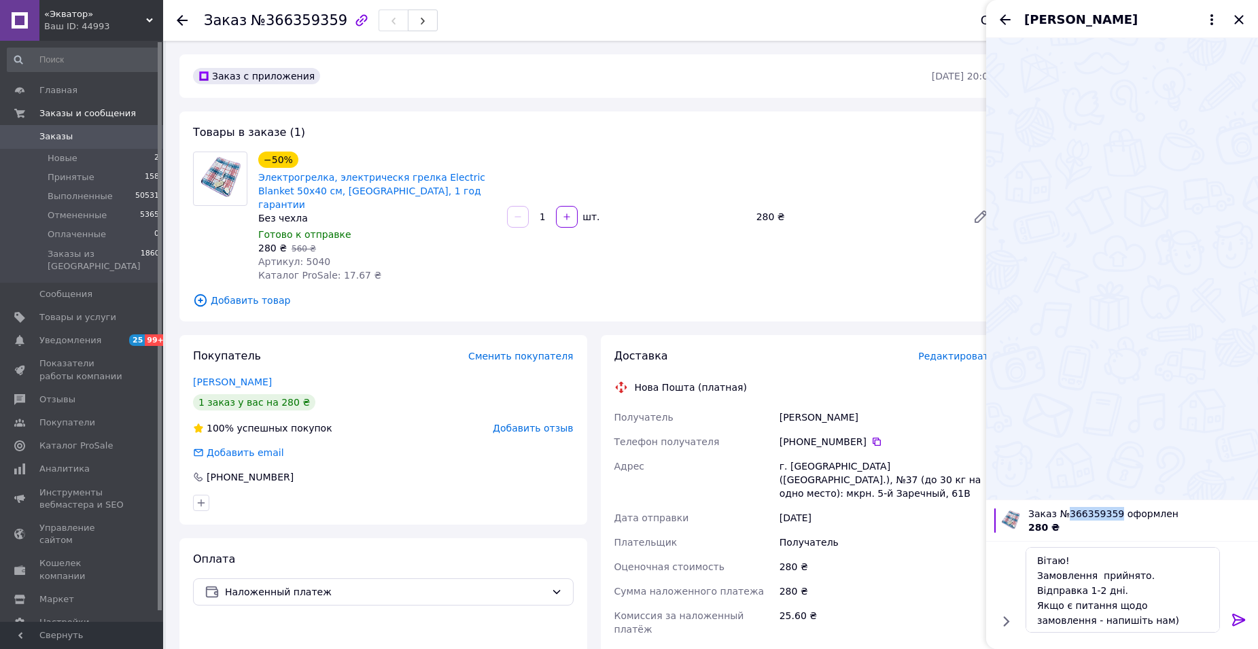
drag, startPoint x: 1110, startPoint y: 514, endPoint x: 1063, endPoint y: 514, distance: 46.9
click at [1063, 514] on span "Заказ №366359359 оформлен" at bounding box center [1139, 514] width 222 height 14
click at [1094, 574] on textarea "Вітаю! Замовлення прийнято. Відправка 1-2 дні. Якщо є питання щодо замовлення -…" at bounding box center [1123, 590] width 194 height 86
paste textarea "366359359"
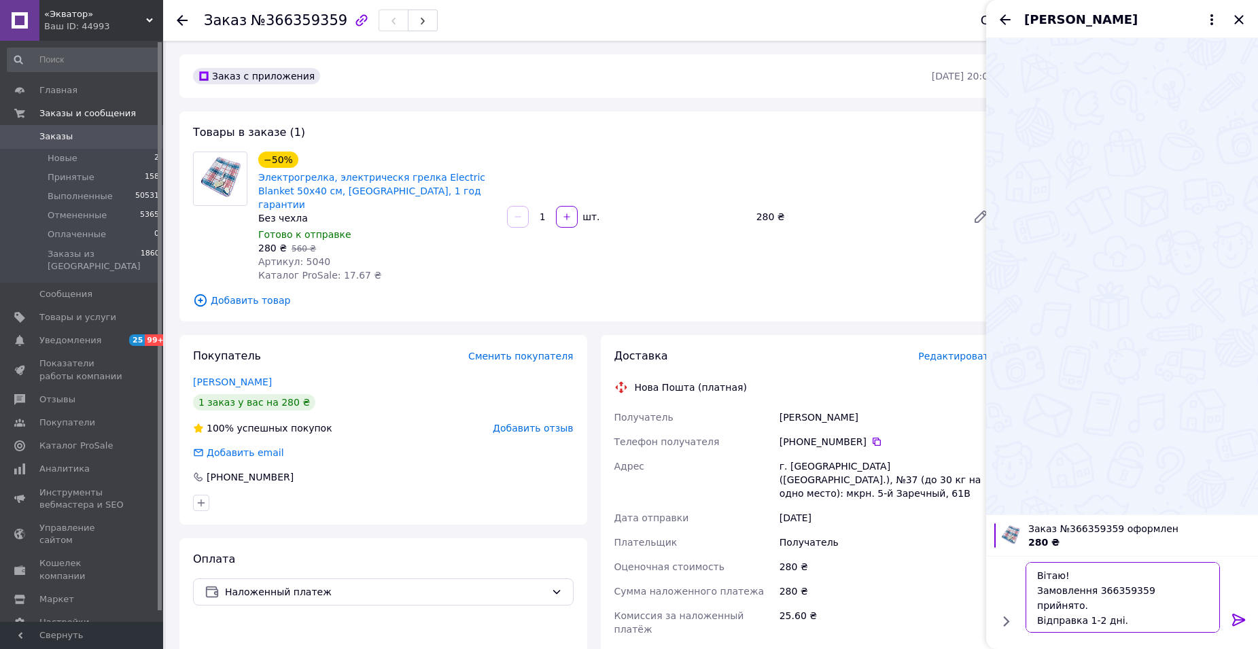
type textarea "Вітаю! Замовлення 366359359 прийнято. Відправка 1-2 дні. Якщо є питання щодо за…"
click at [1242, 617] on icon at bounding box center [1238, 620] width 13 height 12
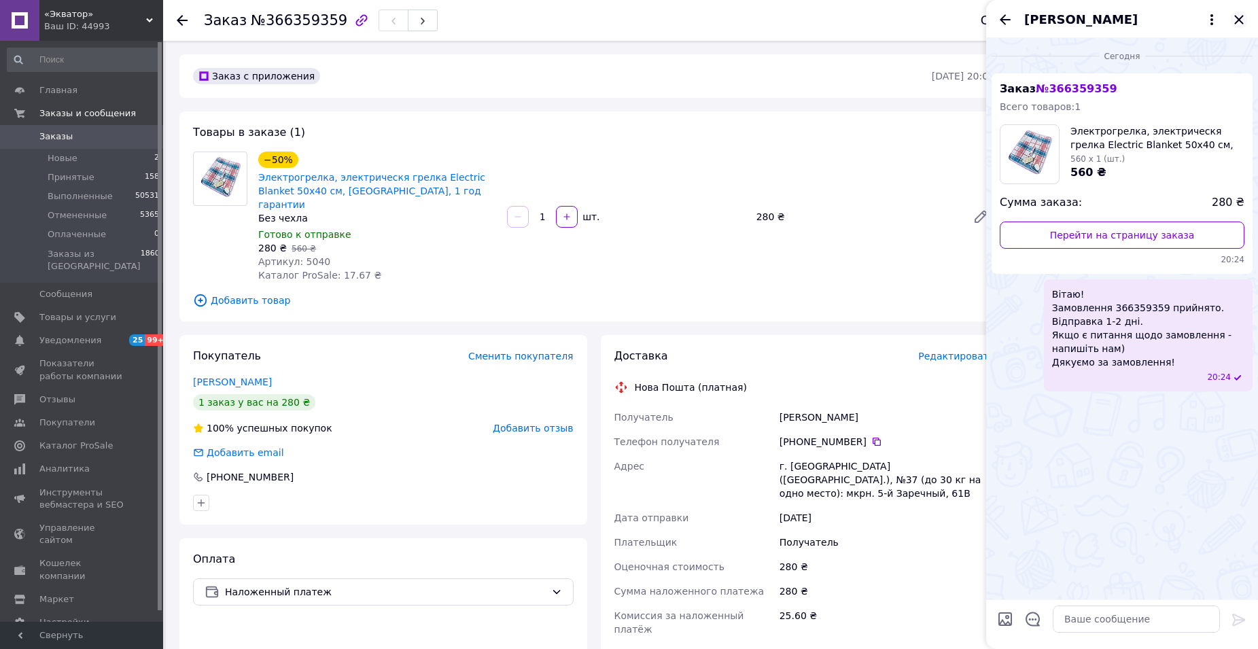
click at [1238, 16] on icon "Закрыть" at bounding box center [1239, 20] width 16 height 16
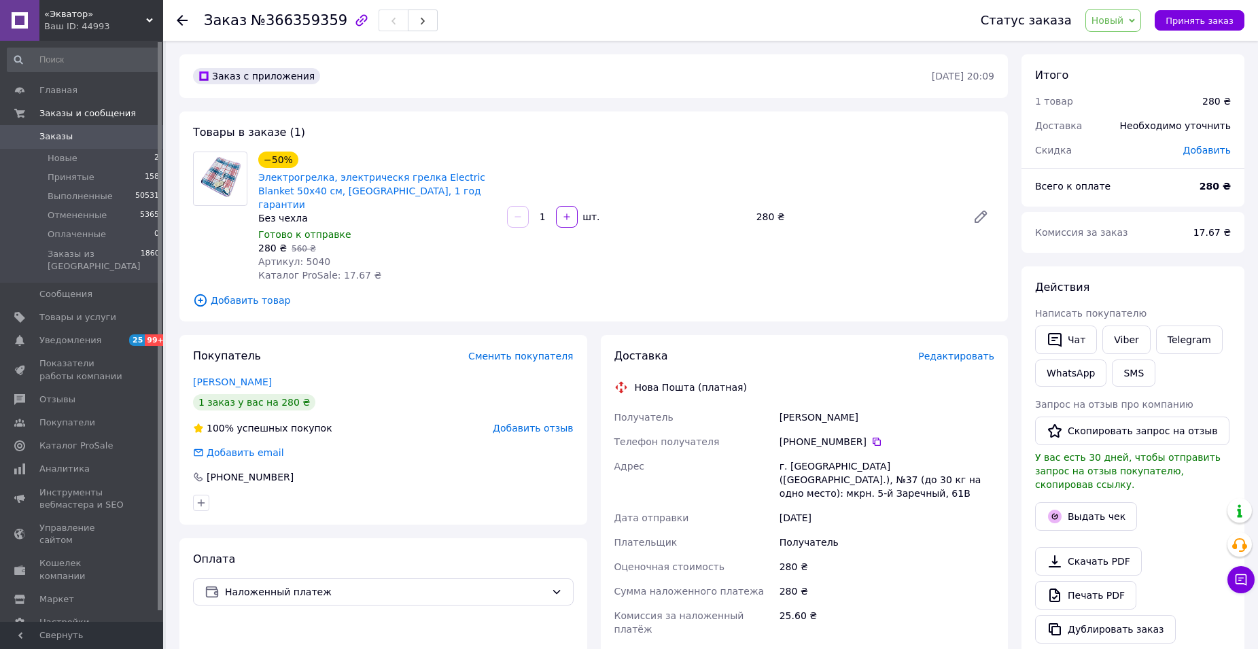
click at [1124, 20] on span "Новый" at bounding box center [1108, 20] width 33 height 11
click at [1126, 53] on li "Принят" at bounding box center [1122, 47] width 72 height 20
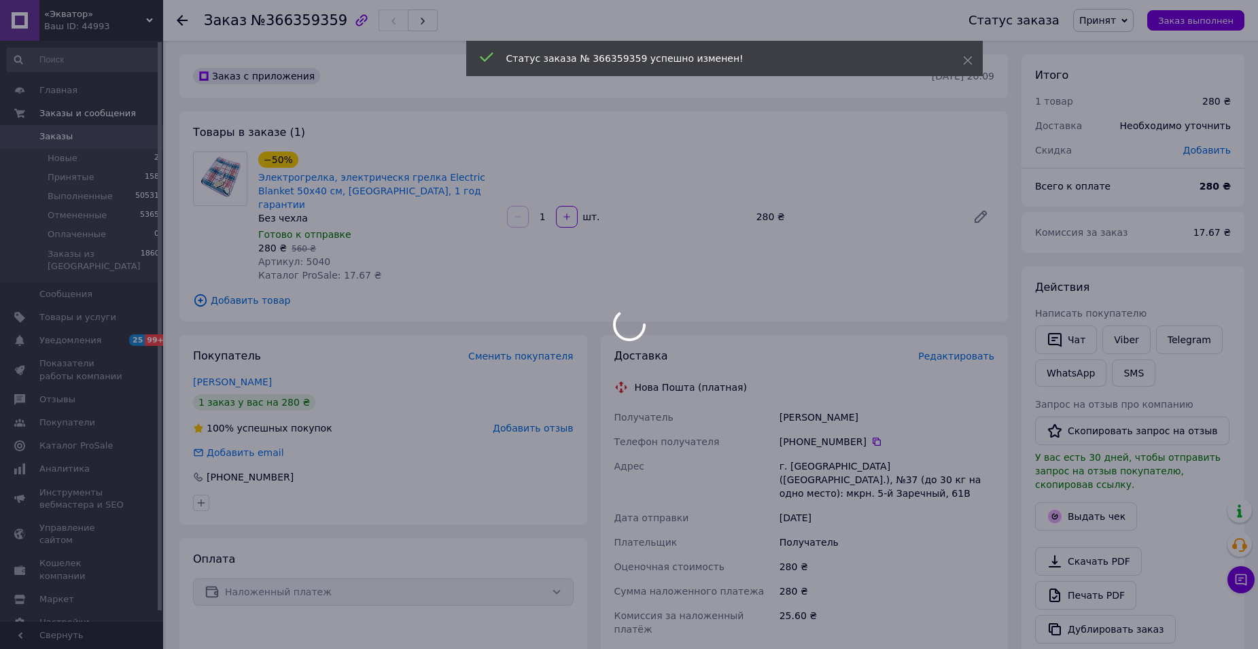
click at [268, 21] on div at bounding box center [629, 324] width 1258 height 649
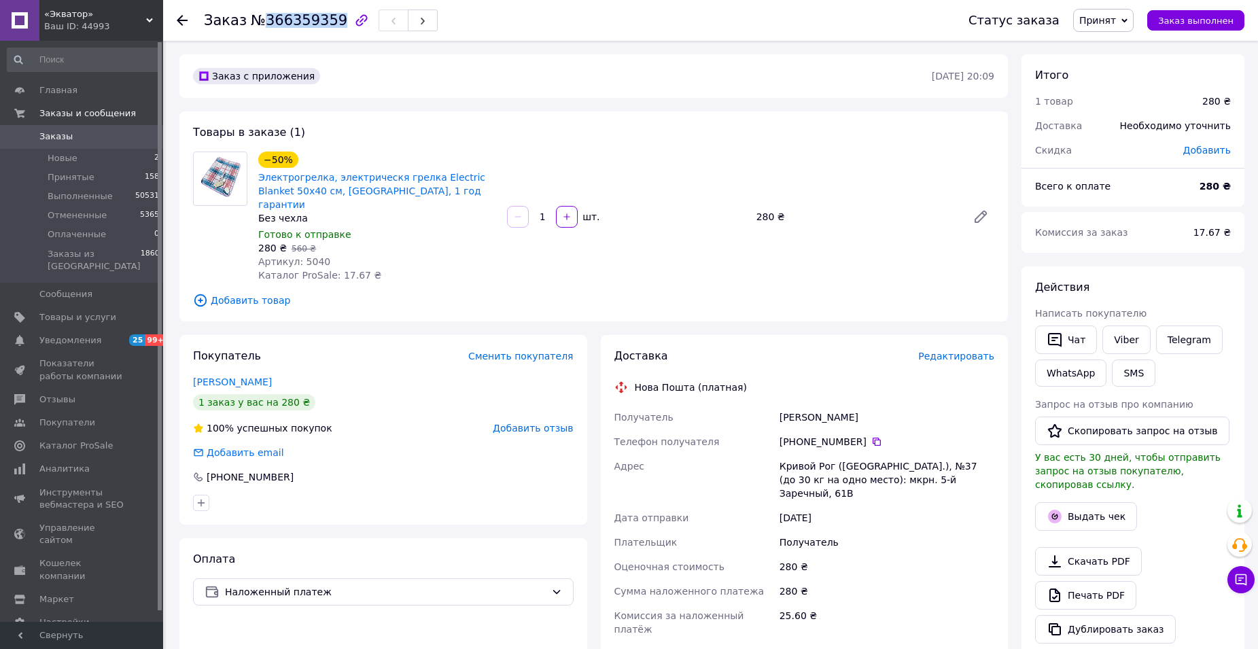
drag, startPoint x: 260, startPoint y: 20, endPoint x: 327, endPoint y: 23, distance: 67.4
click at [327, 23] on span "№366359359" at bounding box center [299, 20] width 97 height 16
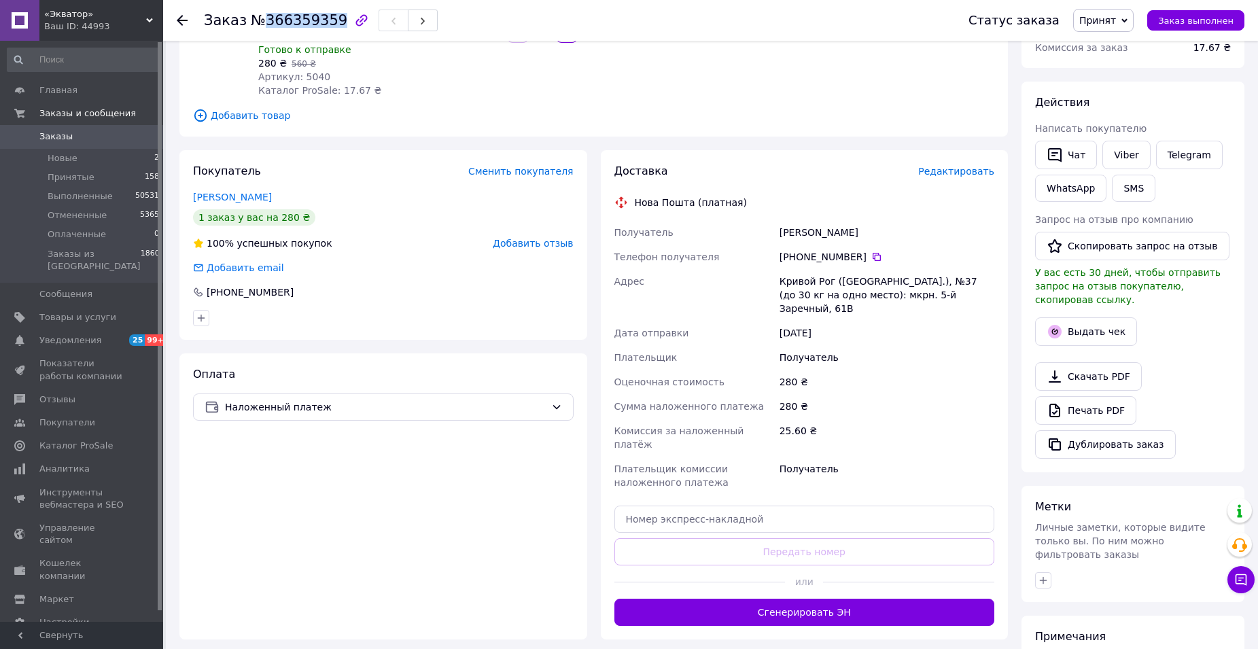
scroll to position [204, 0]
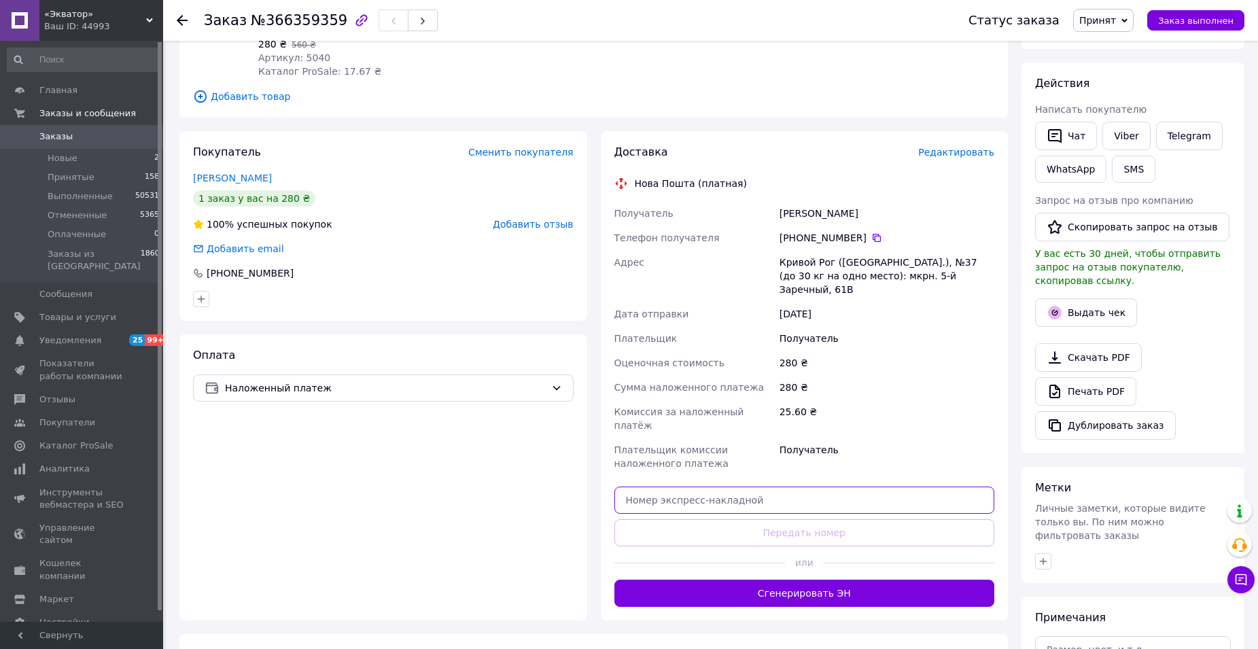
drag, startPoint x: 736, startPoint y: 441, endPoint x: 704, endPoint y: 453, distance: 34.6
paste input "20400483065193"
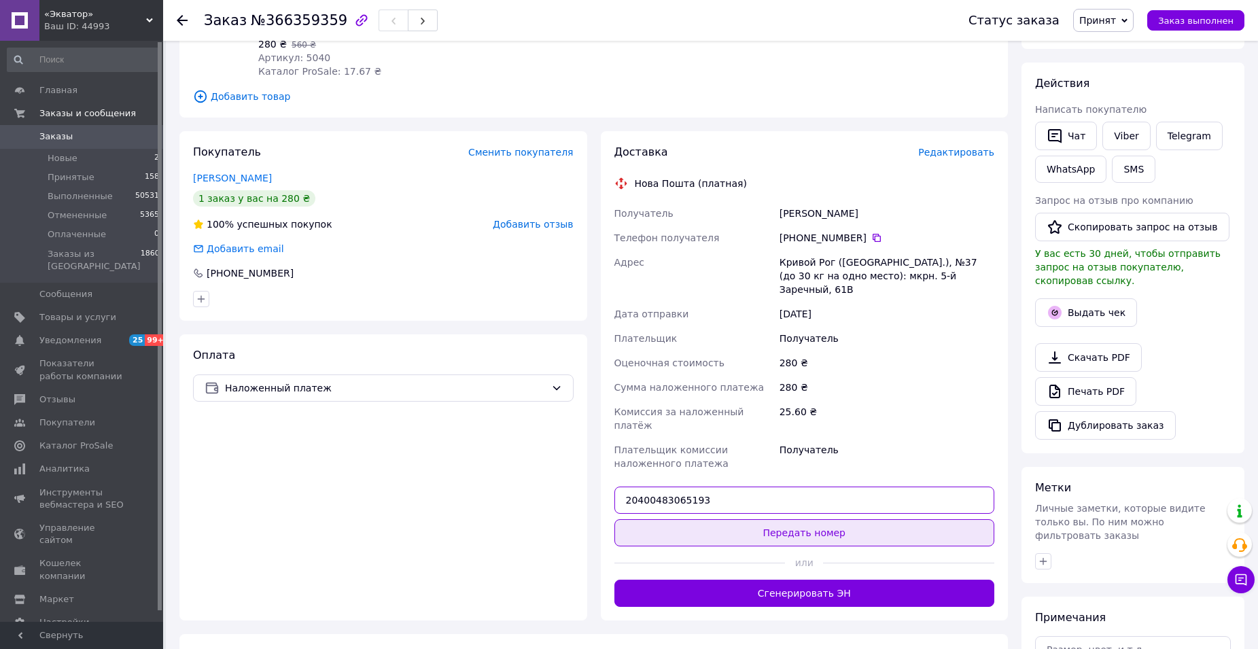
type input "20400483065193"
click at [774, 519] on button "Передать номер" at bounding box center [805, 532] width 381 height 27
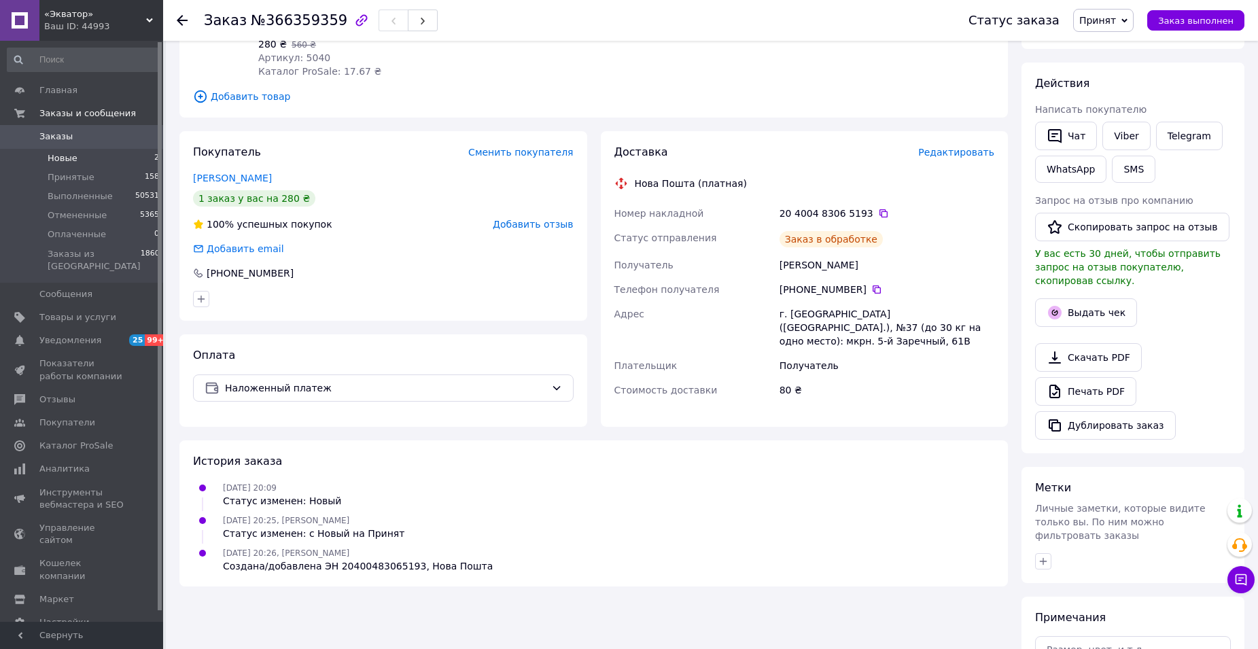
click at [60, 158] on span "Новые" at bounding box center [63, 158] width 30 height 12
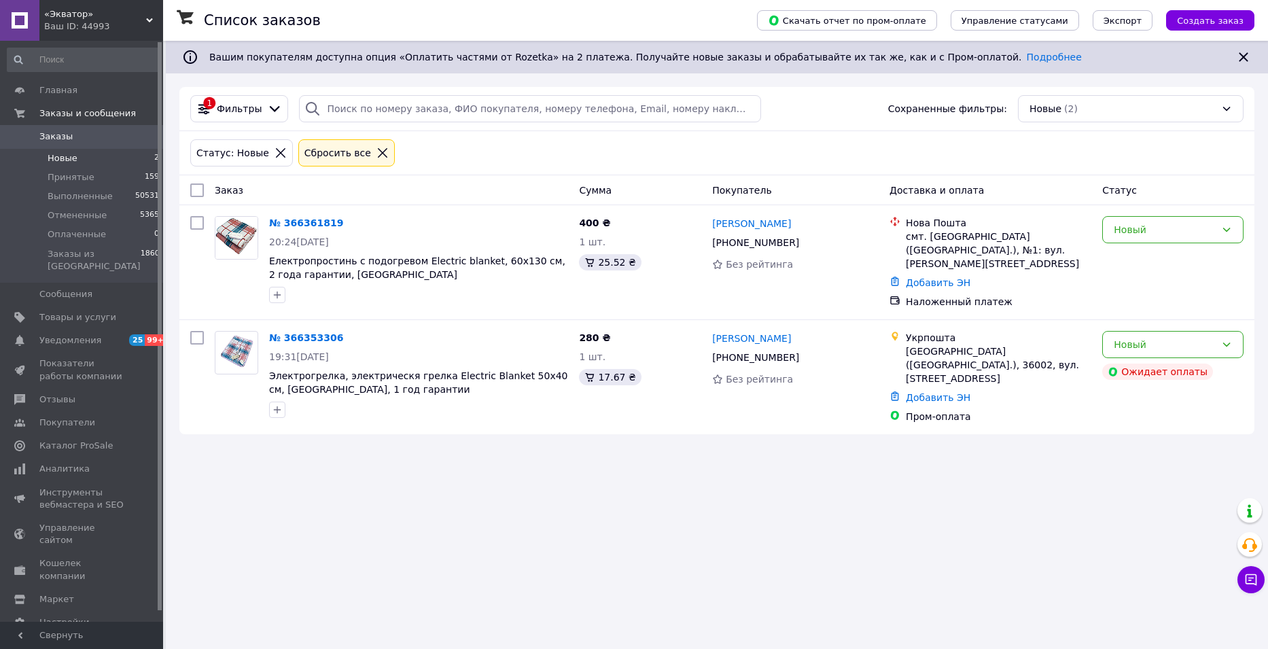
click at [67, 163] on span "Новые" at bounding box center [63, 158] width 30 height 12
click at [76, 179] on span "Принятые" at bounding box center [71, 177] width 47 height 12
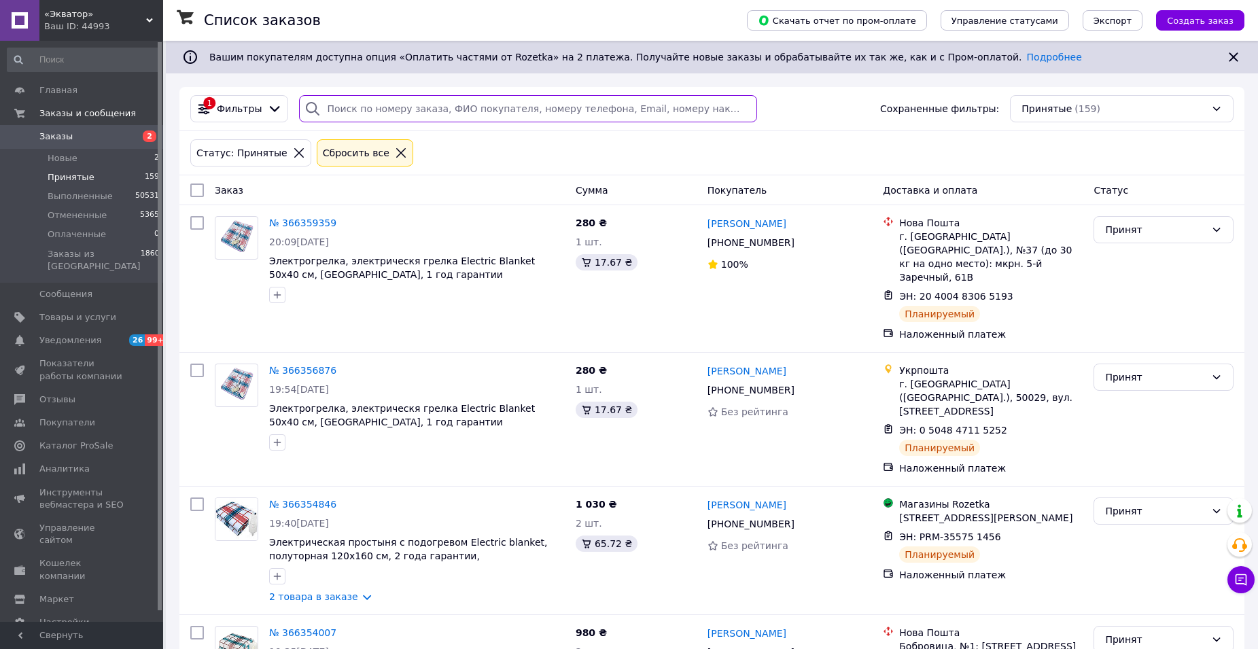
click at [358, 109] on input "search" at bounding box center [527, 108] width 457 height 27
paste input "366338038"
type input "366338038"
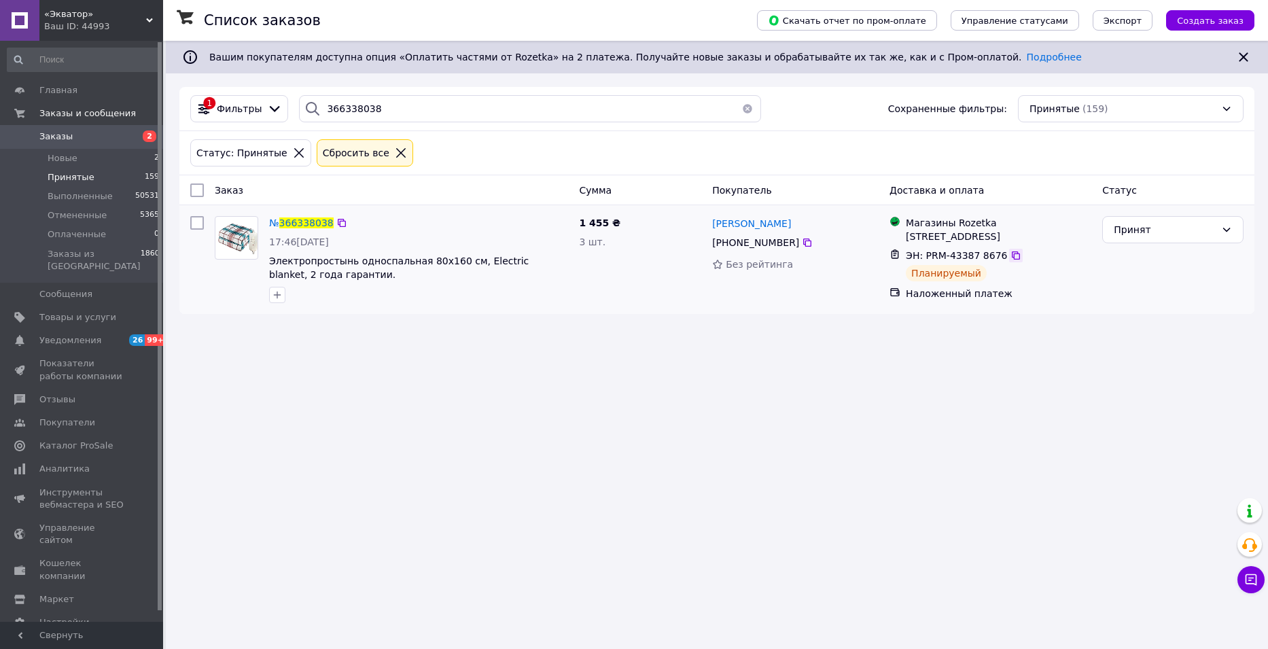
click at [1012, 252] on icon at bounding box center [1016, 256] width 8 height 8
click at [67, 160] on span "Новые" at bounding box center [63, 158] width 30 height 12
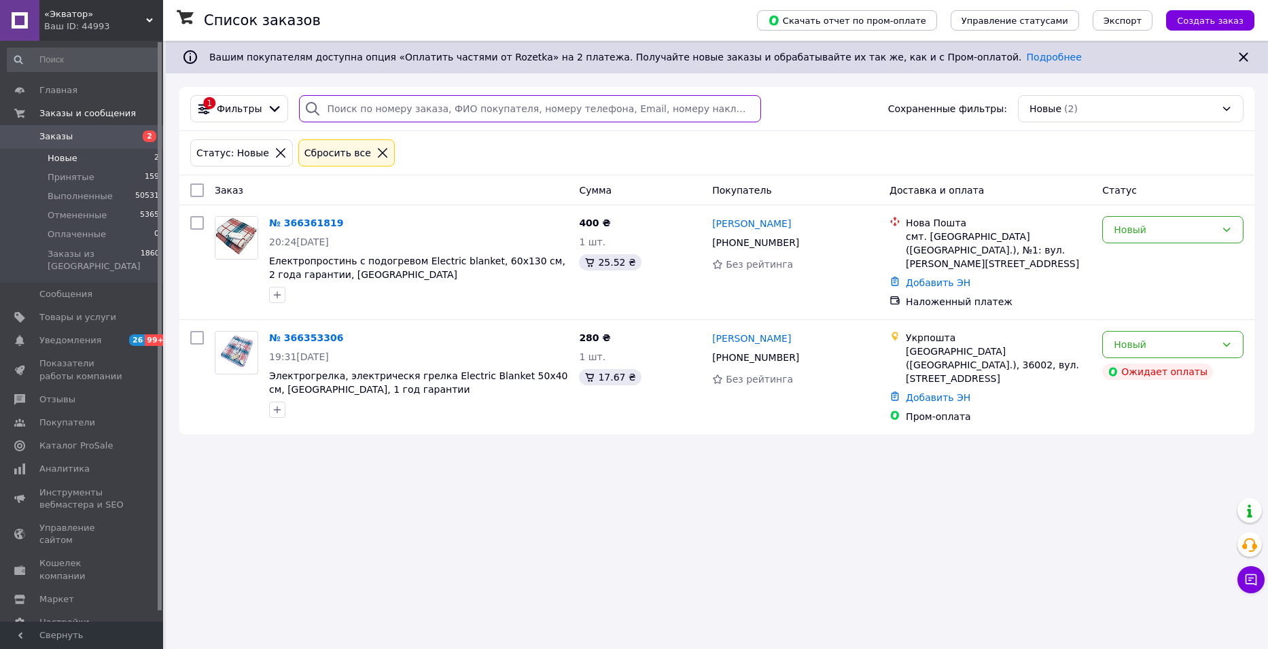
click at [356, 107] on input "search" at bounding box center [530, 108] width 462 height 27
paste input "366338714"
type input "366338714"
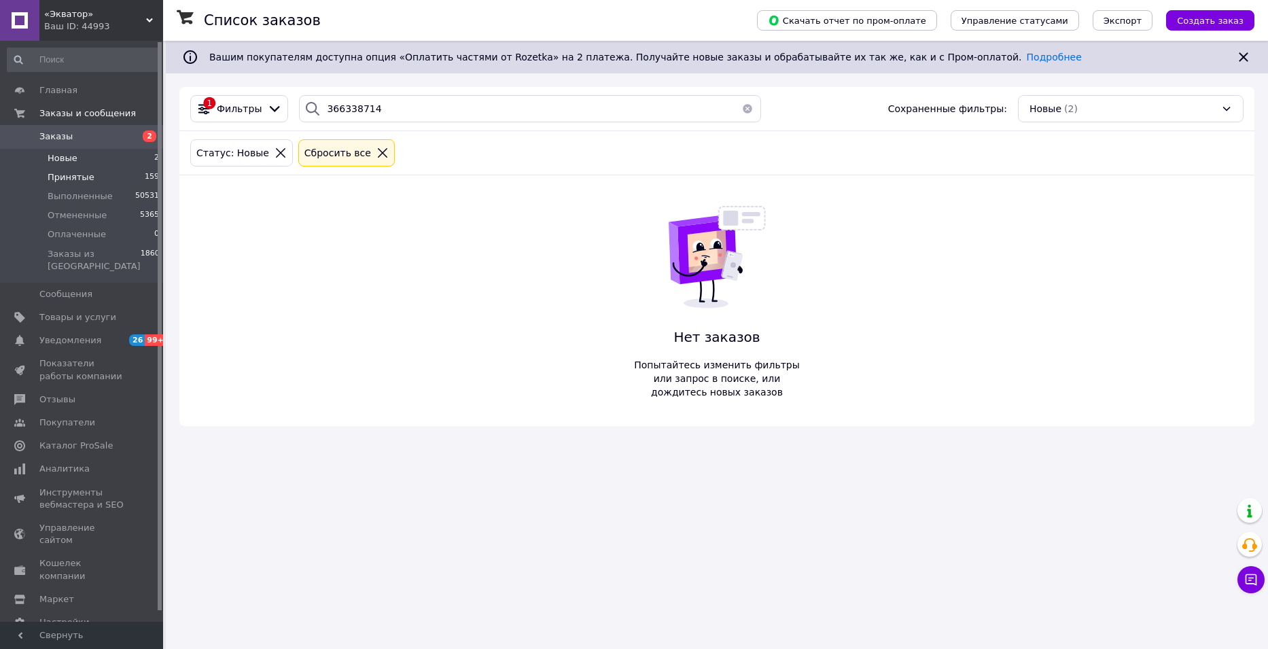
click at [73, 179] on span "Принятые" at bounding box center [71, 177] width 47 height 12
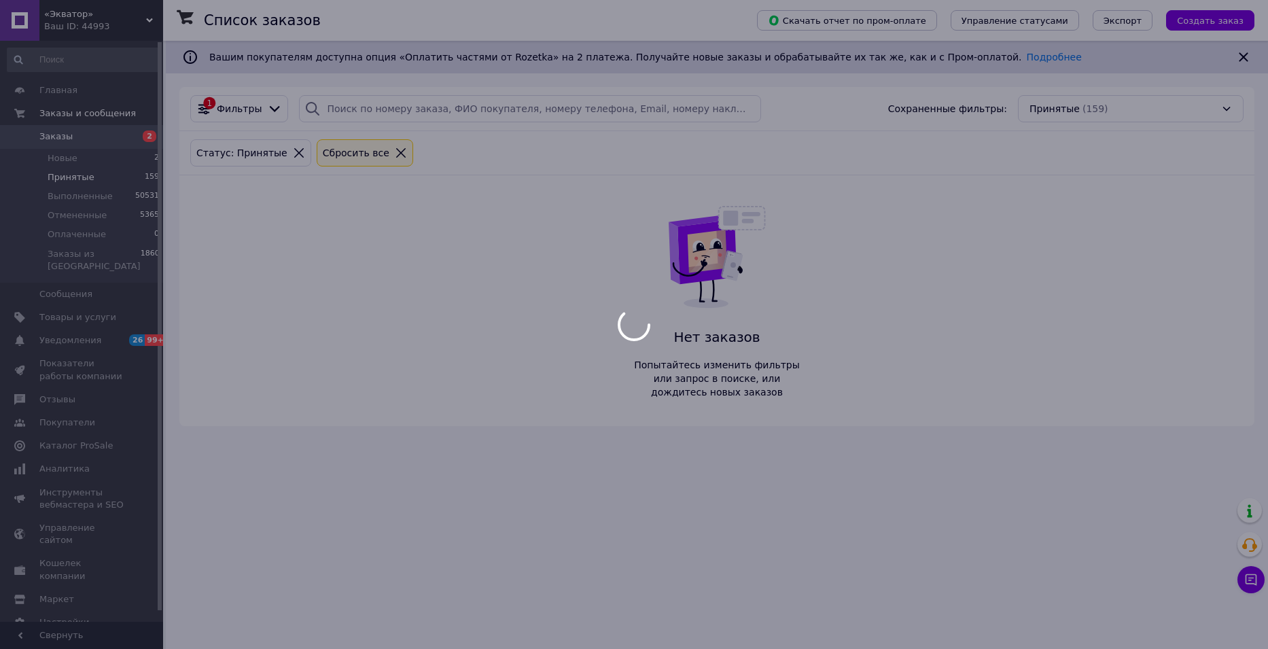
click at [73, 218] on div at bounding box center [634, 324] width 1268 height 649
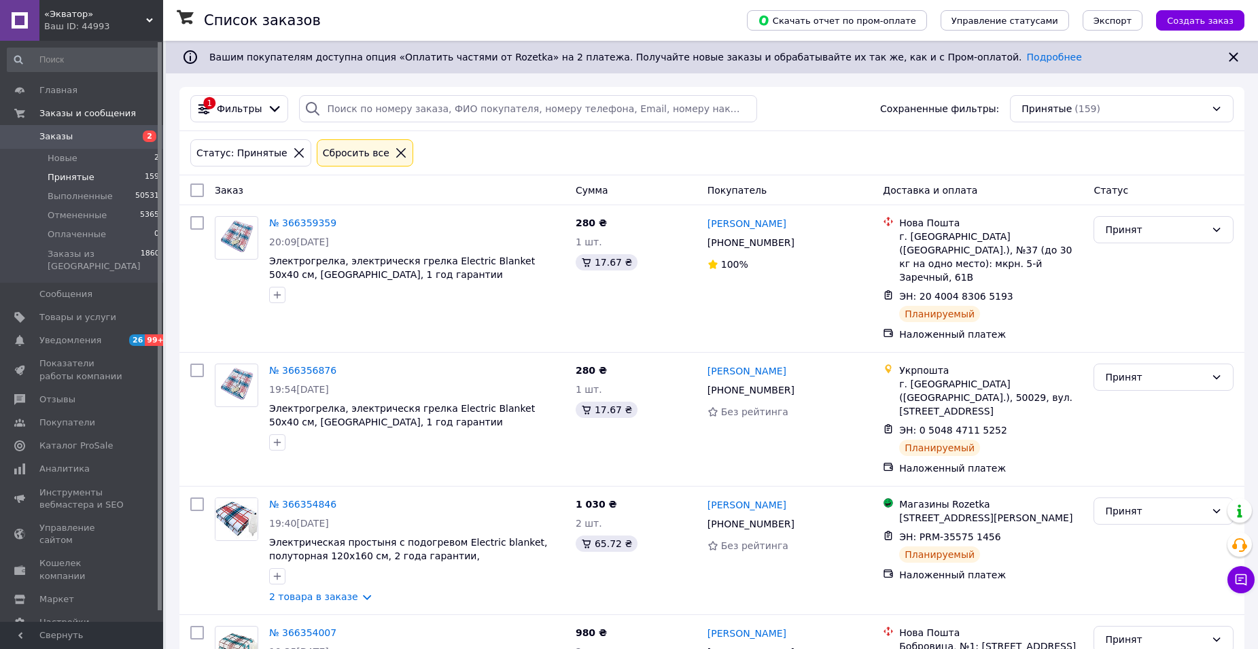
click at [73, 218] on span "Отмененные" at bounding box center [77, 215] width 59 height 12
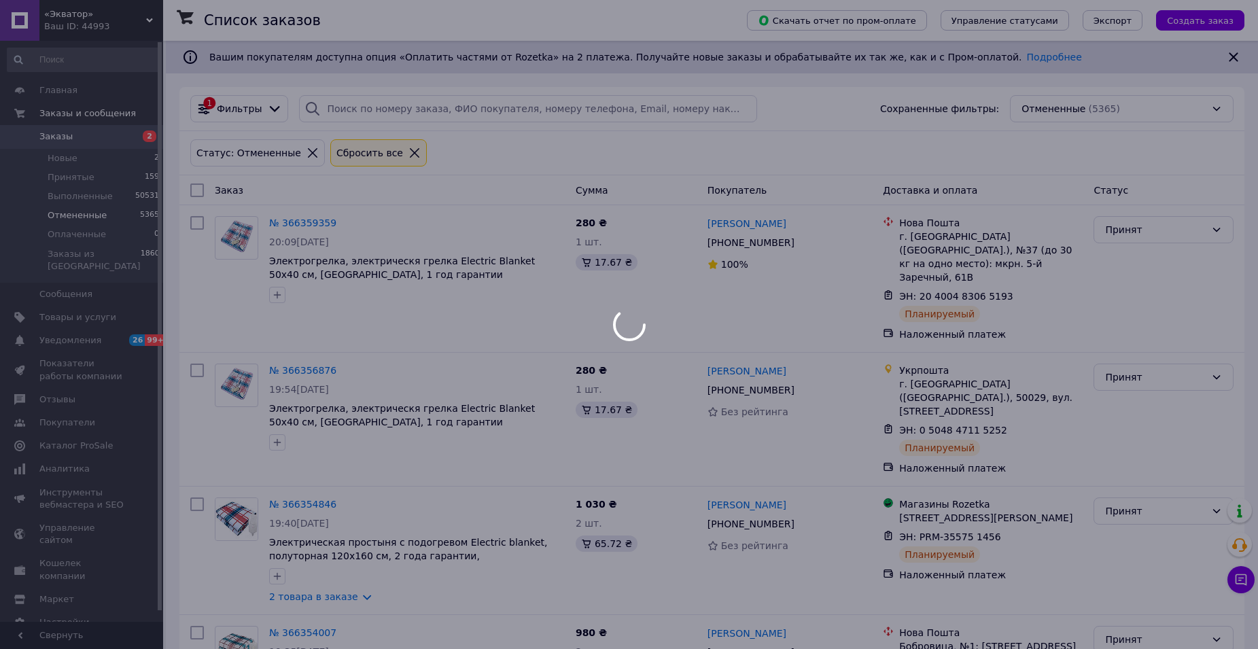
click at [364, 109] on div at bounding box center [629, 324] width 1258 height 649
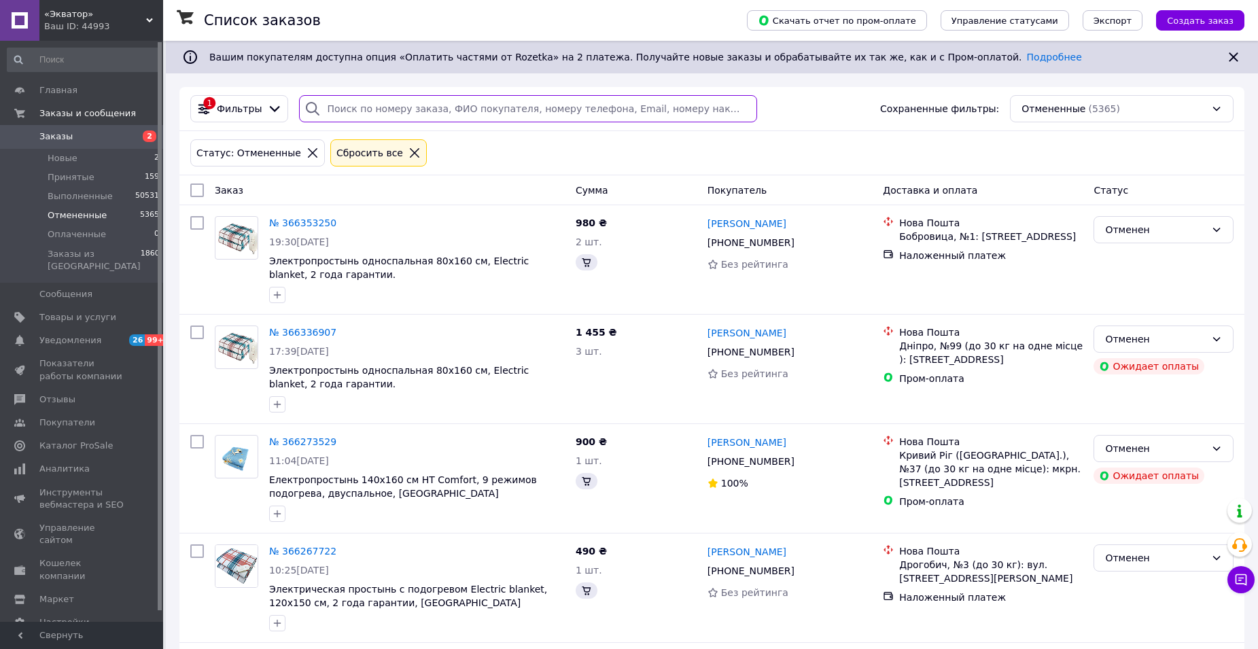
click at [364, 109] on input "search" at bounding box center [527, 108] width 457 height 27
paste input "366338714"
type input "366338714"
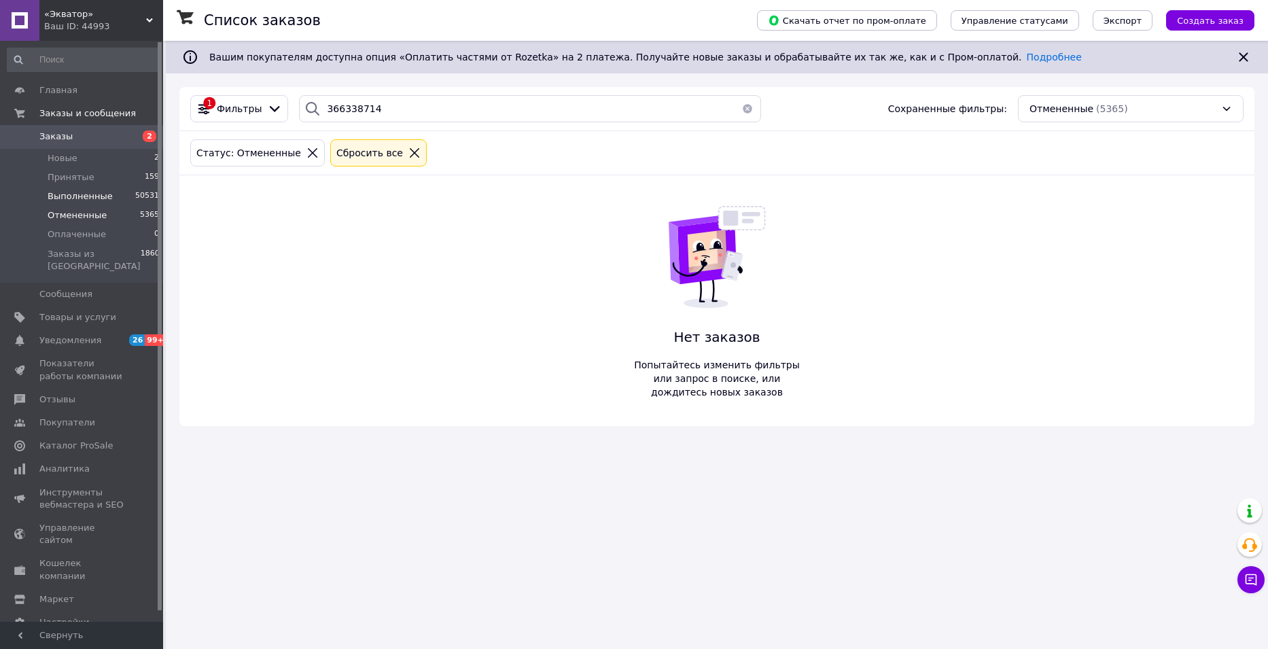
click at [71, 197] on span "Выполненные" at bounding box center [80, 196] width 65 height 12
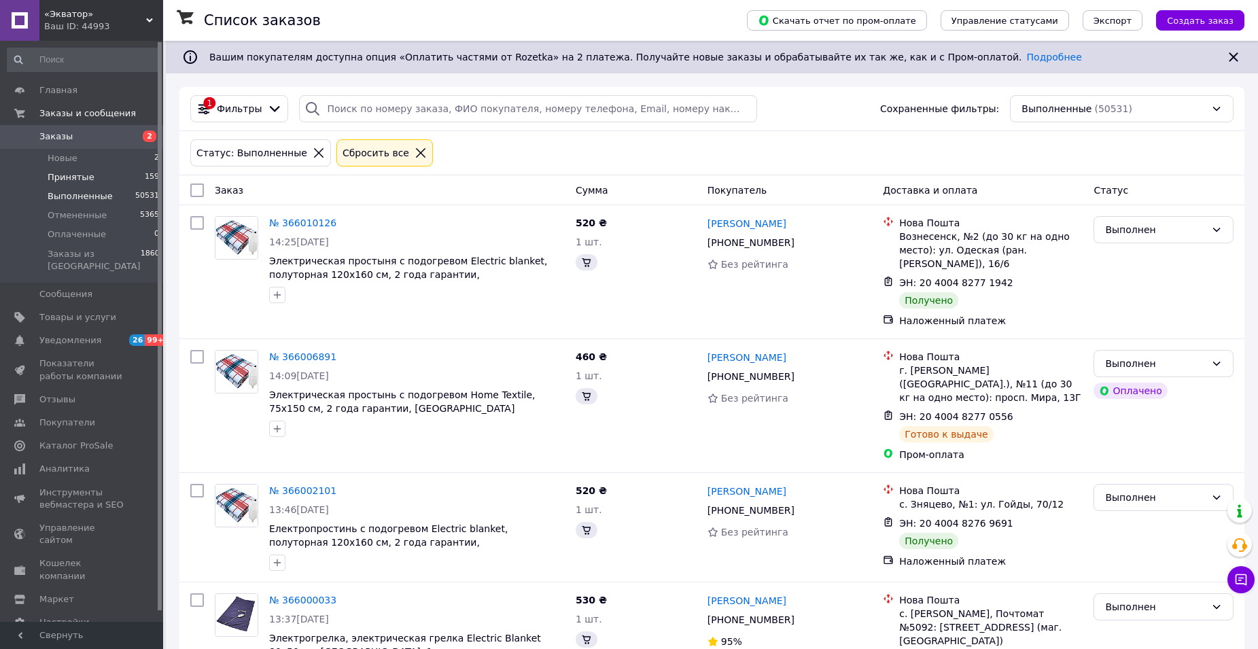
click at [79, 175] on span "Принятые" at bounding box center [71, 177] width 47 height 12
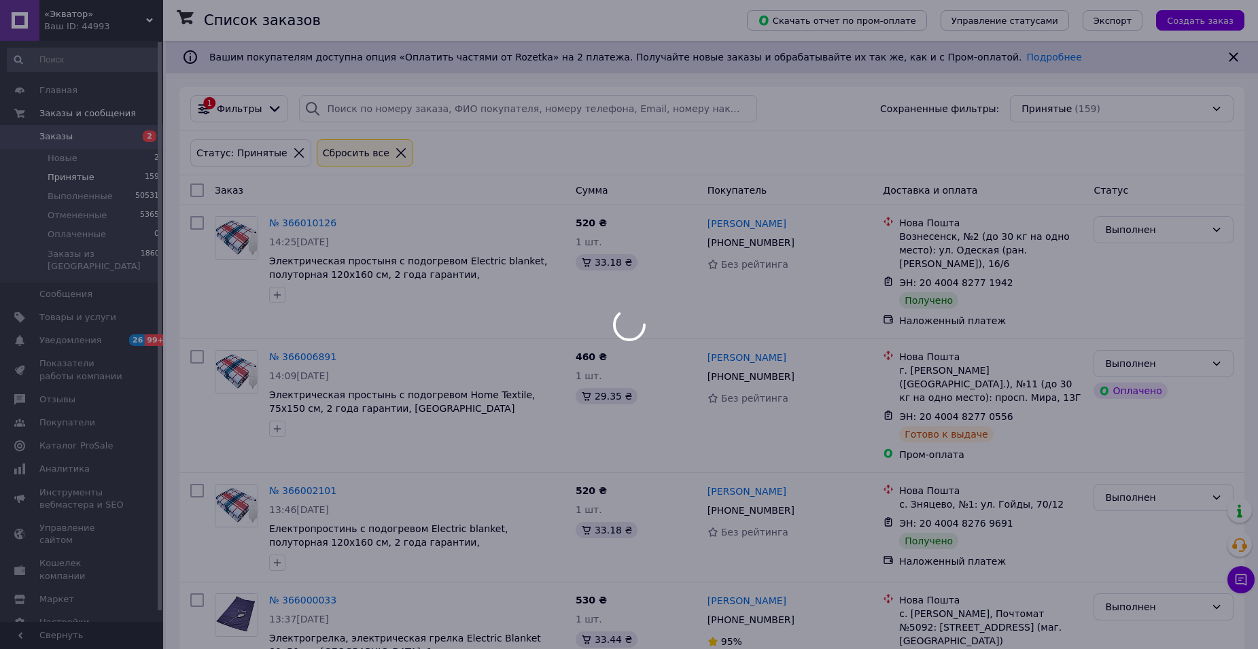
click at [384, 106] on div at bounding box center [629, 324] width 1258 height 649
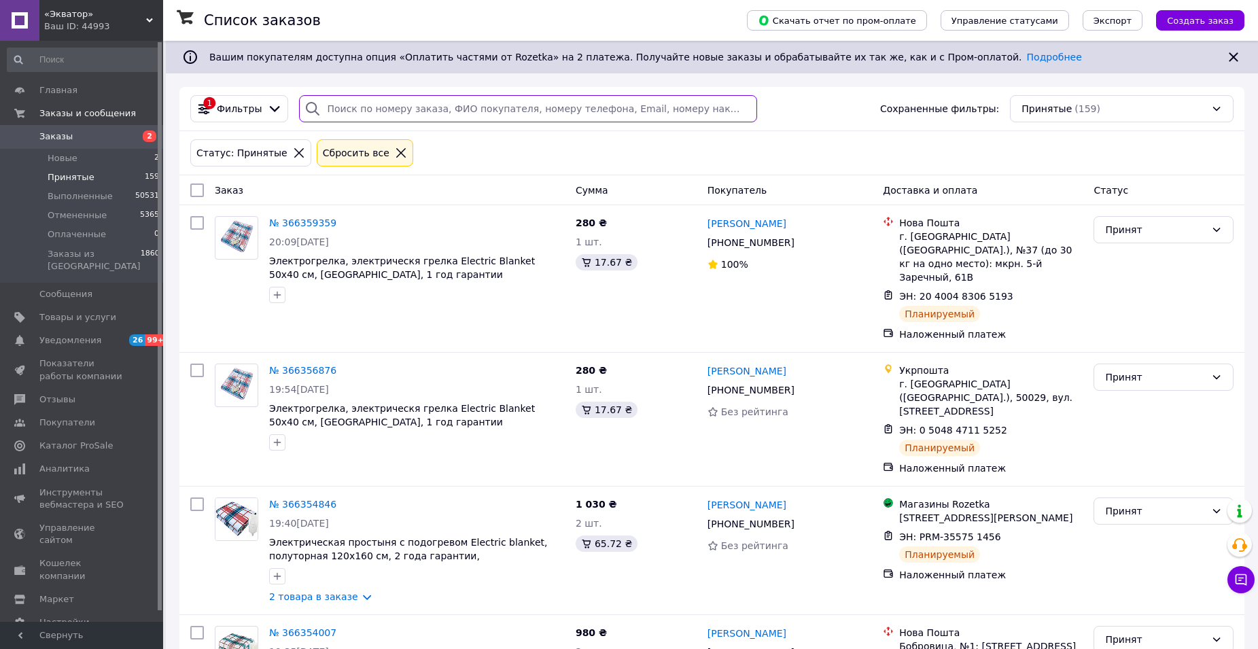
click at [384, 106] on input "search" at bounding box center [527, 108] width 457 height 27
paste input "366338714"
type input "366338714"
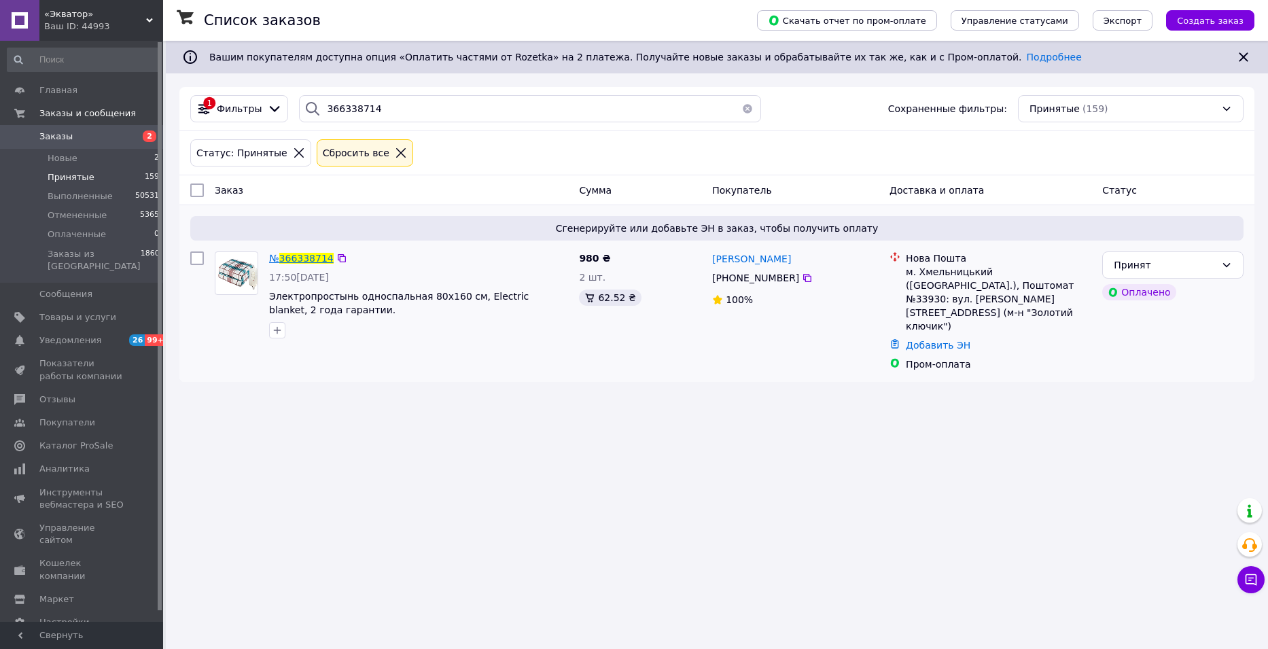
click at [286, 257] on span "366338714" at bounding box center [306, 258] width 54 height 11
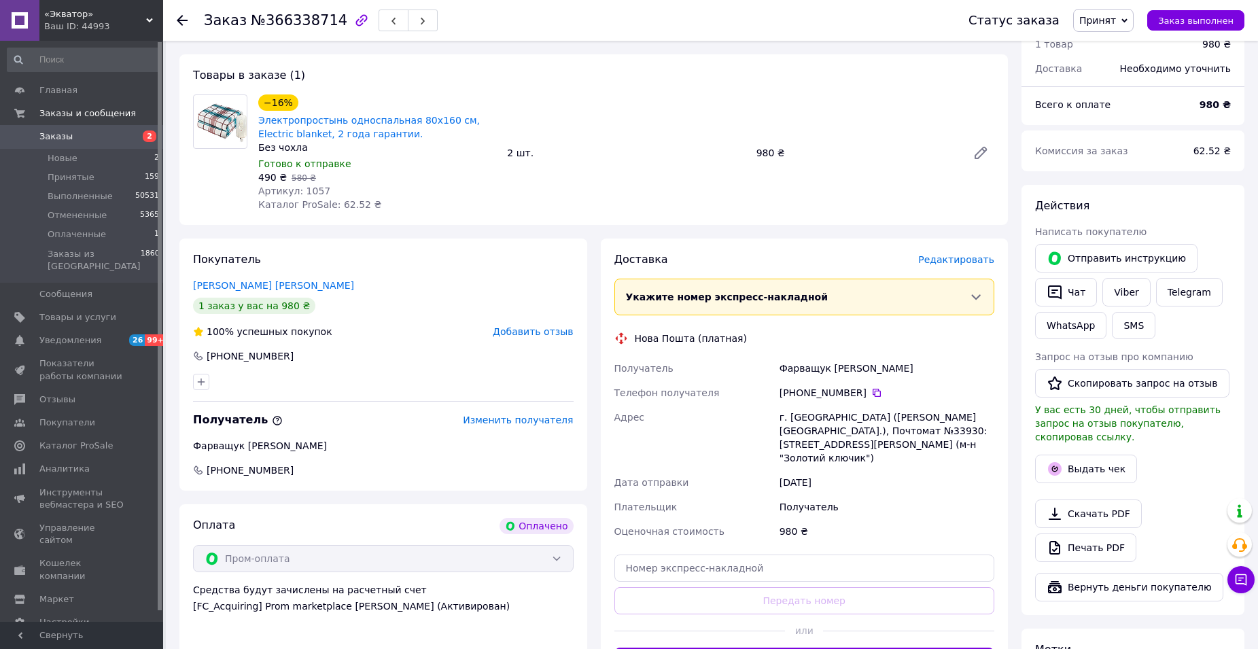
scroll to position [476, 0]
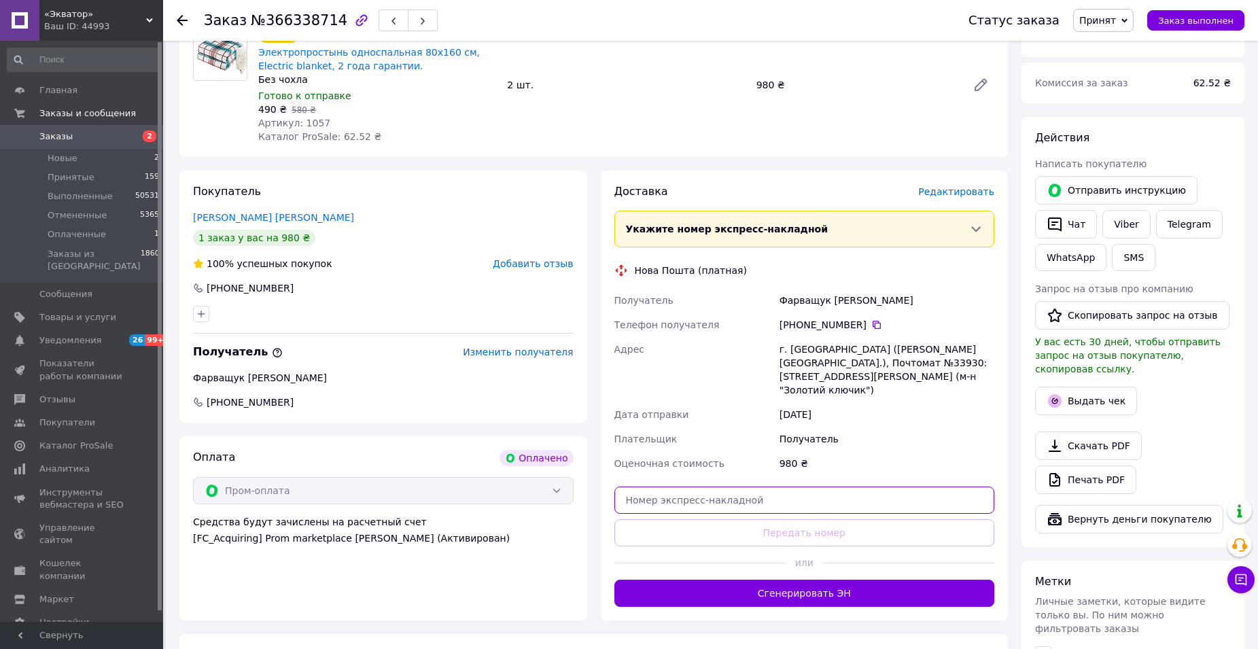
paste input "20400483065709"
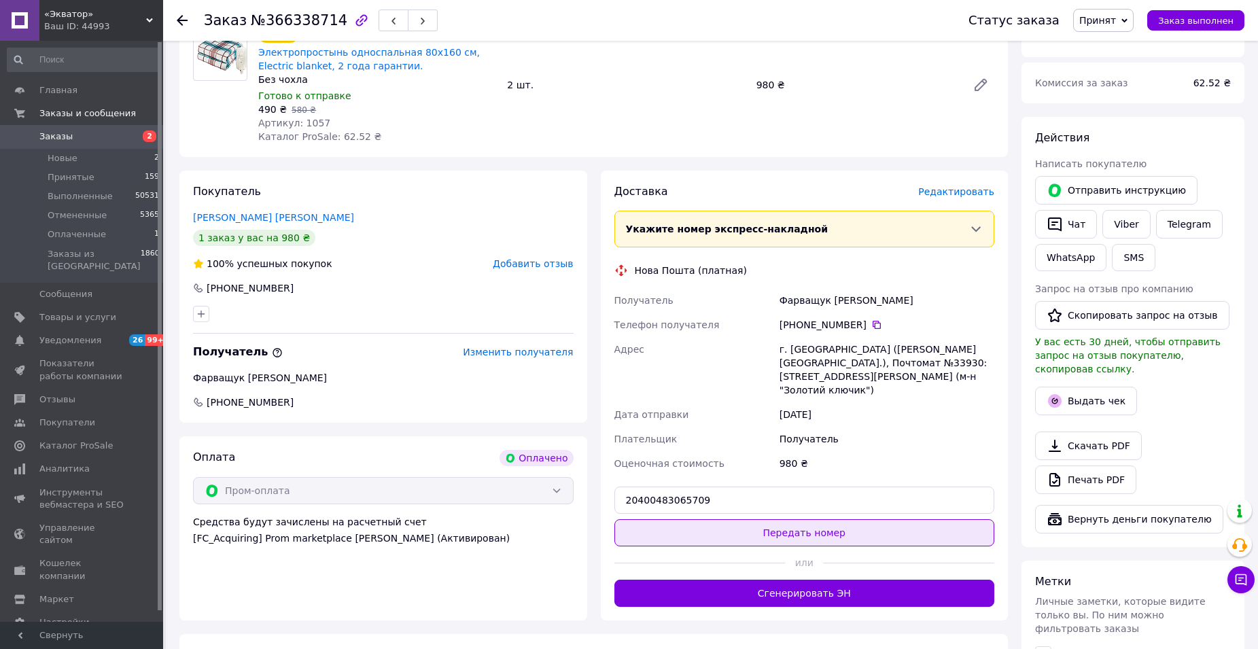
click at [863, 519] on button "Передать номер" at bounding box center [805, 532] width 381 height 27
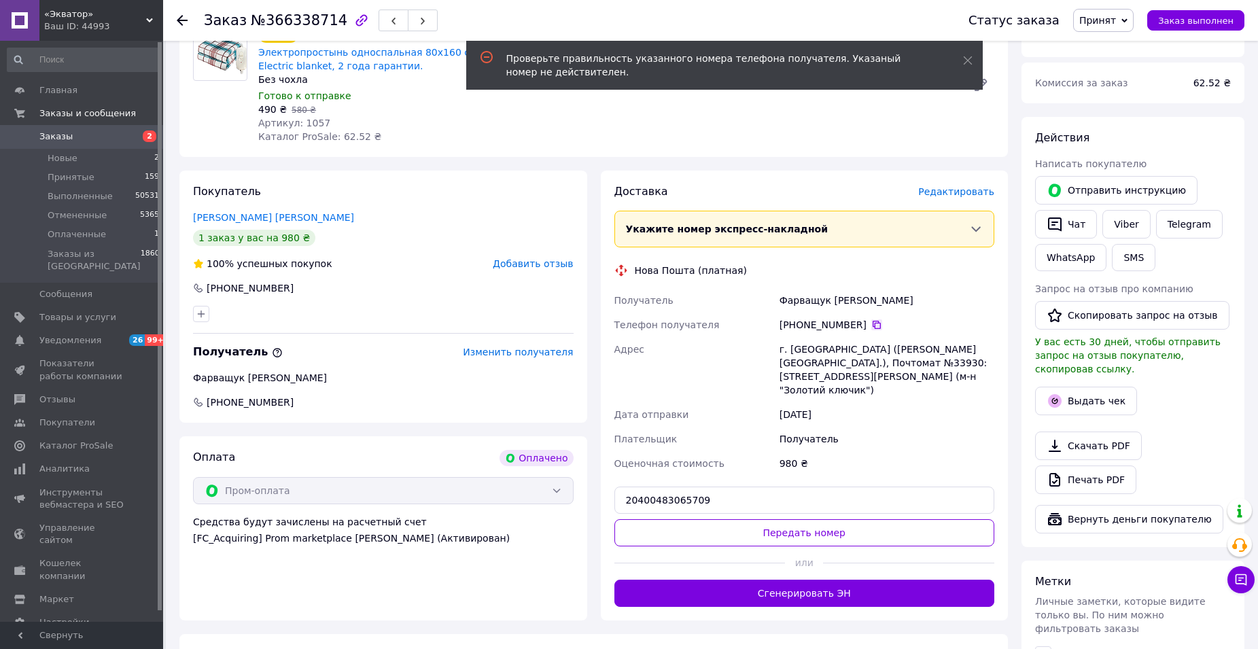
click at [873, 321] on icon at bounding box center [877, 325] width 8 height 8
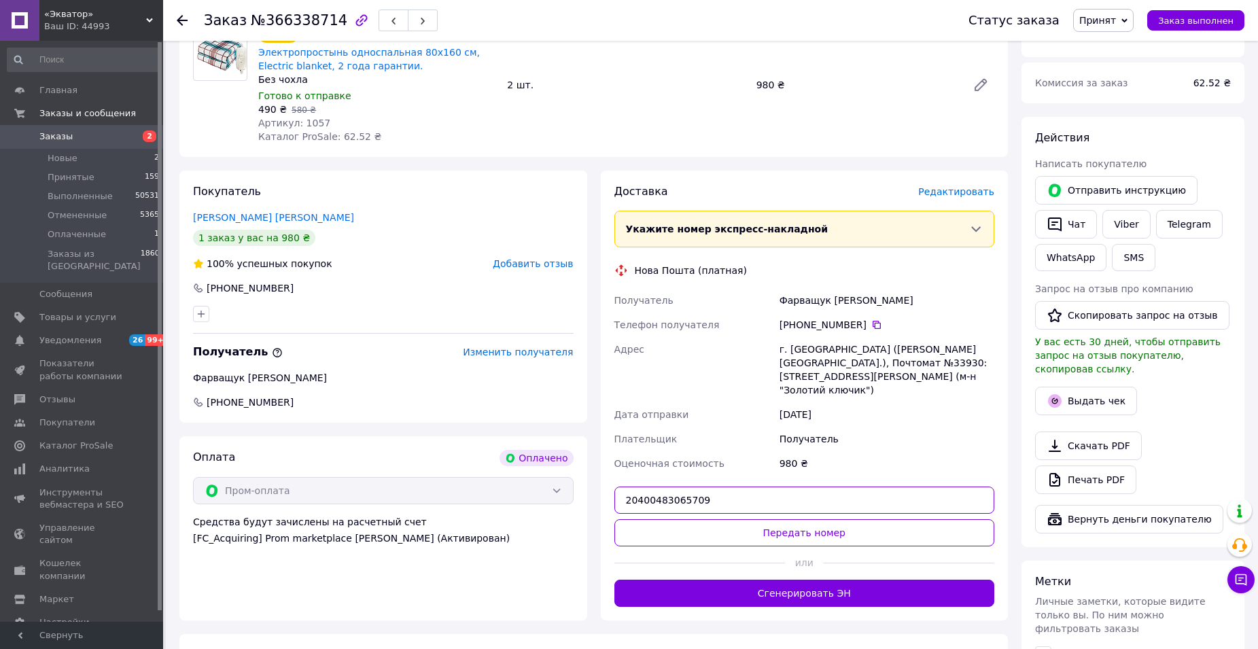
drag, startPoint x: 636, startPoint y: 470, endPoint x: 626, endPoint y: 470, distance: 9.5
click at [626, 487] on input "20400483065709" at bounding box center [805, 500] width 381 height 27
paste input "66"
type input "20400483065766"
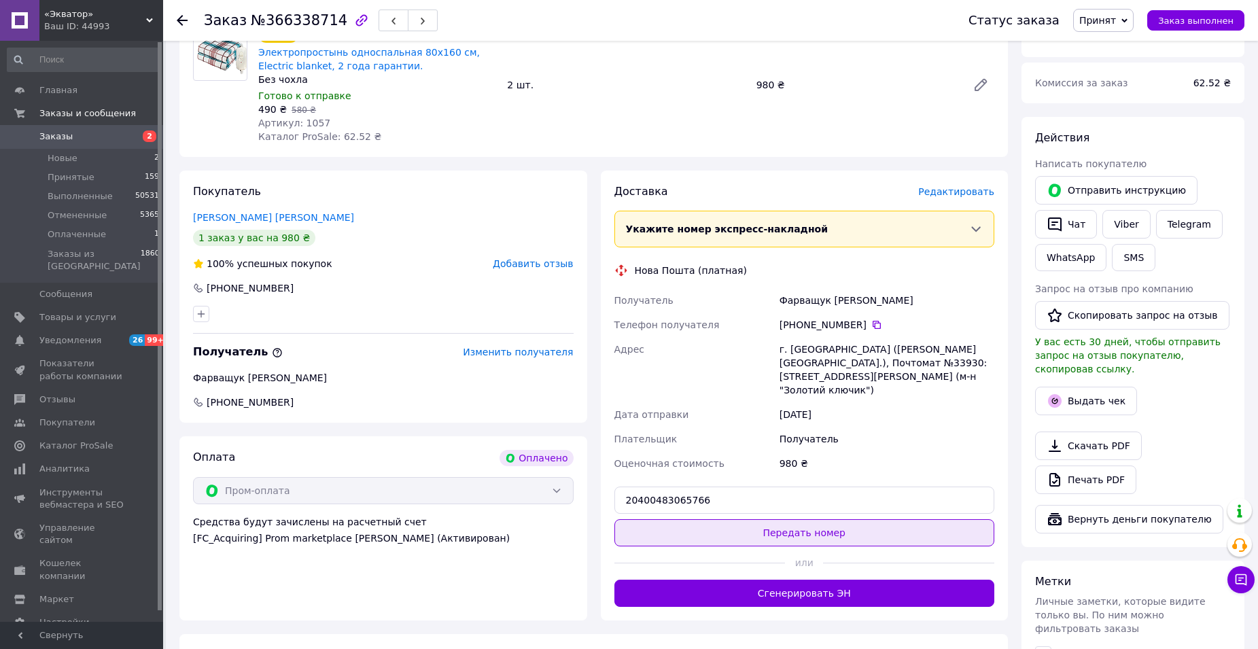
click at [774, 519] on button "Передать номер" at bounding box center [805, 532] width 381 height 27
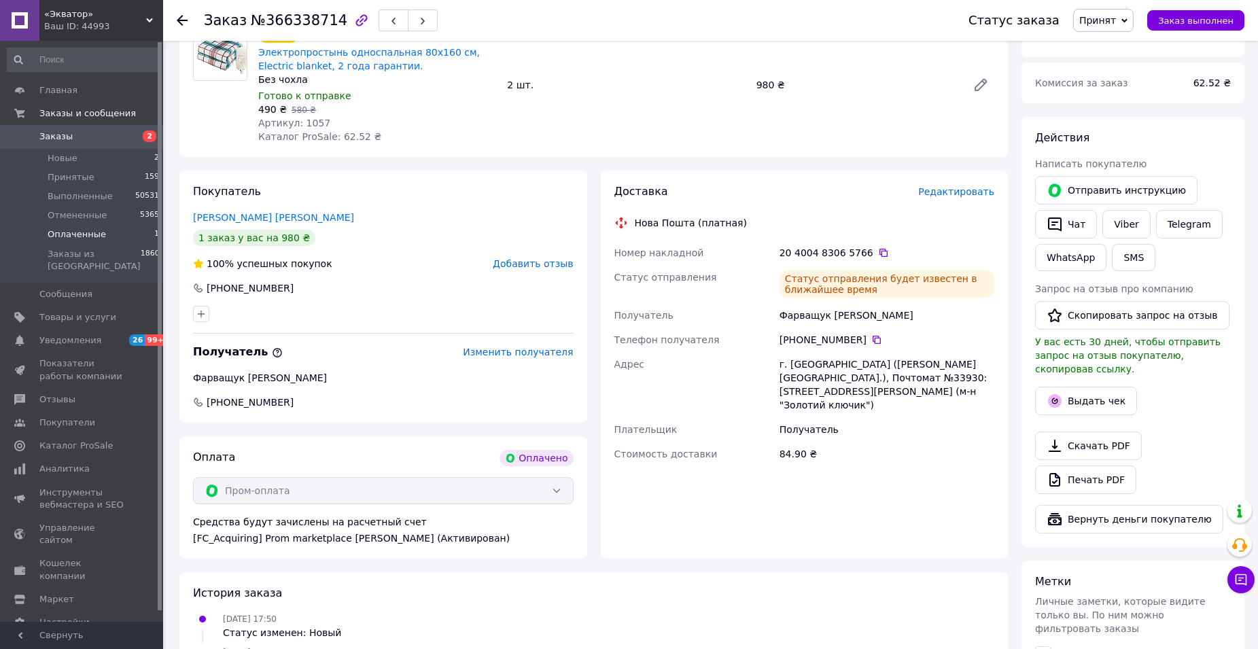
click at [71, 238] on span "Оплаченные" at bounding box center [77, 234] width 58 height 12
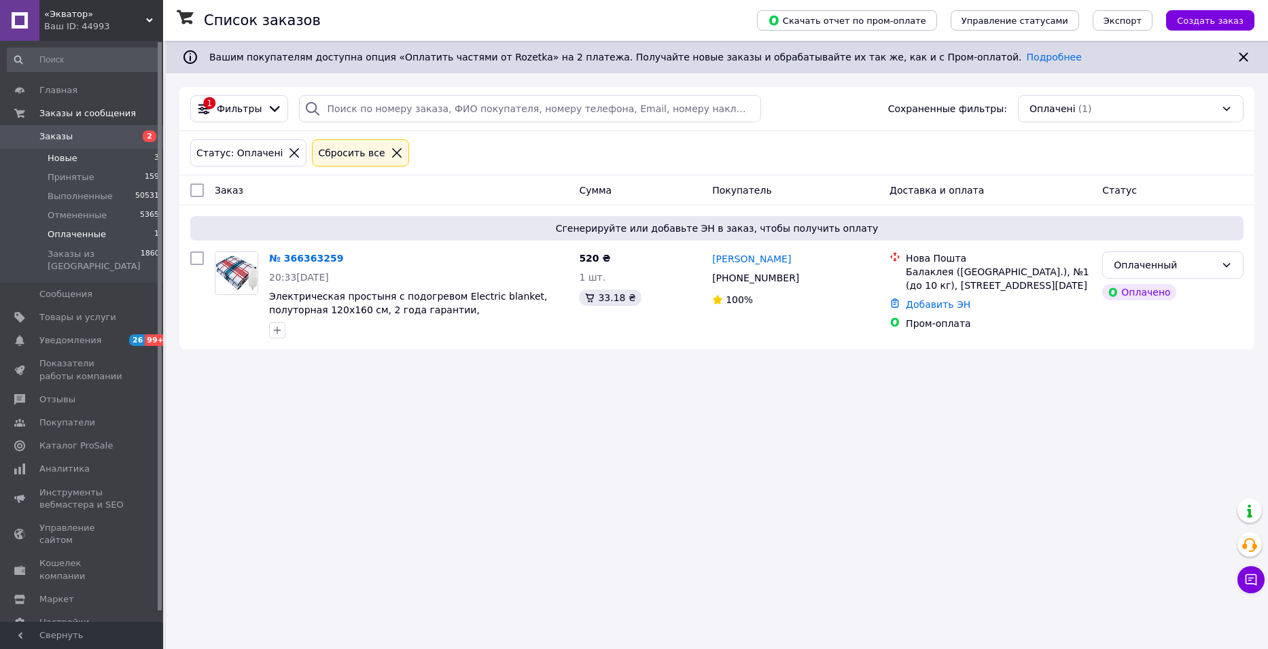
click at [63, 154] on span "Новые" at bounding box center [63, 158] width 30 height 12
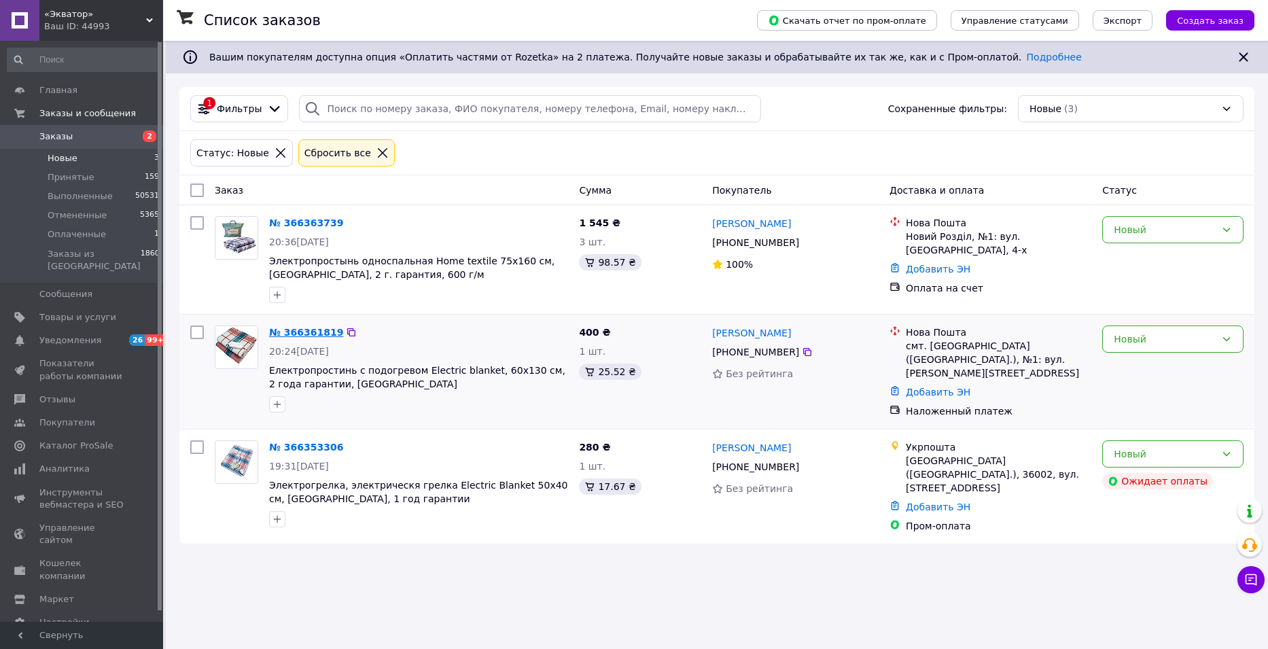
click at [306, 330] on link "№ 366361819" at bounding box center [306, 332] width 74 height 11
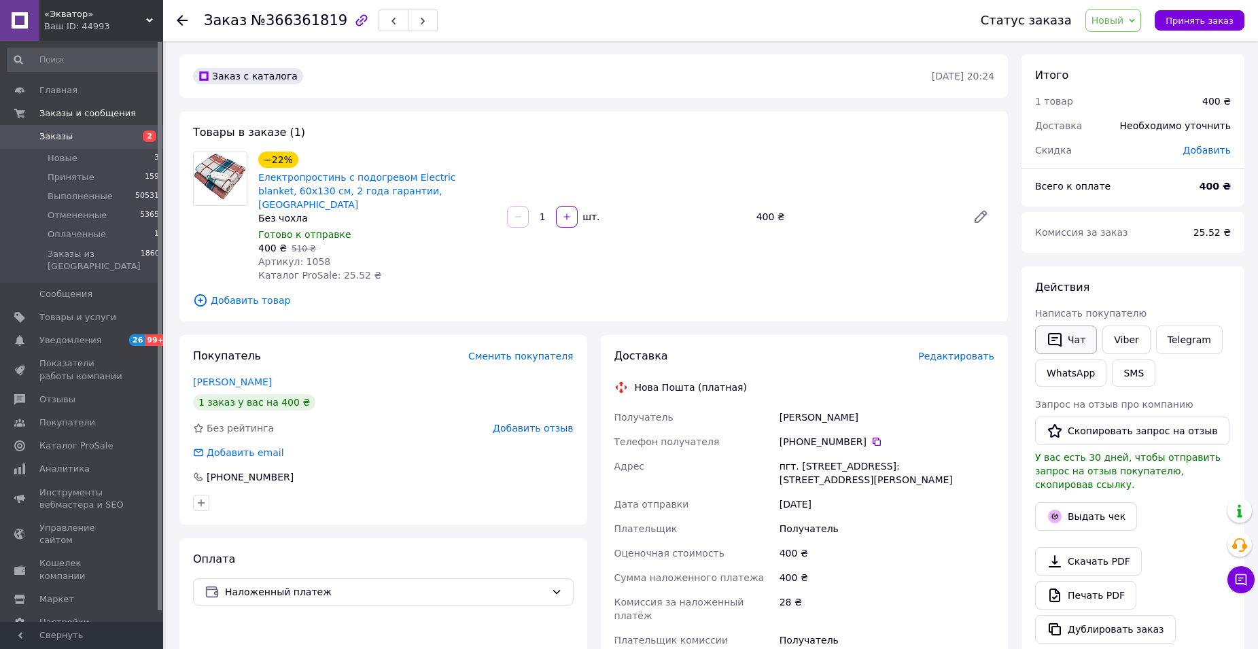
click at [1079, 340] on button "Чат" at bounding box center [1066, 340] width 62 height 29
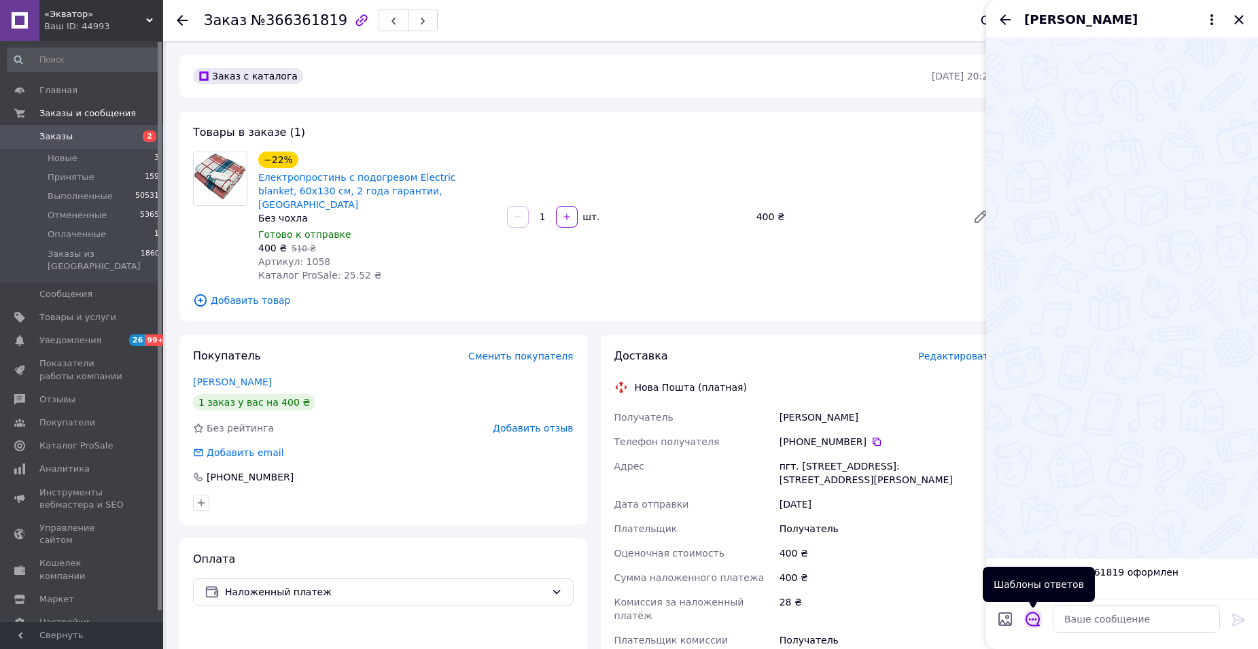
click at [1037, 619] on icon "Открыть шаблоны ответов" at bounding box center [1033, 619] width 15 height 15
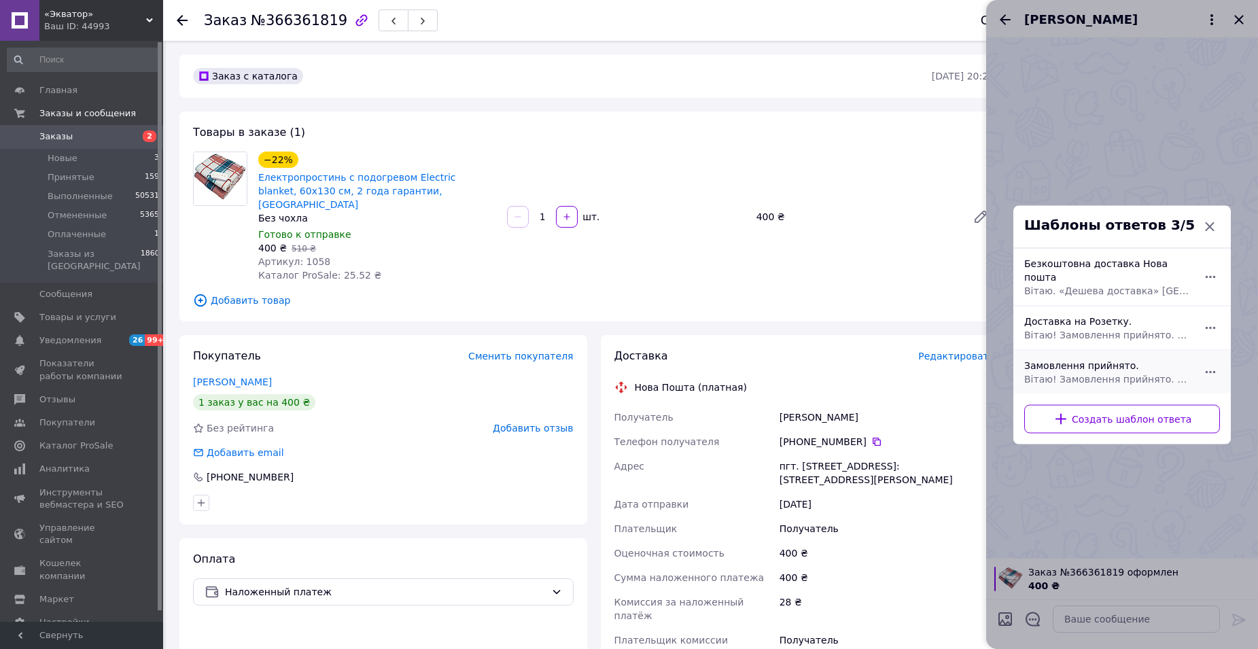
click at [1142, 356] on div "Замовлення прийнято. Вітаю! Замовлення прийнято. Відправка 1-2 дні. Якщо є пита…" at bounding box center [1107, 372] width 177 height 38
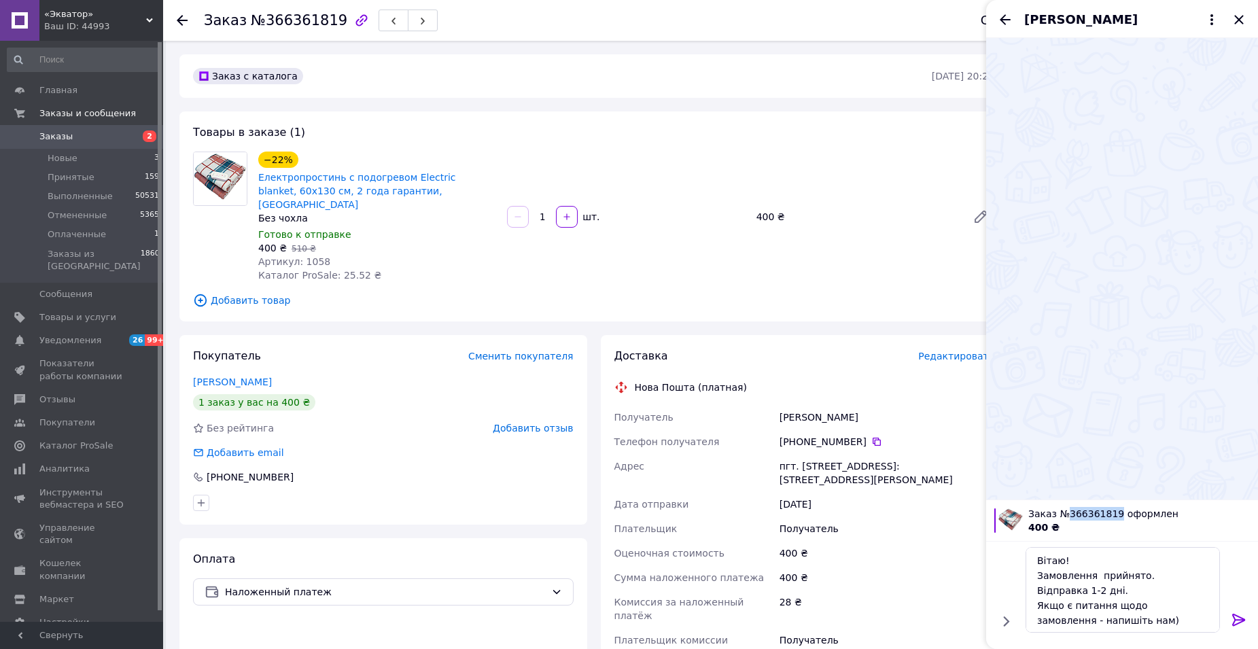
drag, startPoint x: 1094, startPoint y: 510, endPoint x: 1064, endPoint y: 513, distance: 29.4
click at [1064, 513] on span "Заказ №366361819 оформлен" at bounding box center [1139, 514] width 222 height 14
copy span "366361819"
click at [1092, 576] on textarea "Вітаю! Замовлення прийнято. Відправка 1-2 дні. Якщо є питання щодо замовлення -…" at bounding box center [1123, 590] width 194 height 86
paste textarea "366361819"
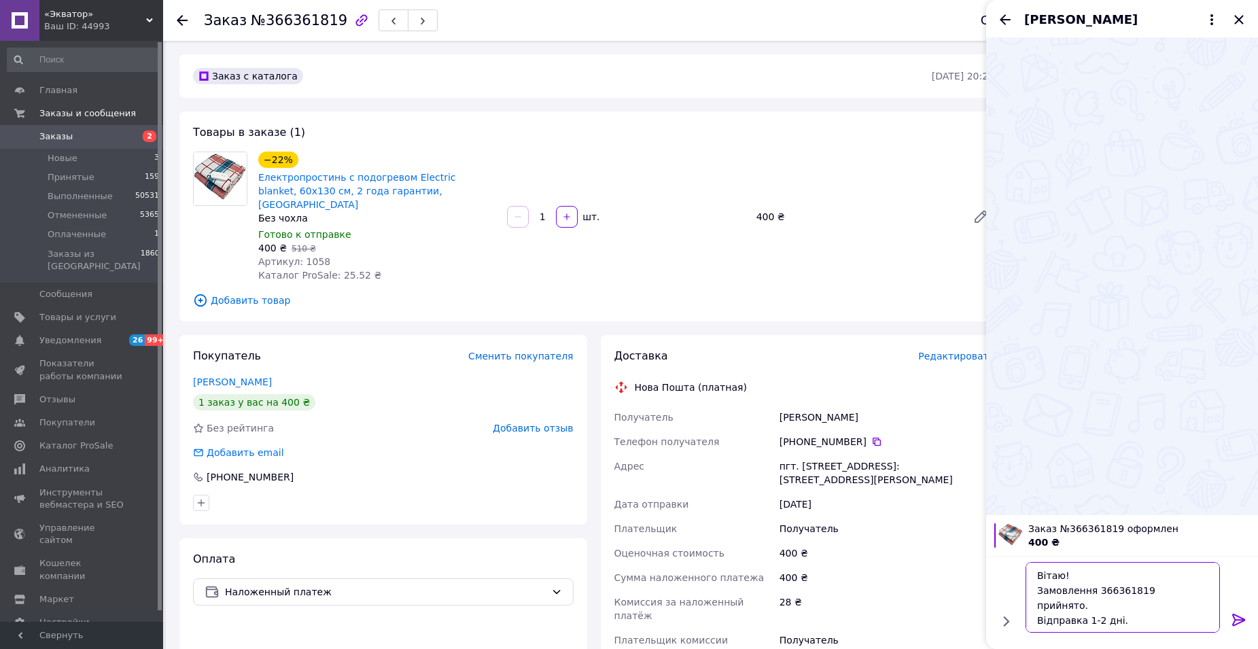
type textarea "Вітаю! Замовлення 366361819 прийнято. Відправка 1-2 дні. Якщо є питання щодо за…"
click at [1244, 627] on button at bounding box center [1239, 621] width 16 height 18
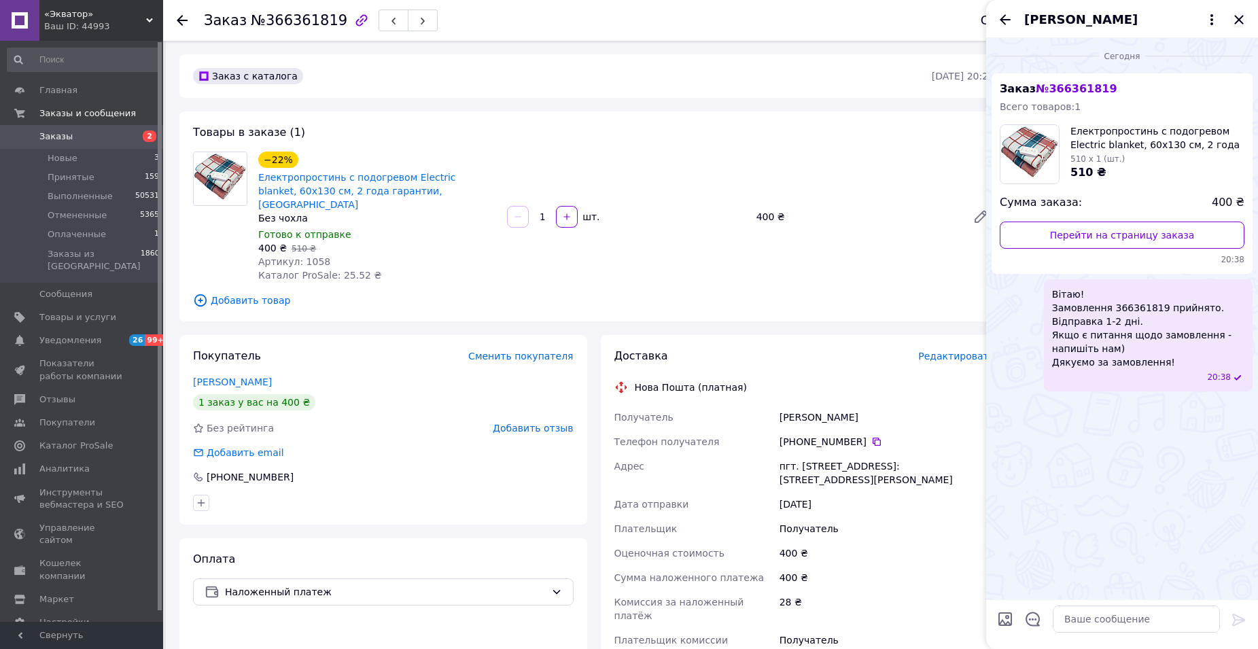
click at [1235, 20] on icon "Закрыть" at bounding box center [1239, 20] width 16 height 16
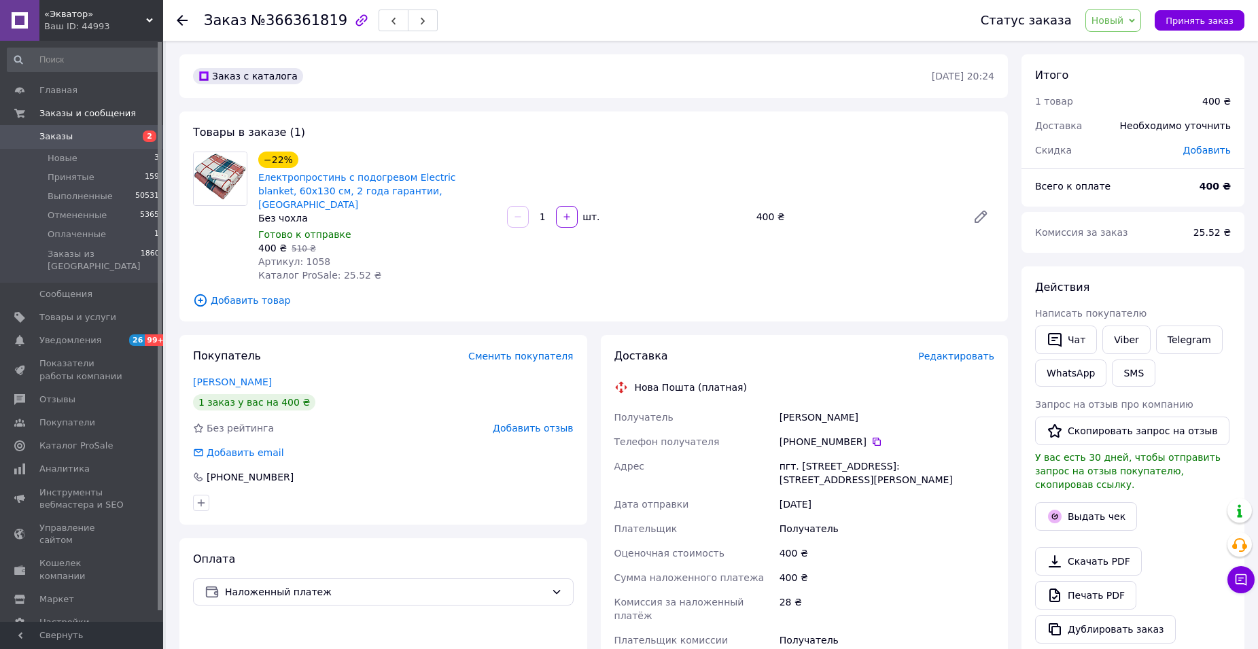
click at [1134, 24] on span "Новый" at bounding box center [1114, 20] width 56 height 23
click at [1133, 44] on li "Принят" at bounding box center [1122, 47] width 72 height 20
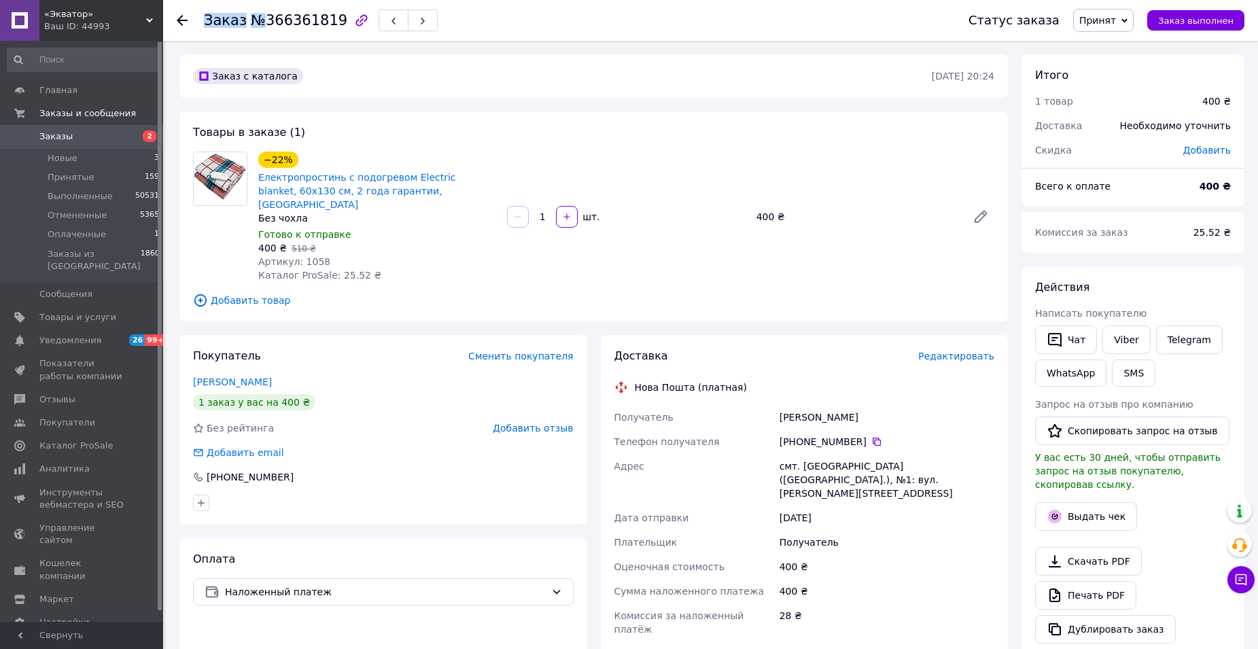
drag, startPoint x: 256, startPoint y: 20, endPoint x: 329, endPoint y: 24, distance: 72.8
click at [329, 24] on div "Заказ №366361819" at bounding box center [321, 20] width 234 height 23
drag, startPoint x: 327, startPoint y: 23, endPoint x: 258, endPoint y: 20, distance: 68.7
click at [258, 20] on span "№366361819" at bounding box center [299, 20] width 97 height 16
copy span "366361819"
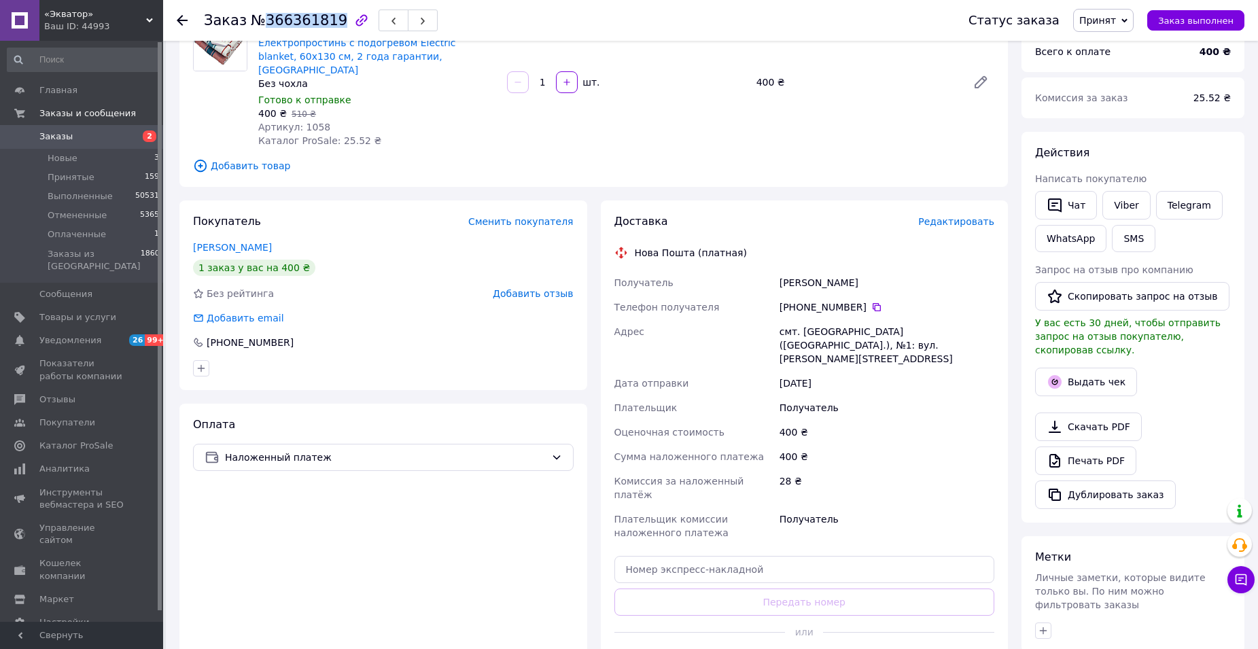
scroll to position [136, 0]
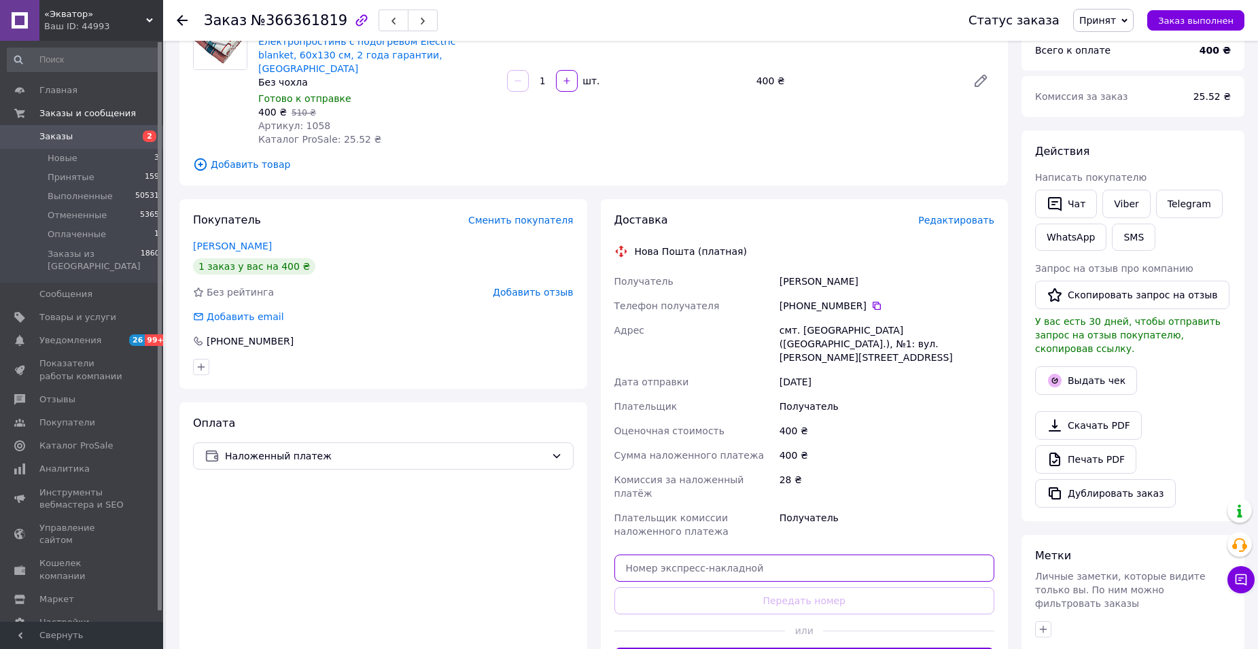
paste input "20400483065861"
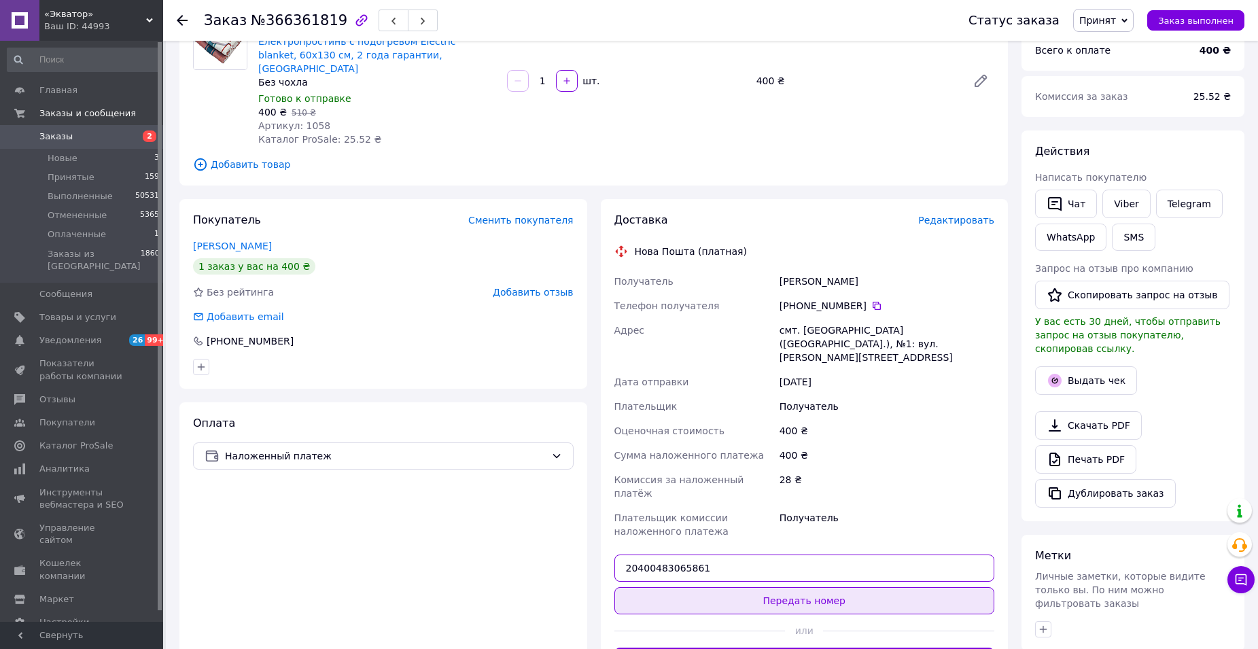
type input "20400483065861"
click at [797, 587] on button "Передать номер" at bounding box center [805, 600] width 381 height 27
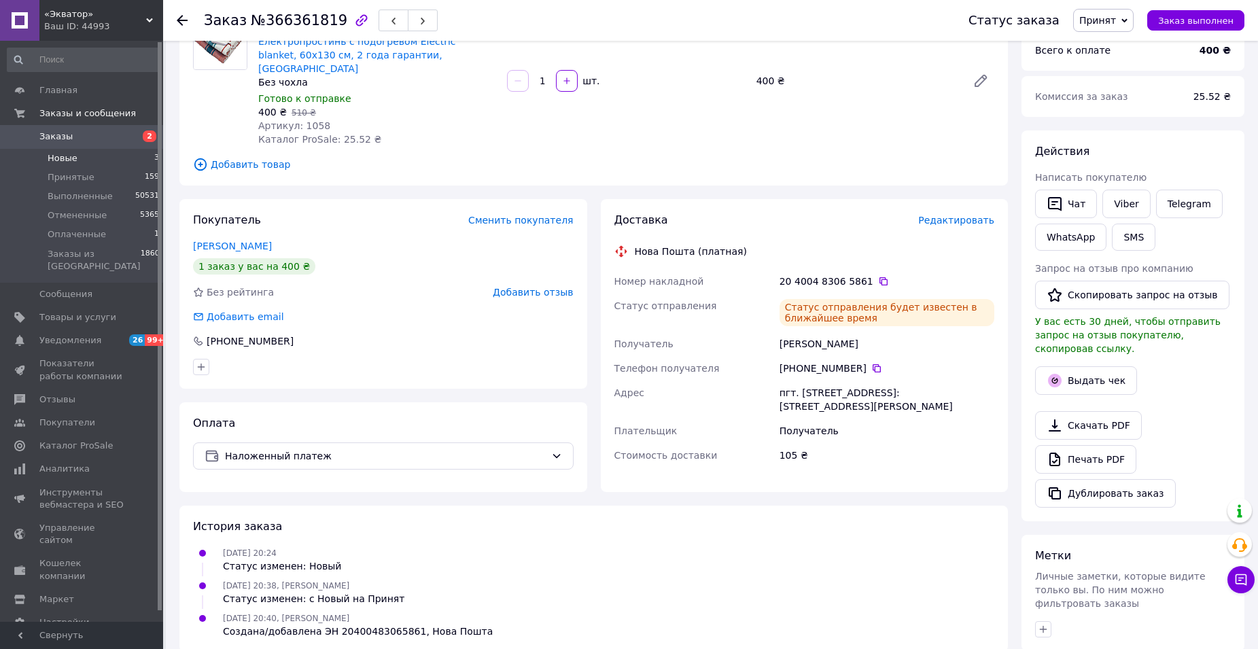
click at [58, 160] on span "Новые" at bounding box center [63, 158] width 30 height 12
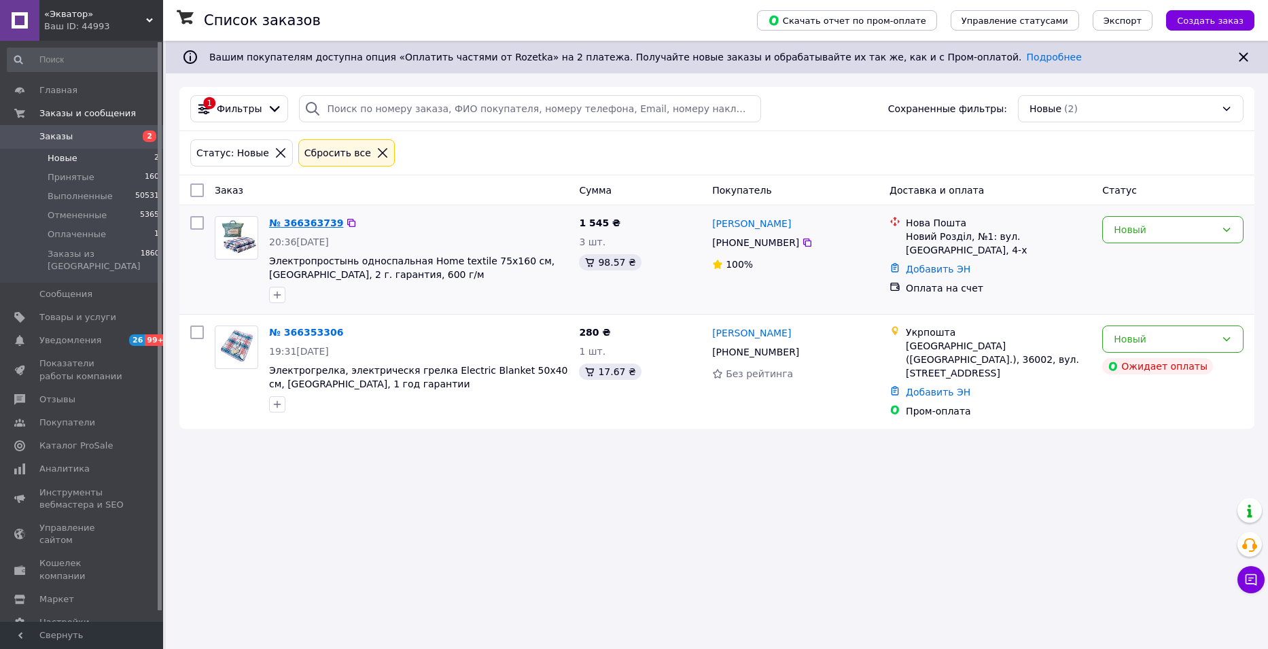
click at [302, 220] on link "№ 366363739" at bounding box center [306, 223] width 74 height 11
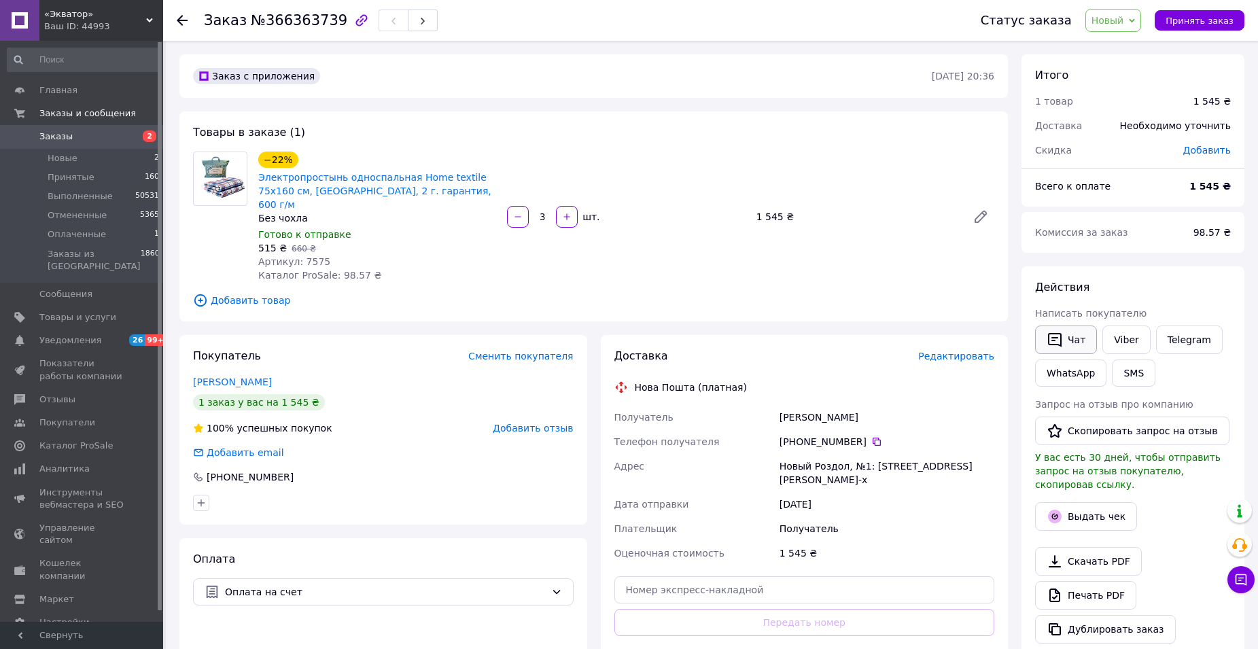
click at [1067, 334] on button "Чат" at bounding box center [1066, 340] width 62 height 29
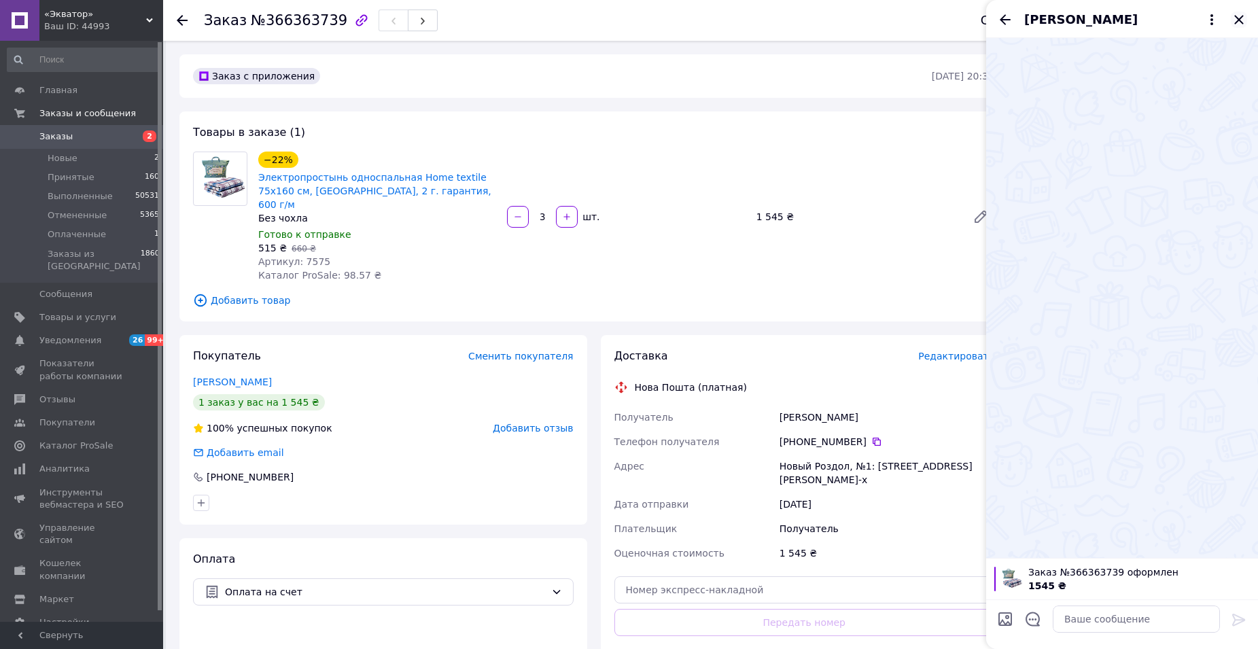
click at [1238, 18] on icon "Закрыть" at bounding box center [1238, 19] width 9 height 9
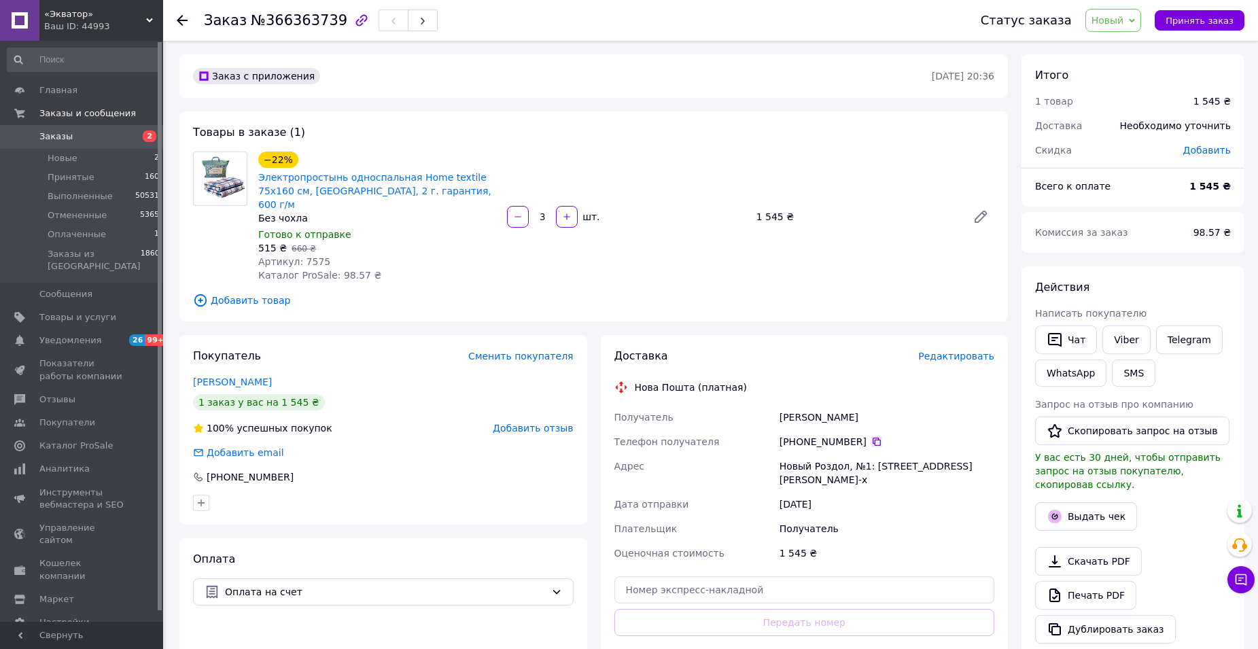
click at [871, 436] on icon at bounding box center [876, 441] width 11 height 11
click at [879, 517] on div "Получатель" at bounding box center [887, 529] width 220 height 24
drag, startPoint x: 256, startPoint y: 22, endPoint x: 327, endPoint y: 19, distance: 70.8
click at [327, 19] on span "№366363739" at bounding box center [299, 20] width 97 height 16
copy span "366363739"
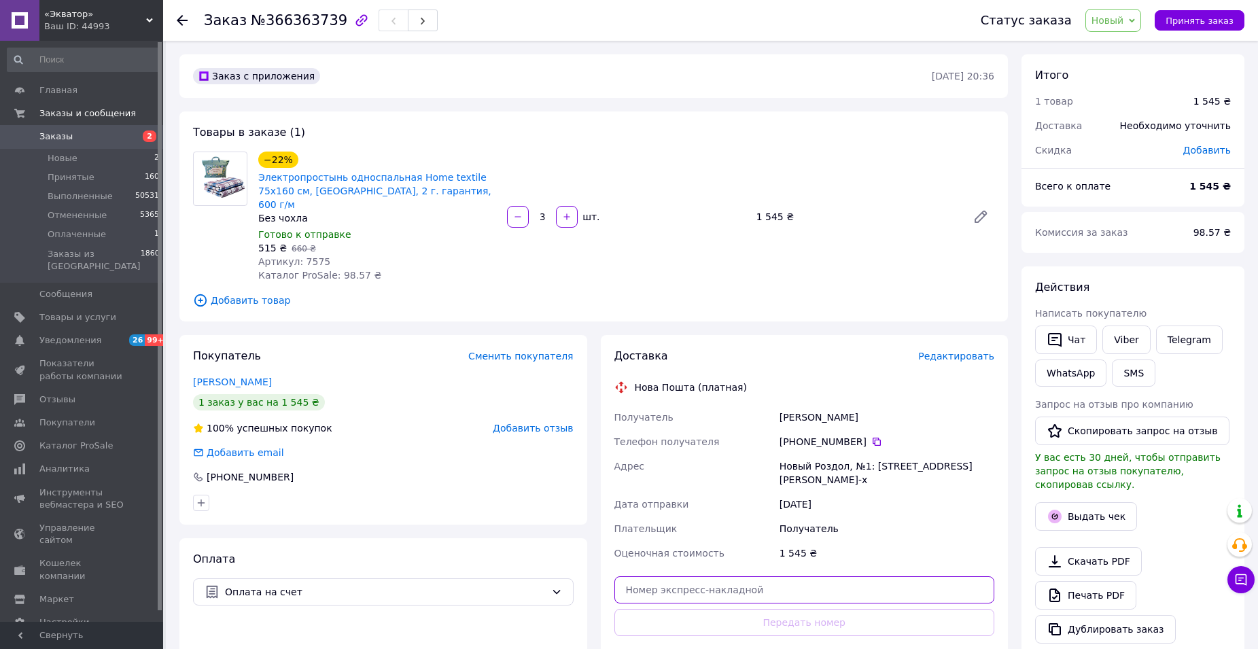
click at [942, 576] on input "text" at bounding box center [805, 589] width 381 height 27
click at [1135, 20] on icon at bounding box center [1132, 21] width 6 height 6
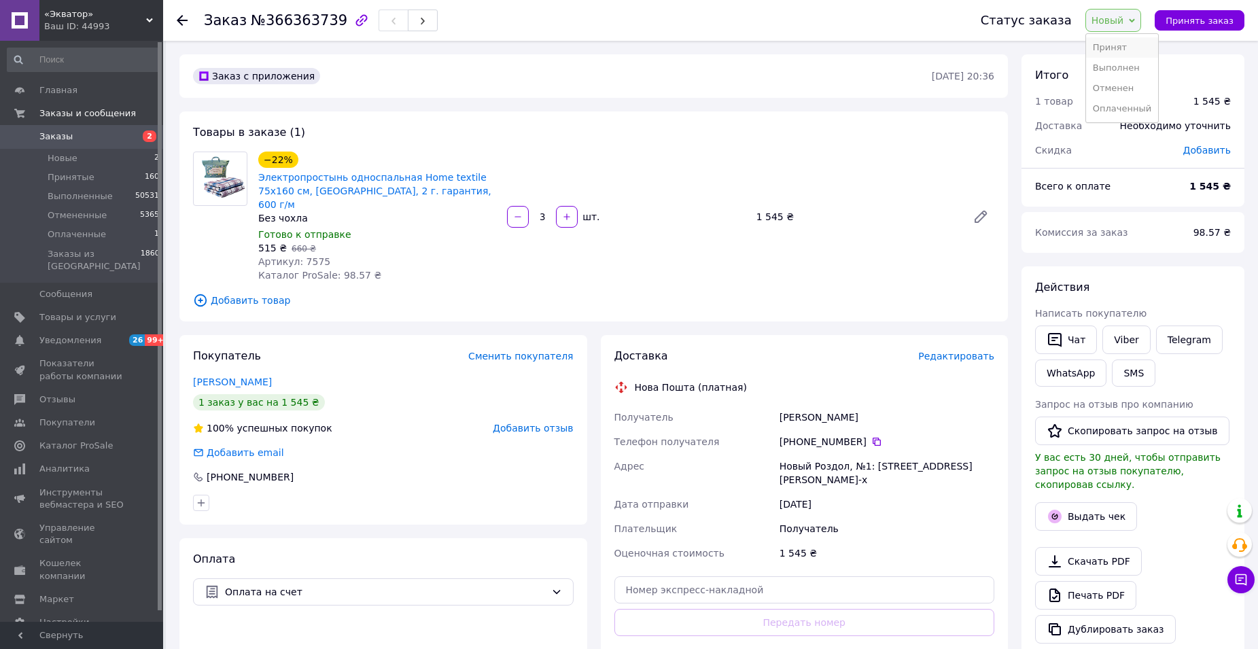
click at [1128, 46] on li "Принят" at bounding box center [1122, 47] width 72 height 20
drag, startPoint x: 258, startPoint y: 21, endPoint x: 328, endPoint y: 18, distance: 70.8
click at [328, 18] on span "№366363739" at bounding box center [299, 20] width 97 height 16
copy span "366363739"
click at [179, 22] on use at bounding box center [182, 20] width 11 height 11
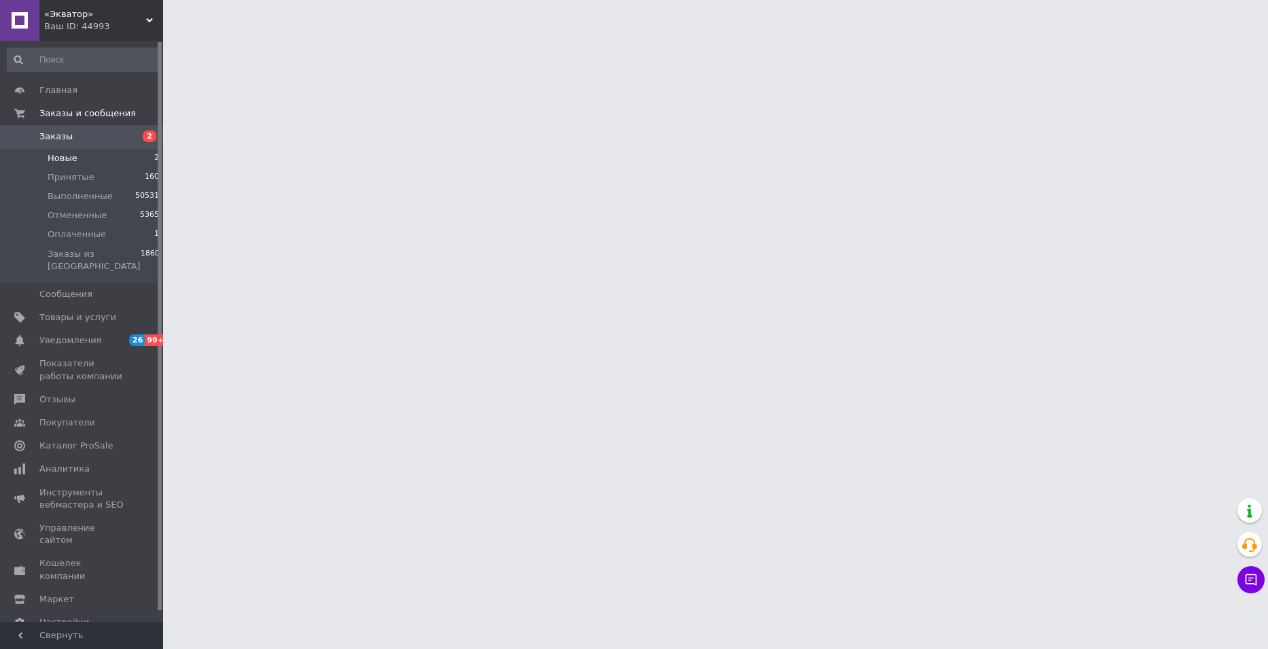
click at [71, 150] on li "Новые 2" at bounding box center [83, 158] width 167 height 19
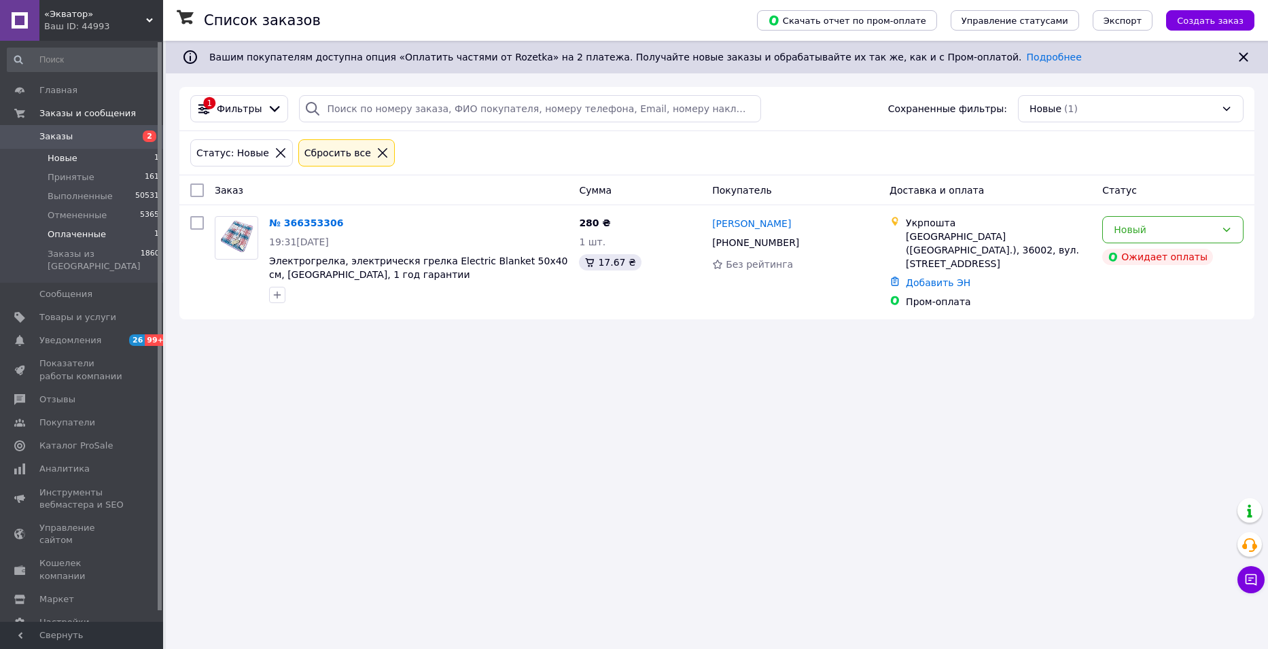
click at [82, 232] on span "Оплаченные" at bounding box center [77, 234] width 58 height 12
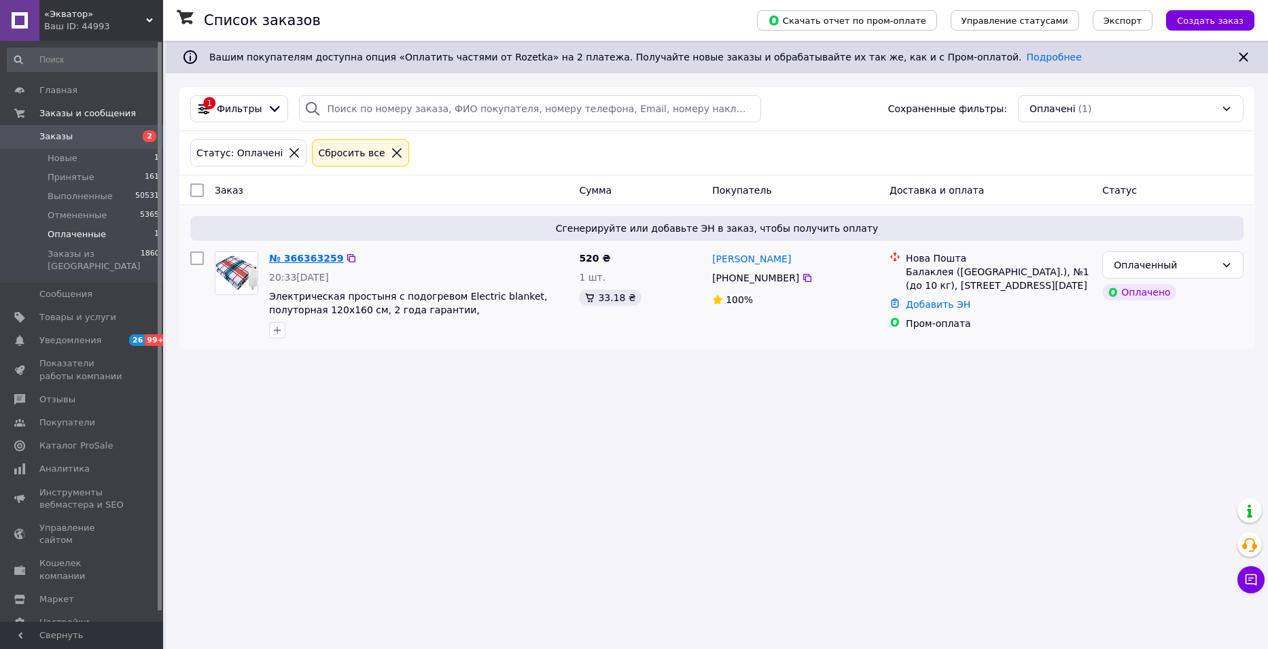
click at [311, 260] on link "№ 366363259" at bounding box center [306, 258] width 74 height 11
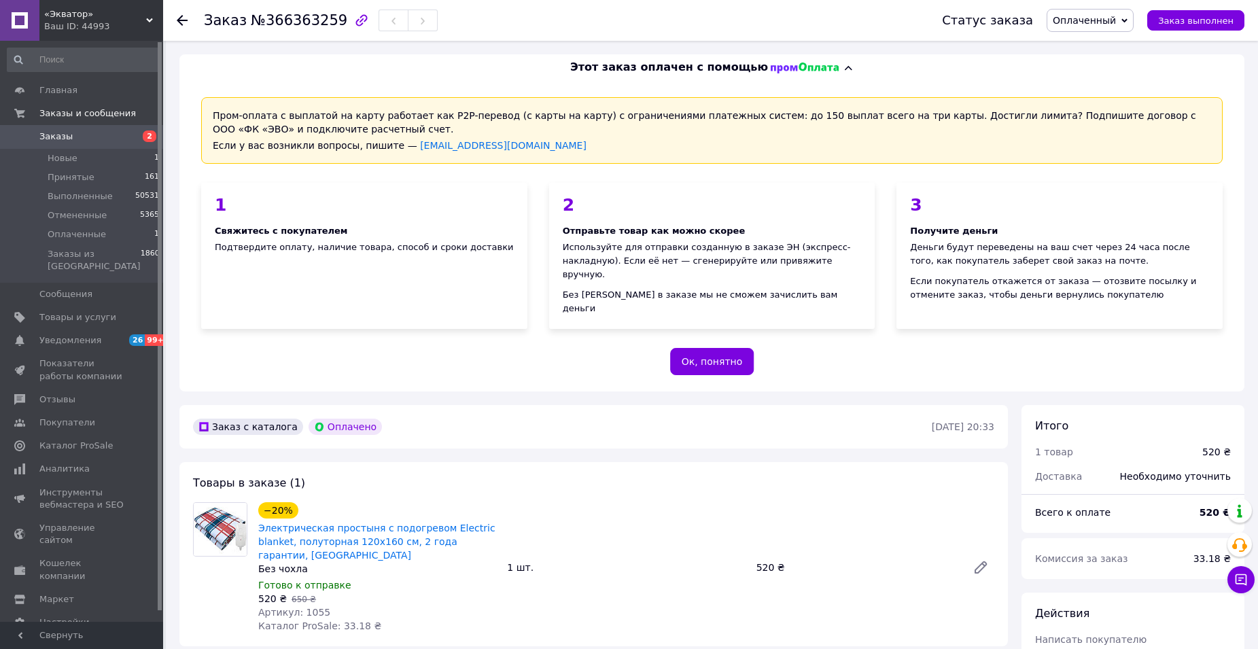
scroll to position [272, 0]
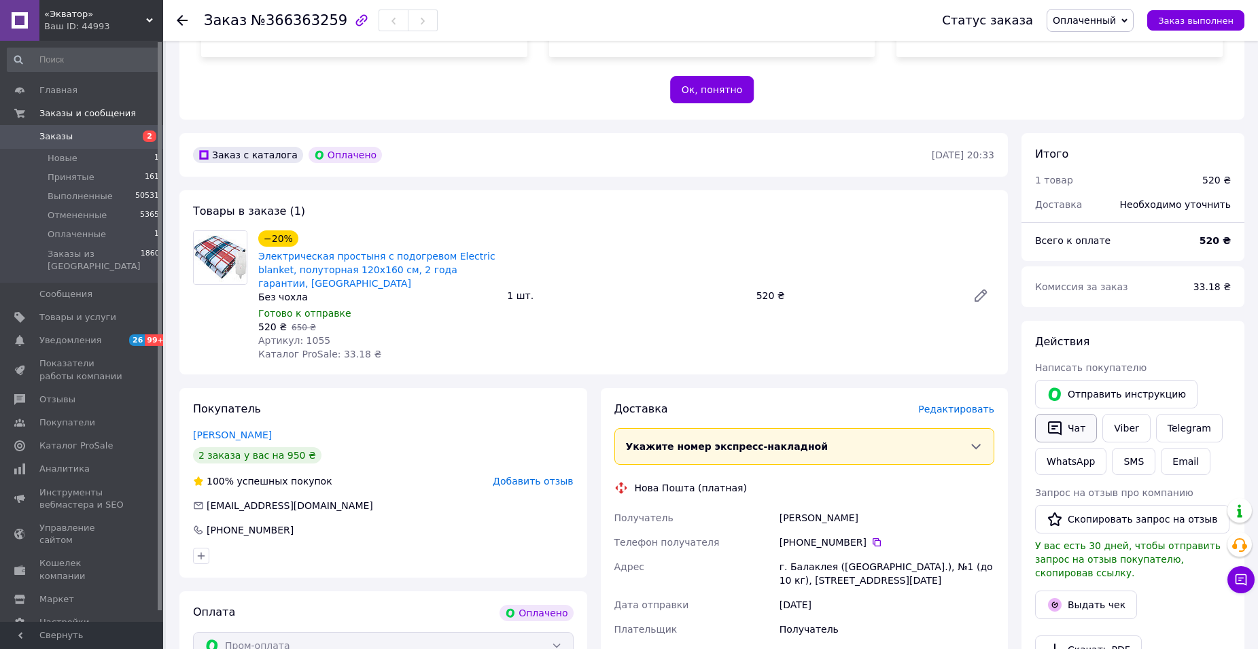
click at [1075, 418] on button "Чат" at bounding box center [1066, 428] width 62 height 29
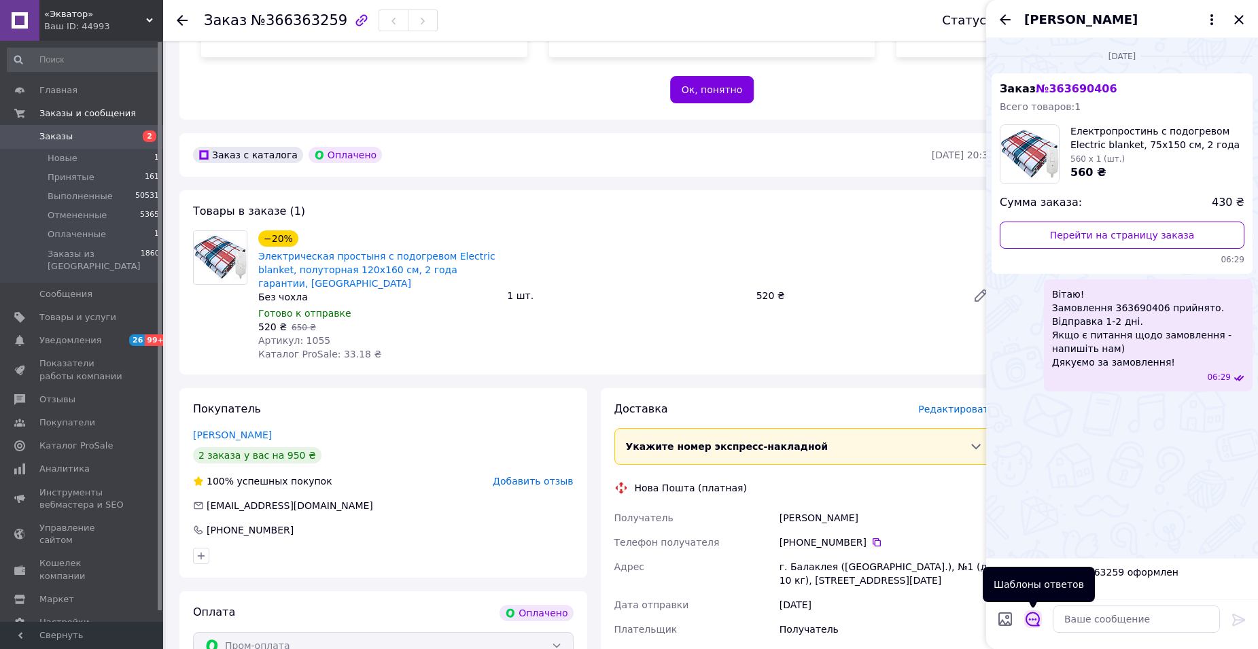
click at [1032, 617] on icon "Открыть шаблоны ответов" at bounding box center [1033, 619] width 15 height 15
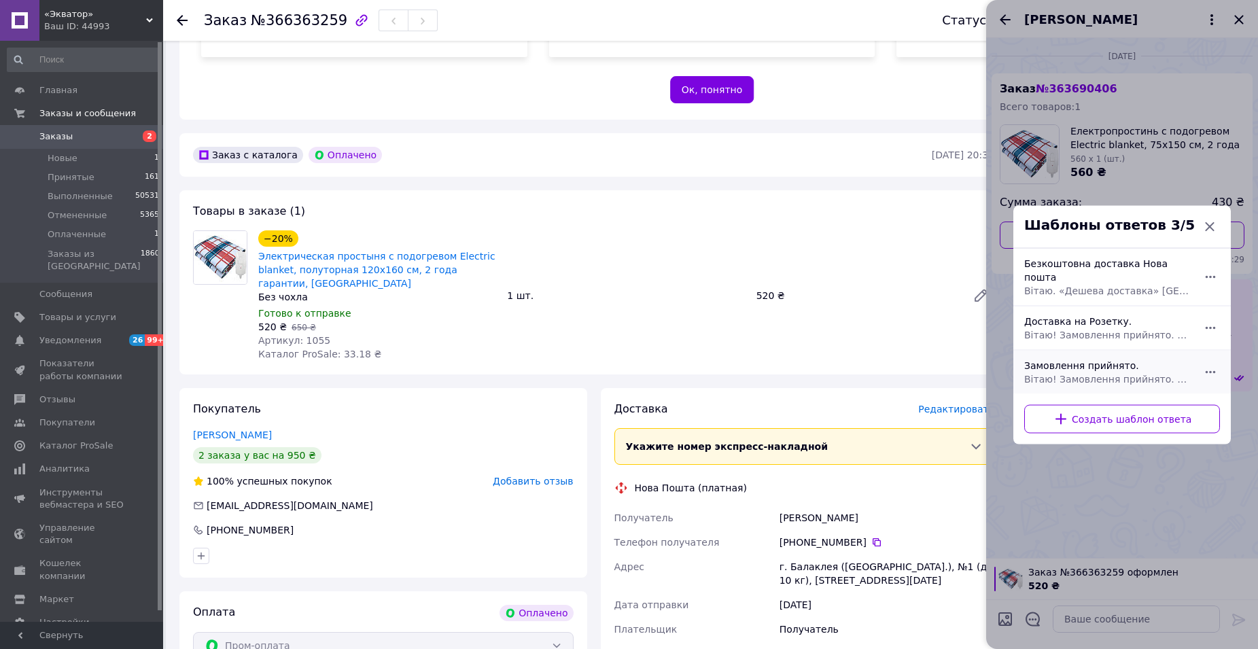
click at [1133, 364] on div "Замовлення прийнято. Вітаю! Замовлення прийнято. Відправка 1-2 дні. Якщо є пита…" at bounding box center [1107, 372] width 177 height 38
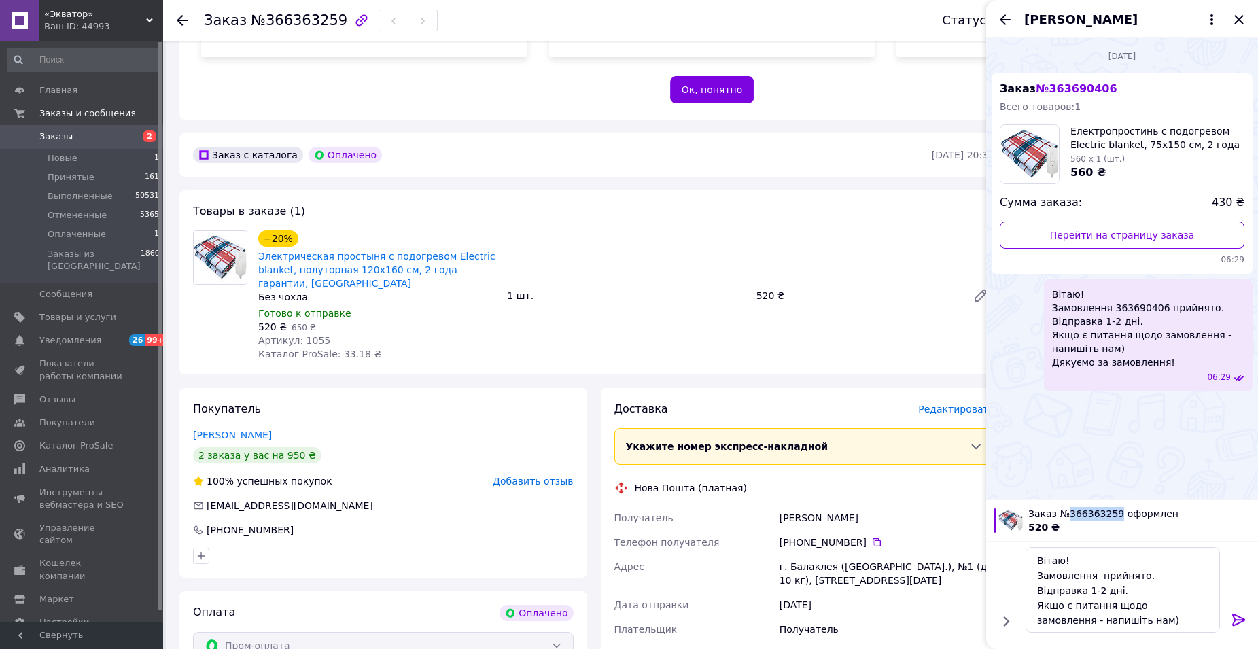
drag, startPoint x: 1109, startPoint y: 513, endPoint x: 1067, endPoint y: 513, distance: 41.5
click at [1067, 513] on span "Заказ №366363259 оформлен" at bounding box center [1139, 514] width 222 height 14
copy span "366363259"
click at [1096, 576] on textarea "Вітаю! Замовлення прийнято. Відправка 1-2 дні. Якщо є питання щодо замовлення -…" at bounding box center [1123, 590] width 194 height 86
paste textarea "366363259"
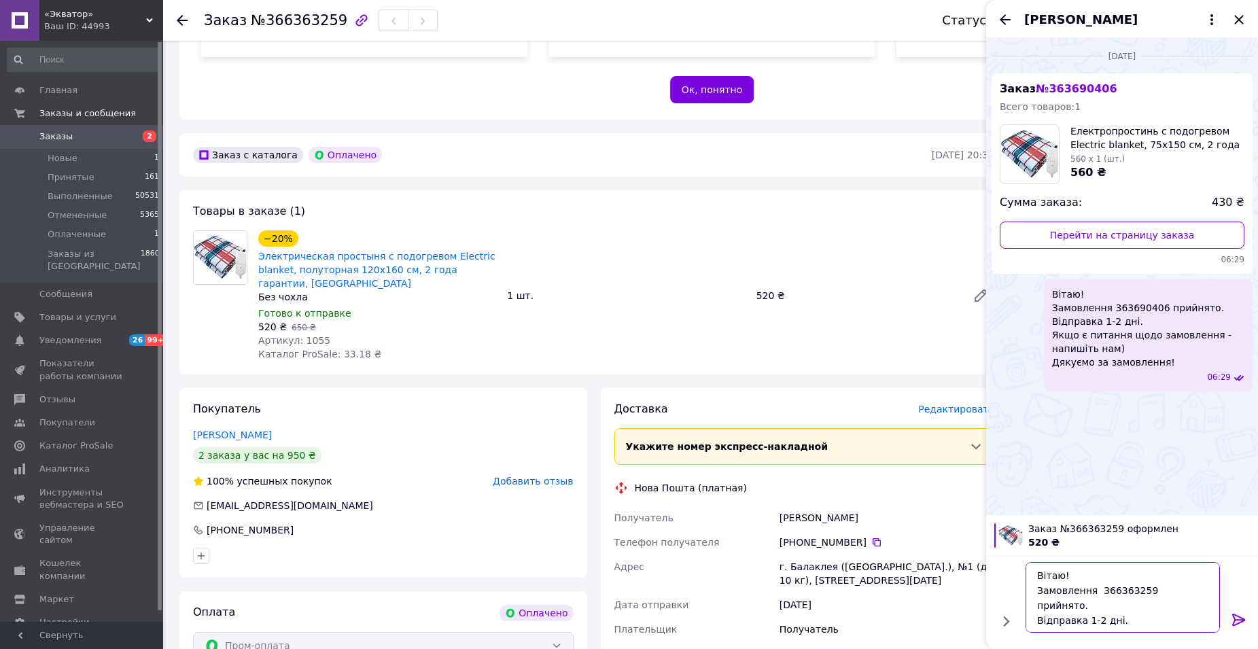
type textarea "Вітаю! Замовлення 366363259 прийнято. Відправка 1-2 дні. Якщо є питання щодо за…"
click at [1234, 619] on icon at bounding box center [1239, 620] width 16 height 16
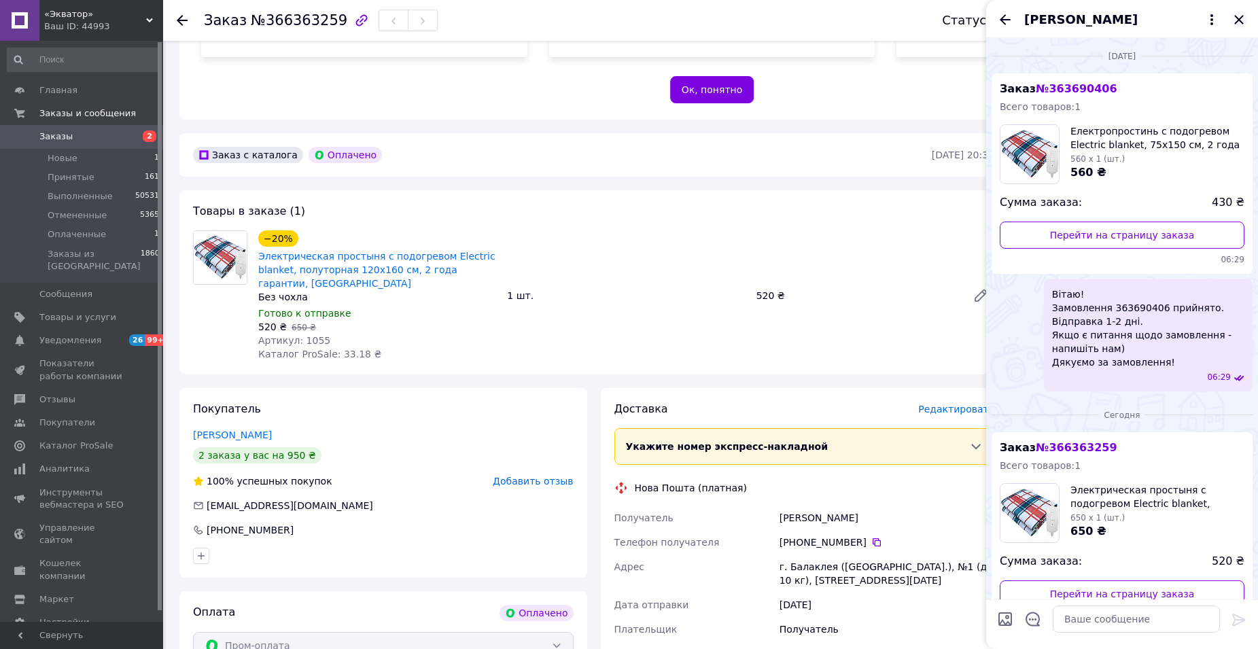
click at [1239, 21] on icon "Закрыть" at bounding box center [1238, 19] width 9 height 9
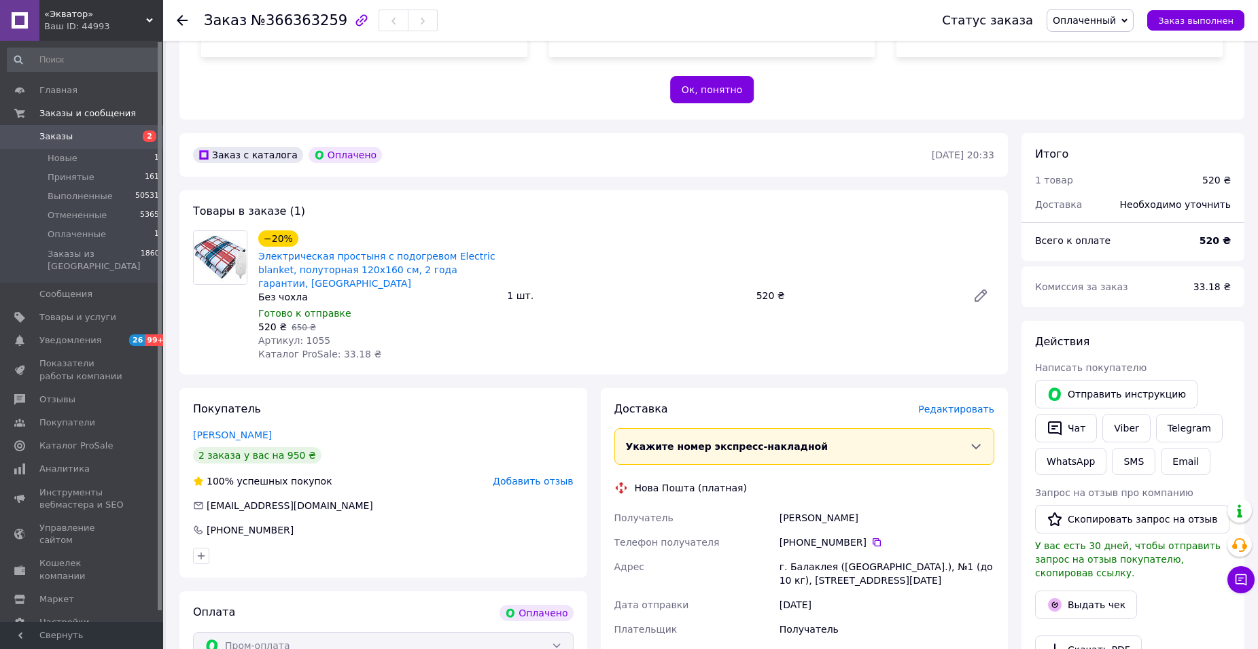
click at [1130, 22] on span "Оплаченный" at bounding box center [1090, 20] width 87 height 23
click at [1115, 40] on li "Принят" at bounding box center [1091, 47] width 86 height 20
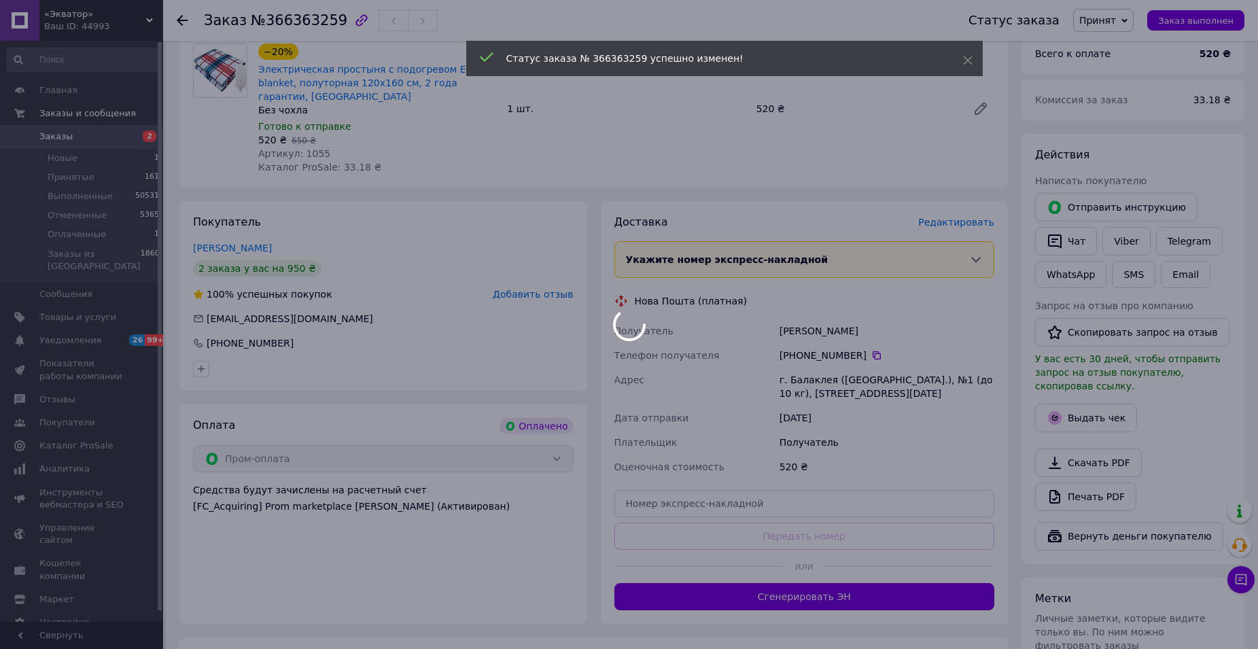
scroll to position [476, 0]
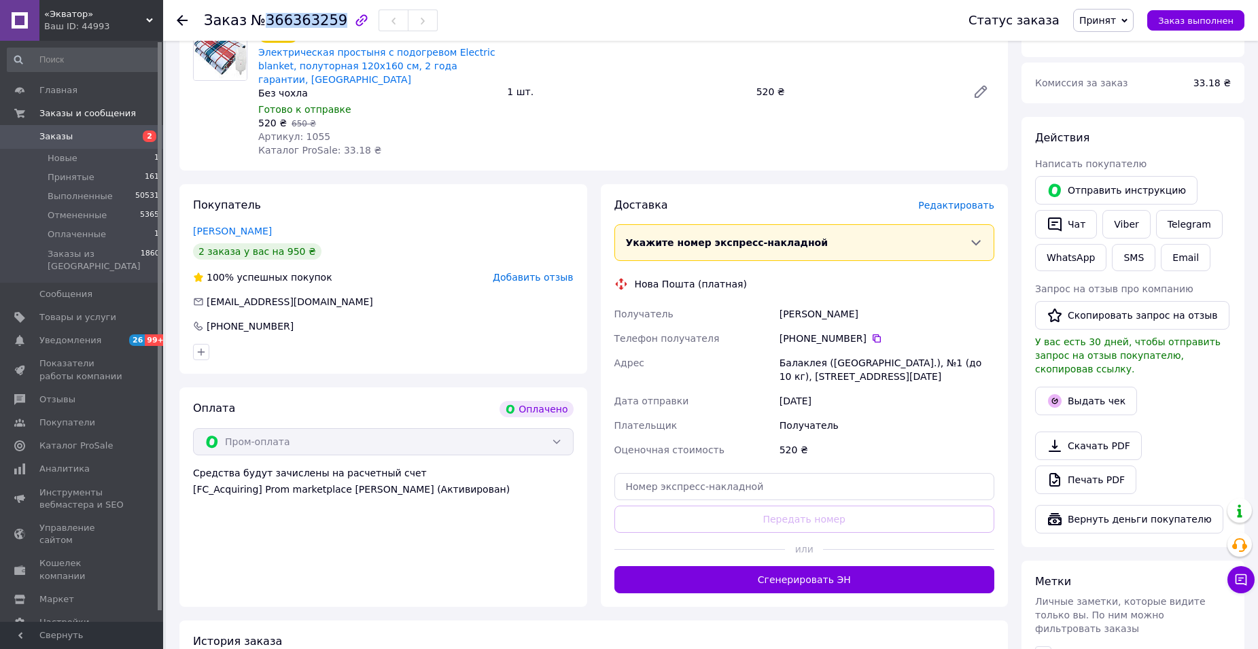
drag, startPoint x: 258, startPoint y: 19, endPoint x: 326, endPoint y: 20, distance: 67.3
click at [326, 20] on span "№366363259" at bounding box center [299, 20] width 97 height 16
copy span "366363259"
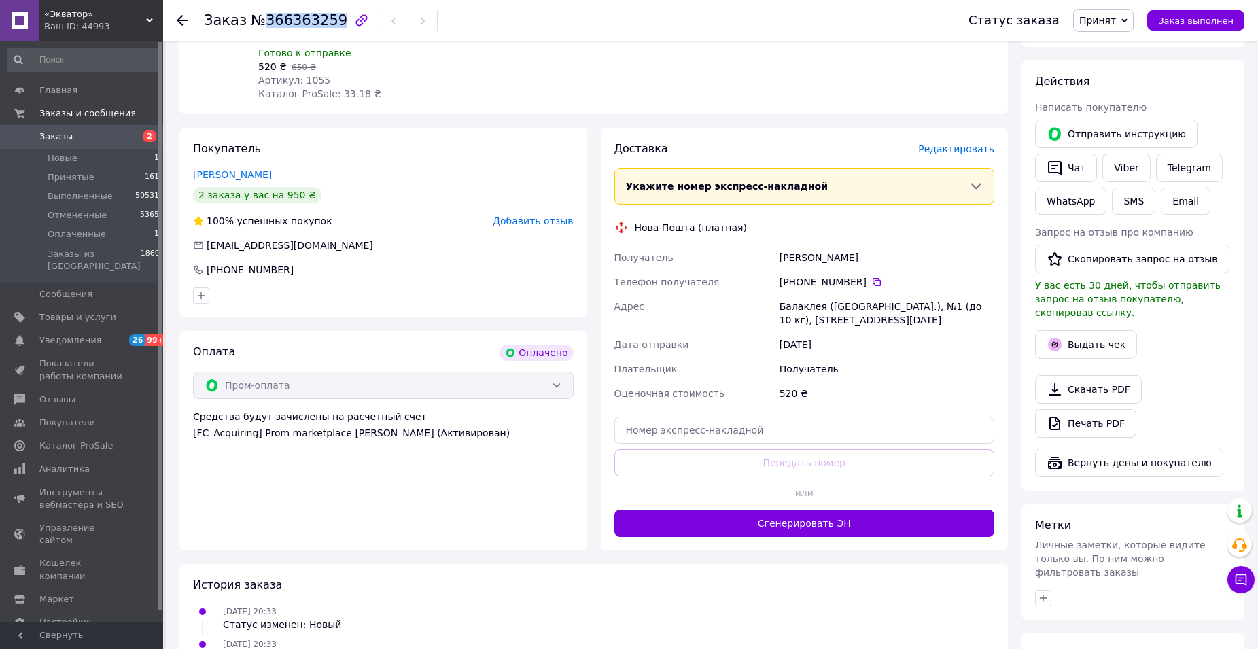
scroll to position [544, 0]
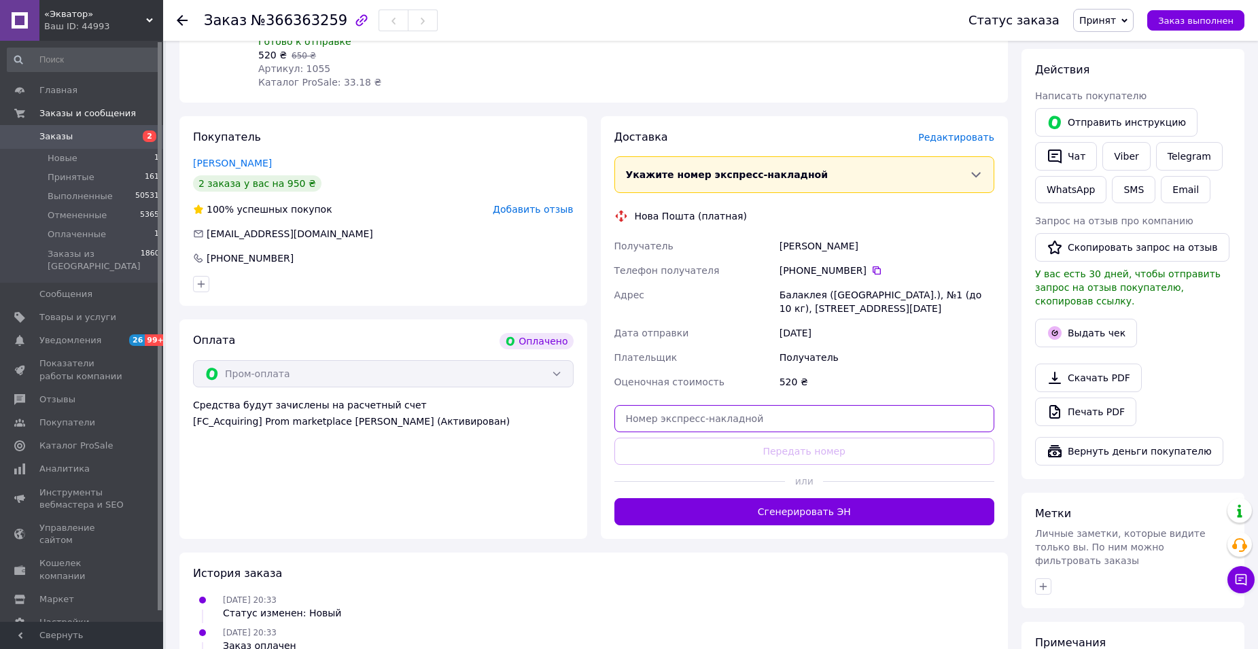
paste input "20400483066109"
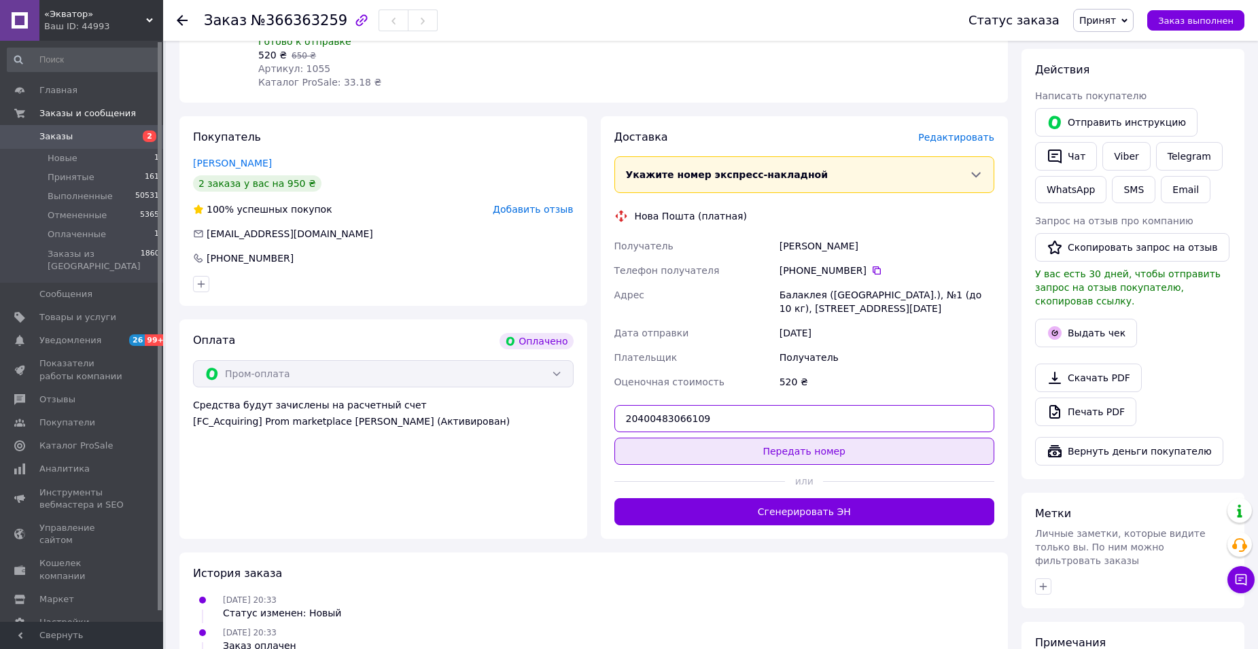
type input "20400483066109"
click at [801, 438] on button "Передать номер" at bounding box center [805, 451] width 381 height 27
